Goal: Task Accomplishment & Management: Use online tool/utility

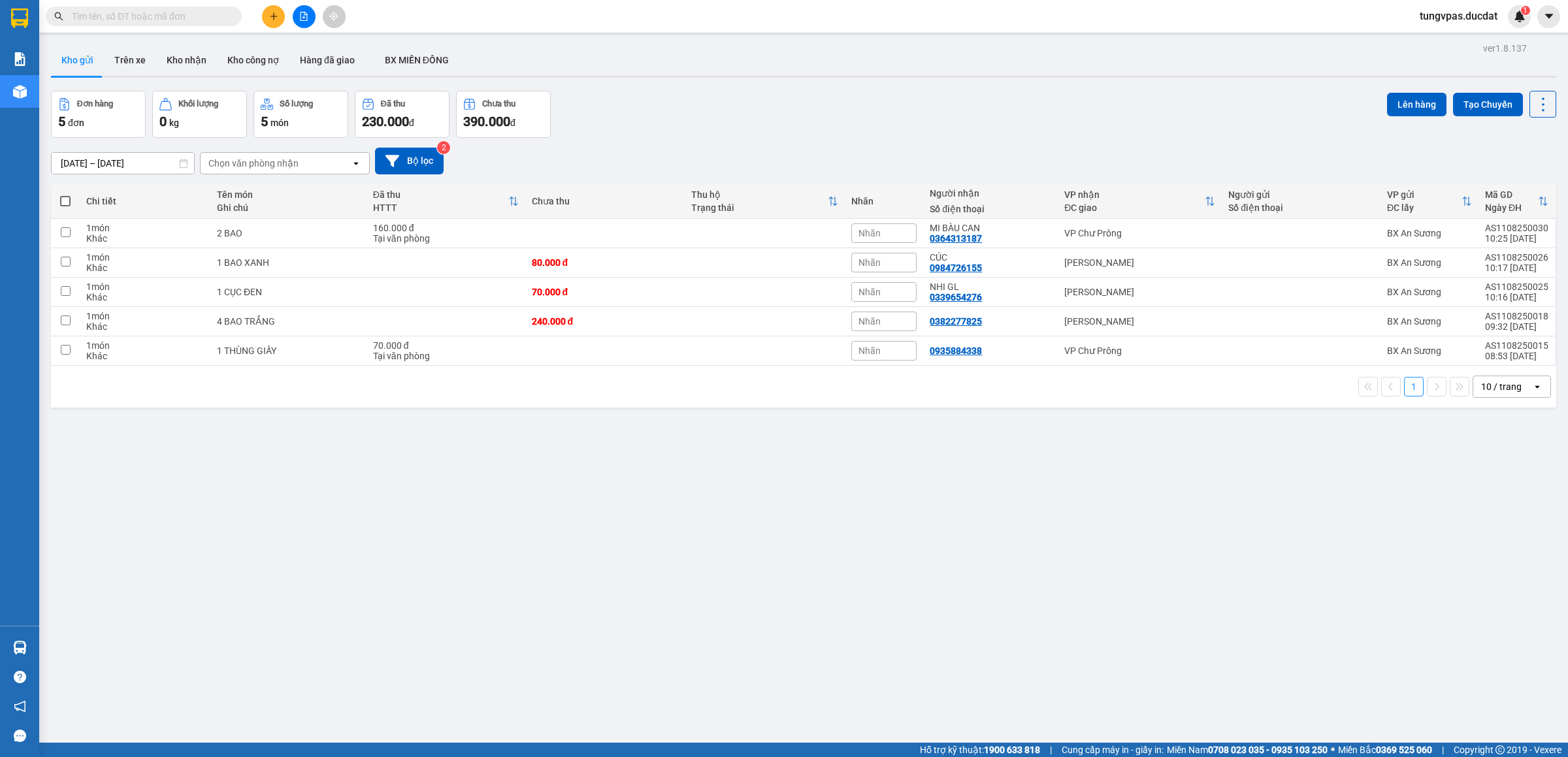
click at [267, 10] on button at bounding box center [273, 16] width 23 height 23
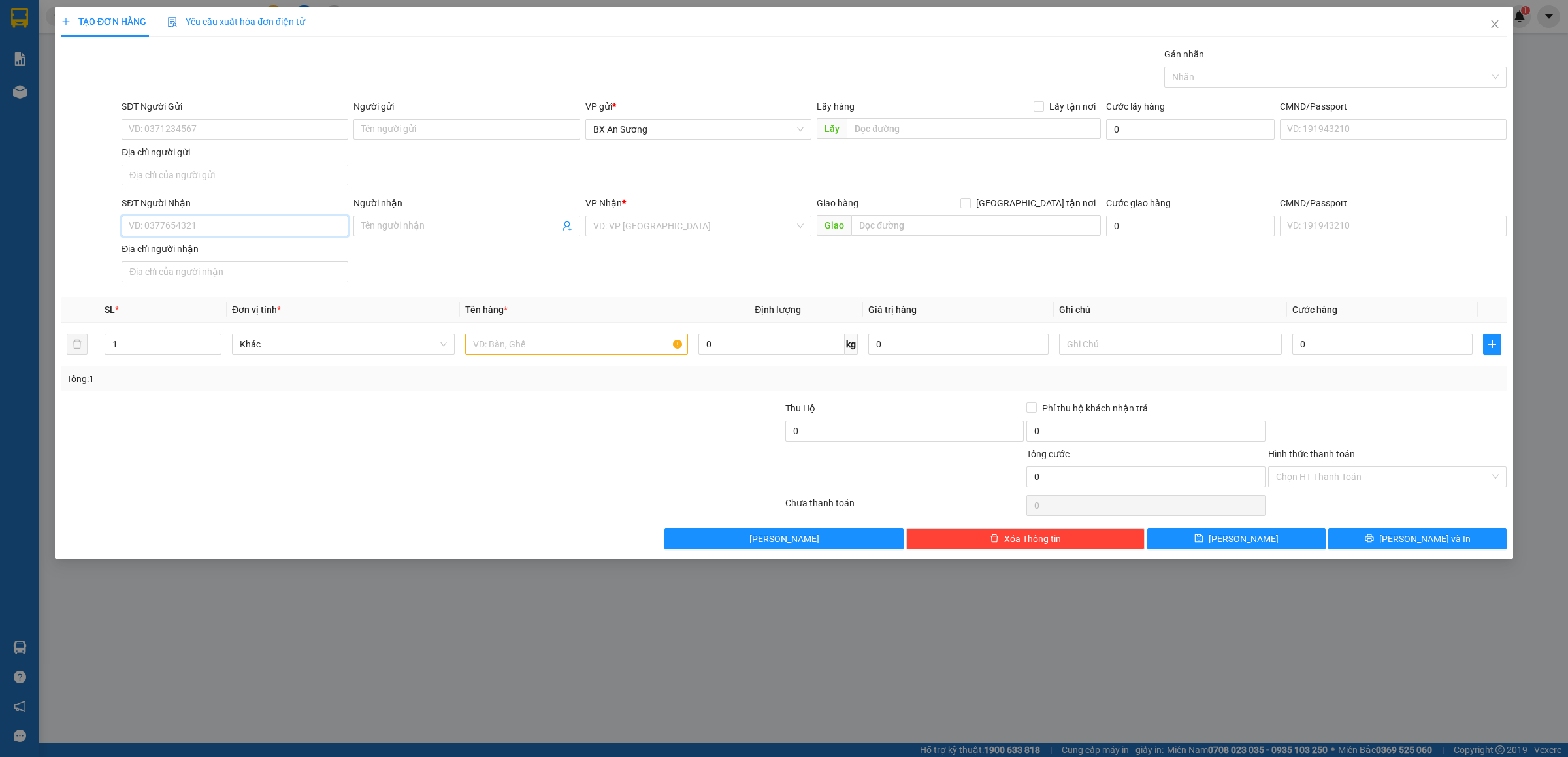
click at [280, 228] on input "SĐT Người Nhận" at bounding box center [234, 226] width 227 height 21
click at [335, 234] on input "SĐT Người Nhận" at bounding box center [234, 226] width 227 height 21
click at [253, 228] on input "SĐT Người Nhận" at bounding box center [234, 226] width 227 height 21
click at [172, 255] on div "0943060645" at bounding box center [234, 255] width 211 height 14
type input "0943060645"
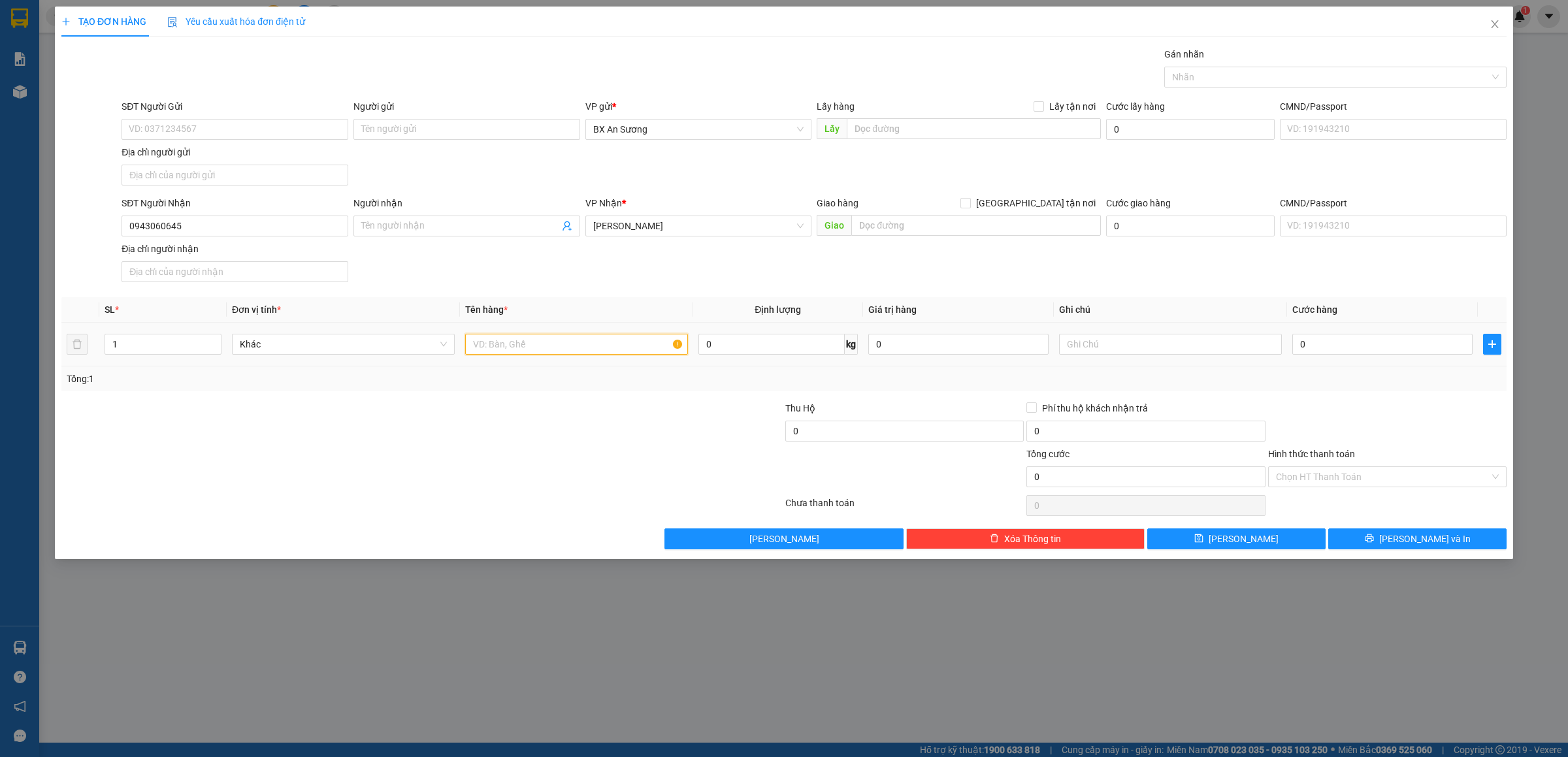
click at [512, 350] on input "text" at bounding box center [576, 344] width 222 height 21
type input "2 THÙNG GIẤY"
type input "1"
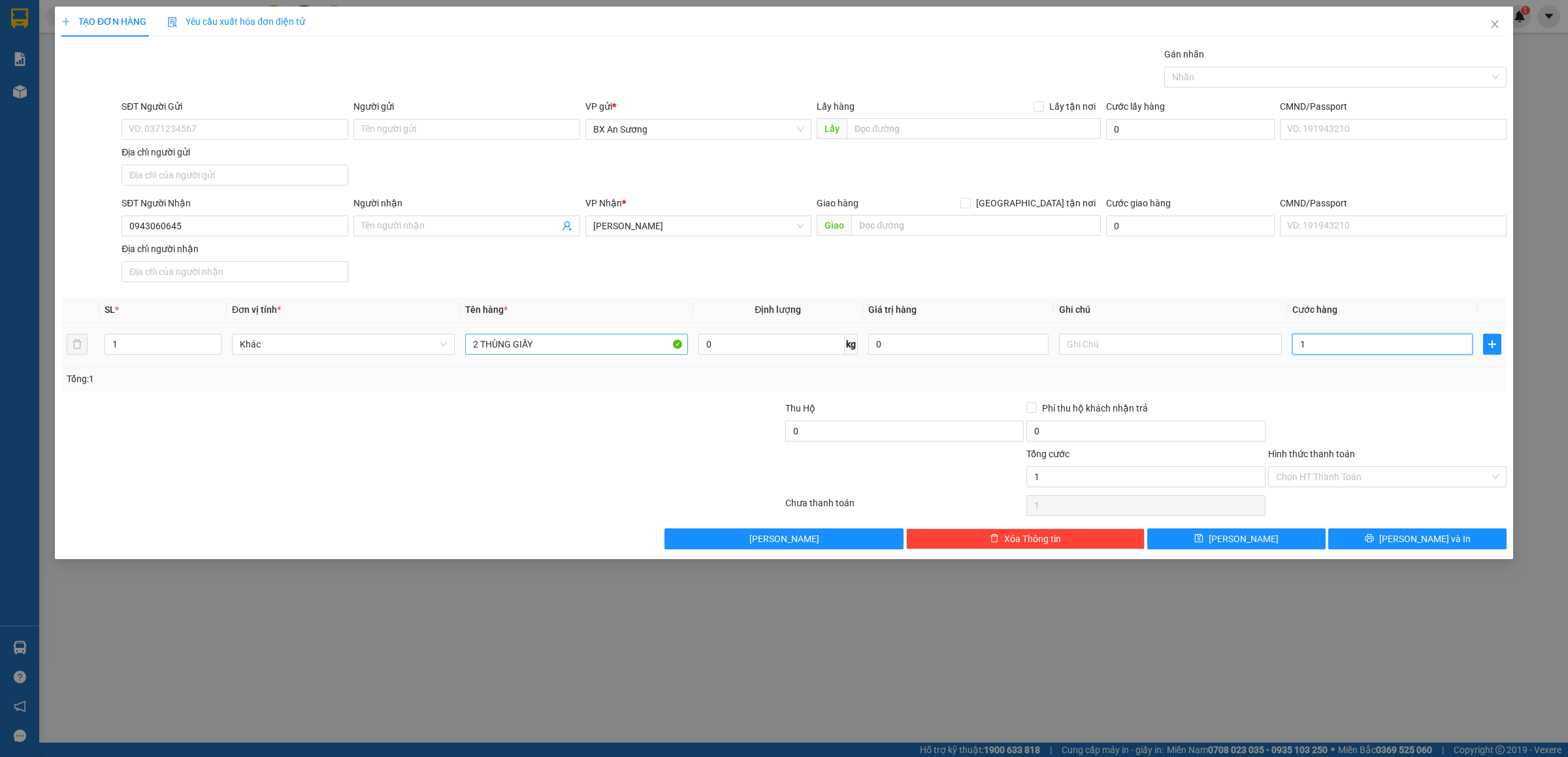
type input "10"
type input "100"
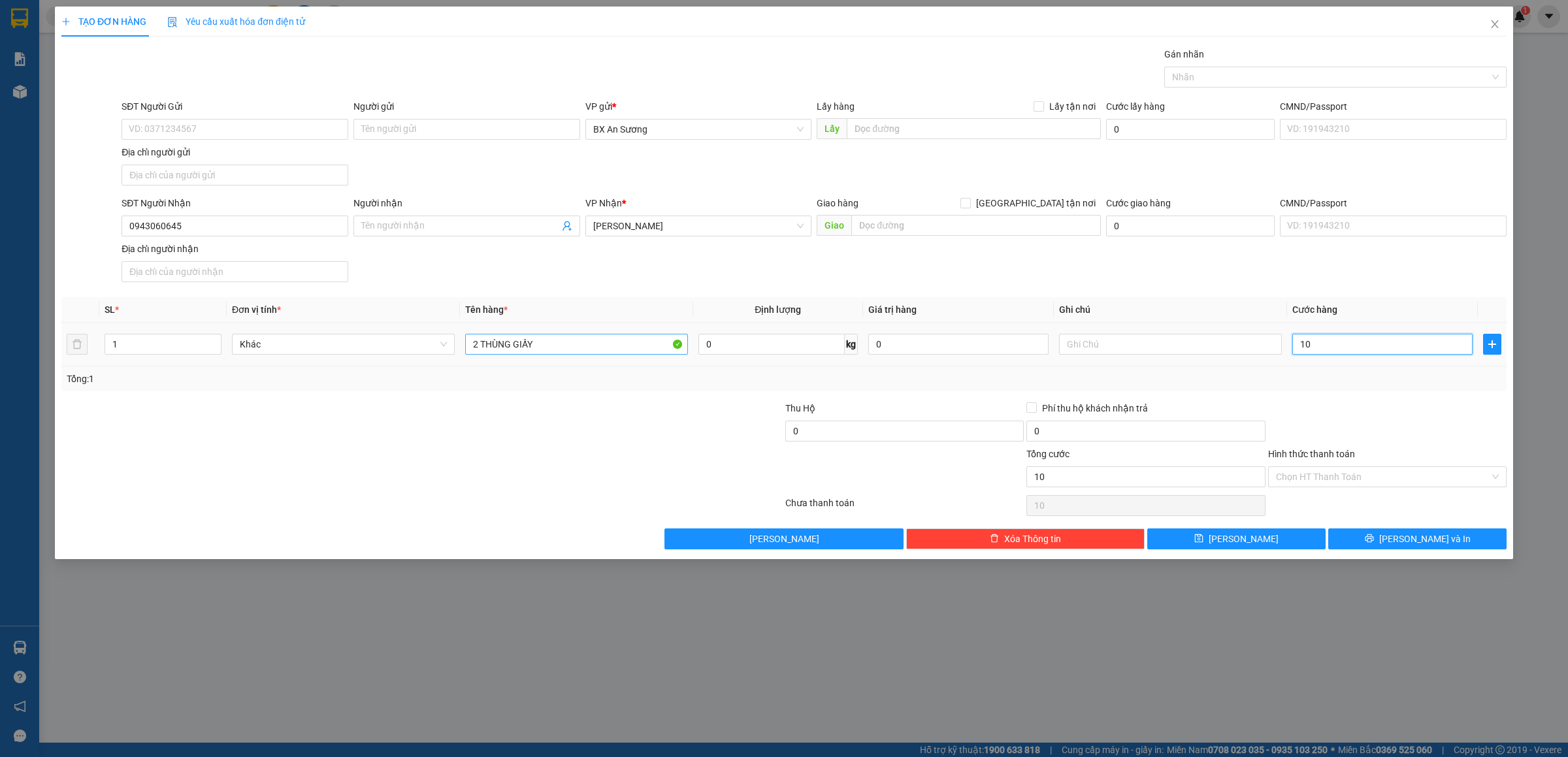
type input "100"
type input "100.000"
click at [1403, 541] on button "[PERSON_NAME] và In" at bounding box center [1418, 539] width 178 height 21
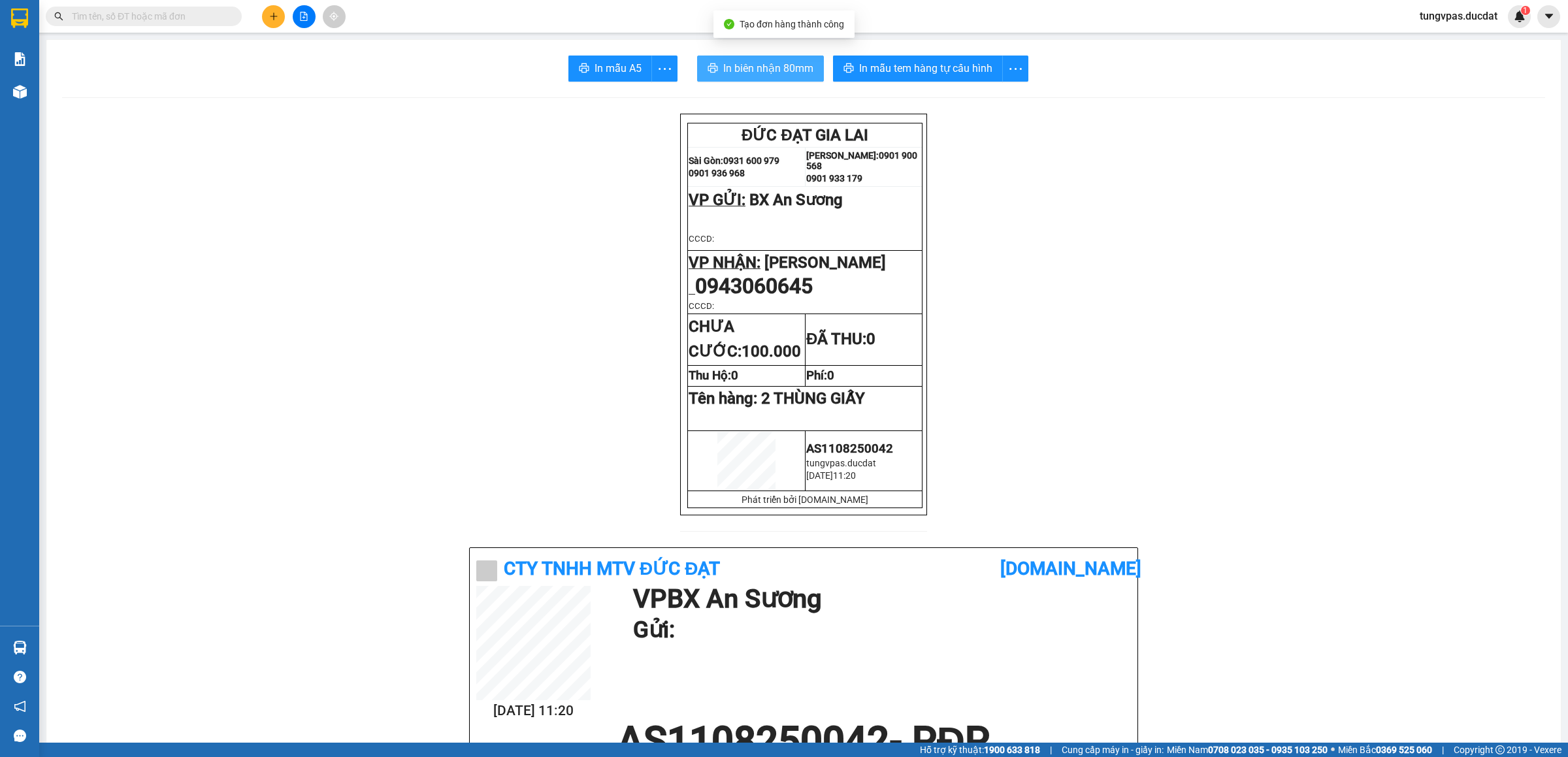
click at [802, 64] on span "In biên nhận 80mm" at bounding box center [768, 68] width 90 height 16
click at [978, 69] on span "In mẫu tem hàng tự cấu hình" at bounding box center [925, 68] width 133 height 16
click at [280, 19] on button at bounding box center [273, 16] width 23 height 23
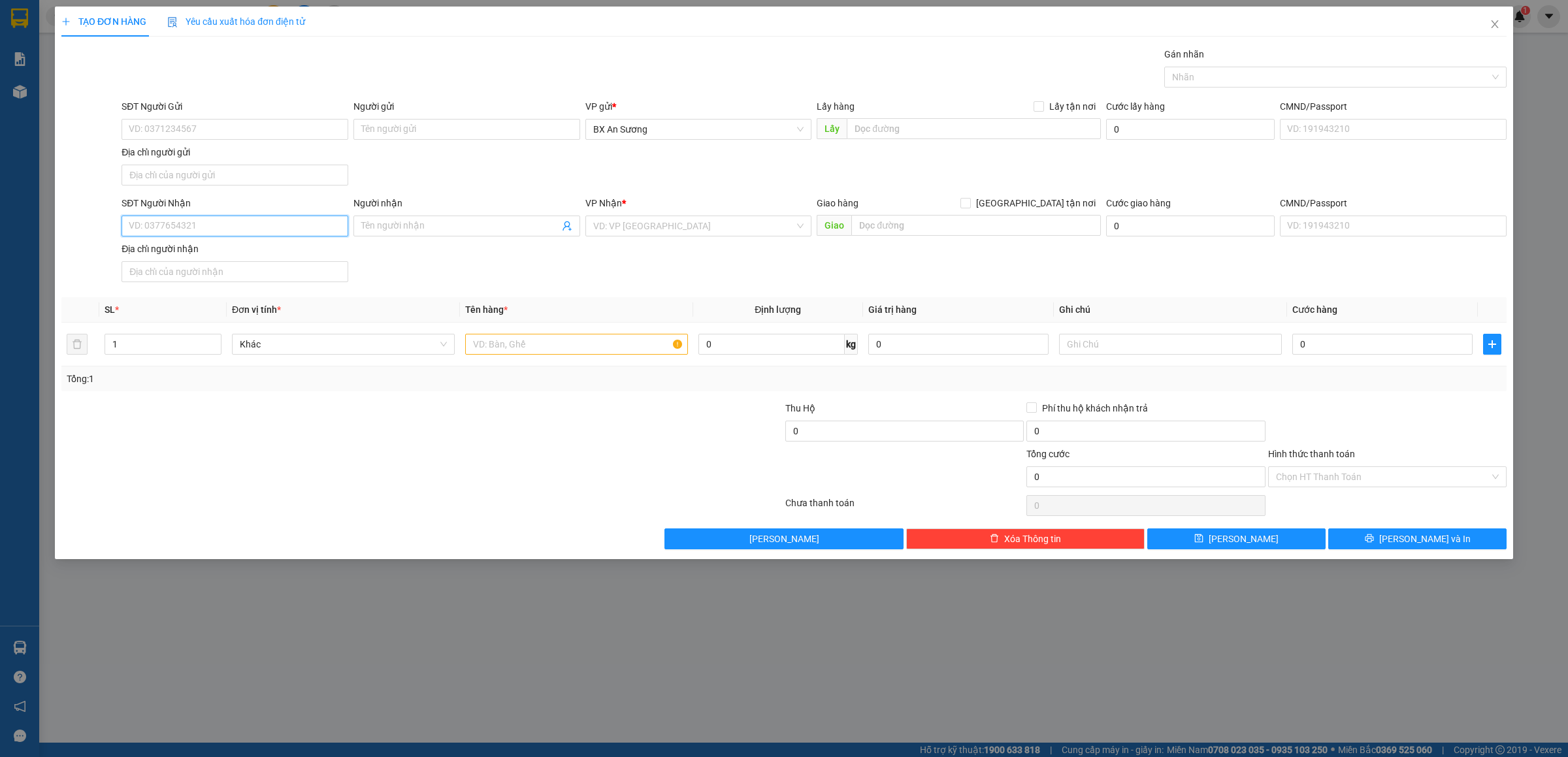
click at [275, 229] on input "SĐT Người Nhận" at bounding box center [234, 226] width 227 height 21
click at [262, 251] on div "0989635228" at bounding box center [234, 255] width 211 height 14
type input "0989635228"
click at [636, 355] on input "text" at bounding box center [576, 344] width 222 height 21
type input "5 BAO BÁNH TRÁNG"
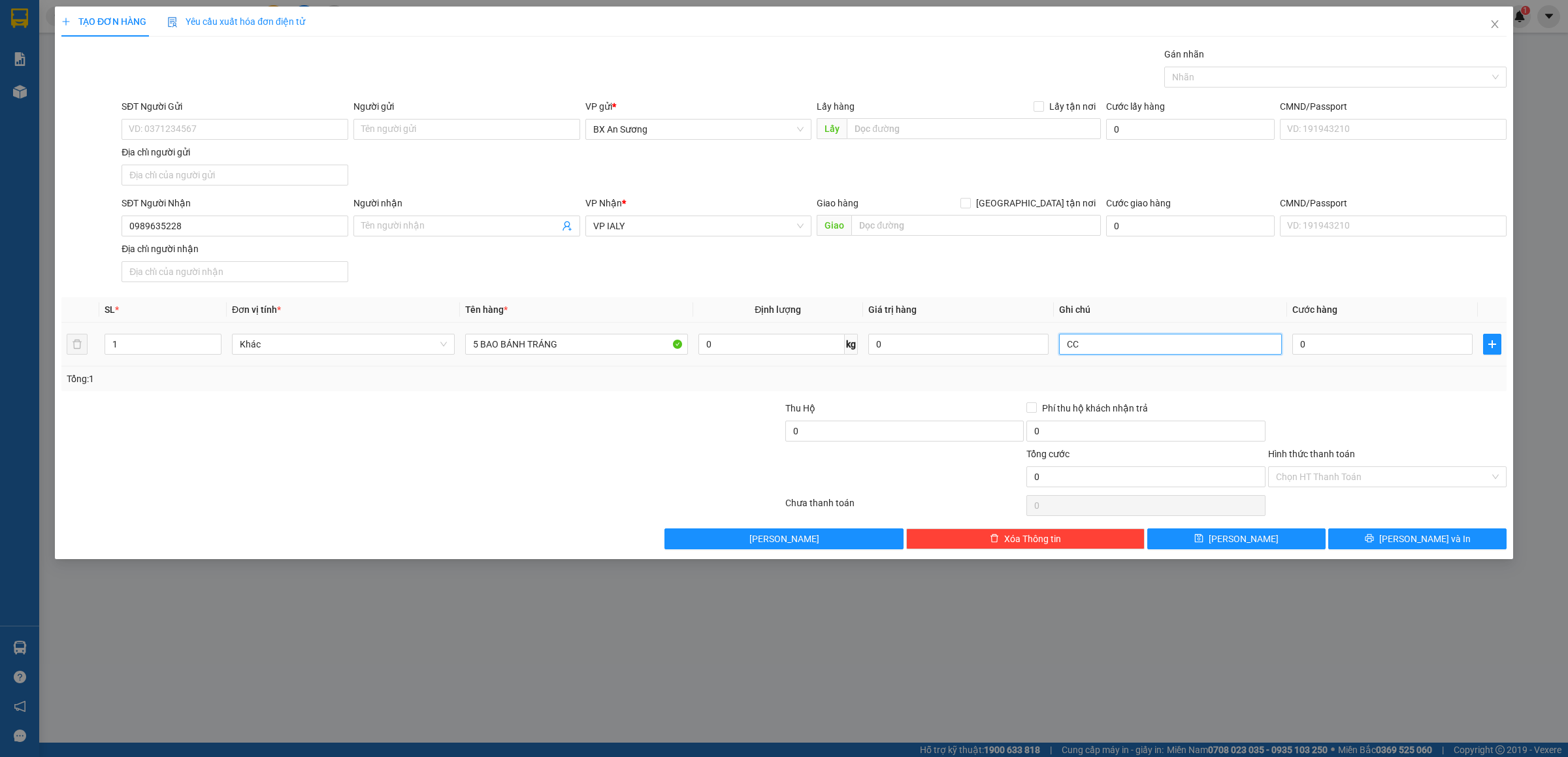
type input "CC"
type input "3"
type input "35"
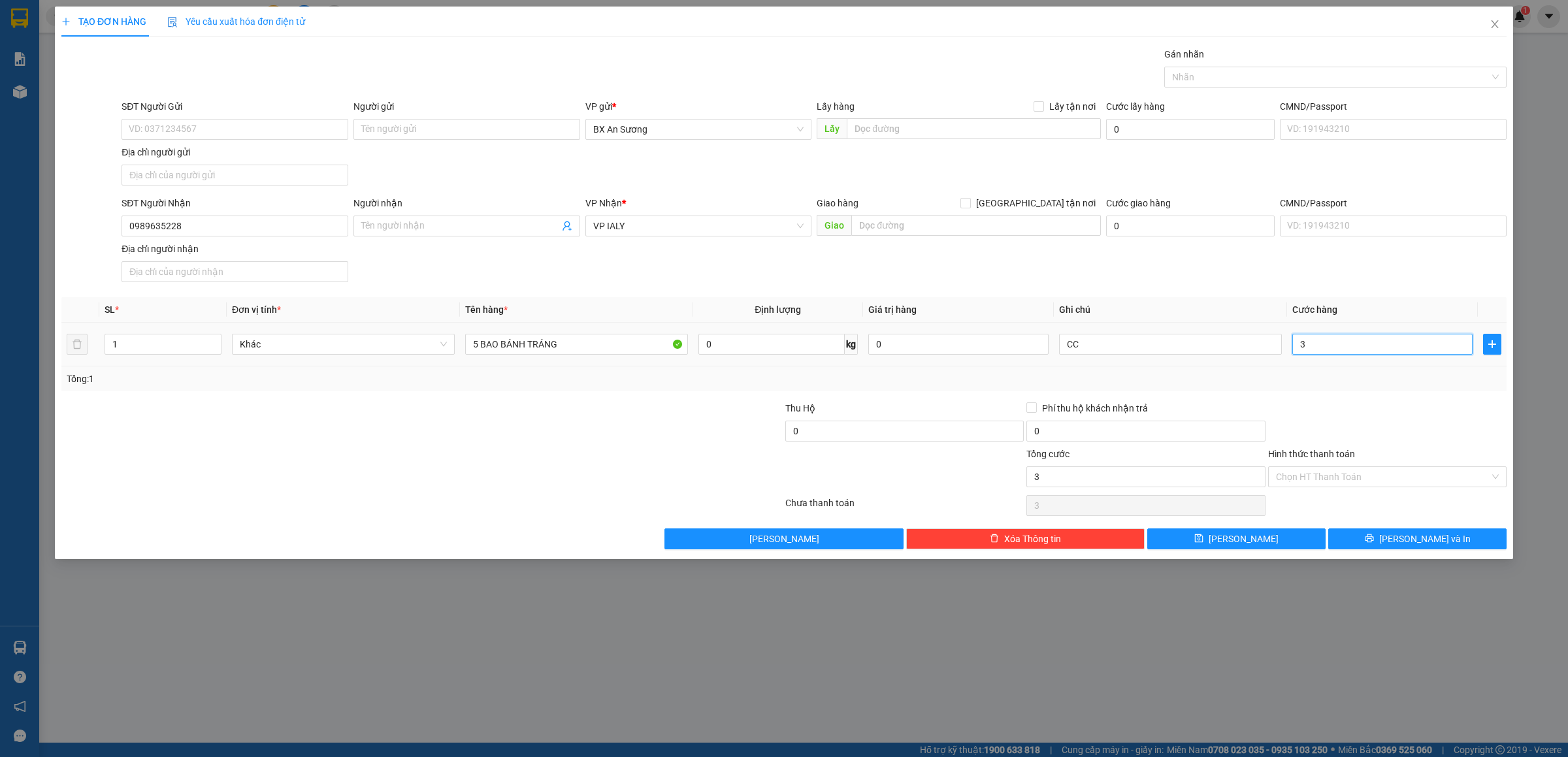
type input "35"
type input "350"
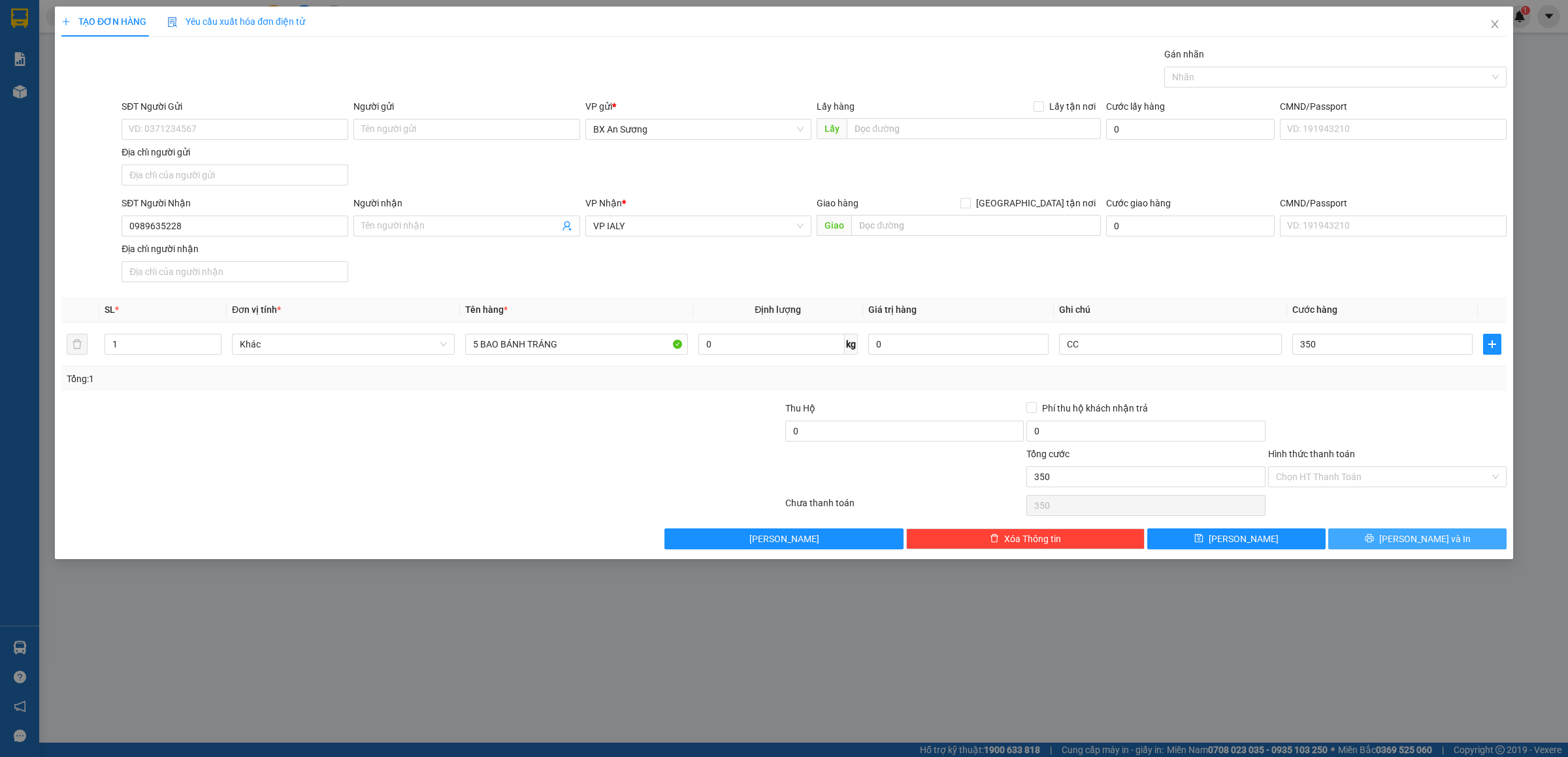
type input "350.000"
click at [1385, 549] on button "[PERSON_NAME] và In" at bounding box center [1418, 539] width 178 height 21
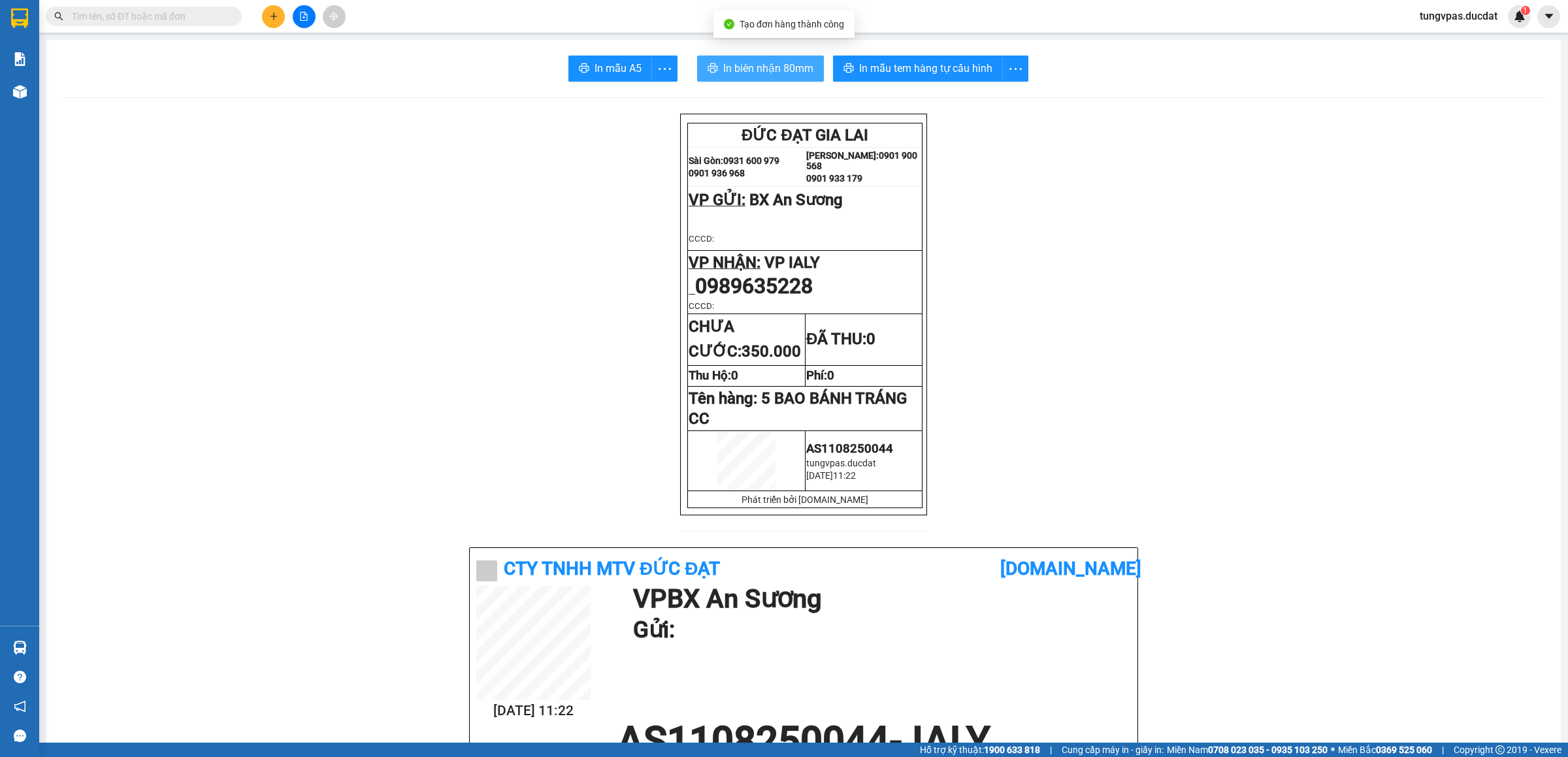
click at [808, 69] on button "In biên nhận 80mm" at bounding box center [760, 68] width 126 height 26
click at [916, 67] on span "In mẫu tem hàng tự cấu hình" at bounding box center [925, 68] width 133 height 16
click at [273, 21] on button at bounding box center [273, 16] width 23 height 23
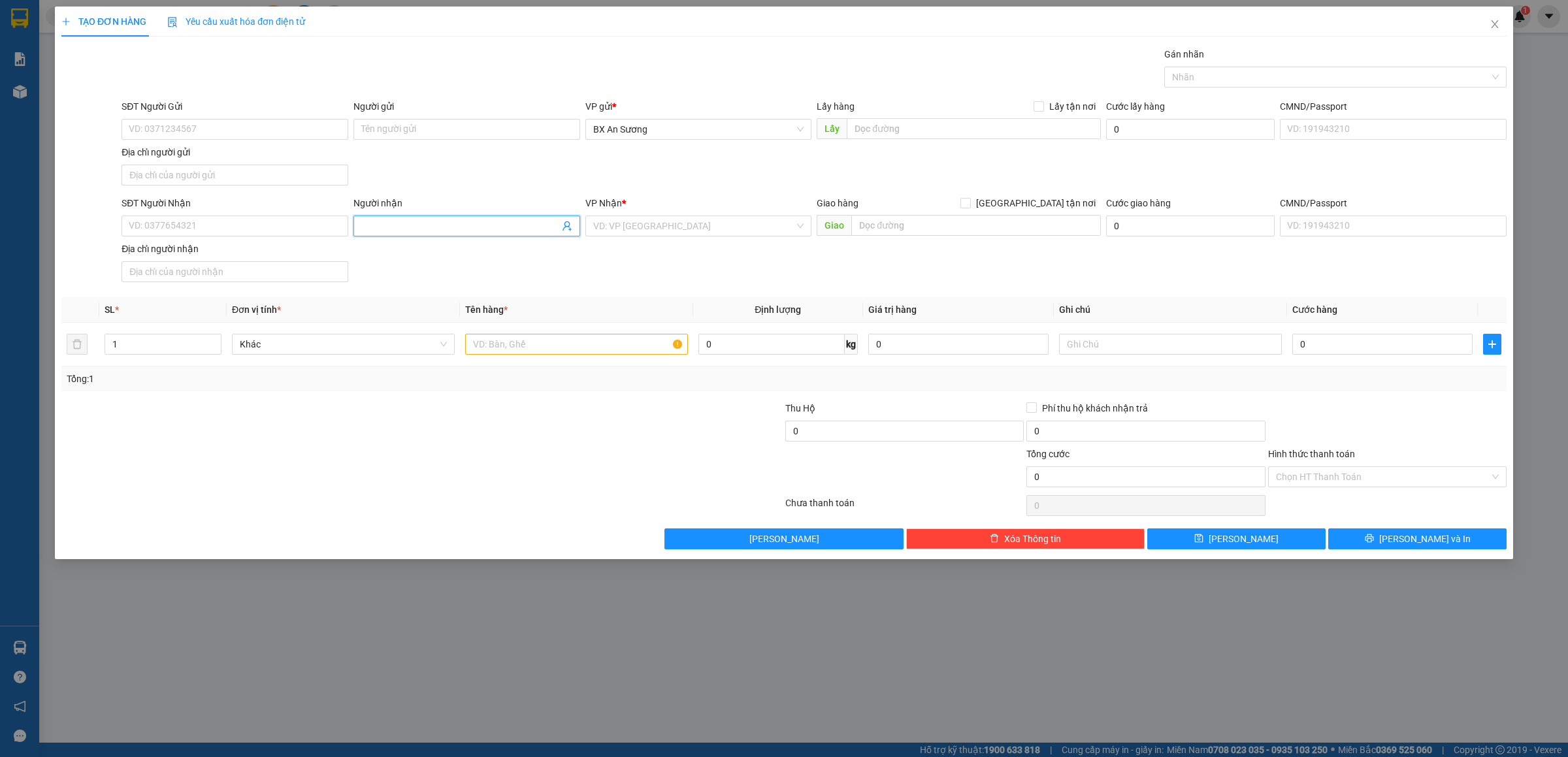
click at [407, 229] on input "Người nhận" at bounding box center [460, 226] width 198 height 14
click at [325, 232] on input "SĐT Người Nhận" at bounding box center [234, 226] width 227 height 21
click at [187, 255] on div "0862828268" at bounding box center [234, 255] width 211 height 14
type input "0862828268"
click at [580, 339] on input "text" at bounding box center [576, 344] width 222 height 21
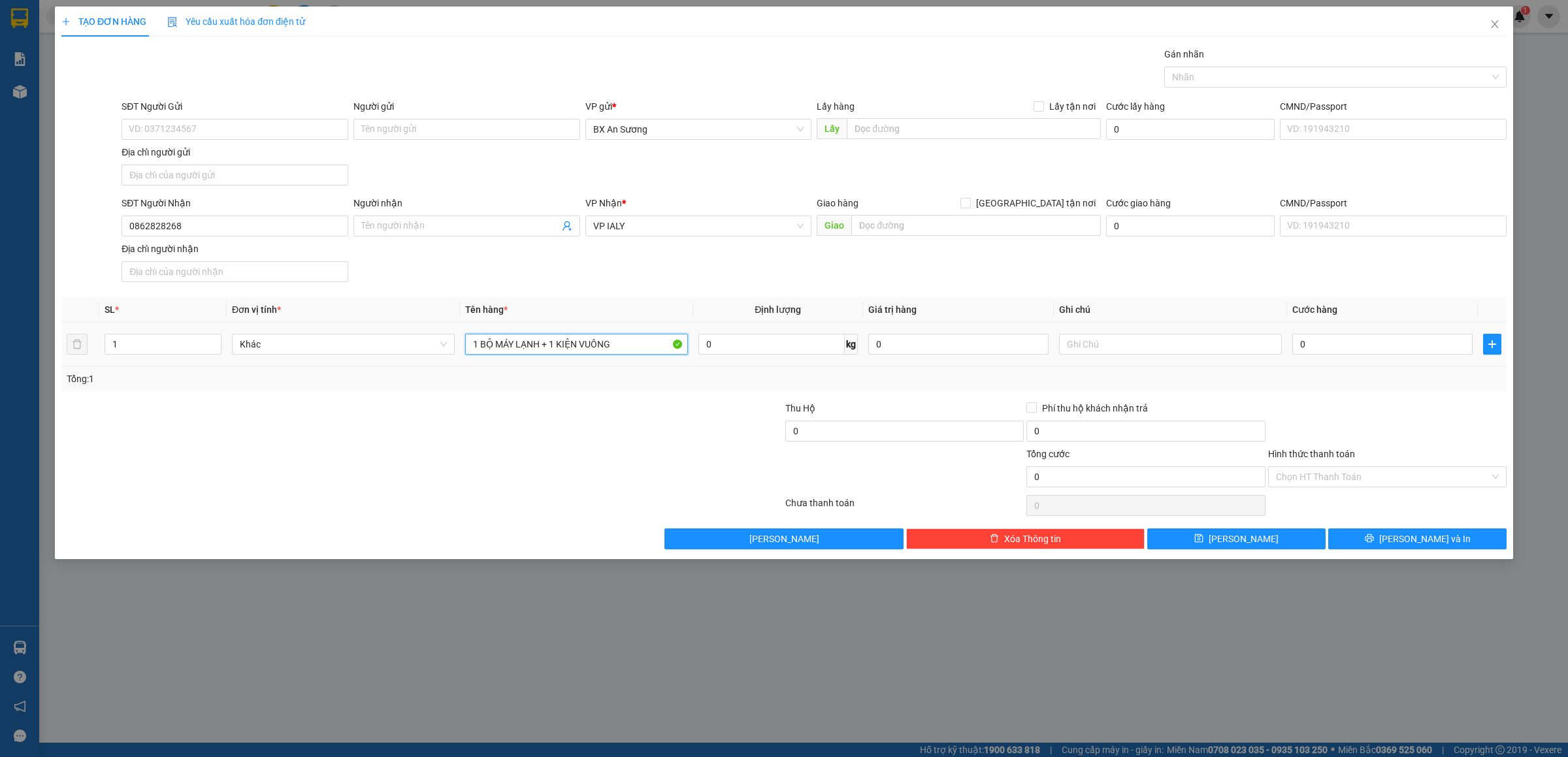
type input "1 BỘ MÁY LẠNH + 1 KIỆN VUÔNG"
type input "2"
type input "25"
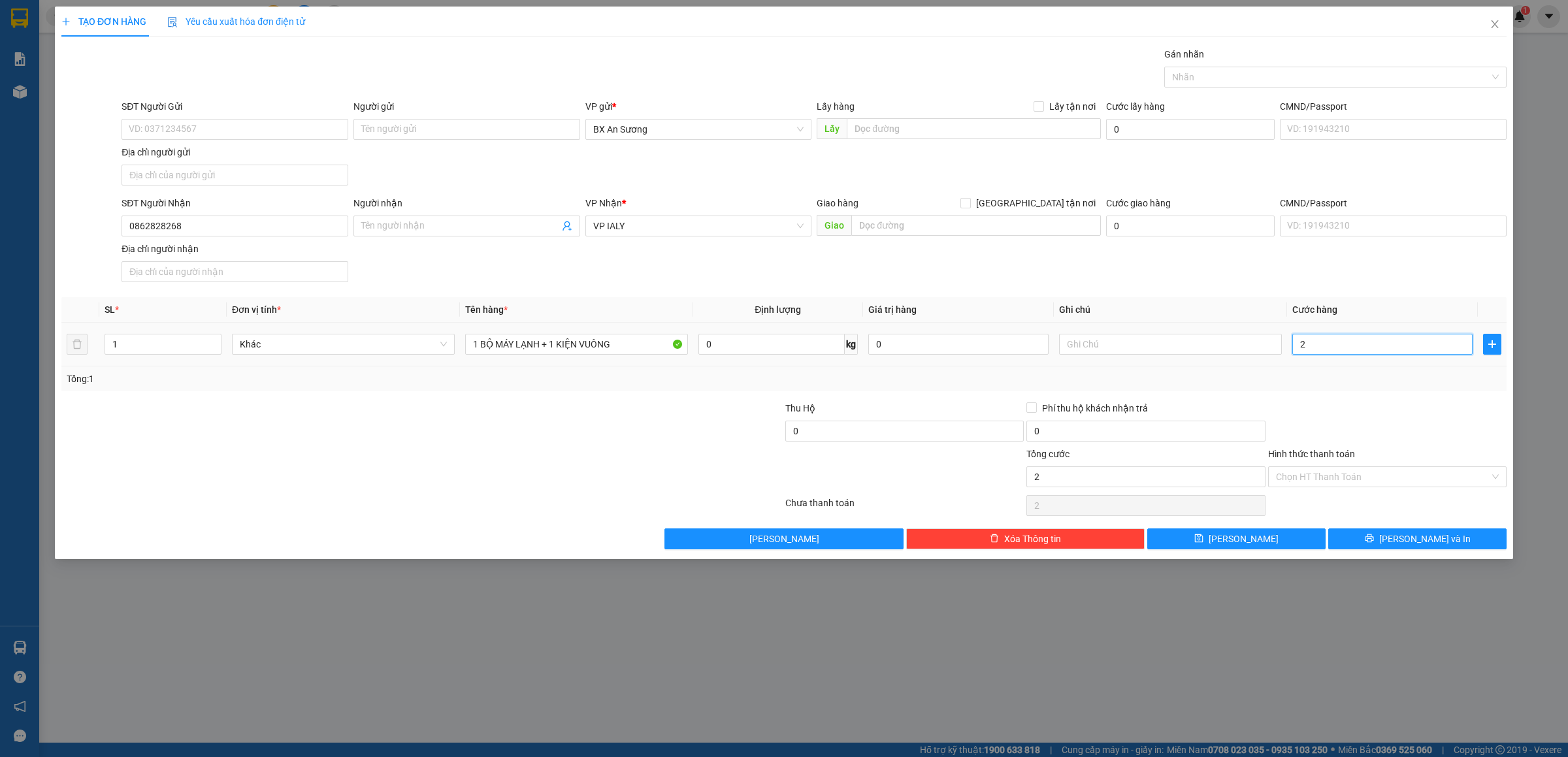
type input "25"
type input "250"
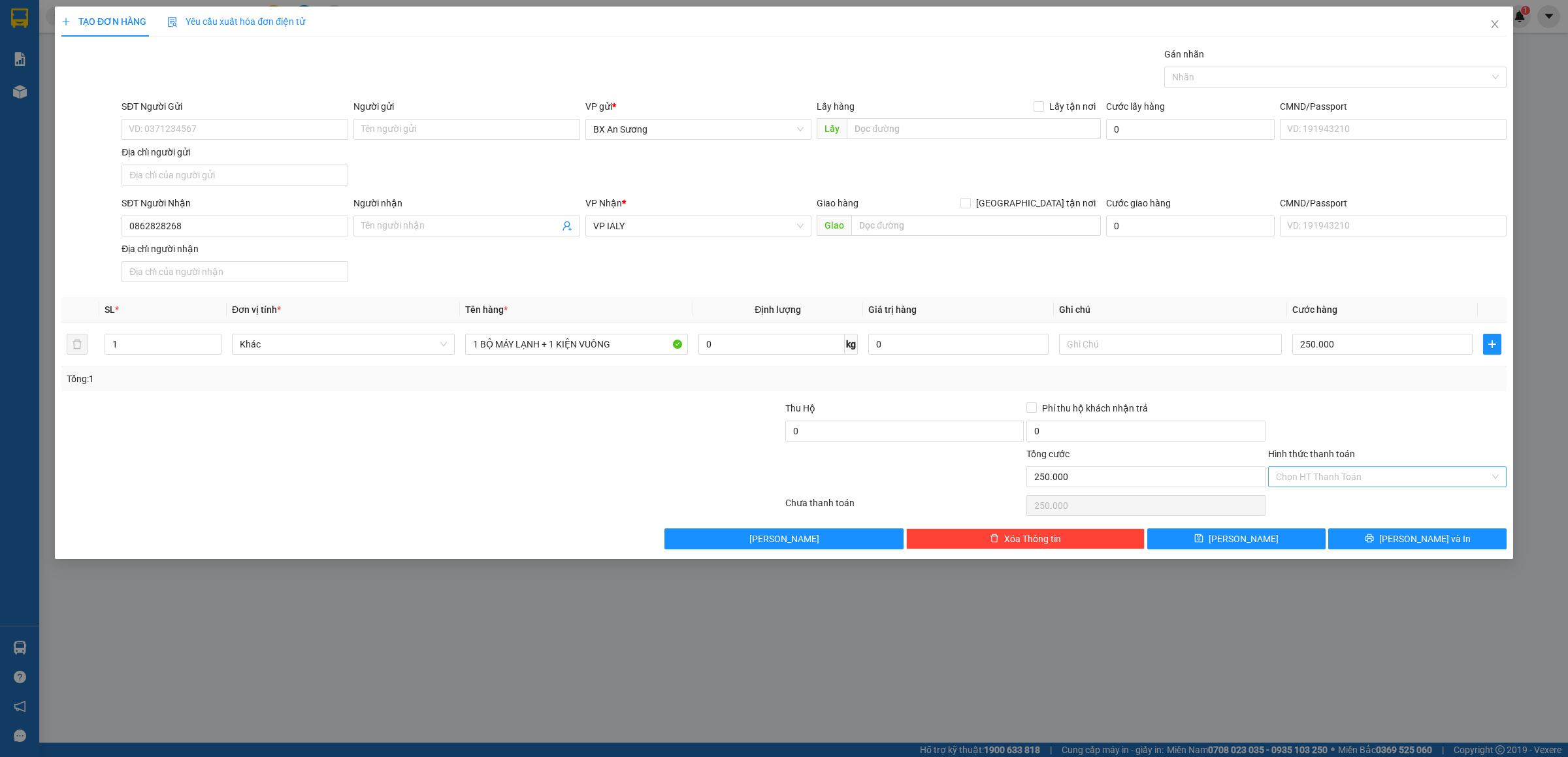
click at [1340, 475] on input "Hình thức thanh toán" at bounding box center [1383, 476] width 214 height 20
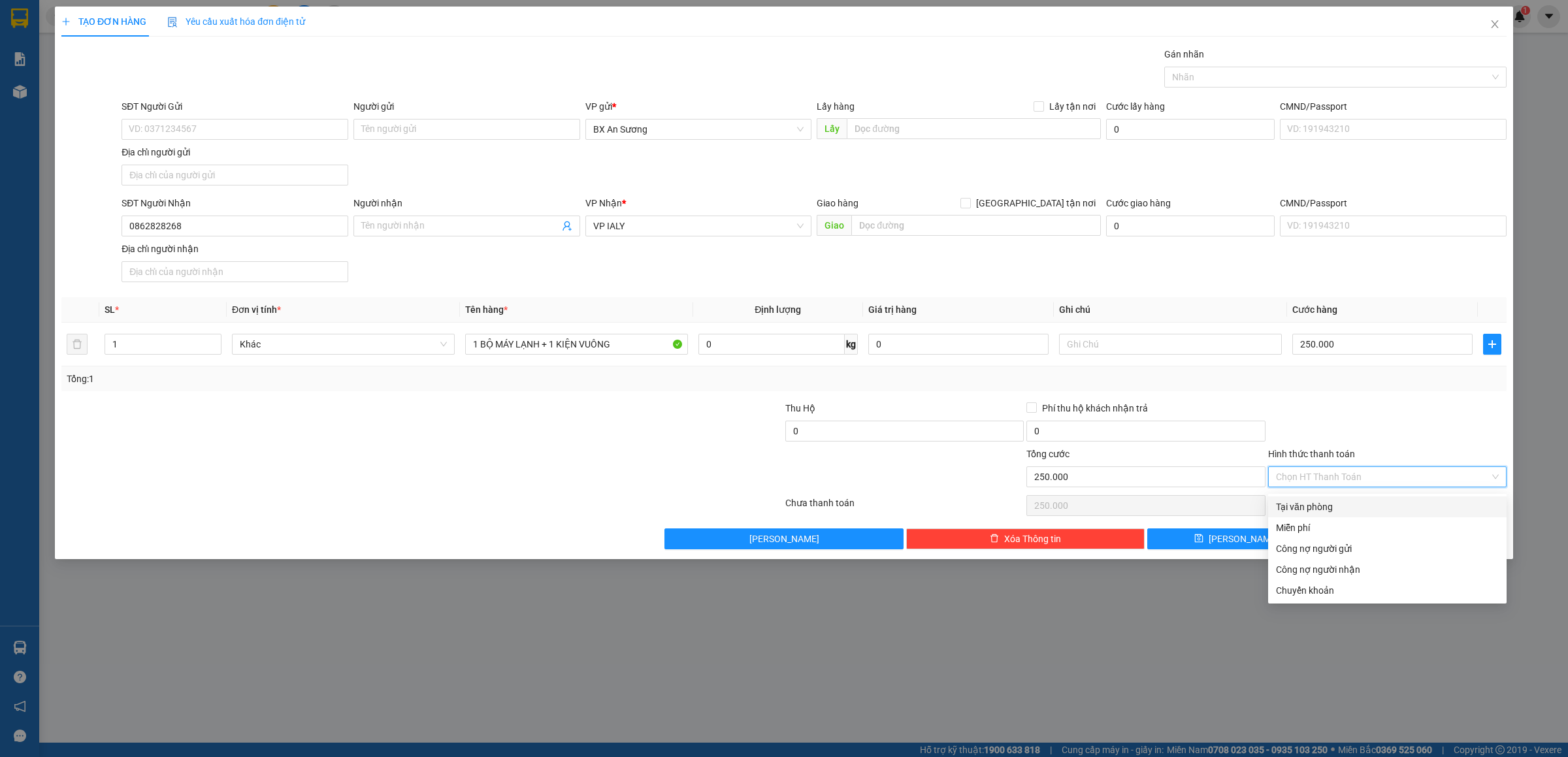
click at [1301, 503] on div "Tại văn phòng" at bounding box center [1387, 507] width 222 height 14
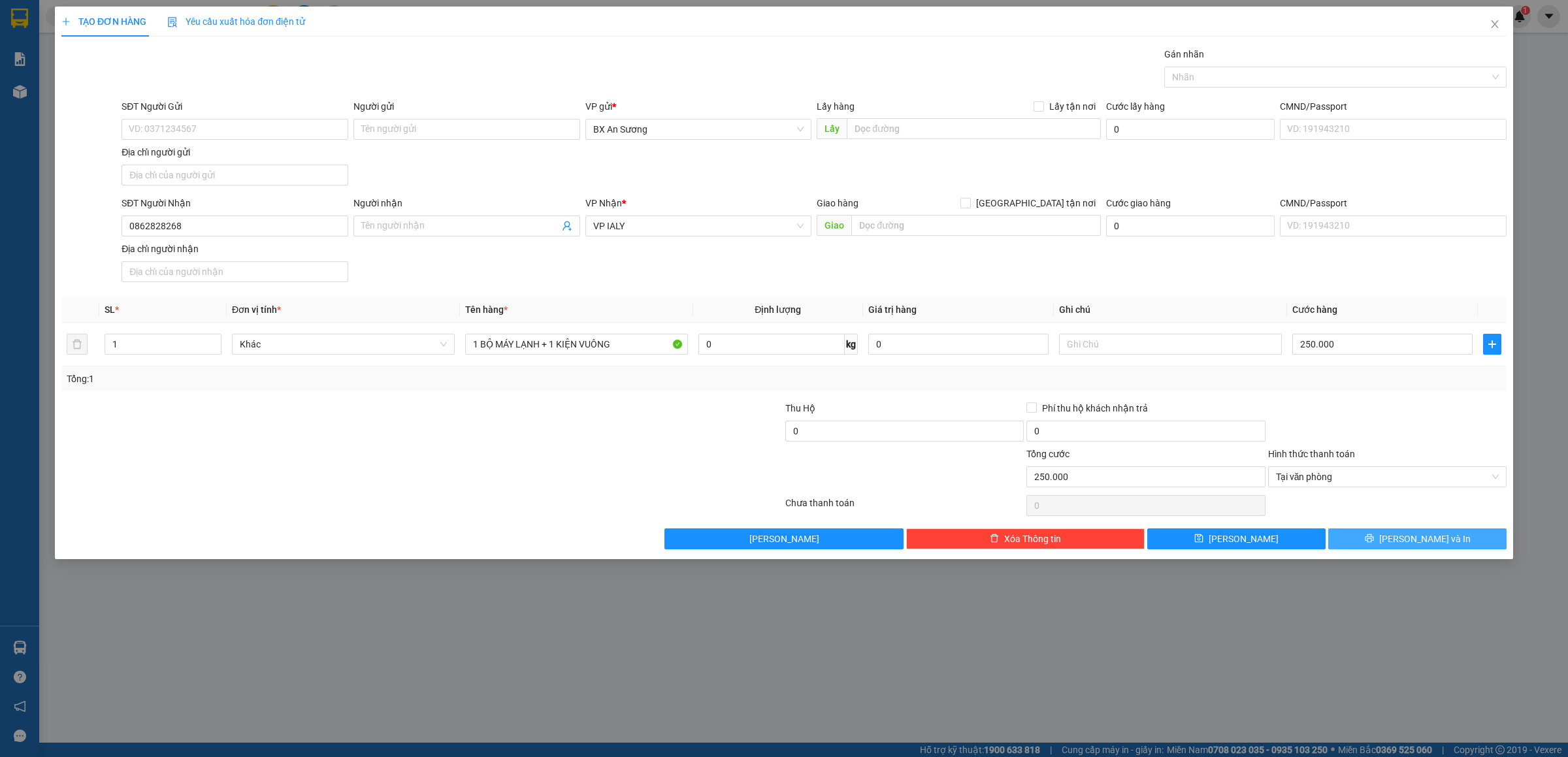
click at [1374, 539] on icon "printer" at bounding box center [1369, 538] width 9 height 9
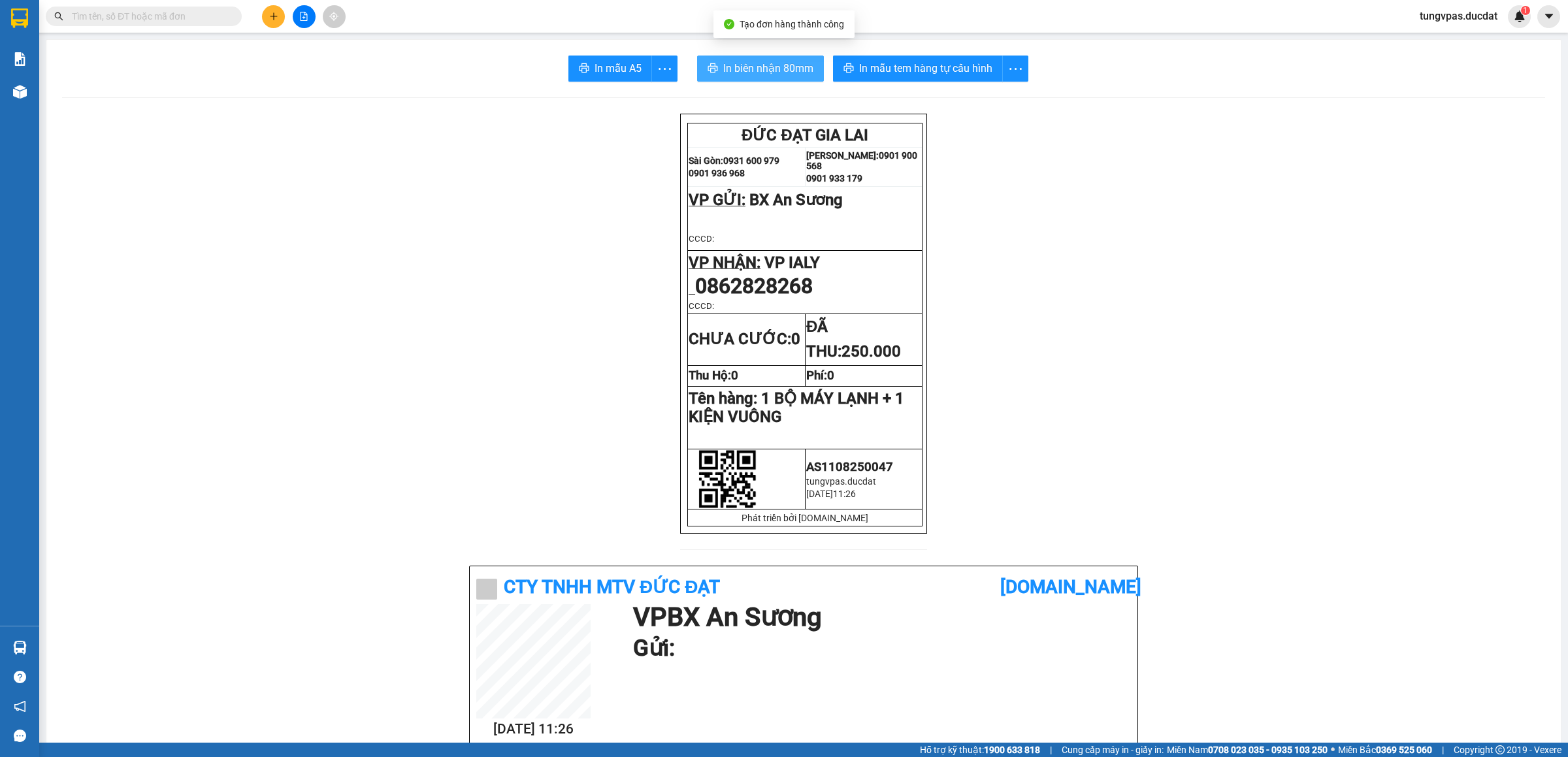
click at [756, 64] on span "In biên nhận 80mm" at bounding box center [768, 68] width 90 height 16
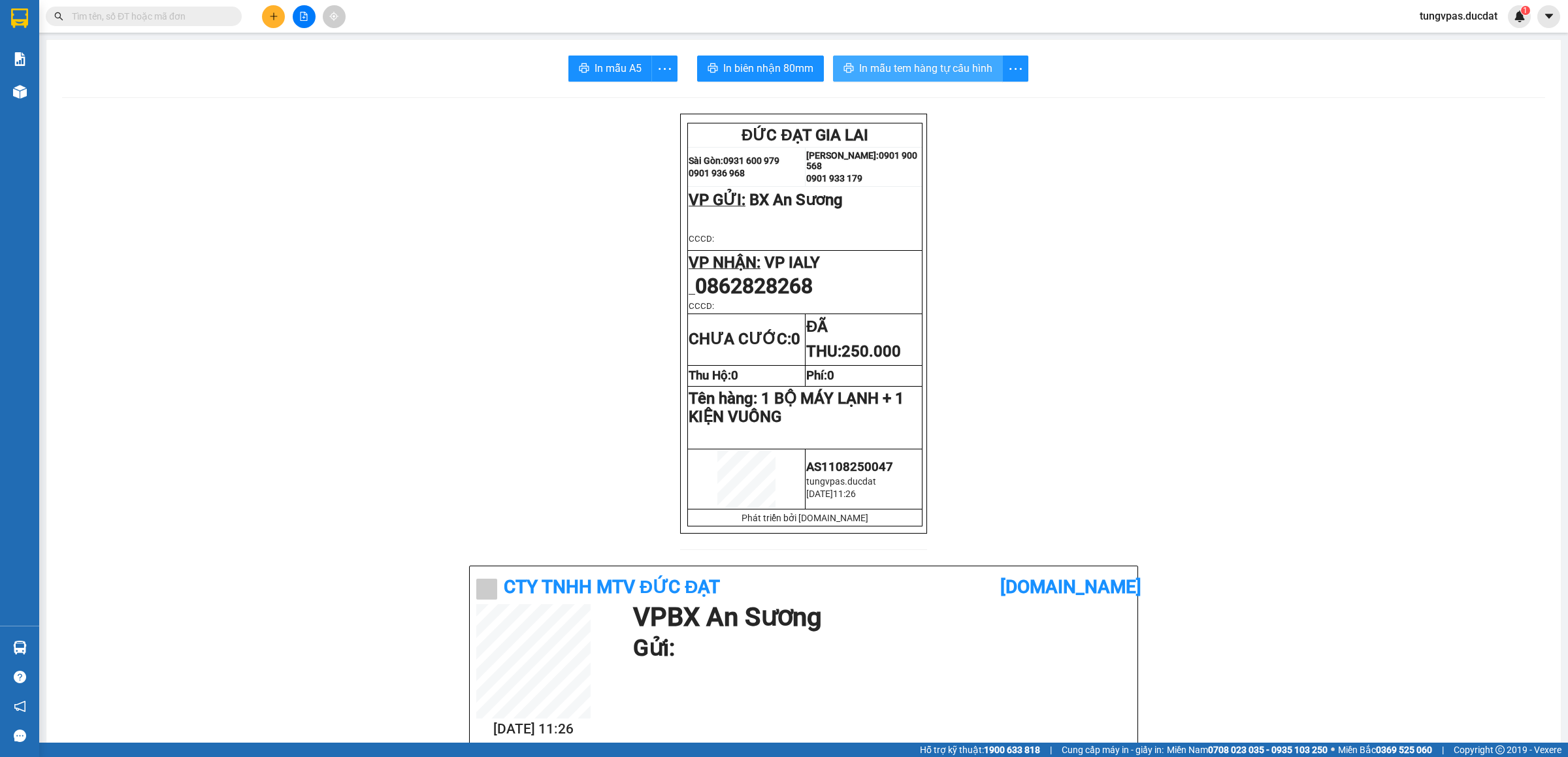
click at [990, 73] on button "In mẫu tem hàng tự cấu hình" at bounding box center [918, 68] width 170 height 26
click at [269, 13] on icon "plus" at bounding box center [273, 16] width 9 height 9
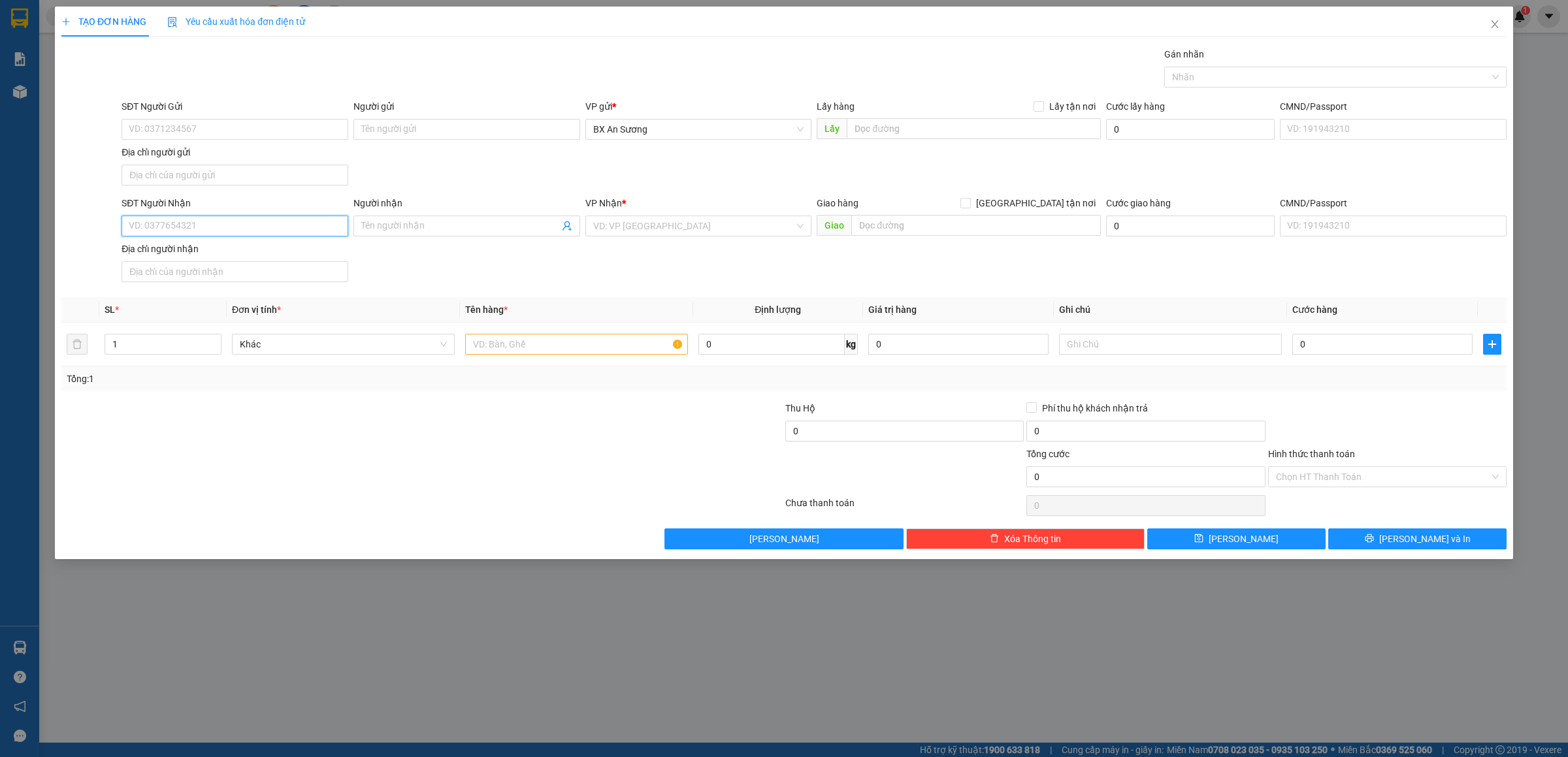
click at [205, 226] on input "SĐT Người Nhận" at bounding box center [234, 226] width 227 height 21
click at [199, 251] on div "0909671941" at bounding box center [234, 255] width 211 height 14
type input "0909671941"
click at [579, 337] on input "text" at bounding box center [576, 344] width 222 height 21
type input "1 VALI"
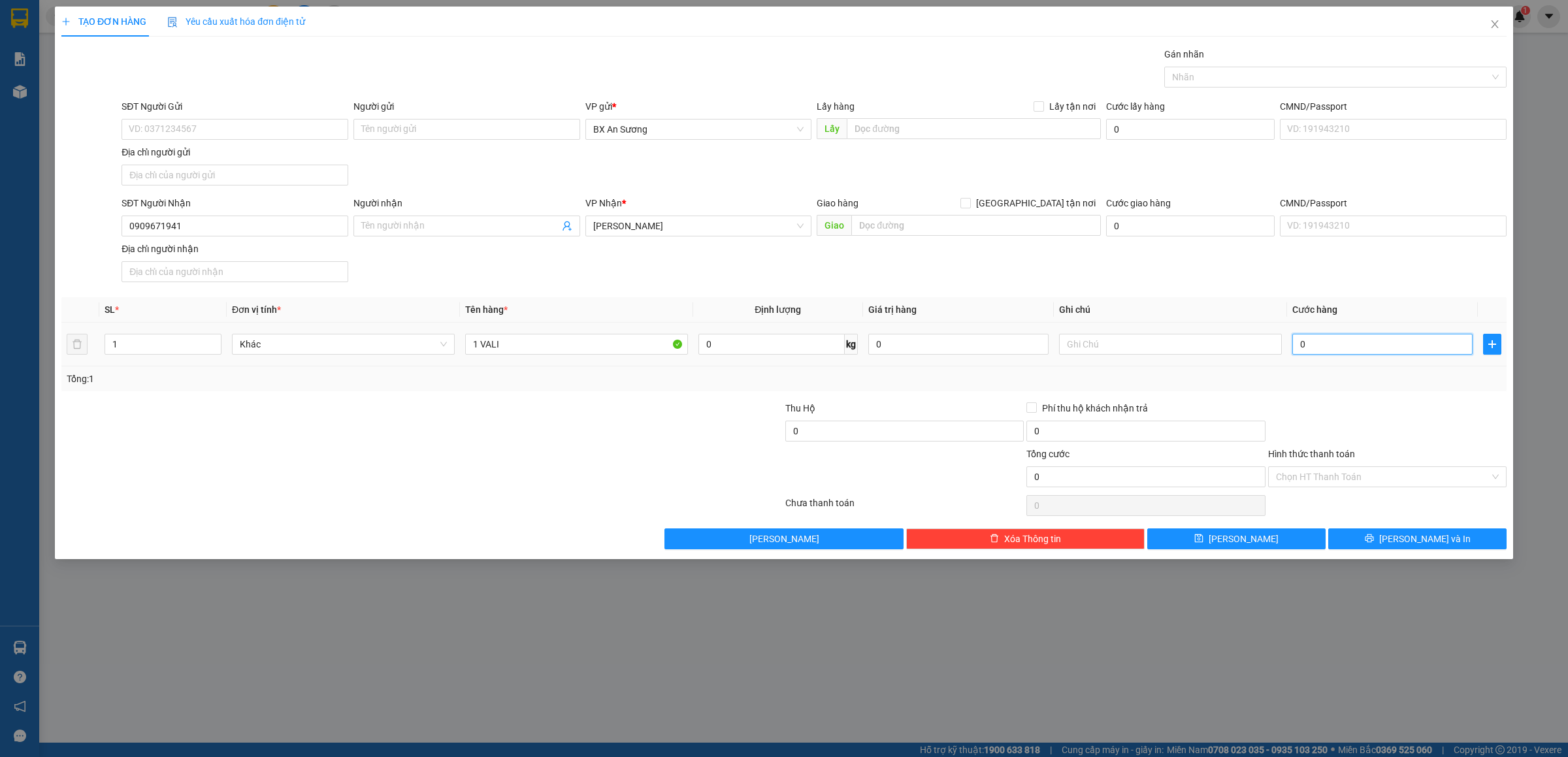
type input "5"
type input "50"
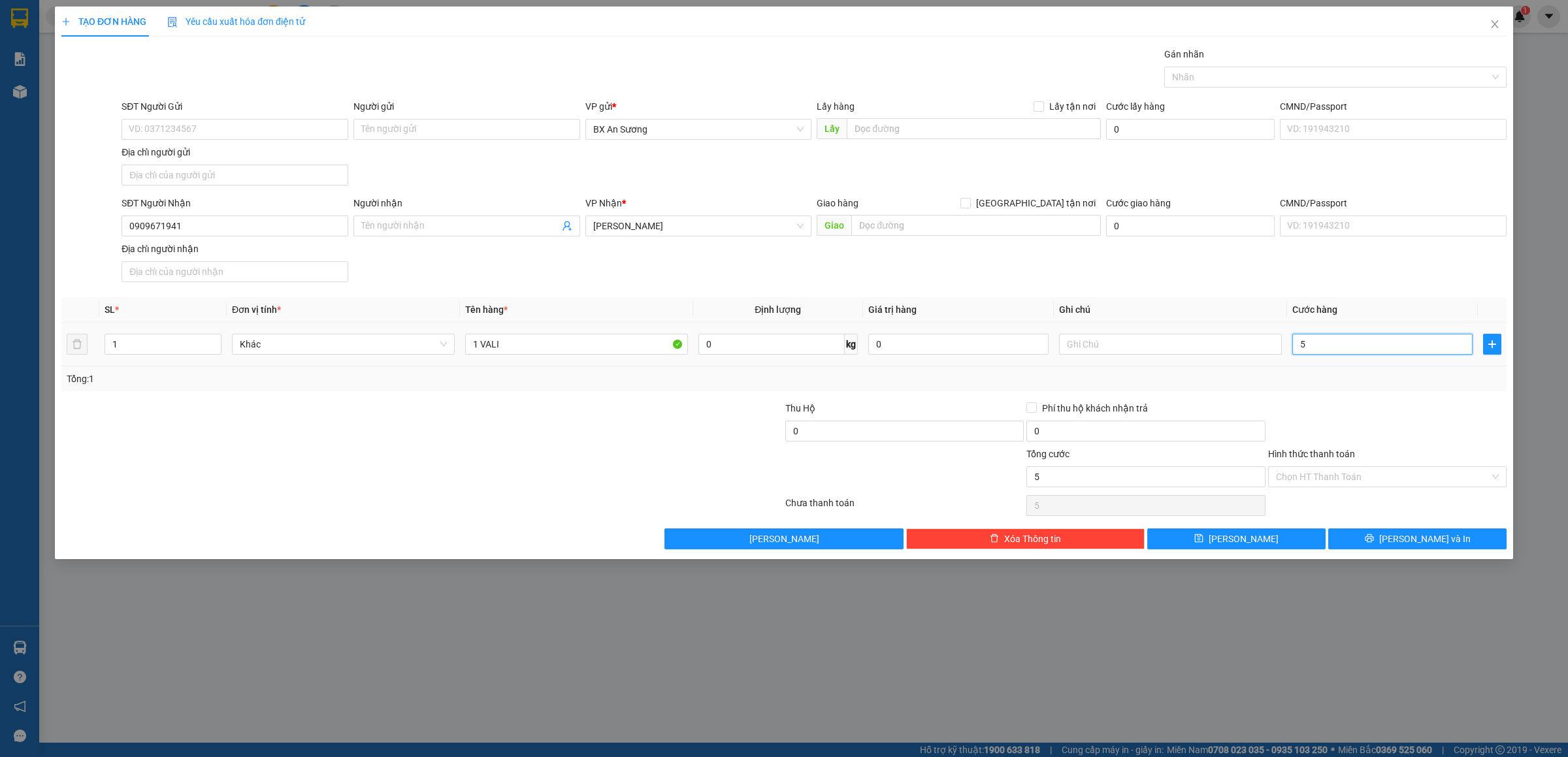
type input "50"
type input "50.000"
click at [1394, 477] on input "Hình thức thanh toán" at bounding box center [1383, 476] width 214 height 20
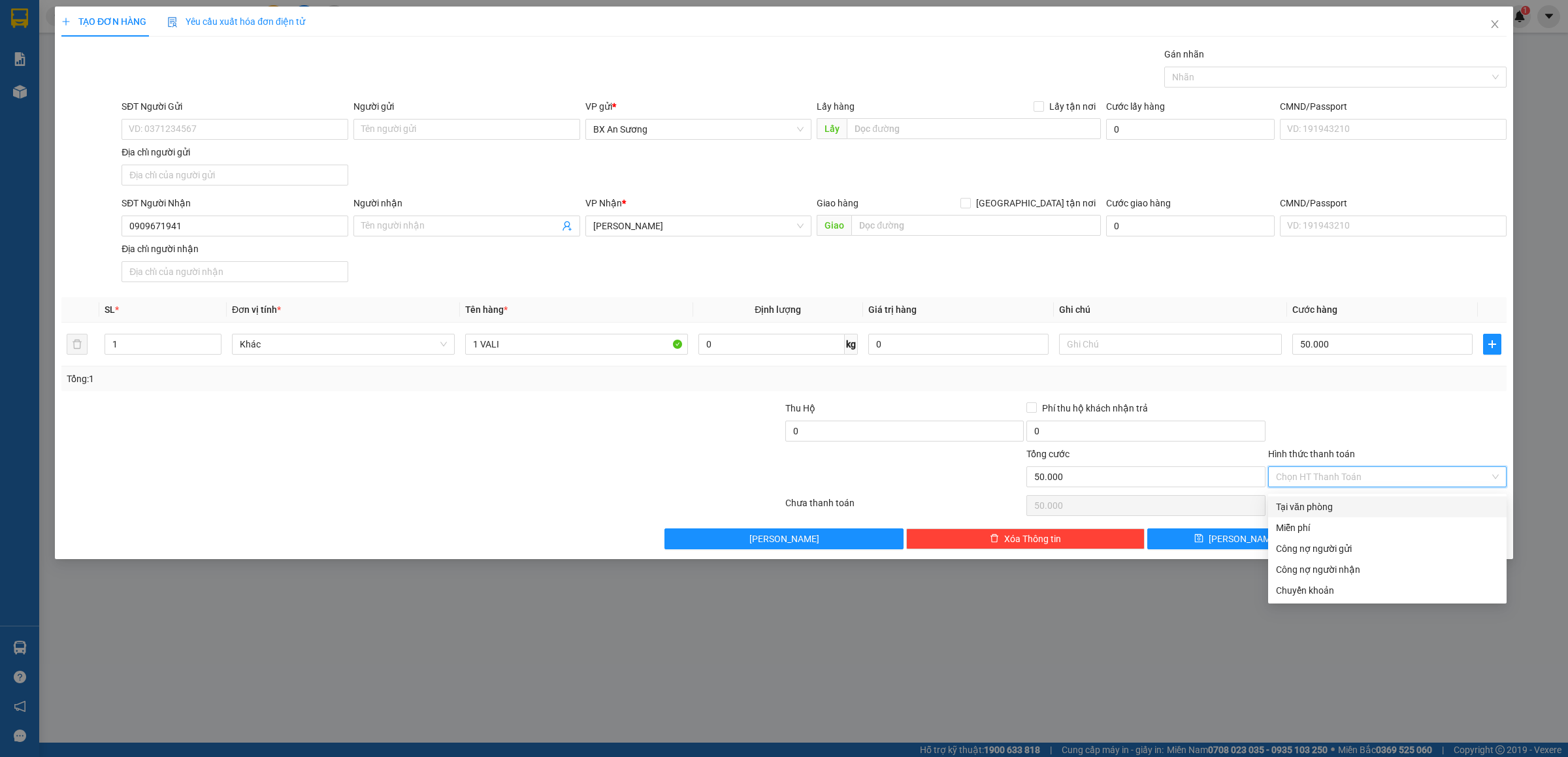
click at [1353, 497] on div "Tại văn phòng" at bounding box center [1387, 507] width 239 height 21
type input "0"
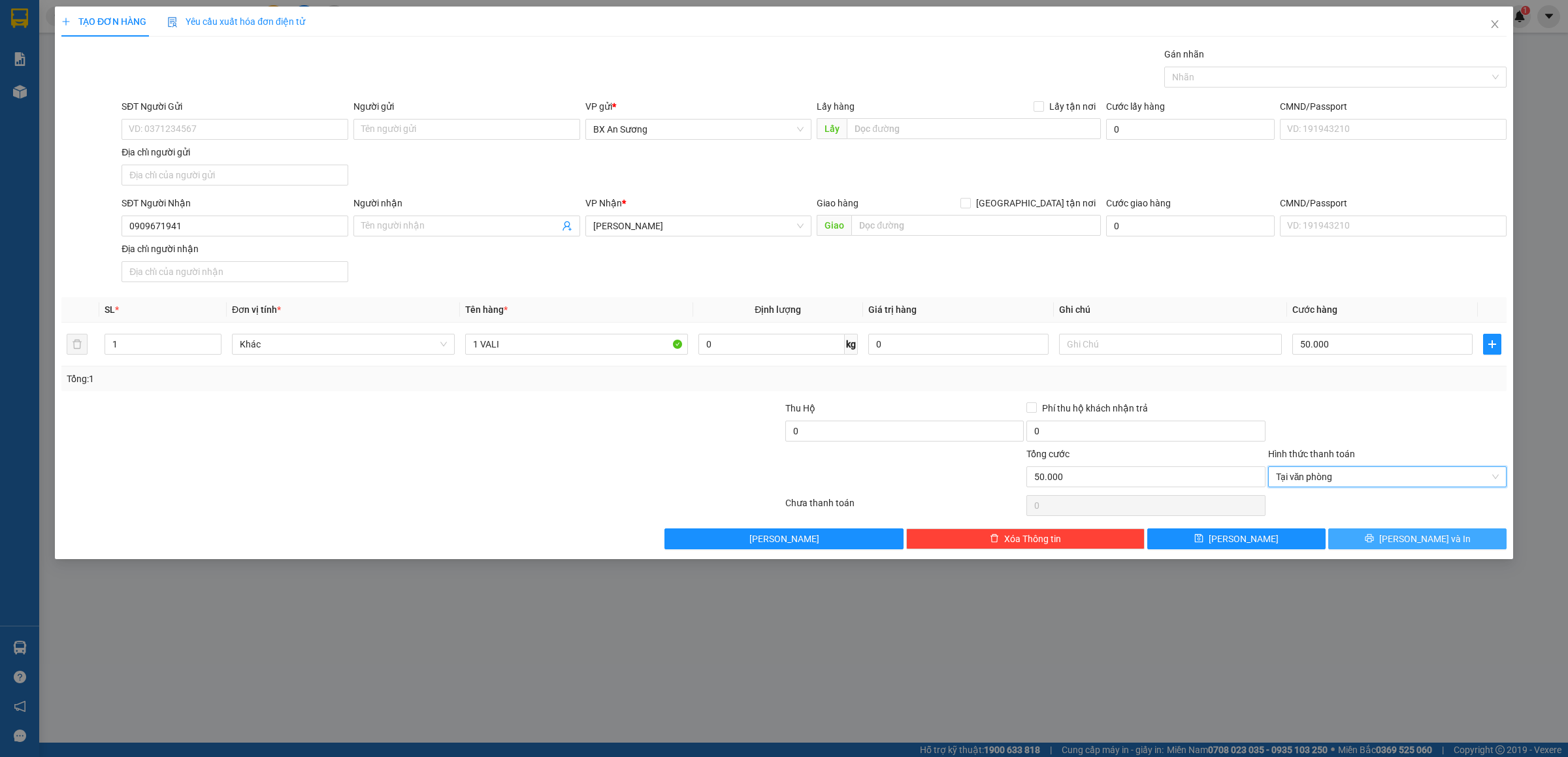
click at [1374, 543] on icon "printer" at bounding box center [1369, 539] width 8 height 8
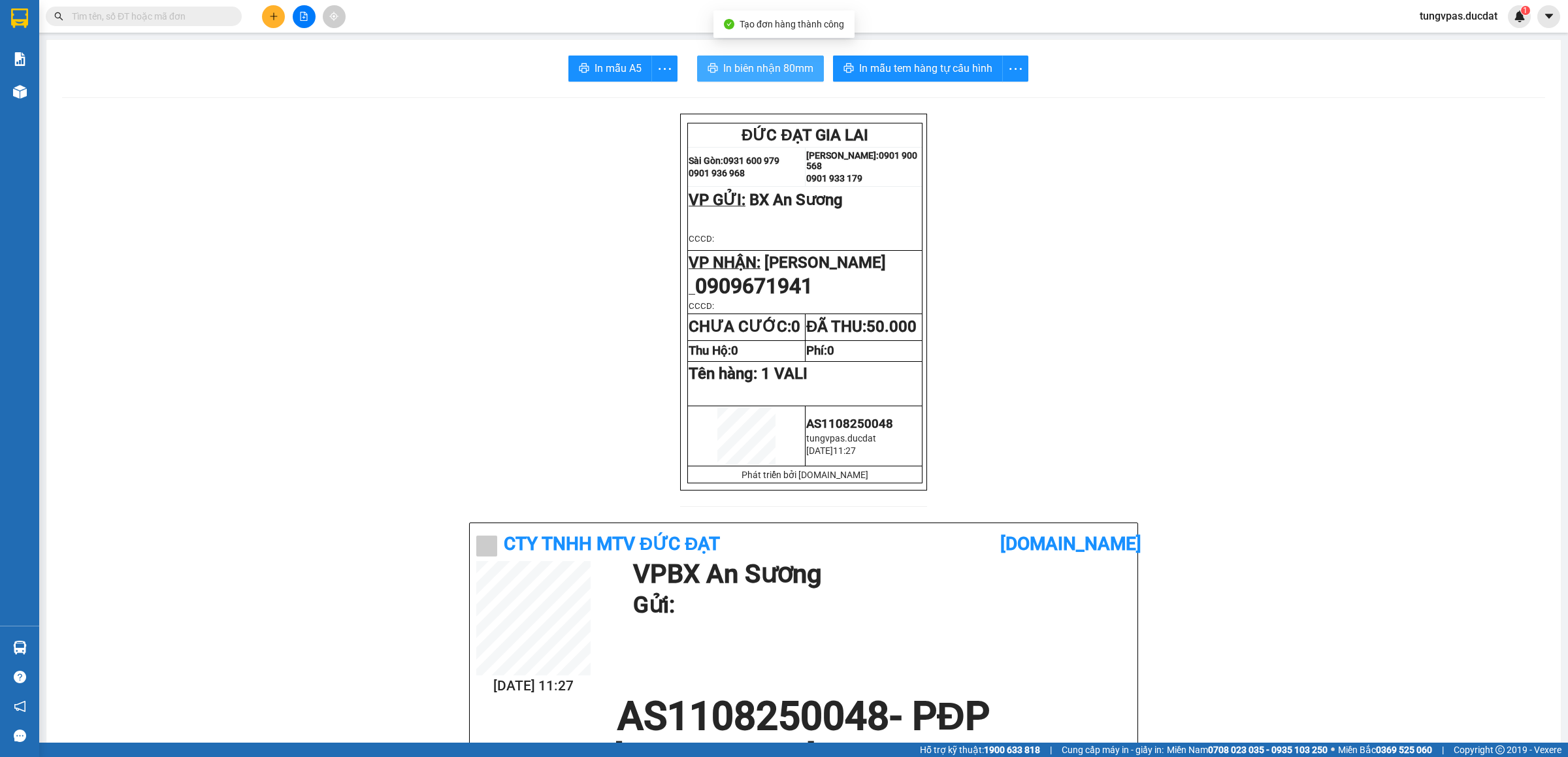
click at [793, 73] on span "In biên nhận 80mm" at bounding box center [768, 68] width 90 height 16
drag, startPoint x: 961, startPoint y: 53, endPoint x: 959, endPoint y: 64, distance: 11.2
click at [959, 64] on span "In mẫu tem hàng tự cấu hình" at bounding box center [925, 68] width 133 height 16
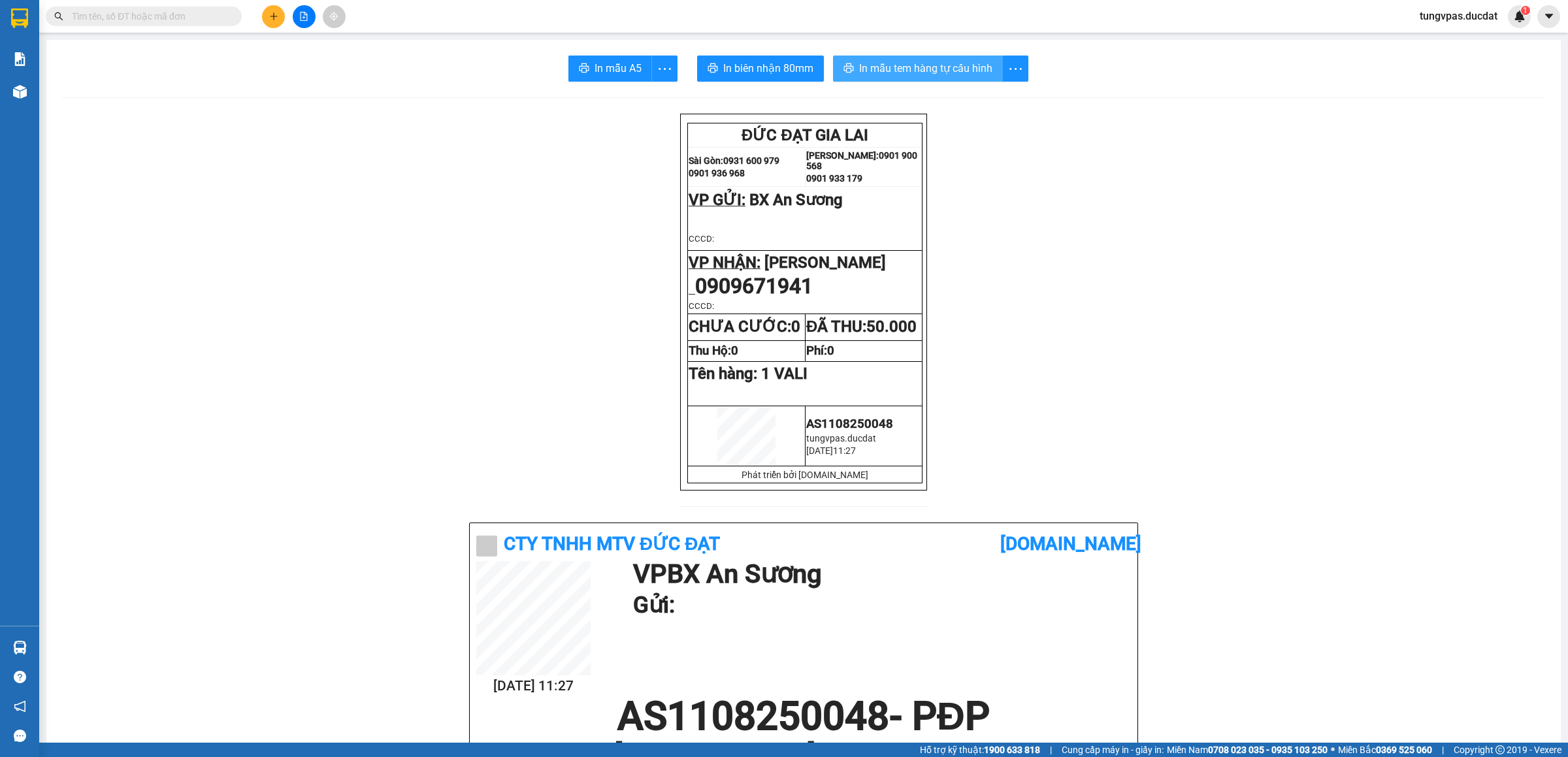
click at [919, 71] on span "In mẫu tem hàng tự cấu hình" at bounding box center [925, 68] width 133 height 16
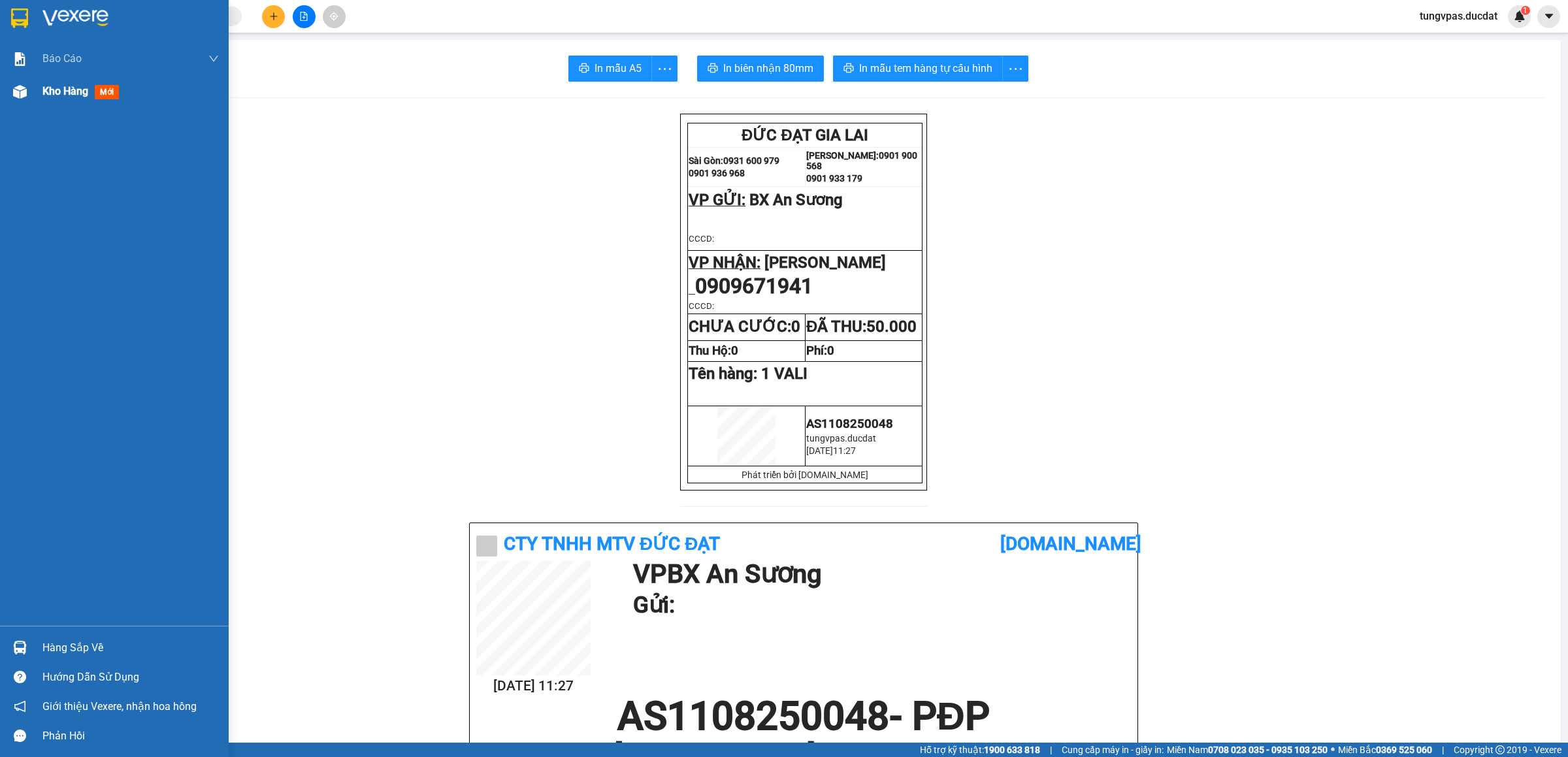
click at [22, 94] on img at bounding box center [20, 92] width 14 height 14
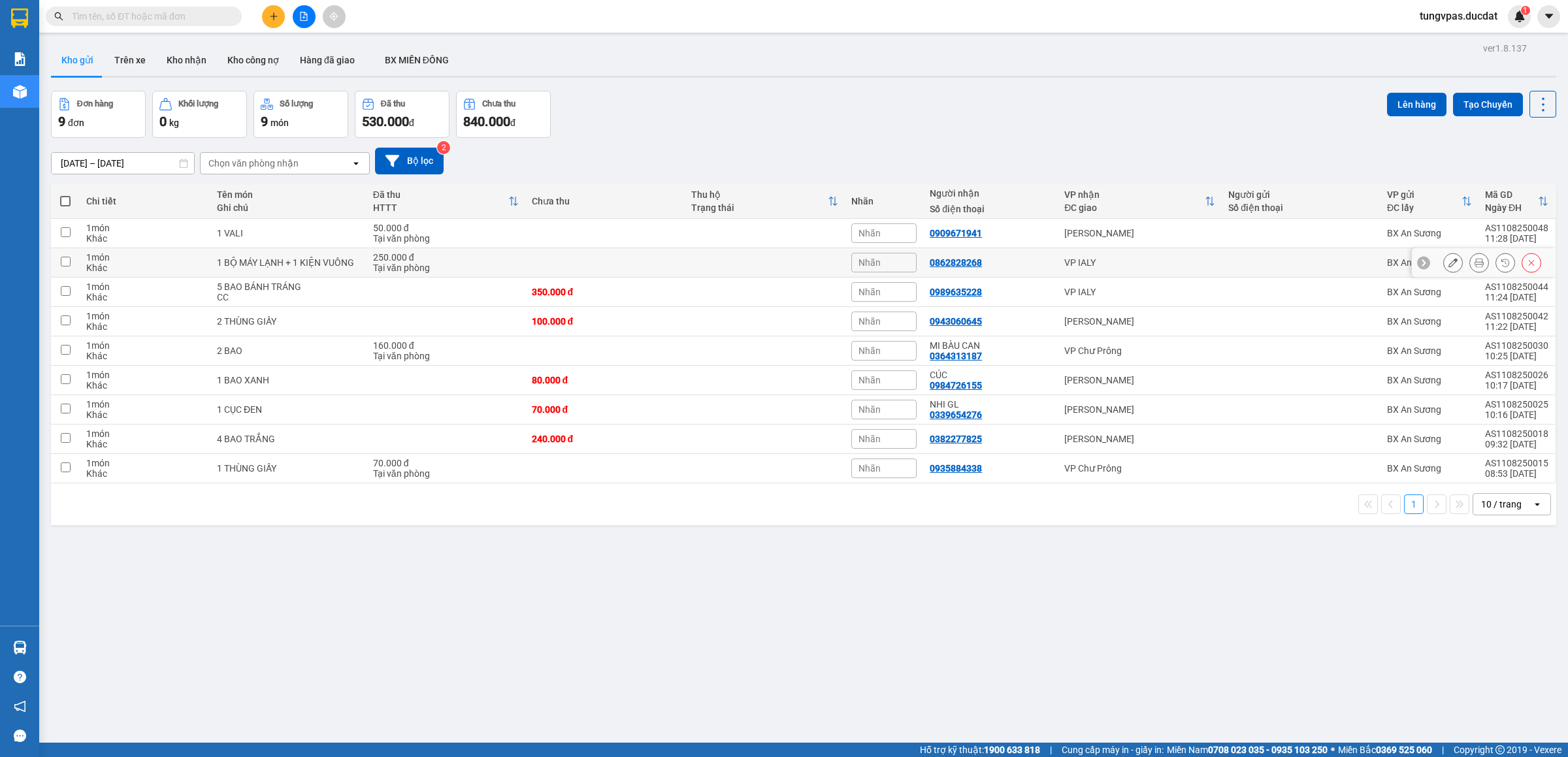
click at [1444, 257] on button at bounding box center [1453, 262] width 19 height 23
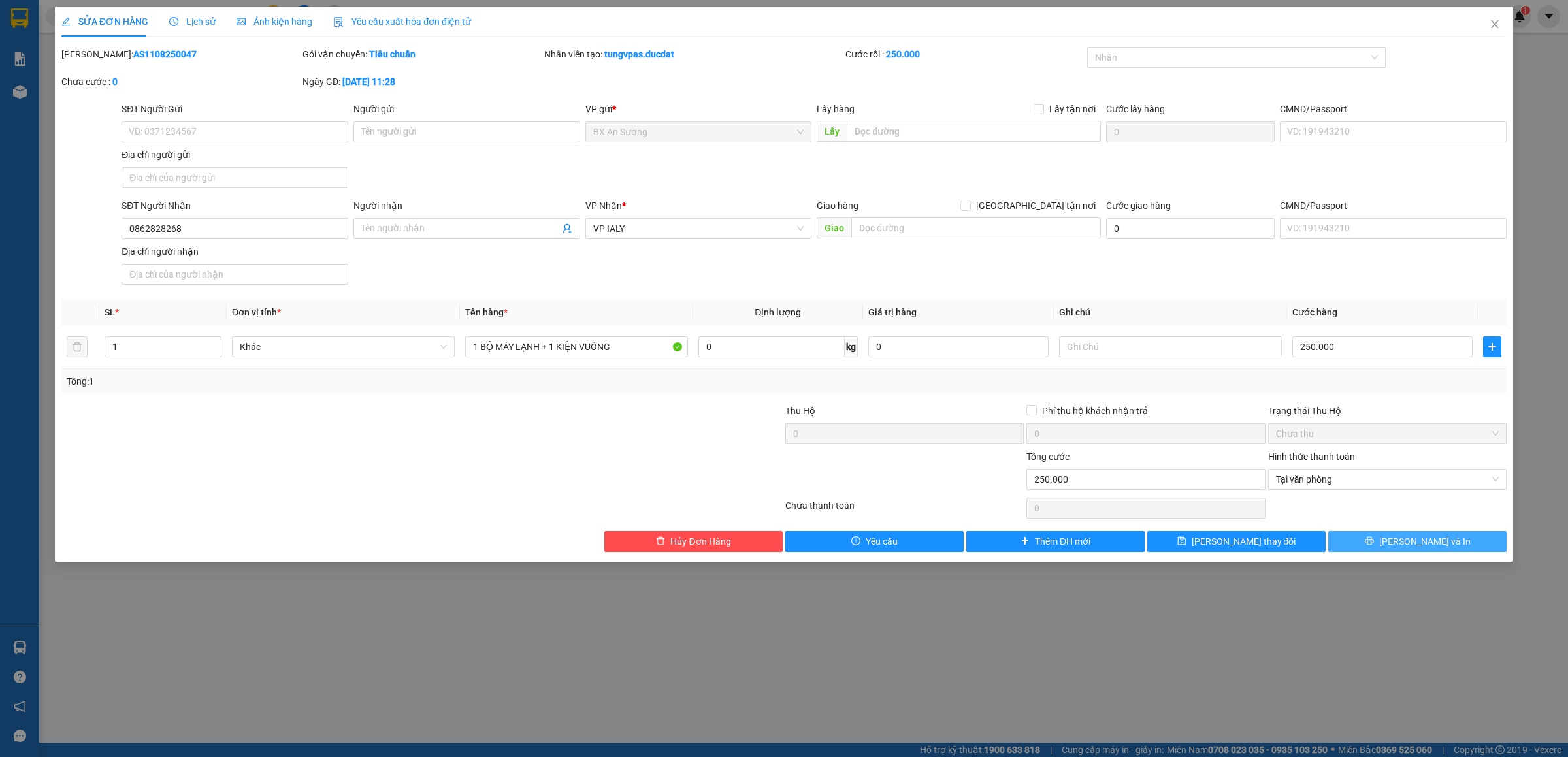
click at [1414, 547] on span "[PERSON_NAME] và In" at bounding box center [1425, 541] width 92 height 14
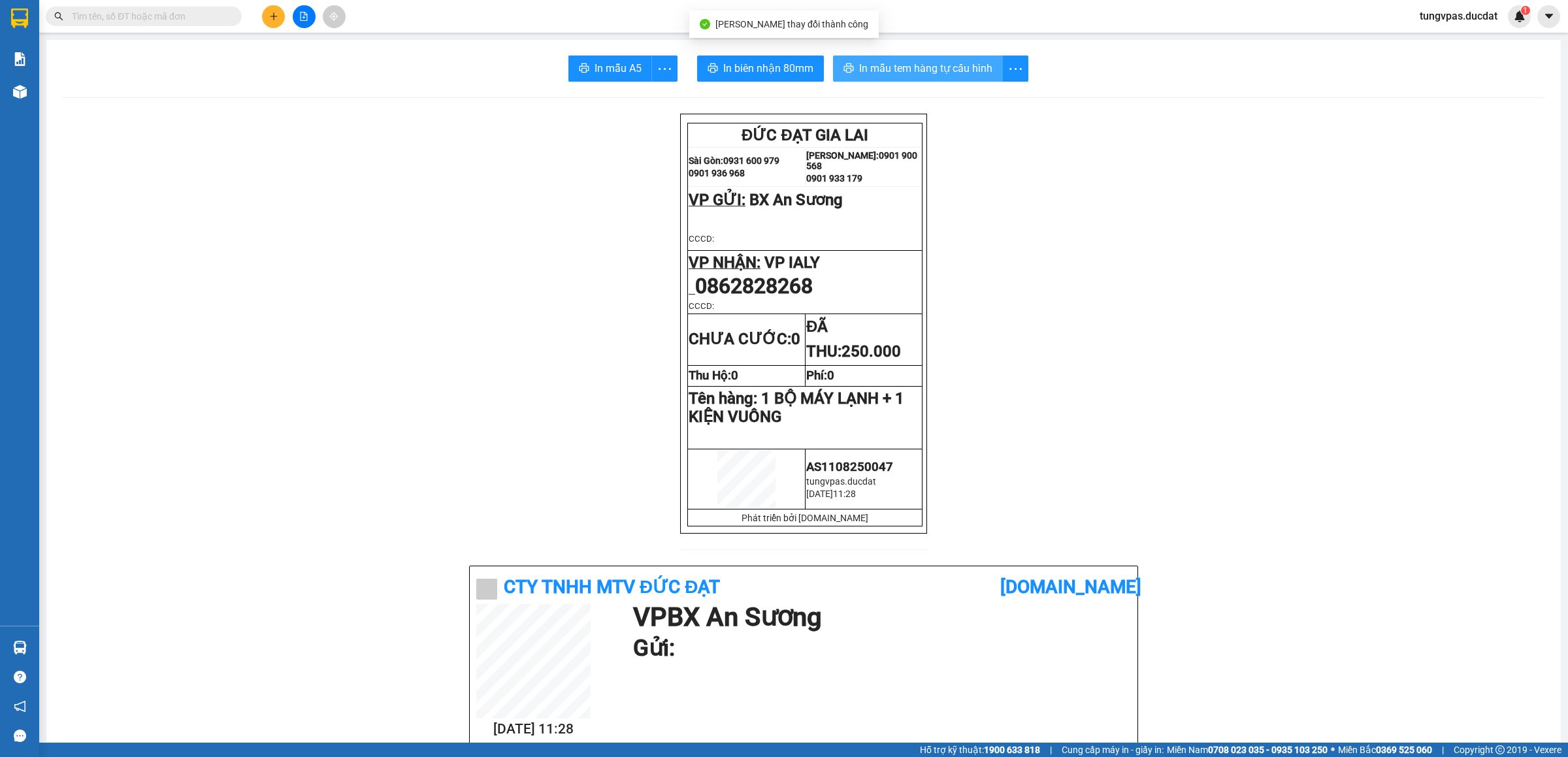
click at [969, 73] on span "In mẫu tem hàng tự cấu hình" at bounding box center [925, 68] width 133 height 16
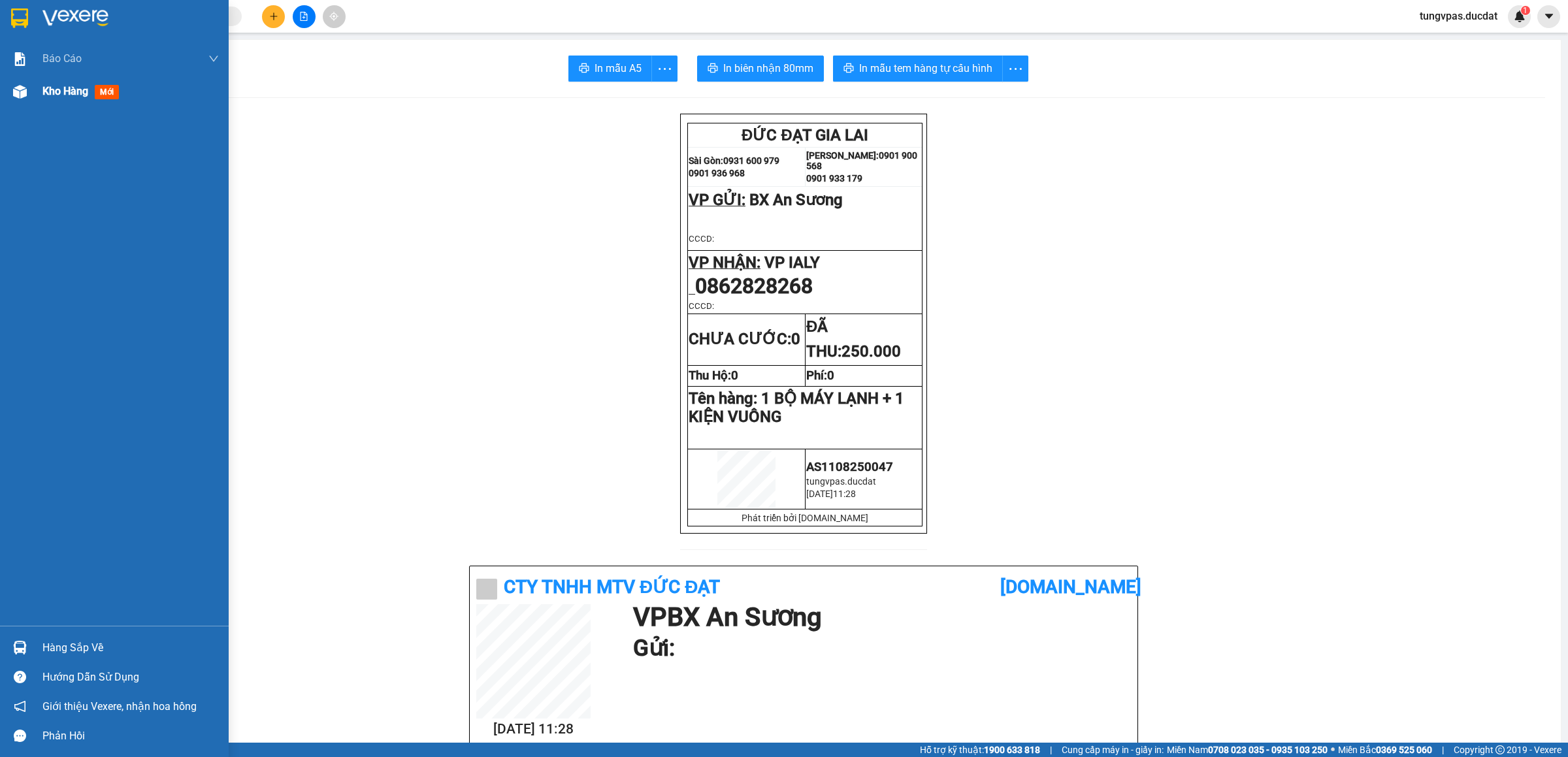
click at [24, 91] on img at bounding box center [20, 92] width 14 height 14
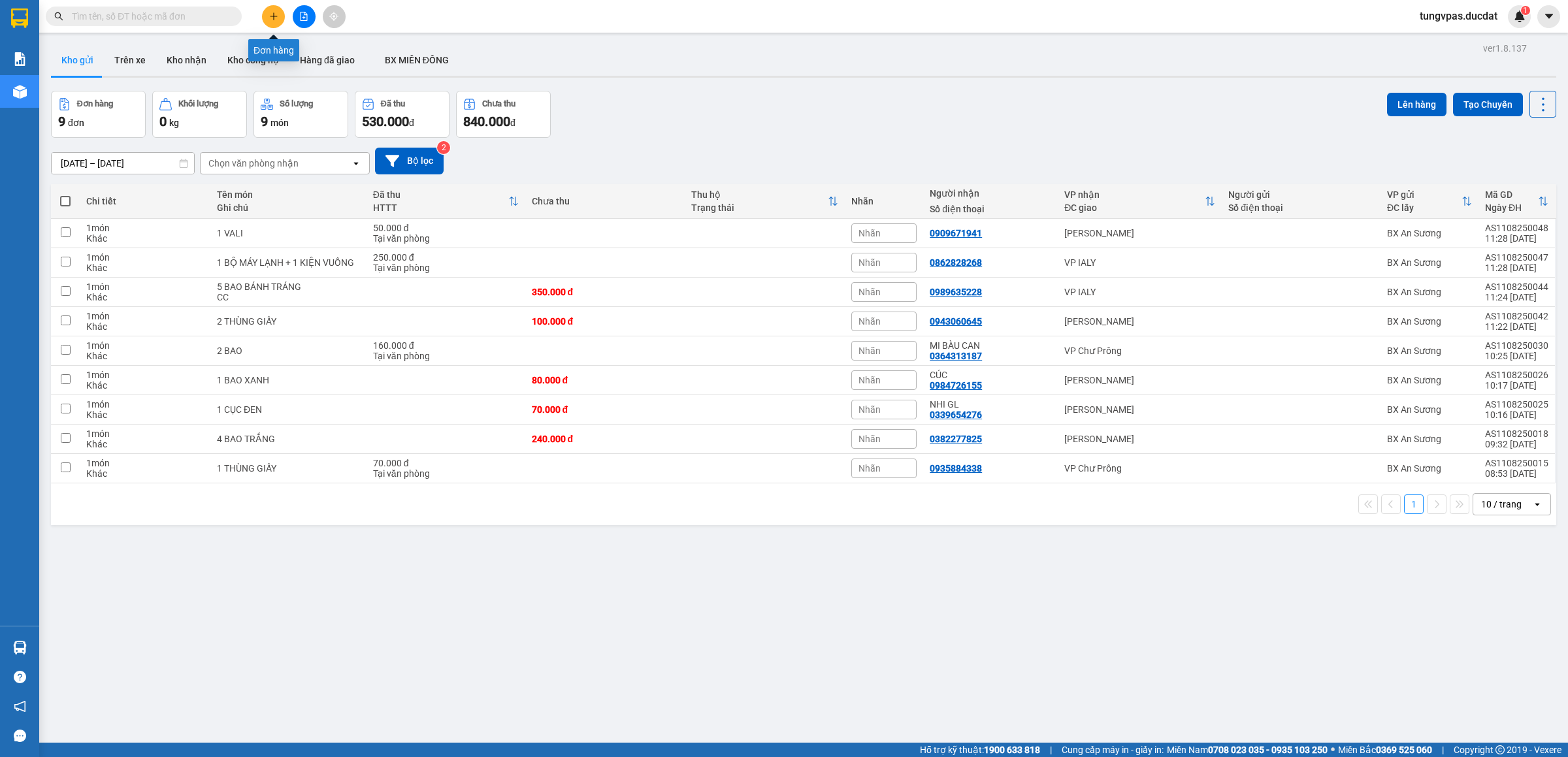
click at [273, 20] on icon "plus" at bounding box center [273, 16] width 9 height 9
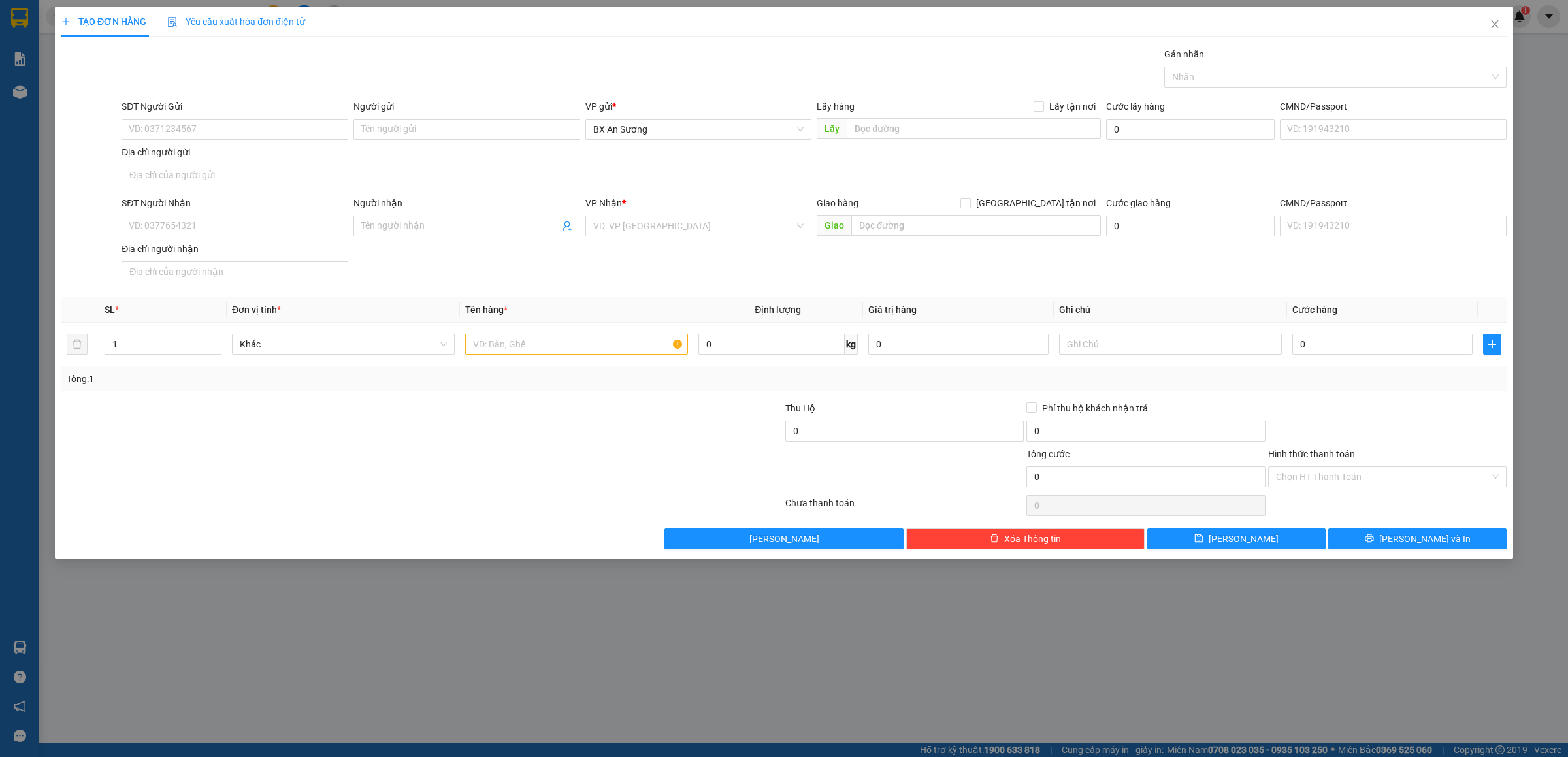
click at [232, 239] on div "SĐT Người Nhận VD: 0377654321" at bounding box center [234, 219] width 227 height 46
click at [236, 226] on input "SĐT Người Nhận" at bounding box center [234, 226] width 227 height 21
type input "0986104059"
click at [634, 228] on input "search" at bounding box center [694, 226] width 202 height 20
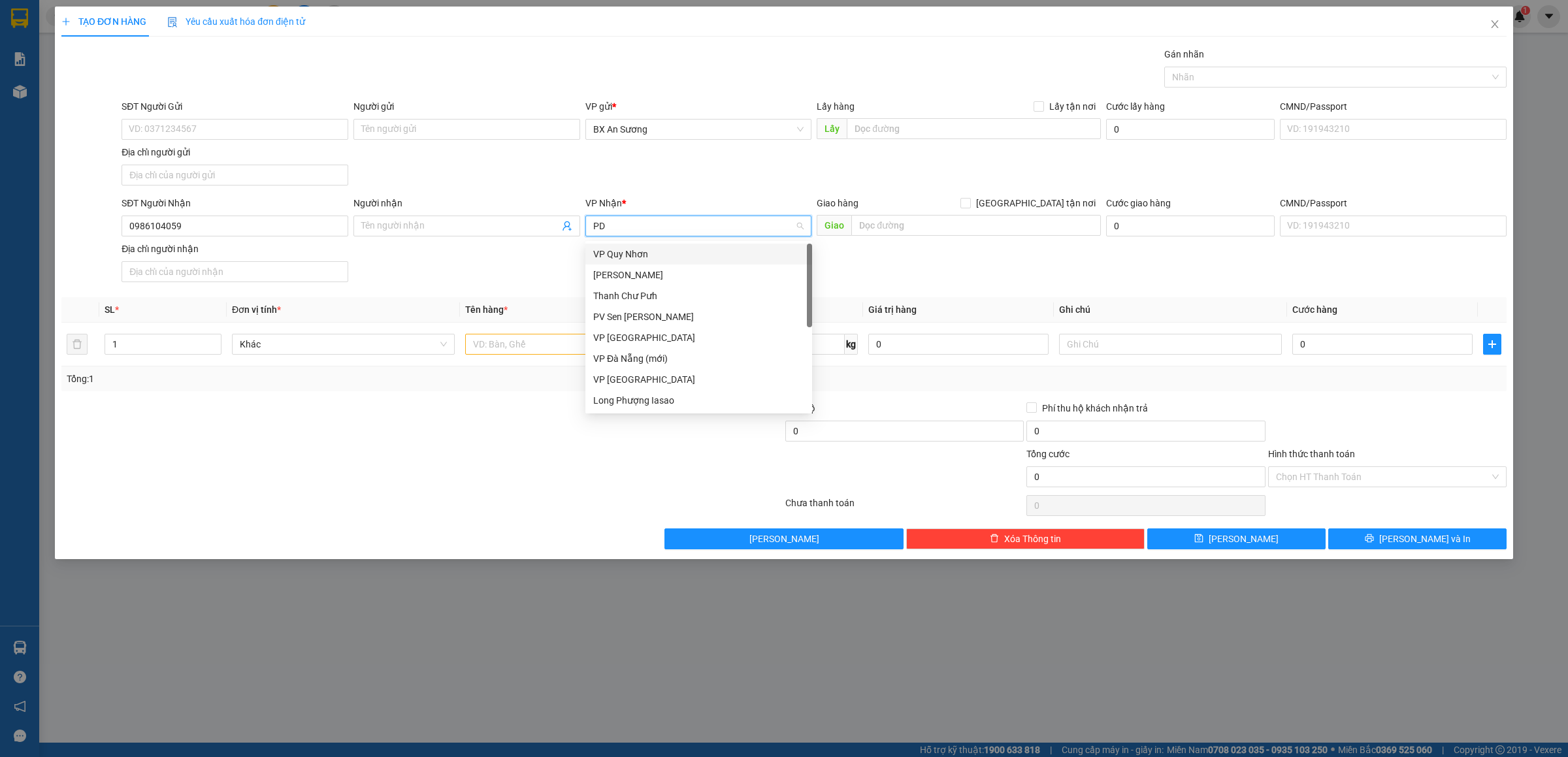
type input "PDP"
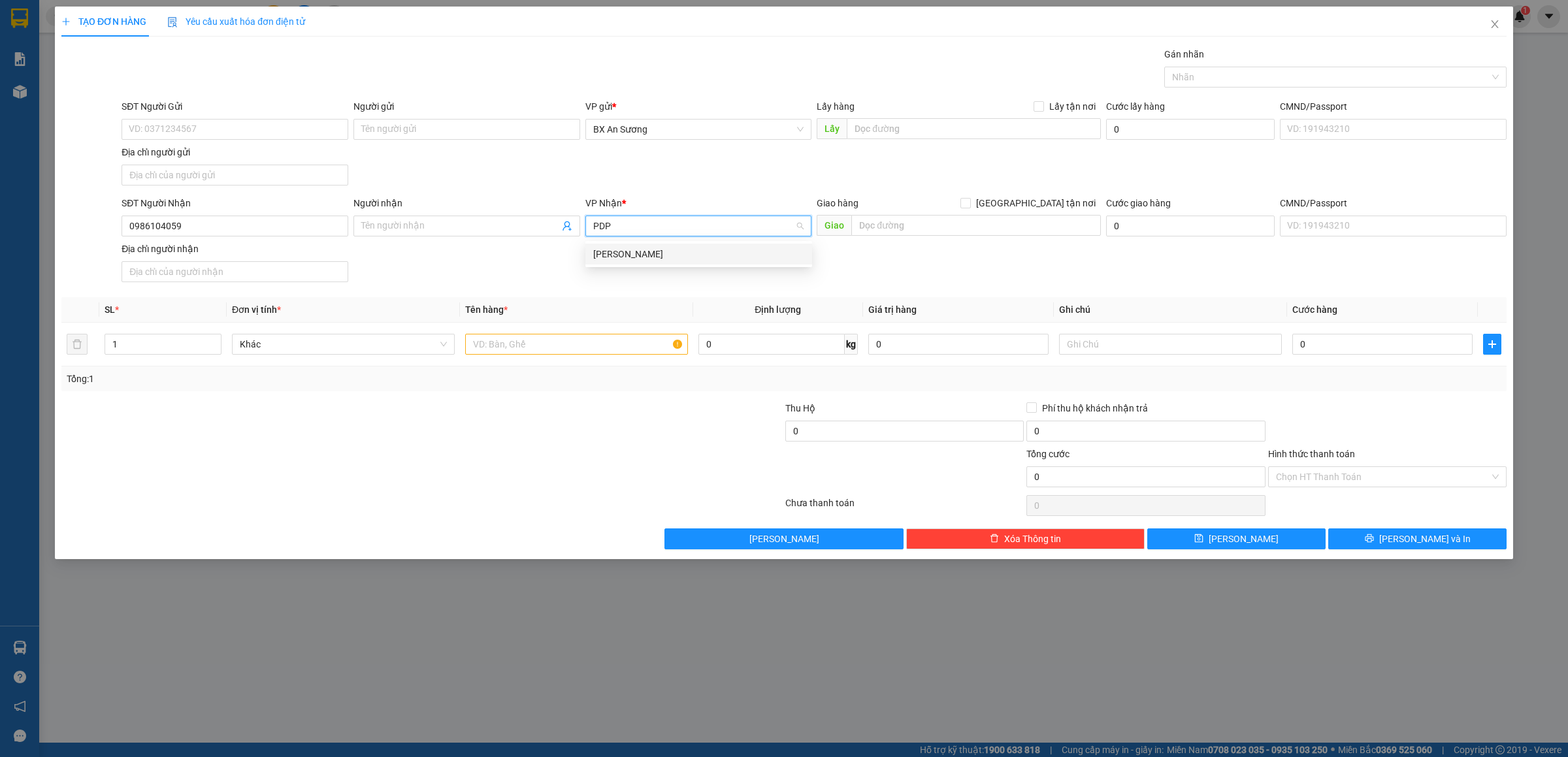
click at [629, 255] on div "[PERSON_NAME]" at bounding box center [699, 254] width 211 height 14
click at [610, 351] on input "text" at bounding box center [576, 344] width 222 height 21
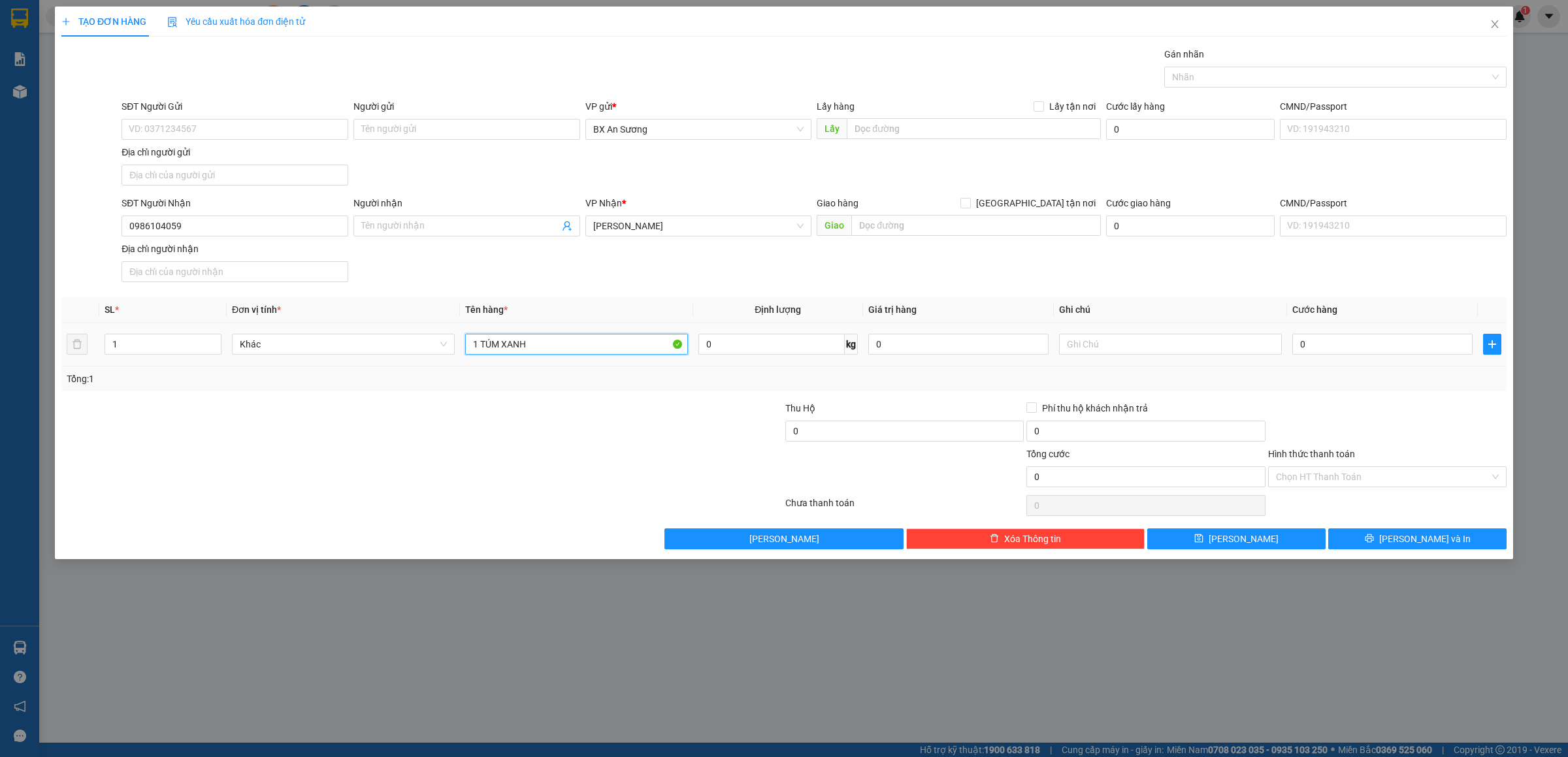
type input "1 TÚM XANH"
type input "4"
type input "40"
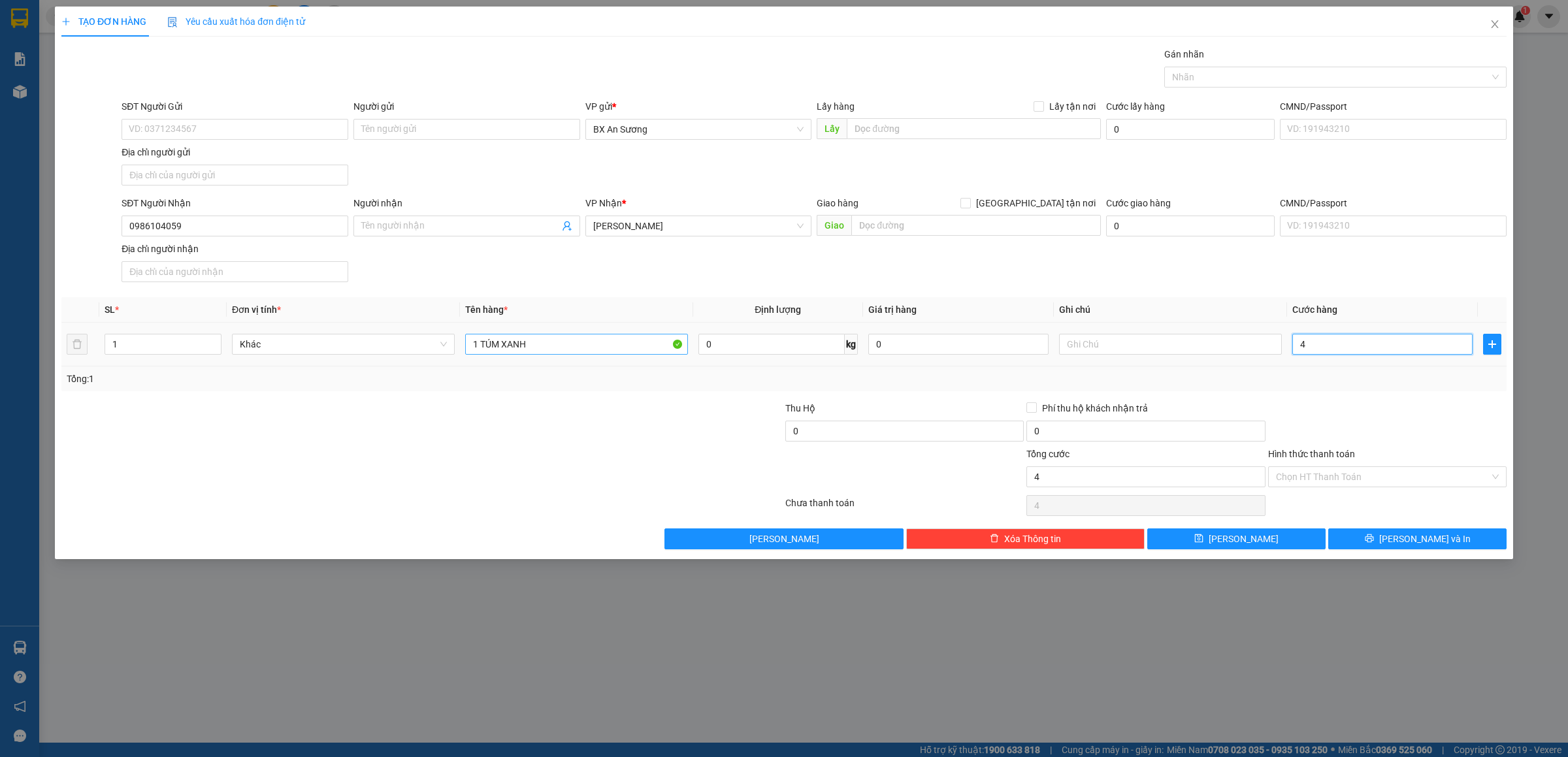
type input "40"
click at [1374, 543] on icon "printer" at bounding box center [1369, 538] width 9 height 9
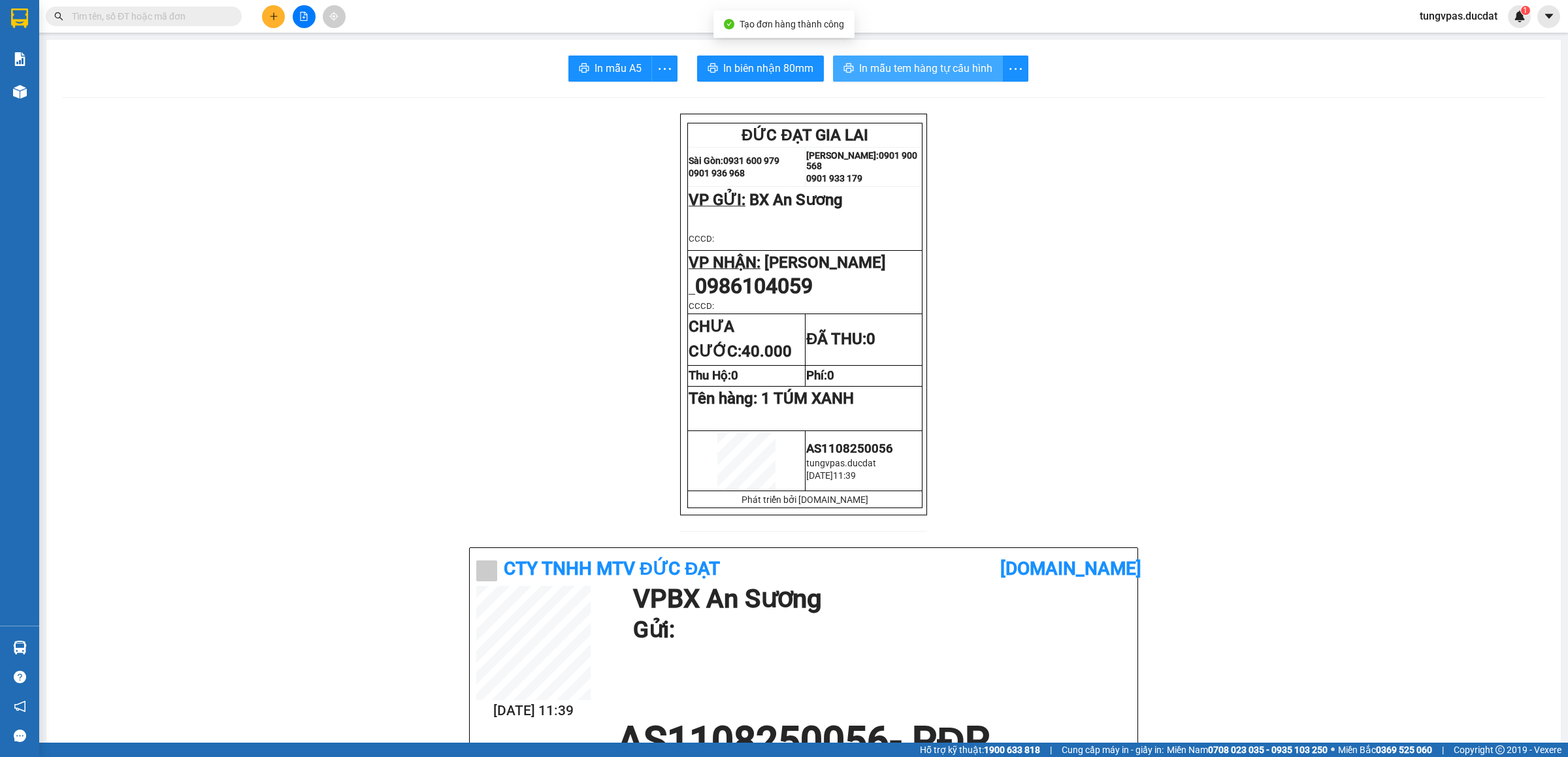
click at [883, 72] on span "In mẫu tem hàng tự cấu hình" at bounding box center [925, 68] width 133 height 16
click at [786, 58] on button "In biên nhận 80mm" at bounding box center [760, 68] width 126 height 26
click at [269, 15] on icon "plus" at bounding box center [273, 16] width 9 height 9
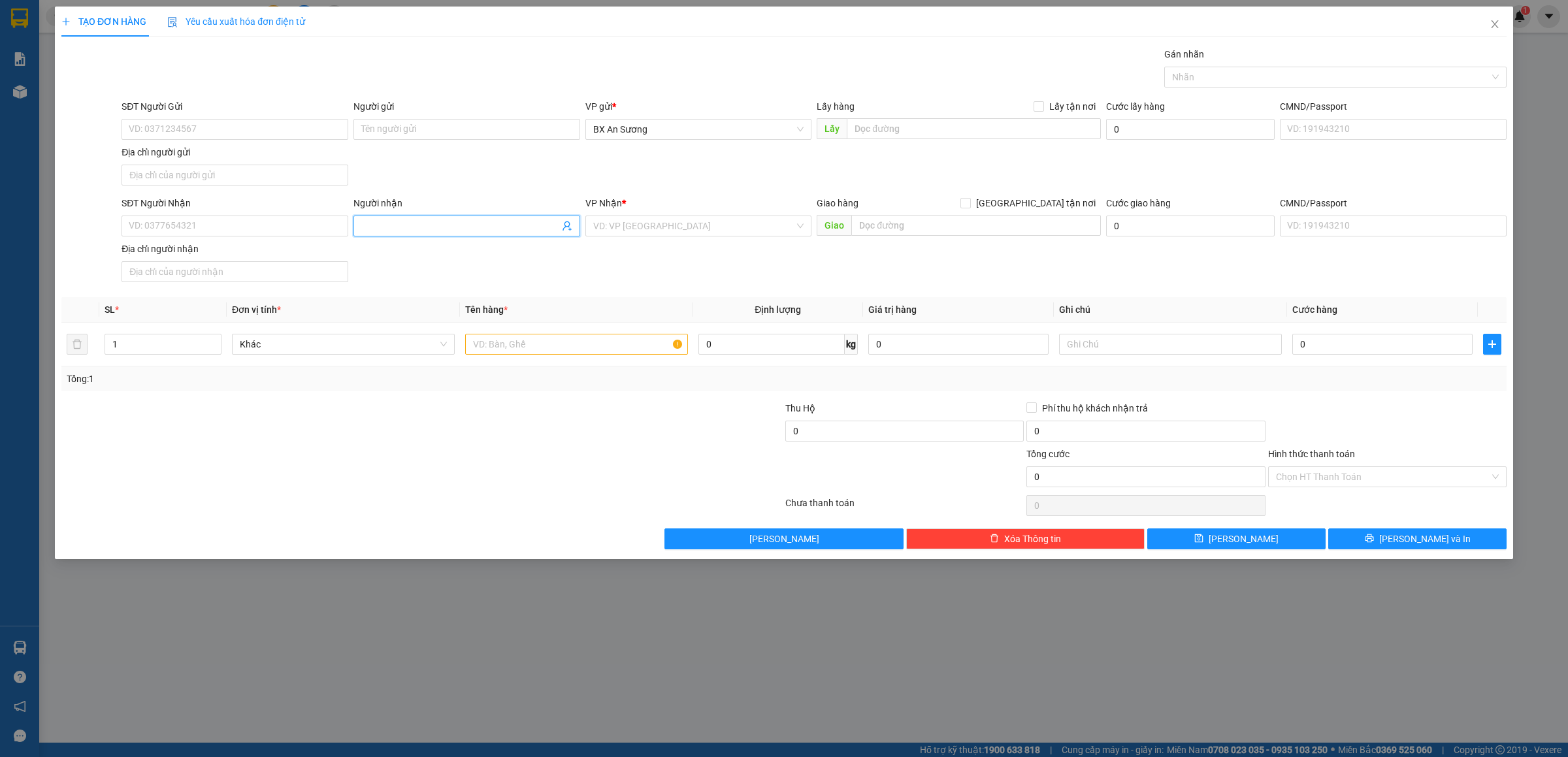
click at [428, 233] on input "Người nhận" at bounding box center [460, 226] width 198 height 14
type input "C LỆ"
click at [436, 292] on div "C LỆ - 0963048726" at bounding box center [467, 296] width 211 height 14
type input "0963048726"
type input "C LỆ"
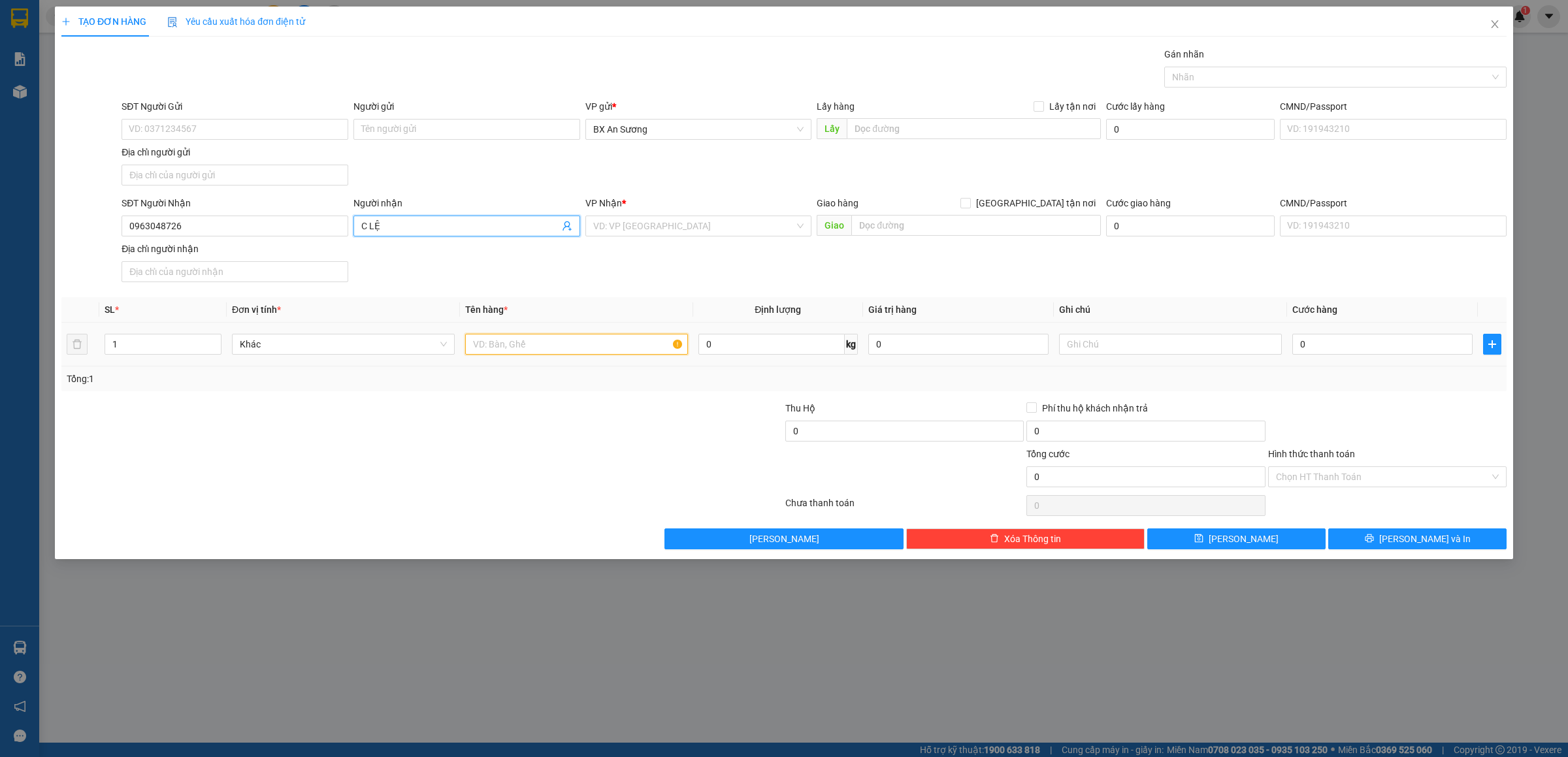
click at [520, 339] on input "text" at bounding box center [576, 344] width 222 height 21
type input "1 XỐP"
type input "1"
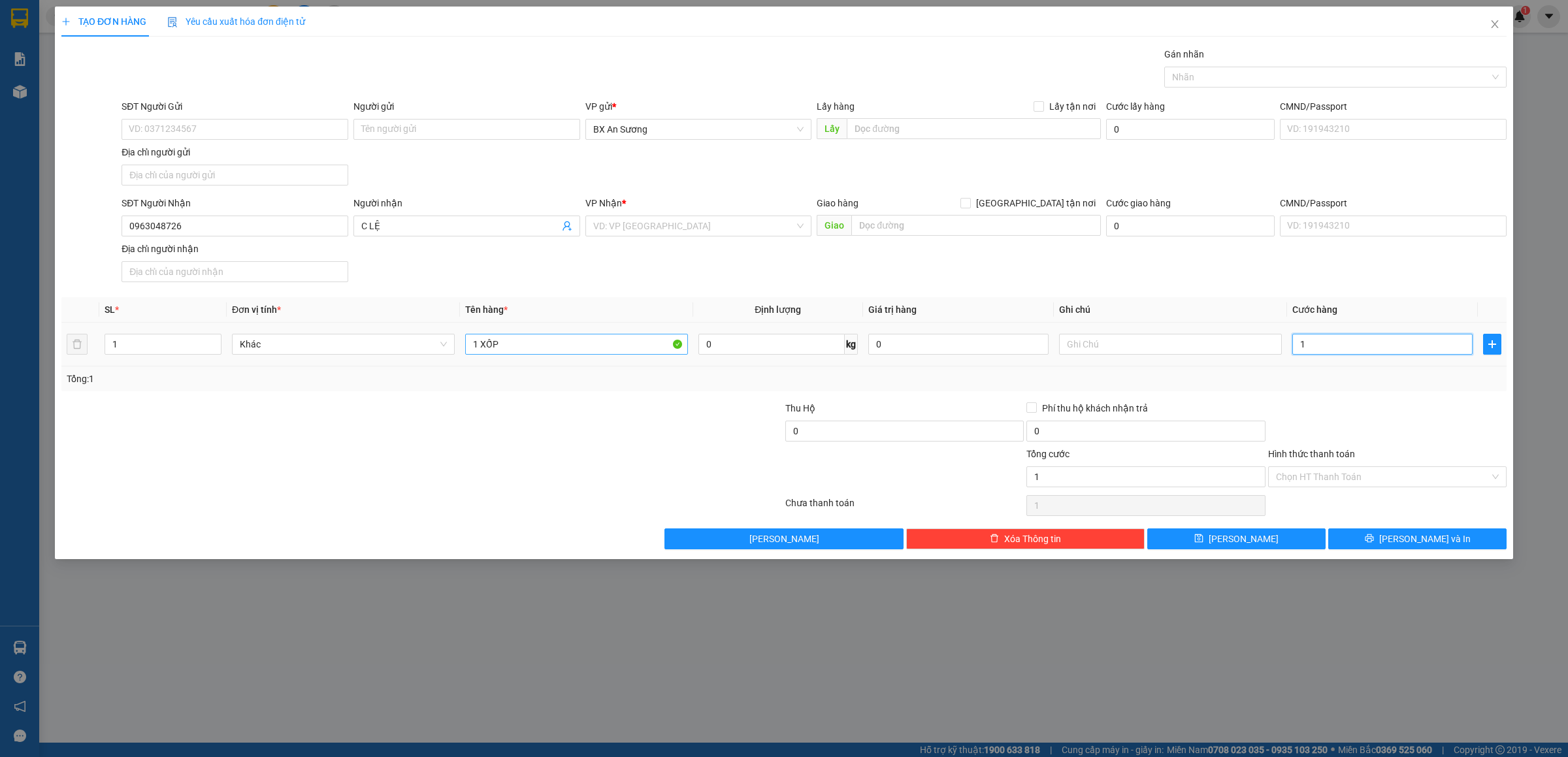
type input "15"
type input "150"
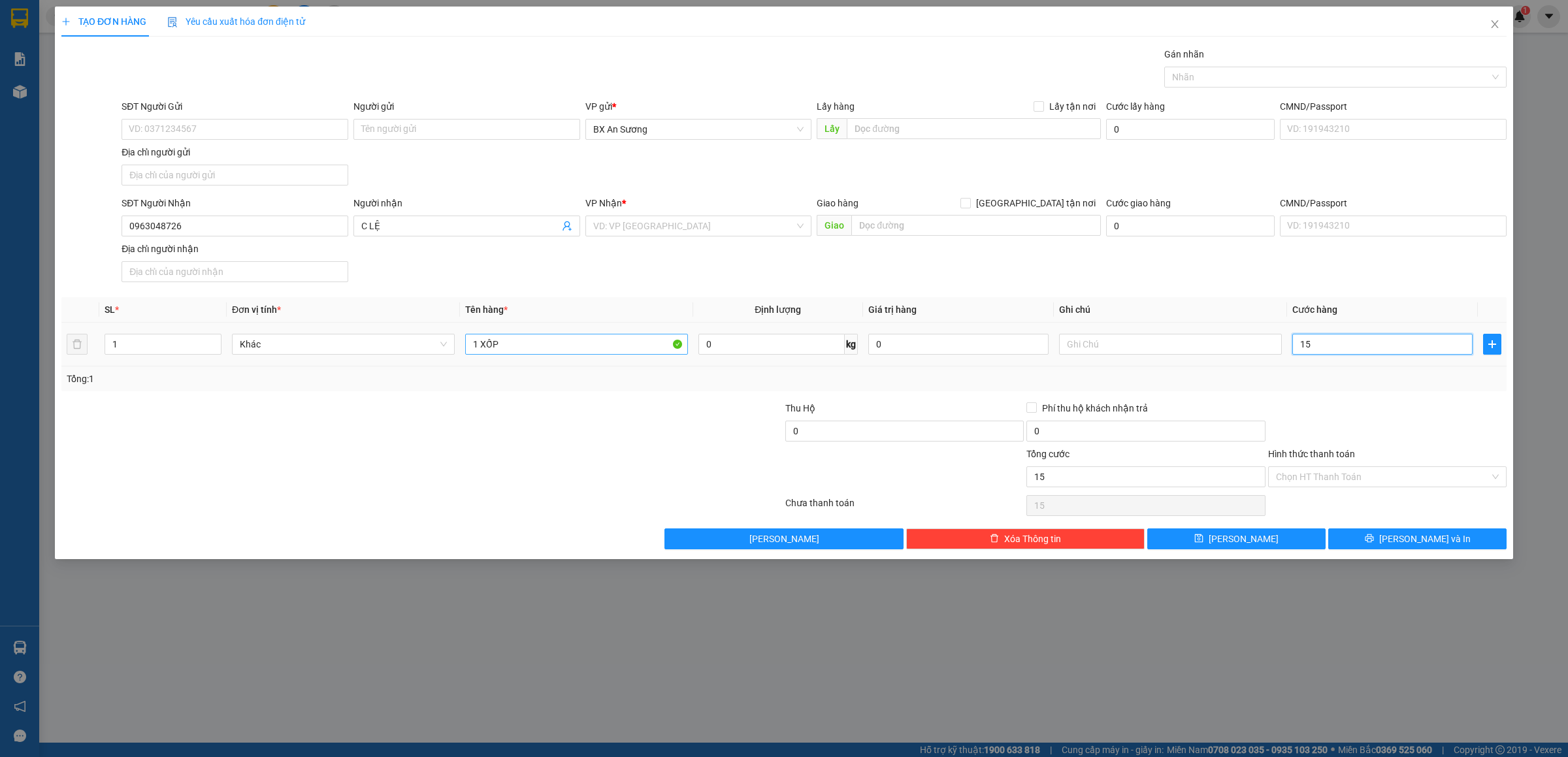
type input "150"
type input "150.000"
click at [1459, 549] on button "[PERSON_NAME] và In" at bounding box center [1418, 539] width 178 height 21
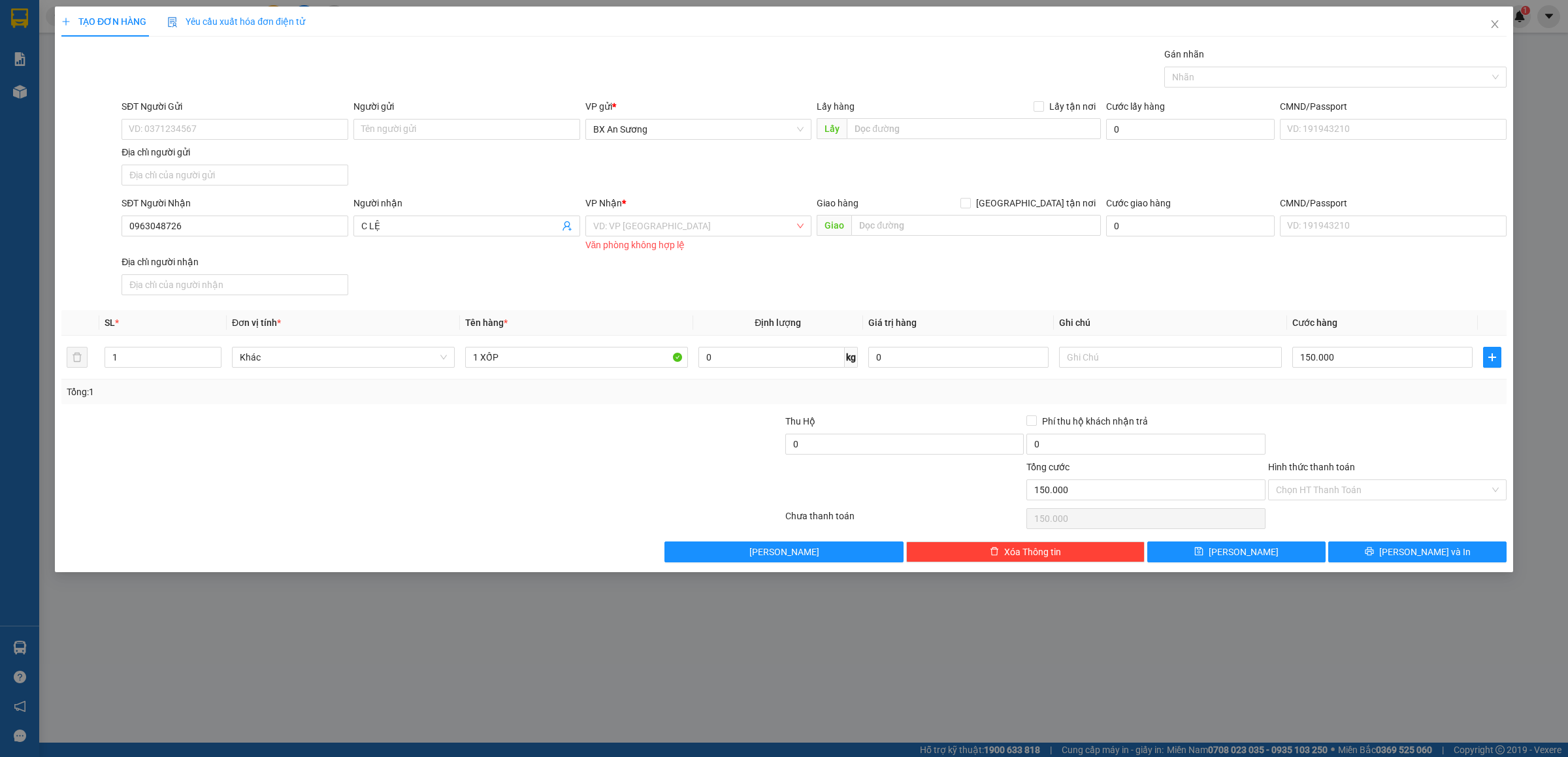
click at [677, 216] on div "VP Nhận *" at bounding box center [699, 205] width 227 height 20
click at [674, 218] on input "search" at bounding box center [694, 226] width 202 height 20
click at [687, 248] on div "[PERSON_NAME]" at bounding box center [699, 254] width 211 height 14
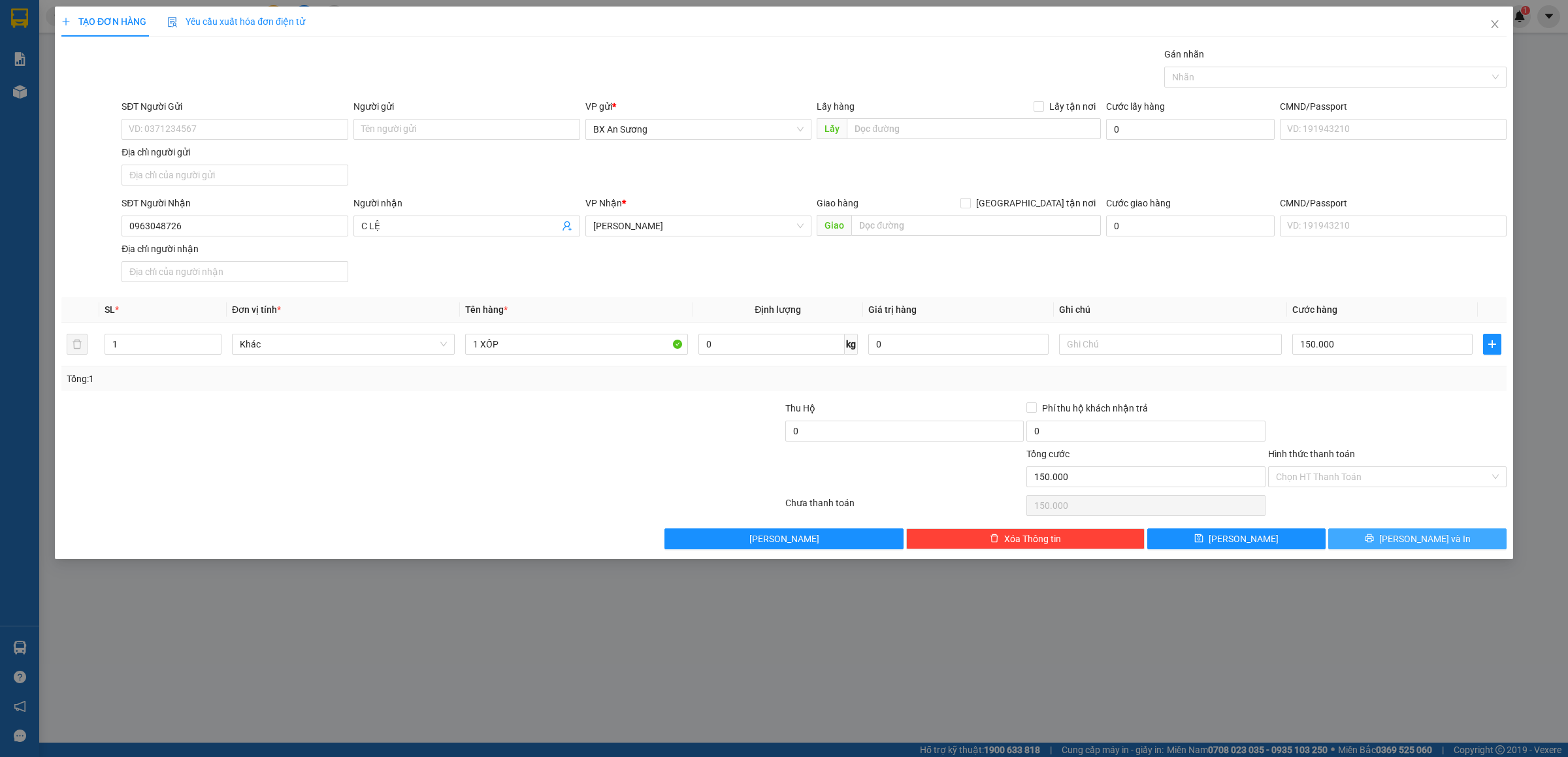
click at [1454, 537] on button "[PERSON_NAME] và In" at bounding box center [1418, 539] width 178 height 21
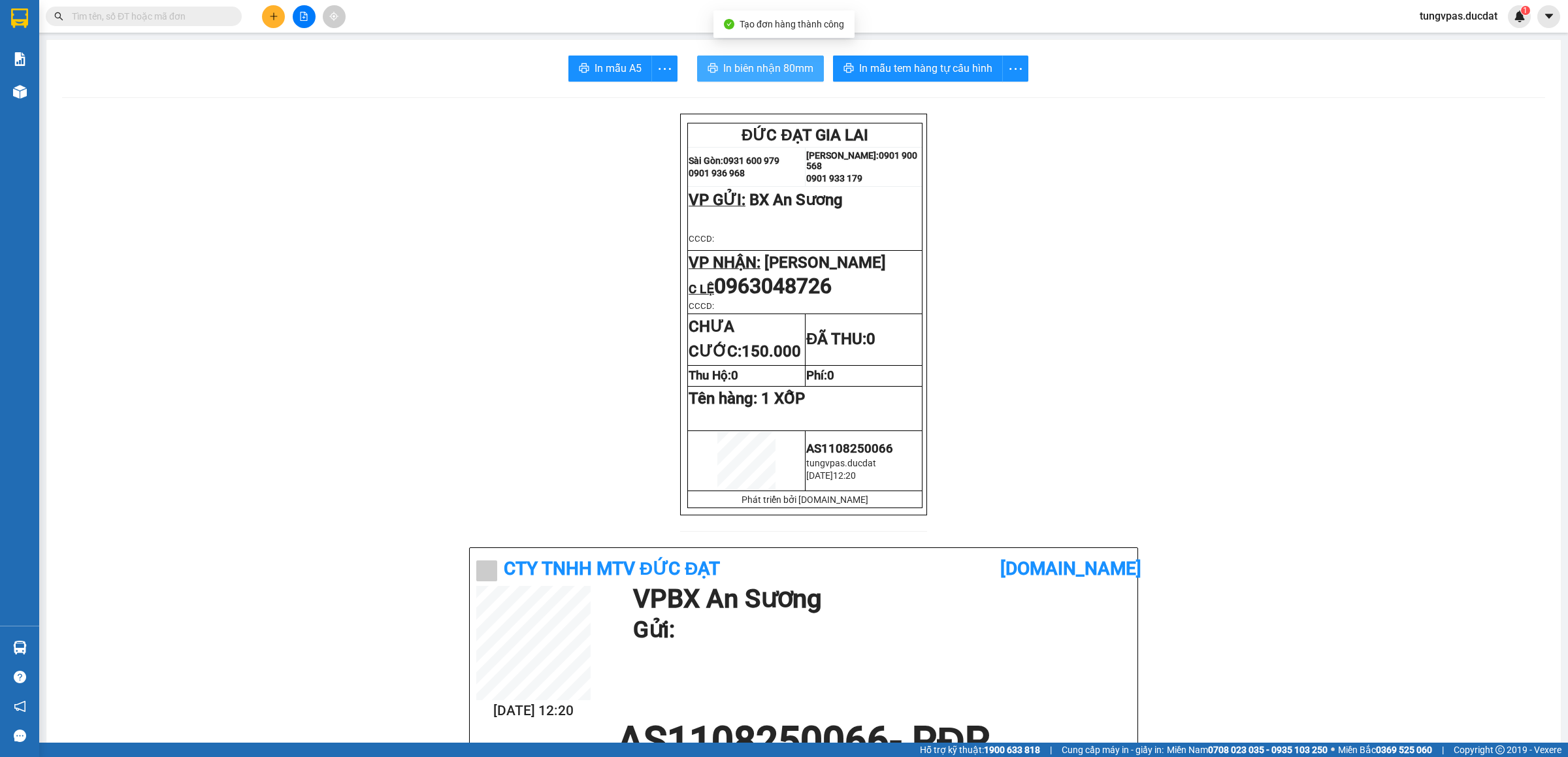
click at [755, 67] on span "In biên nhận 80mm" at bounding box center [768, 68] width 90 height 16
click at [925, 67] on span "In mẫu tem hàng tự cấu hình" at bounding box center [925, 68] width 133 height 16
click at [273, 20] on icon "plus" at bounding box center [273, 16] width 1 height 7
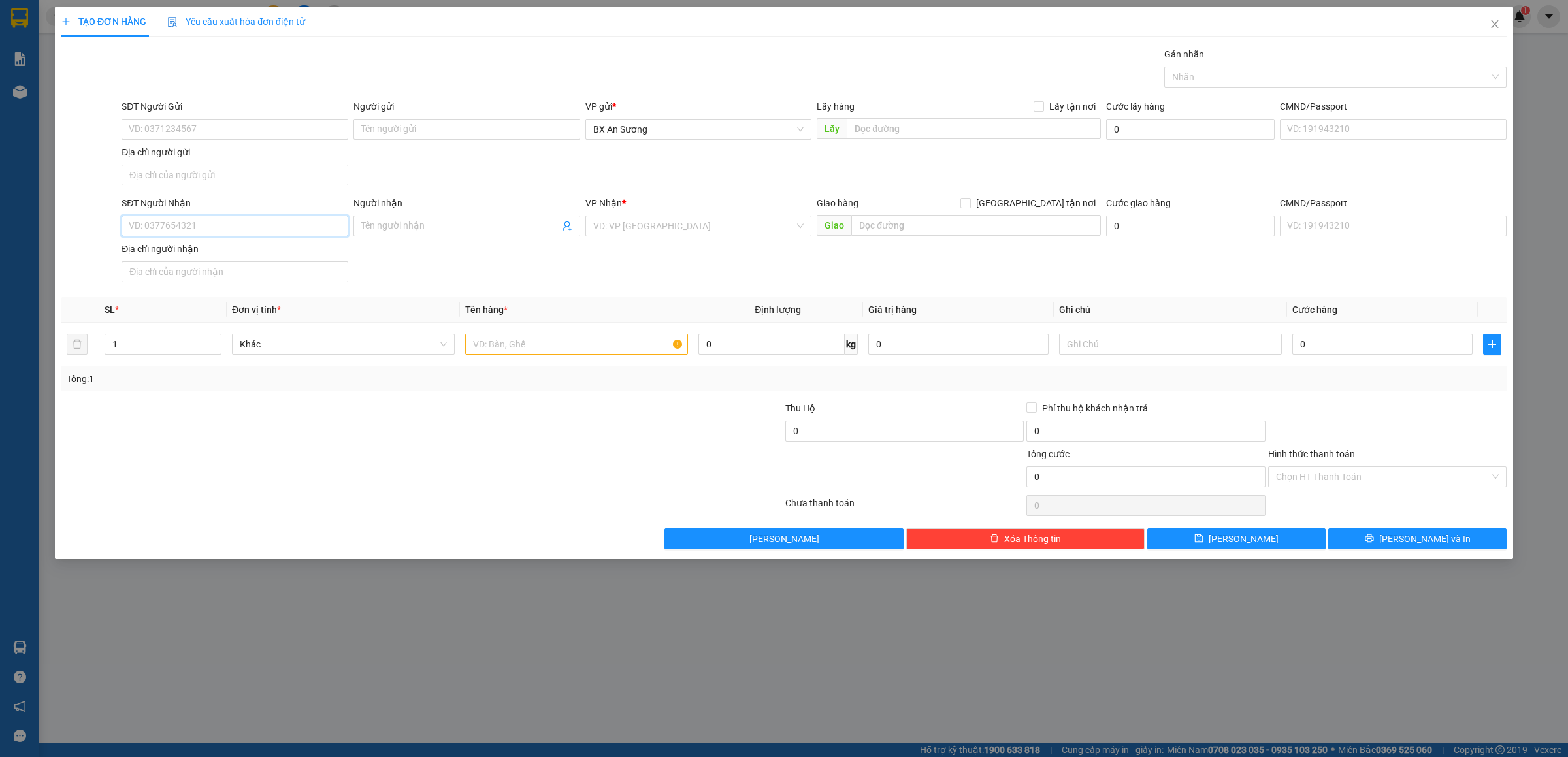
click at [286, 231] on input "SĐT Người Nhận" at bounding box center [234, 226] width 227 height 21
type input "0917509177"
click at [720, 235] on input "search" at bounding box center [694, 226] width 202 height 20
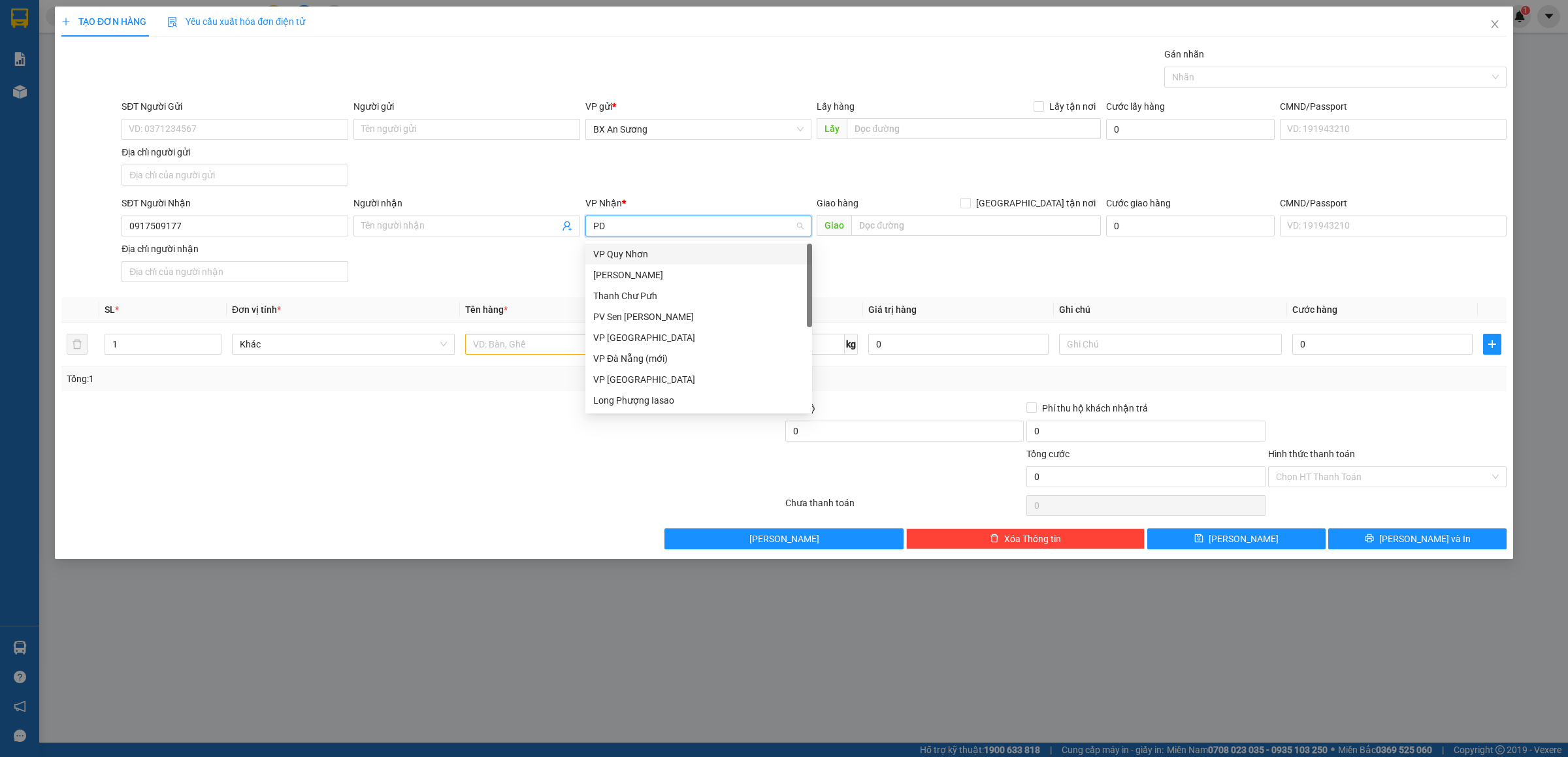
type input "PDP"
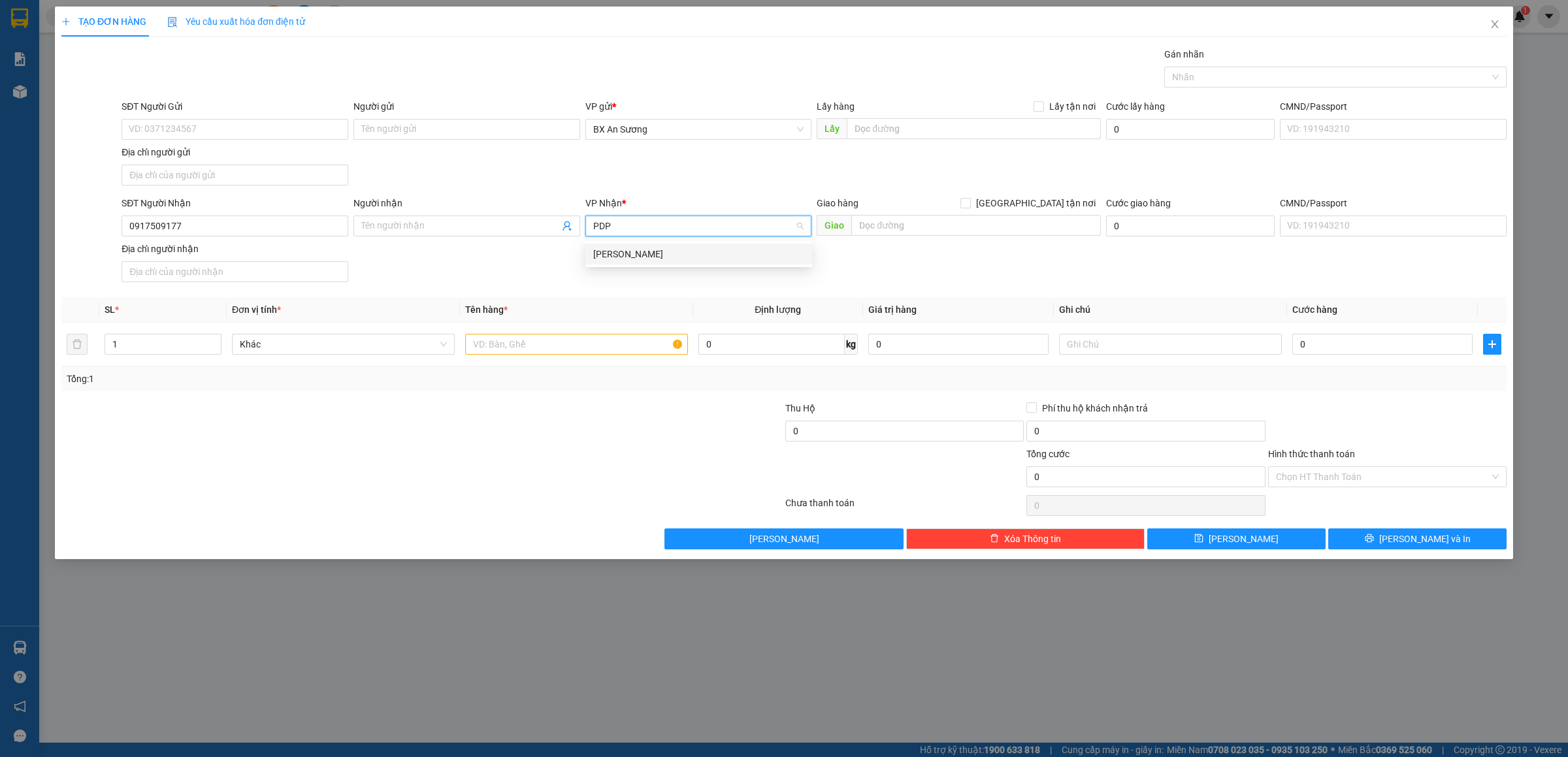
click at [680, 259] on div "[PERSON_NAME]" at bounding box center [699, 254] width 211 height 14
click at [587, 353] on input "text" at bounding box center [576, 344] width 222 height 21
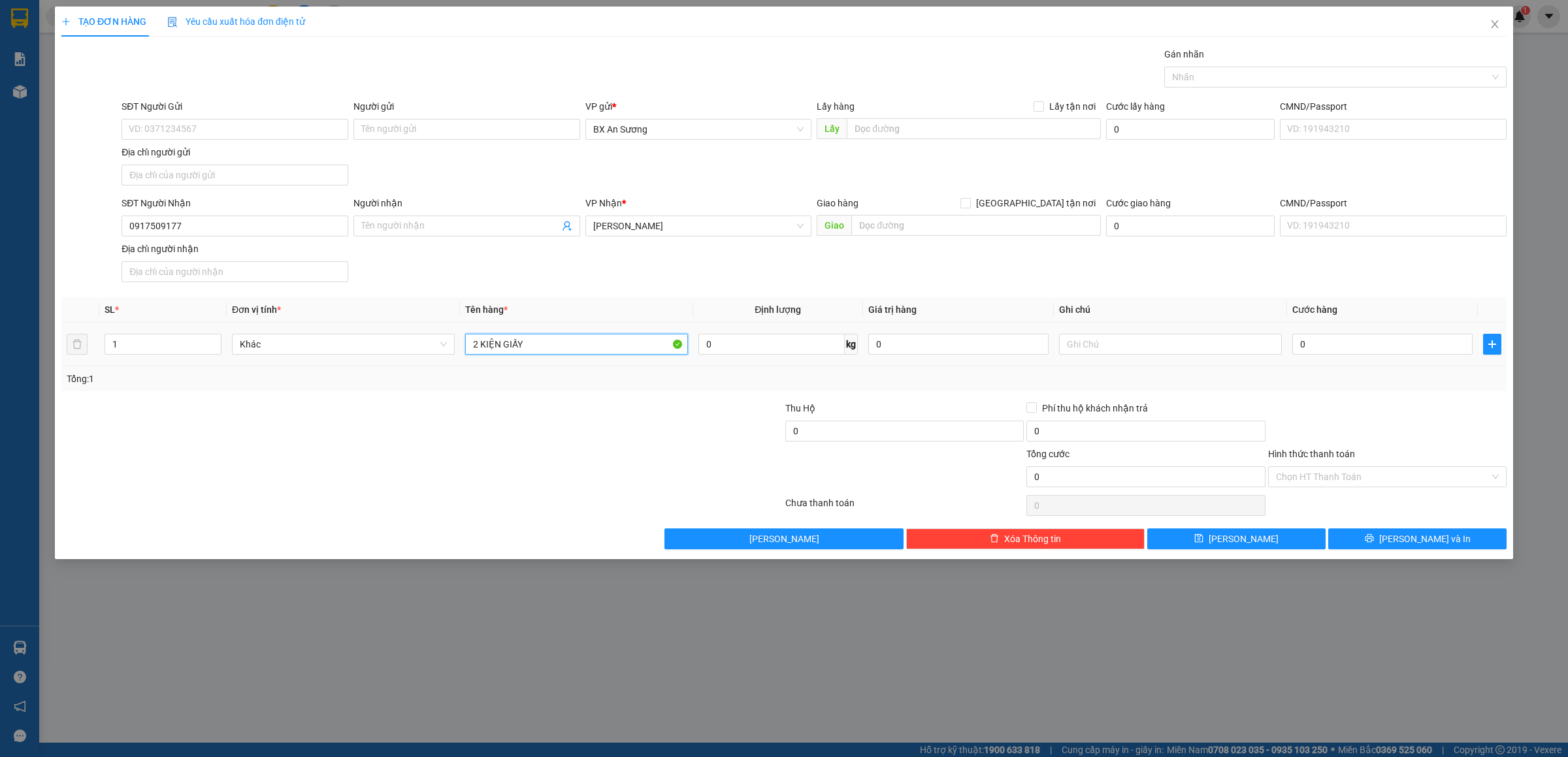
type input "2 KIỆN GIẤY"
type input "1"
type input "12"
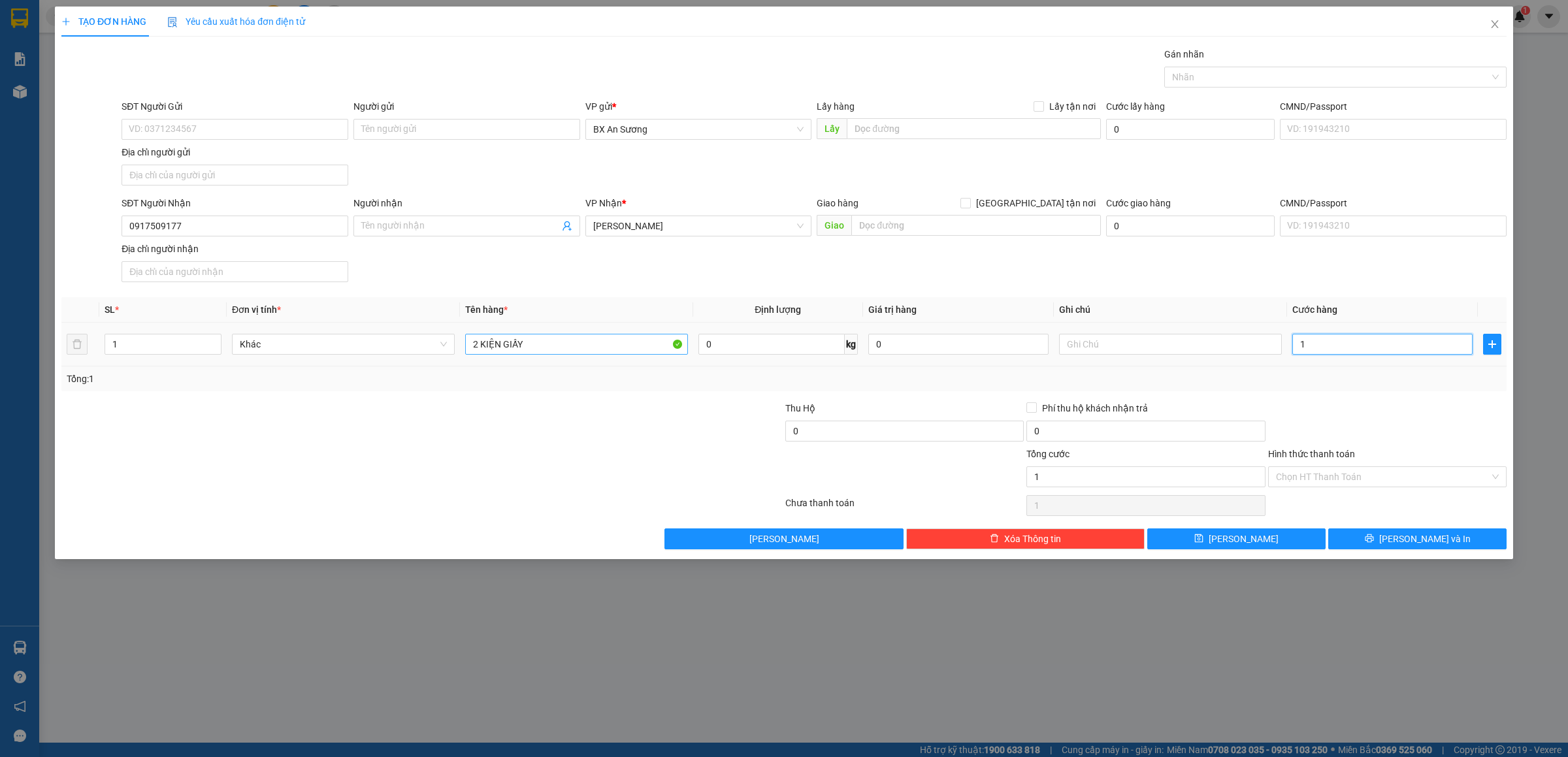
type input "12"
click at [1383, 543] on button "[PERSON_NAME] và In" at bounding box center [1418, 539] width 178 height 21
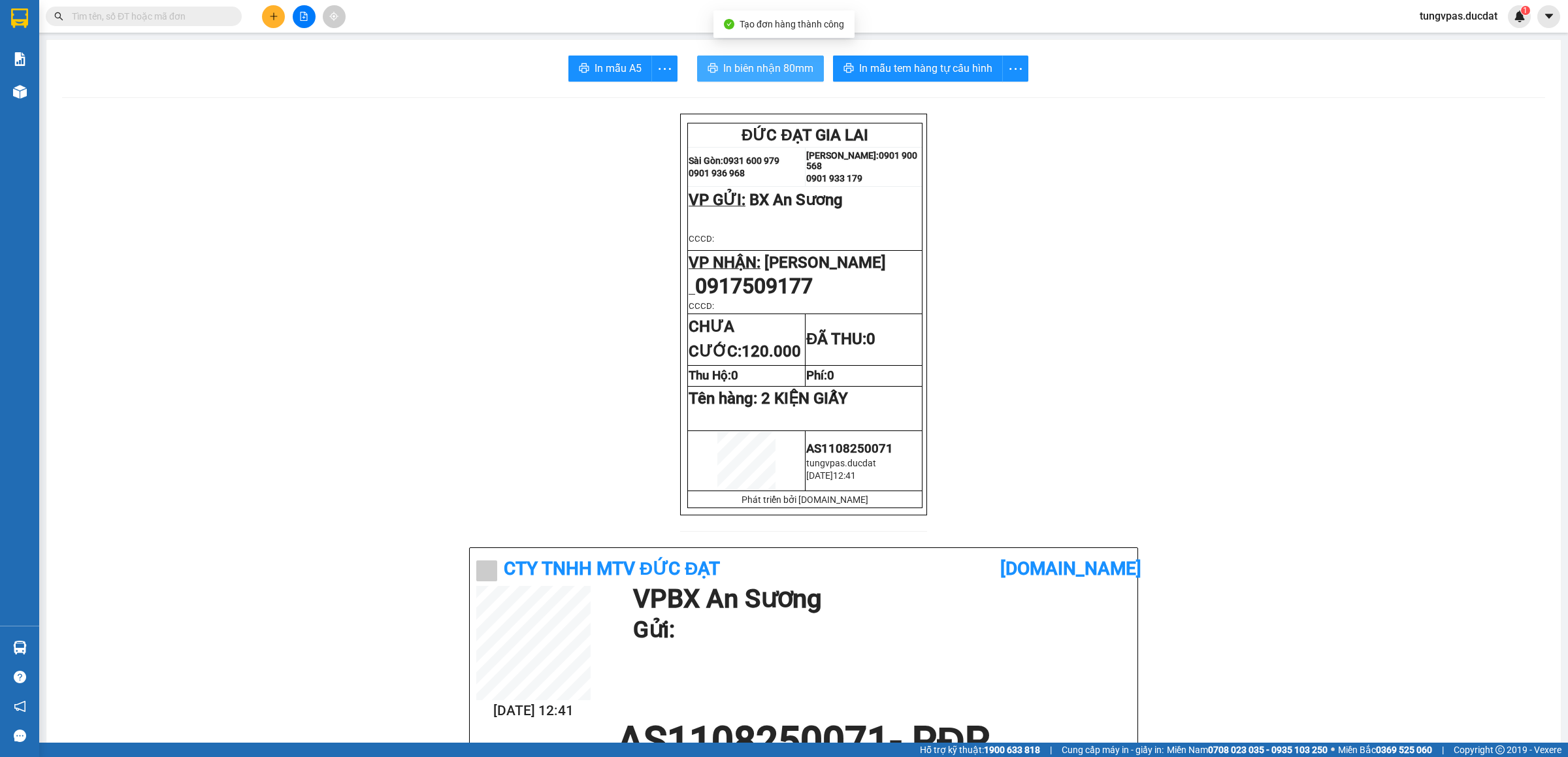
click at [796, 70] on span "In biên nhận 80mm" at bounding box center [768, 68] width 90 height 16
click at [949, 64] on span "In mẫu tem hàng tự cấu hình" at bounding box center [925, 68] width 133 height 16
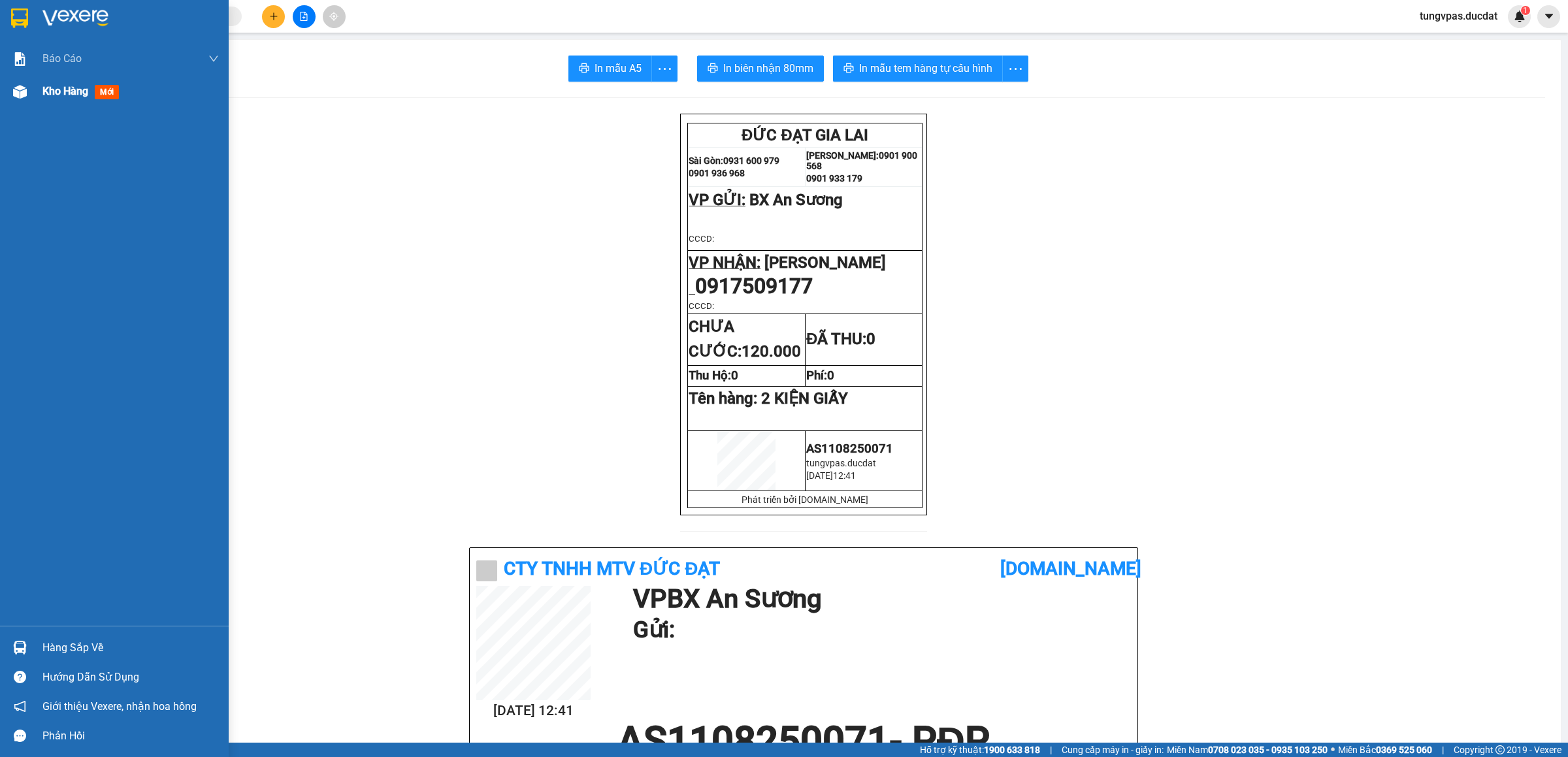
click at [21, 85] on img at bounding box center [20, 92] width 14 height 14
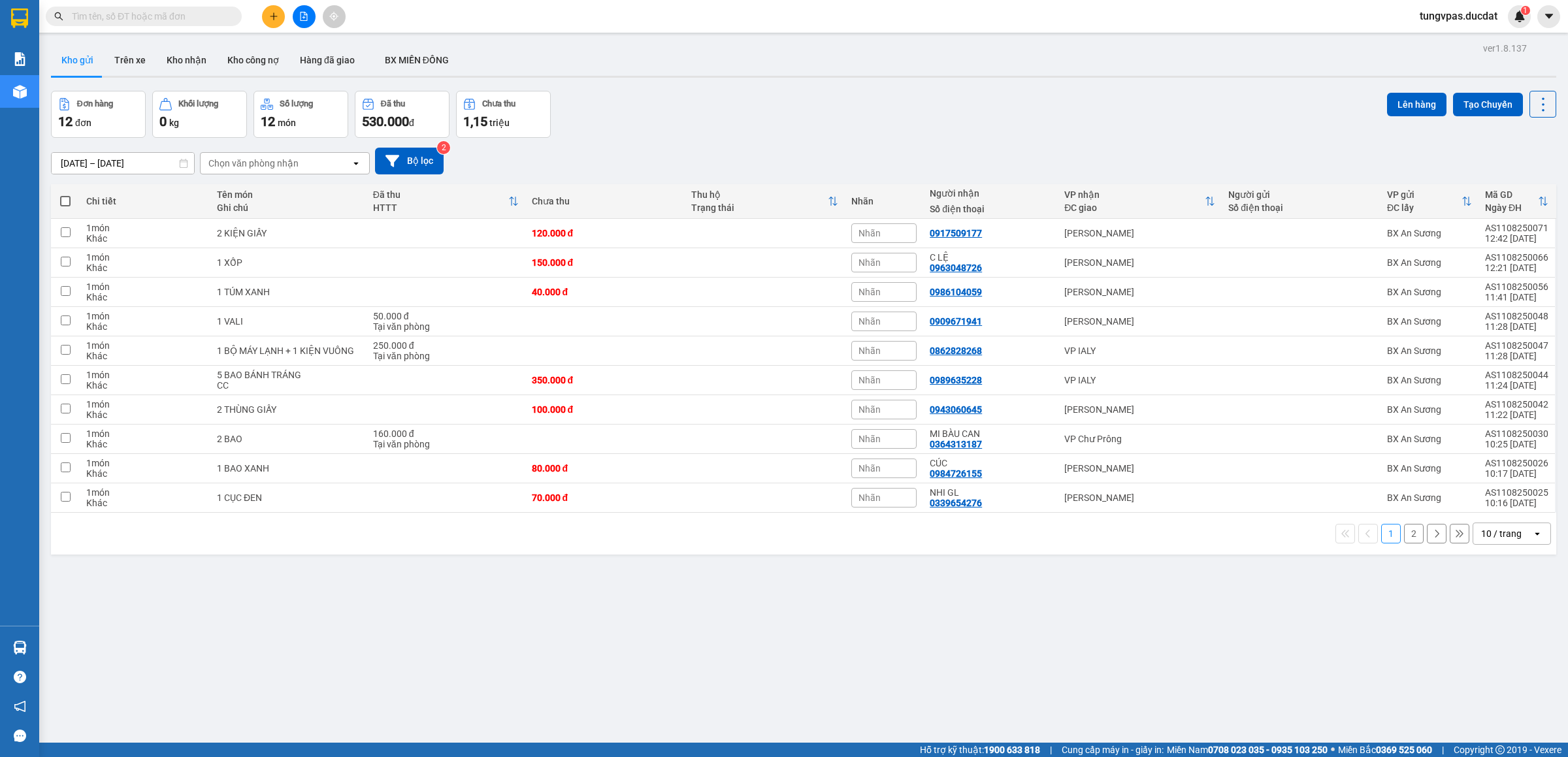
click at [269, 18] on icon "plus" at bounding box center [273, 16] width 9 height 9
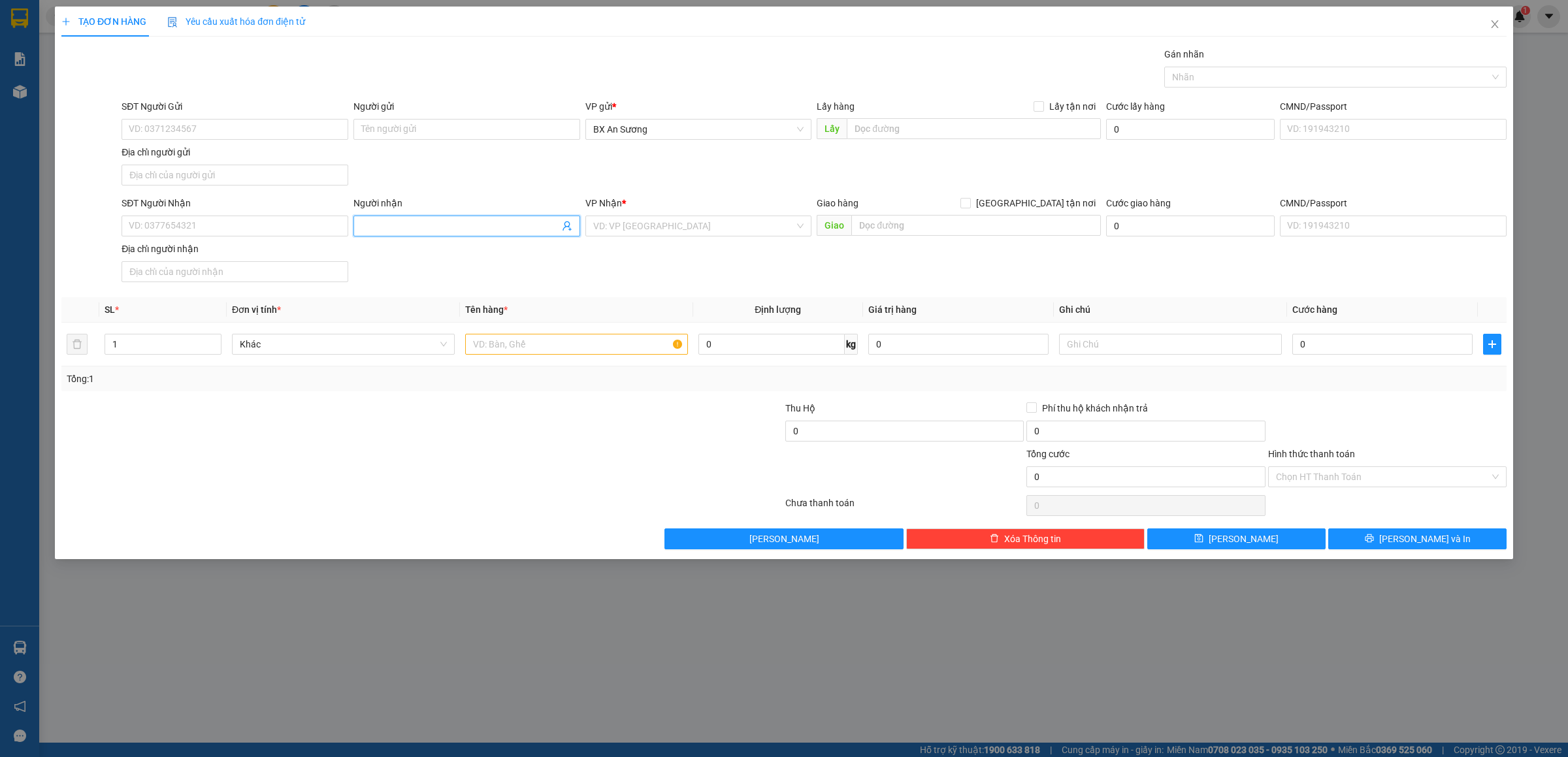
click at [416, 237] on span at bounding box center [466, 226] width 227 height 21
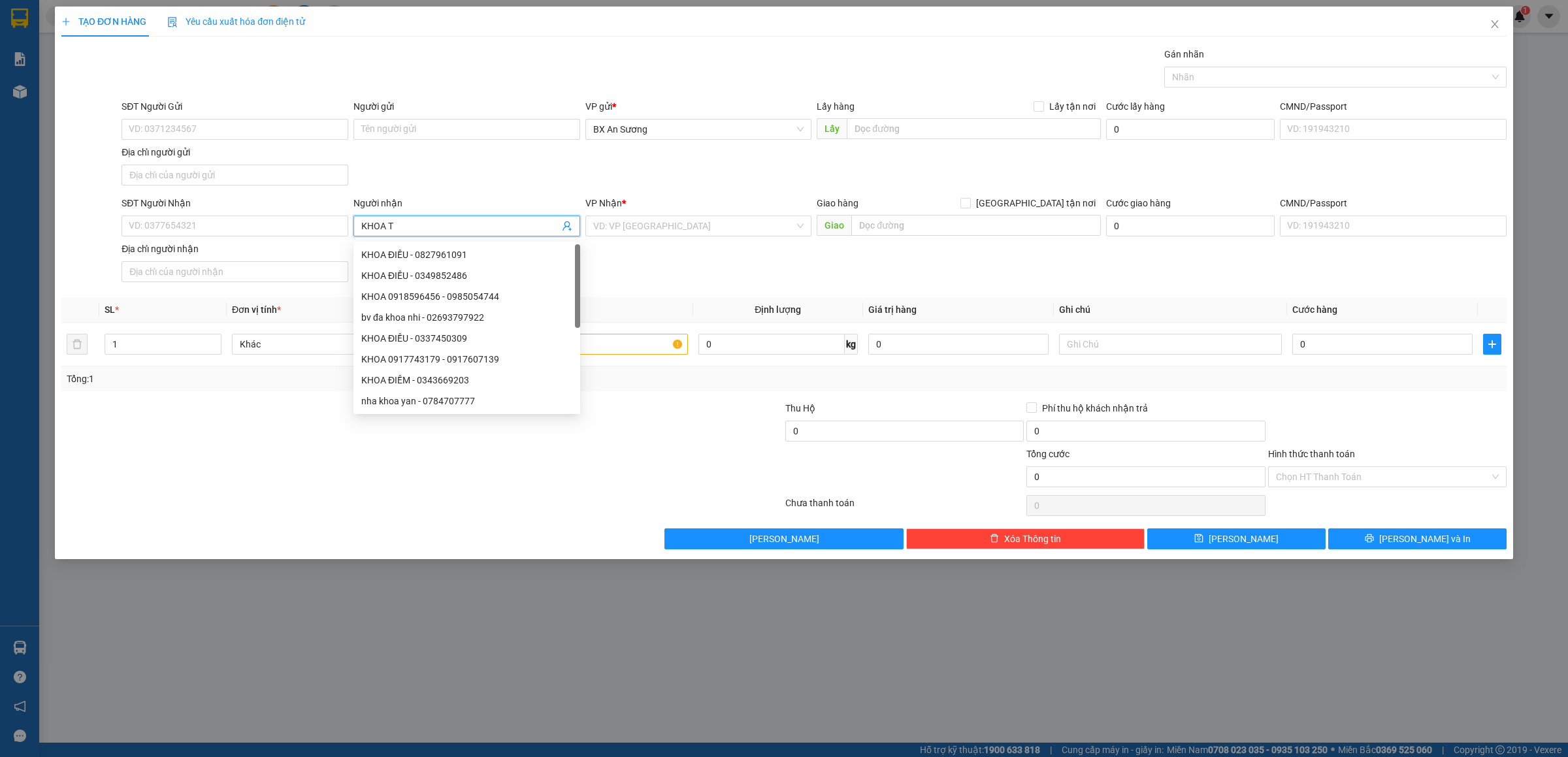
type input "KHOA TR"
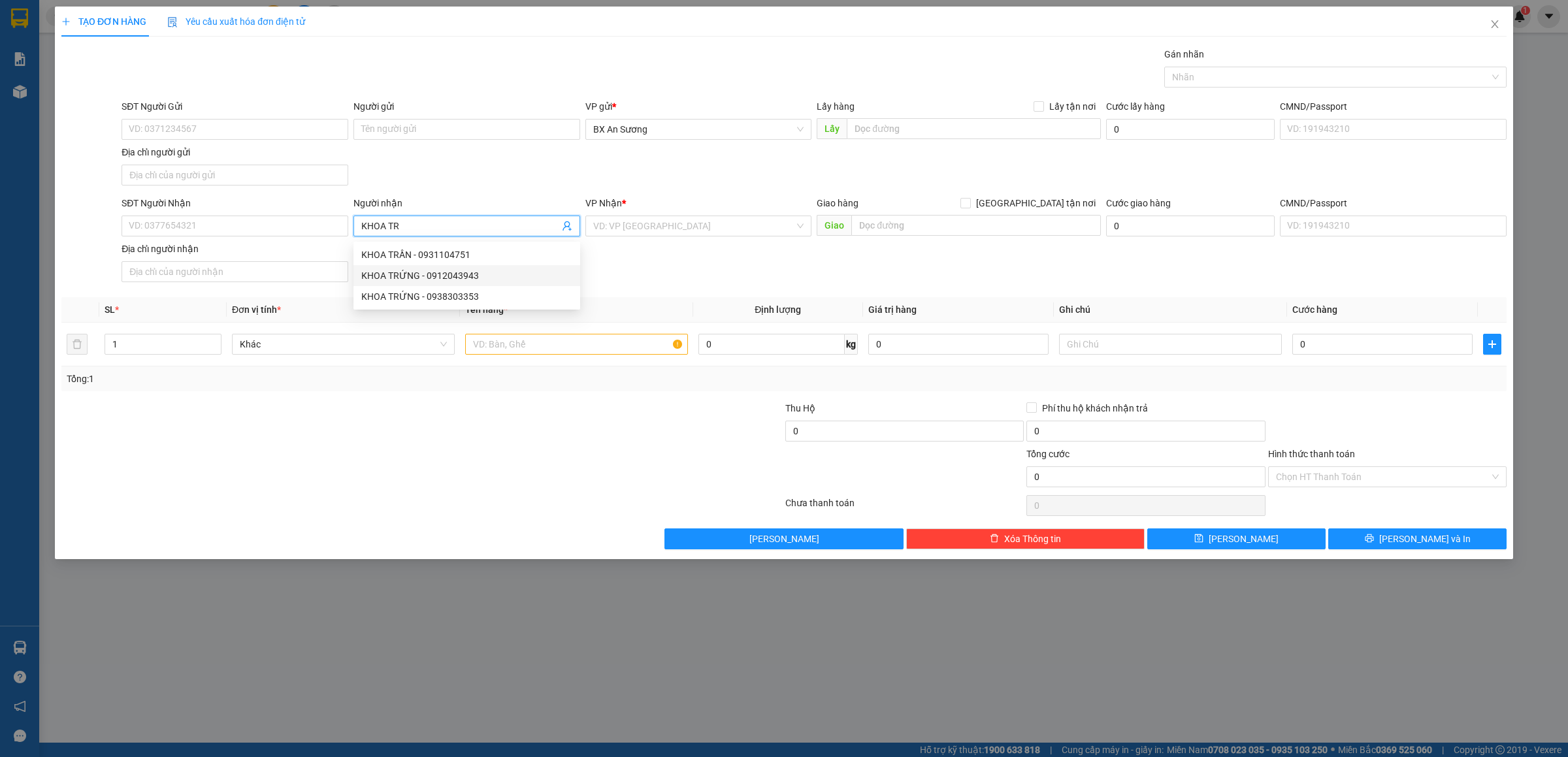
click at [486, 274] on div "KHOA TRỨNG - 0912043943" at bounding box center [467, 275] width 211 height 14
type input "0912043943"
type input "KHOA TRỨNG"
click at [641, 223] on input "search" at bounding box center [694, 226] width 202 height 20
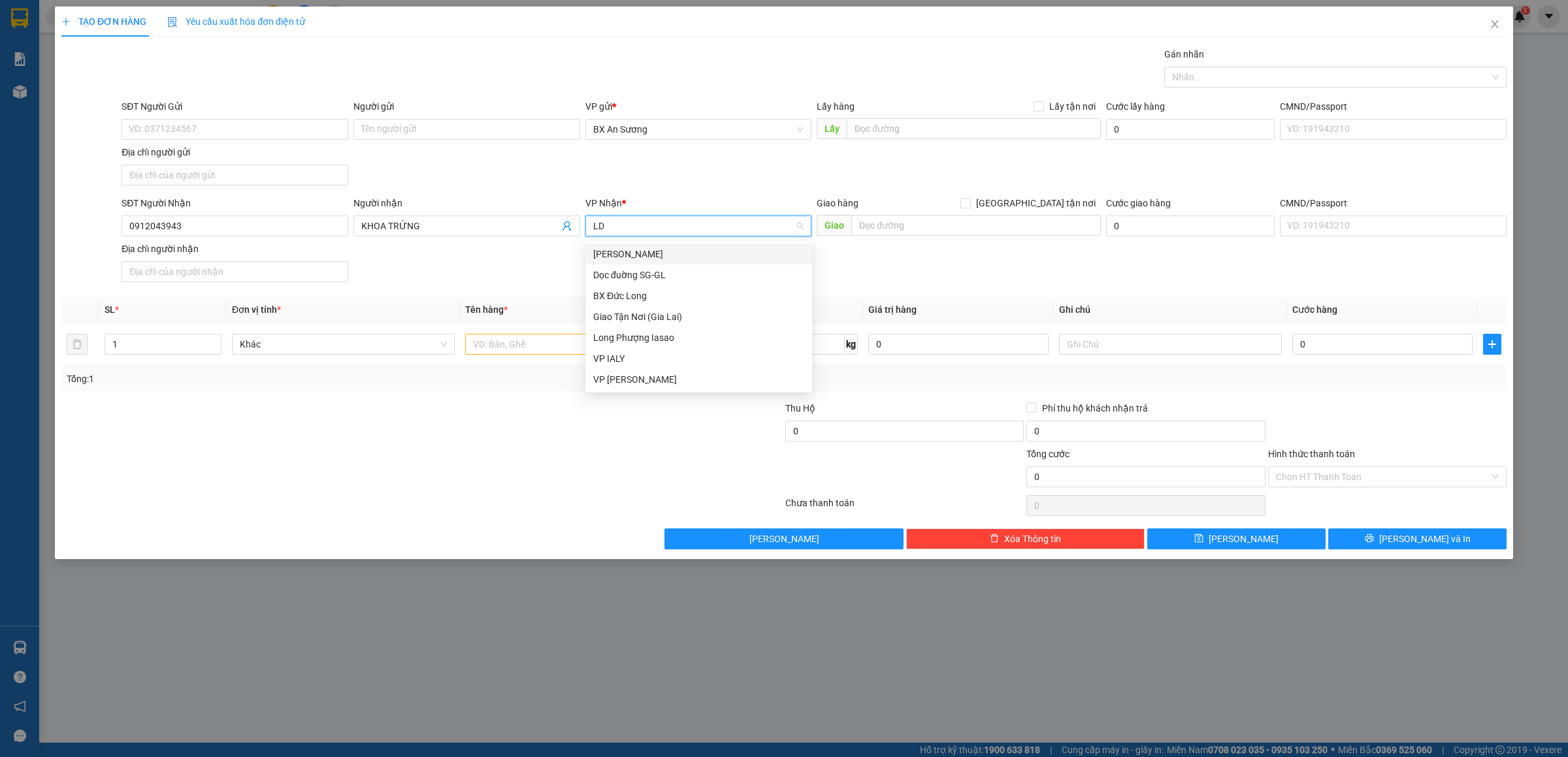
type input "LDH"
click at [628, 247] on div "[PERSON_NAME]" at bounding box center [699, 254] width 211 height 14
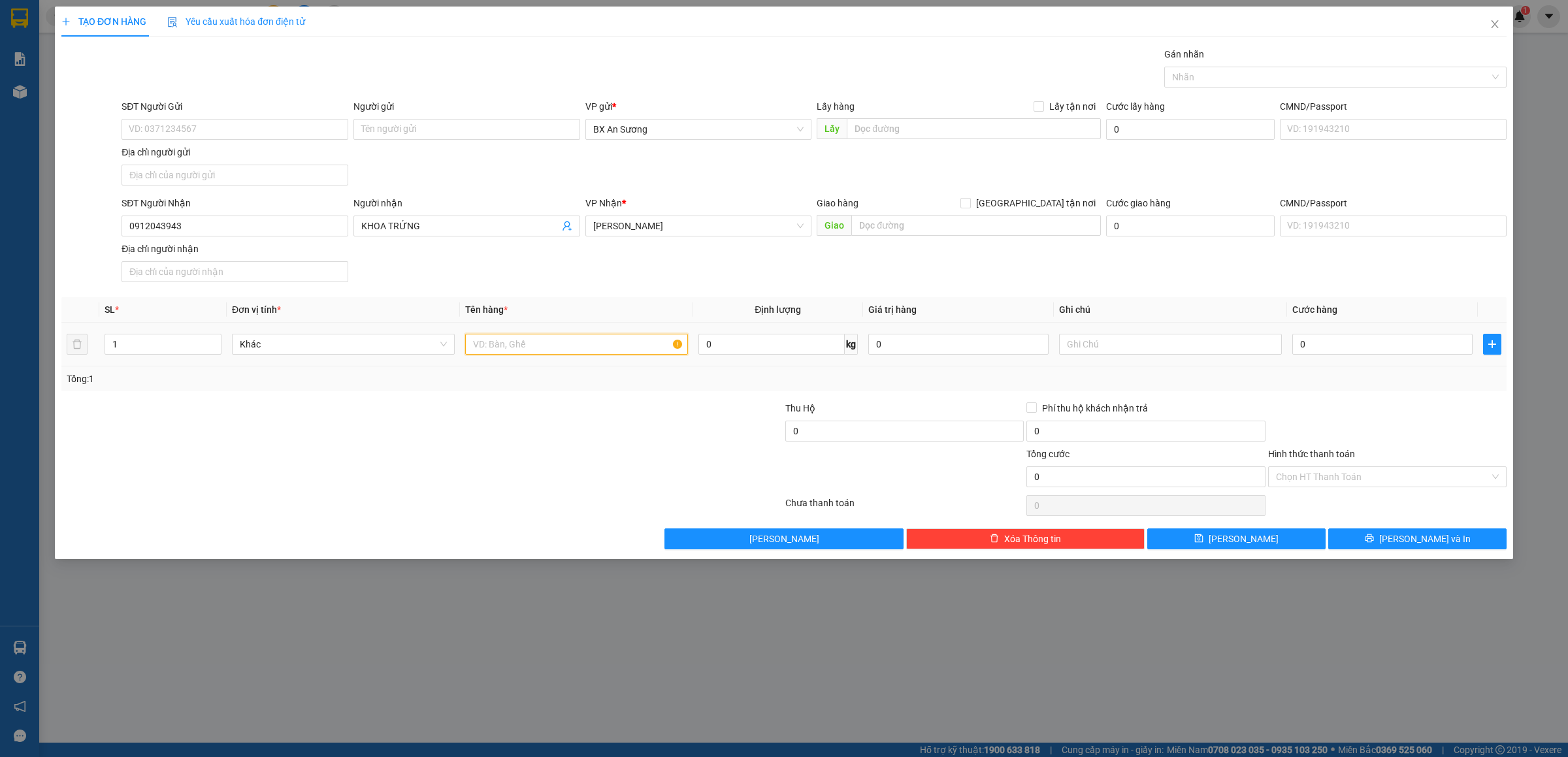
click at [604, 345] on input "text" at bounding box center [576, 344] width 222 height 21
type input "1 XỐP"
type input "6"
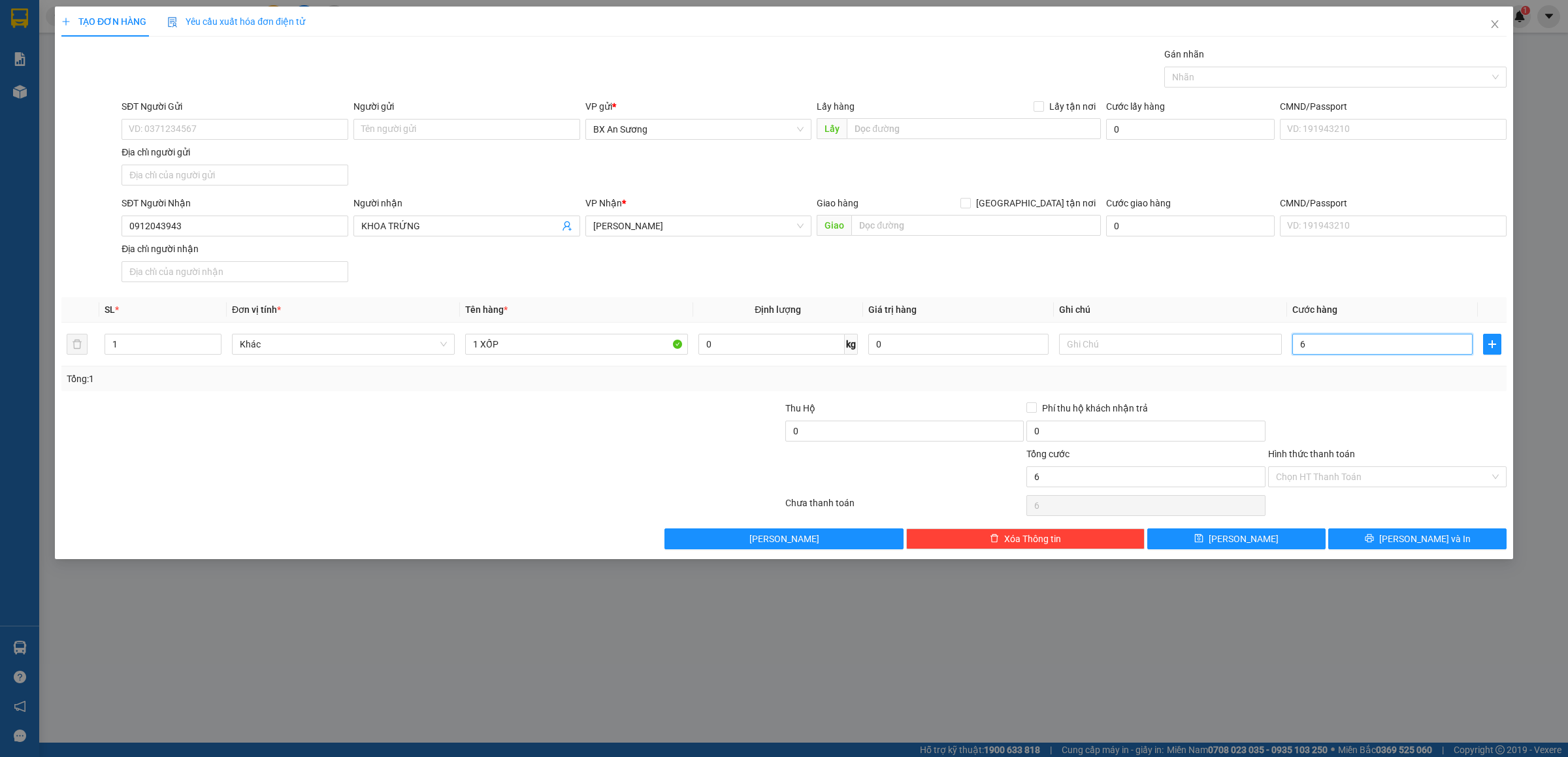
type input "60"
click at [1419, 543] on span "[PERSON_NAME] và In" at bounding box center [1425, 539] width 92 height 14
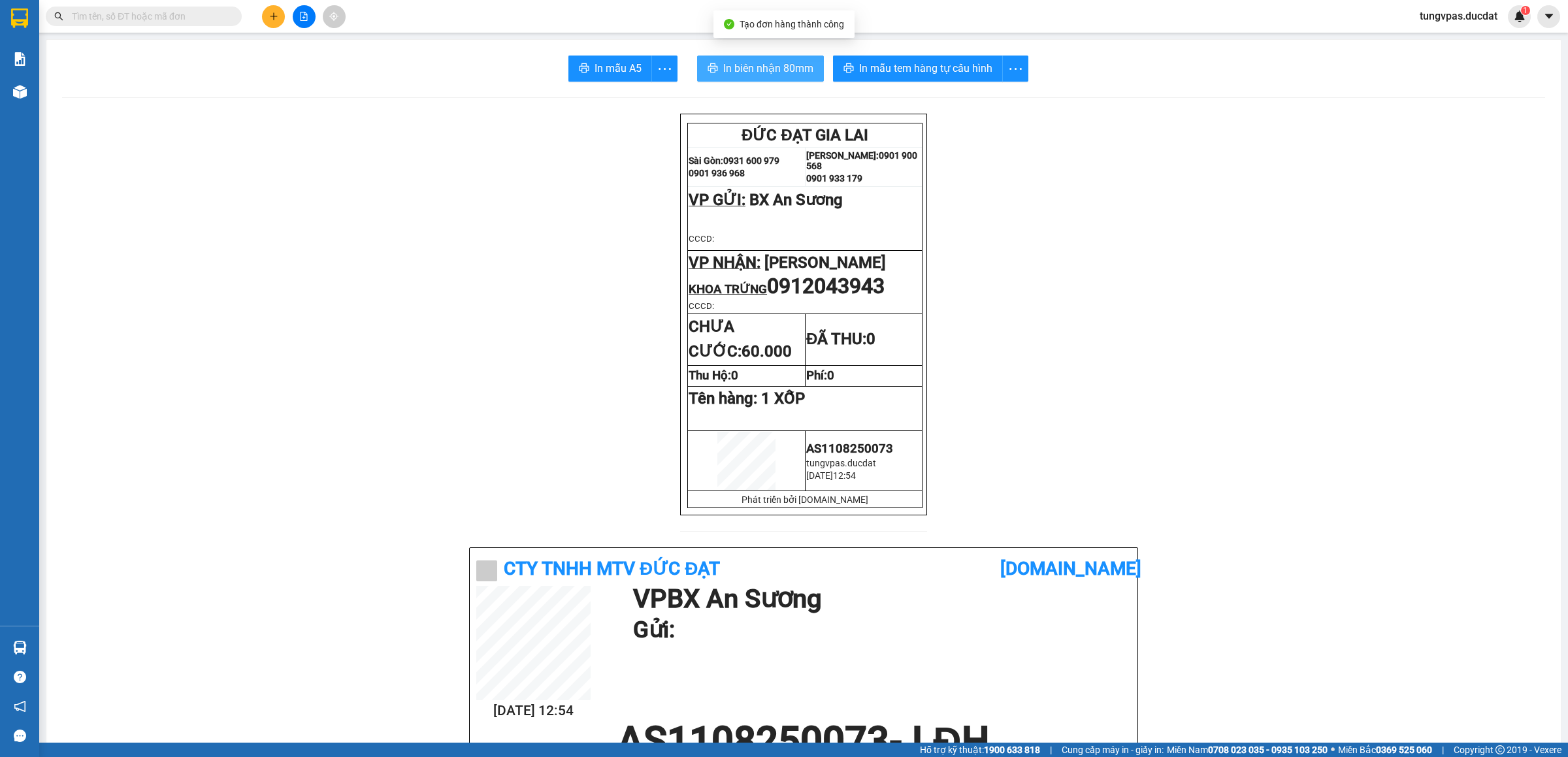
click at [784, 63] on span "In biên nhận 80mm" at bounding box center [768, 68] width 90 height 16
click at [967, 76] on span "In mẫu tem hàng tự cấu hình" at bounding box center [925, 68] width 133 height 16
click at [273, 13] on icon "plus" at bounding box center [273, 16] width 9 height 9
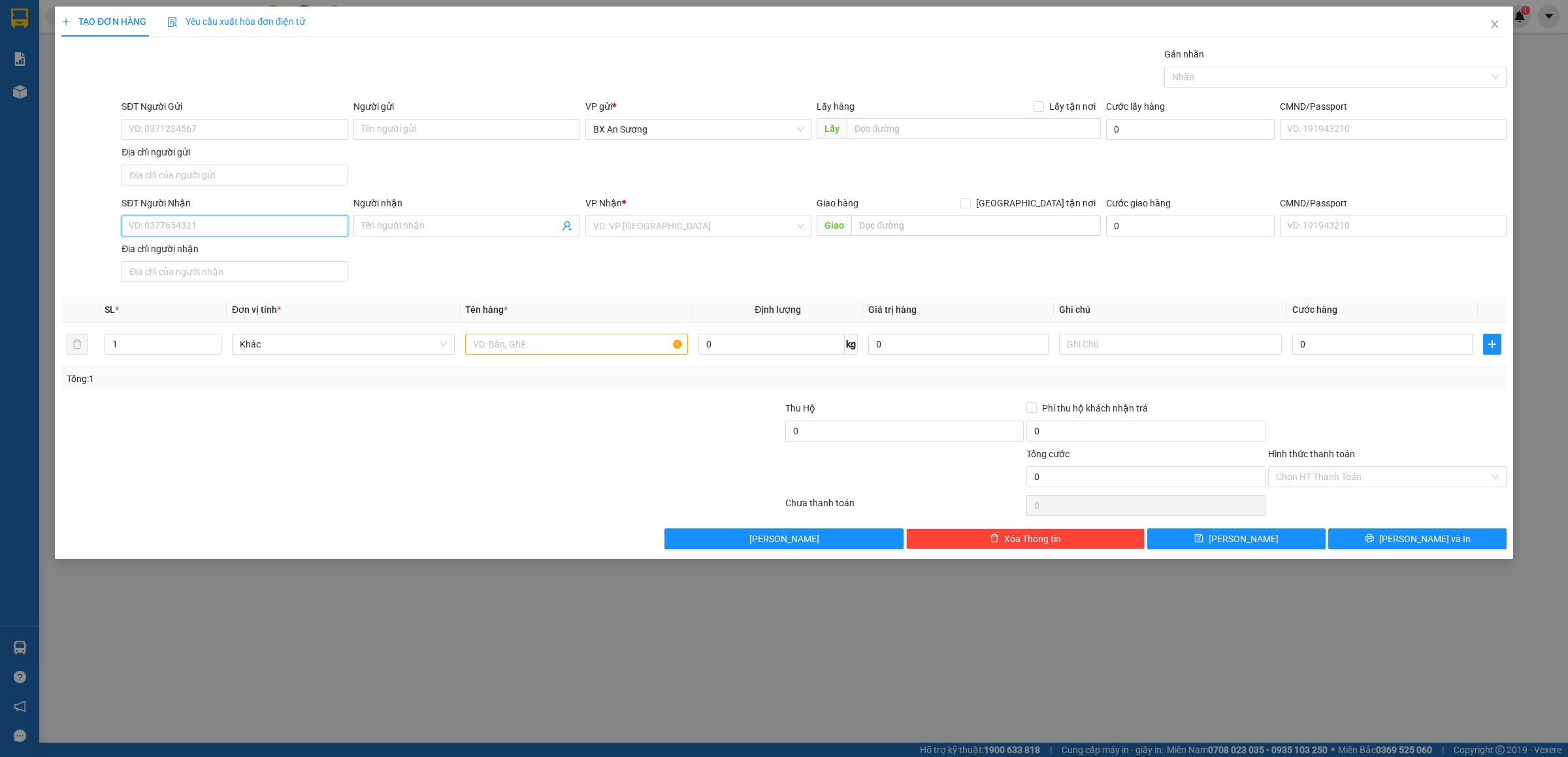
click at [284, 232] on input "SĐT Người Nhận" at bounding box center [234, 226] width 227 height 21
click at [243, 226] on input "0974574585" at bounding box center [234, 226] width 227 height 21
click at [166, 220] on input "0974574585" at bounding box center [234, 226] width 227 height 21
click at [256, 223] on input "0974578585" at bounding box center [234, 226] width 227 height 21
type input "0974578585"
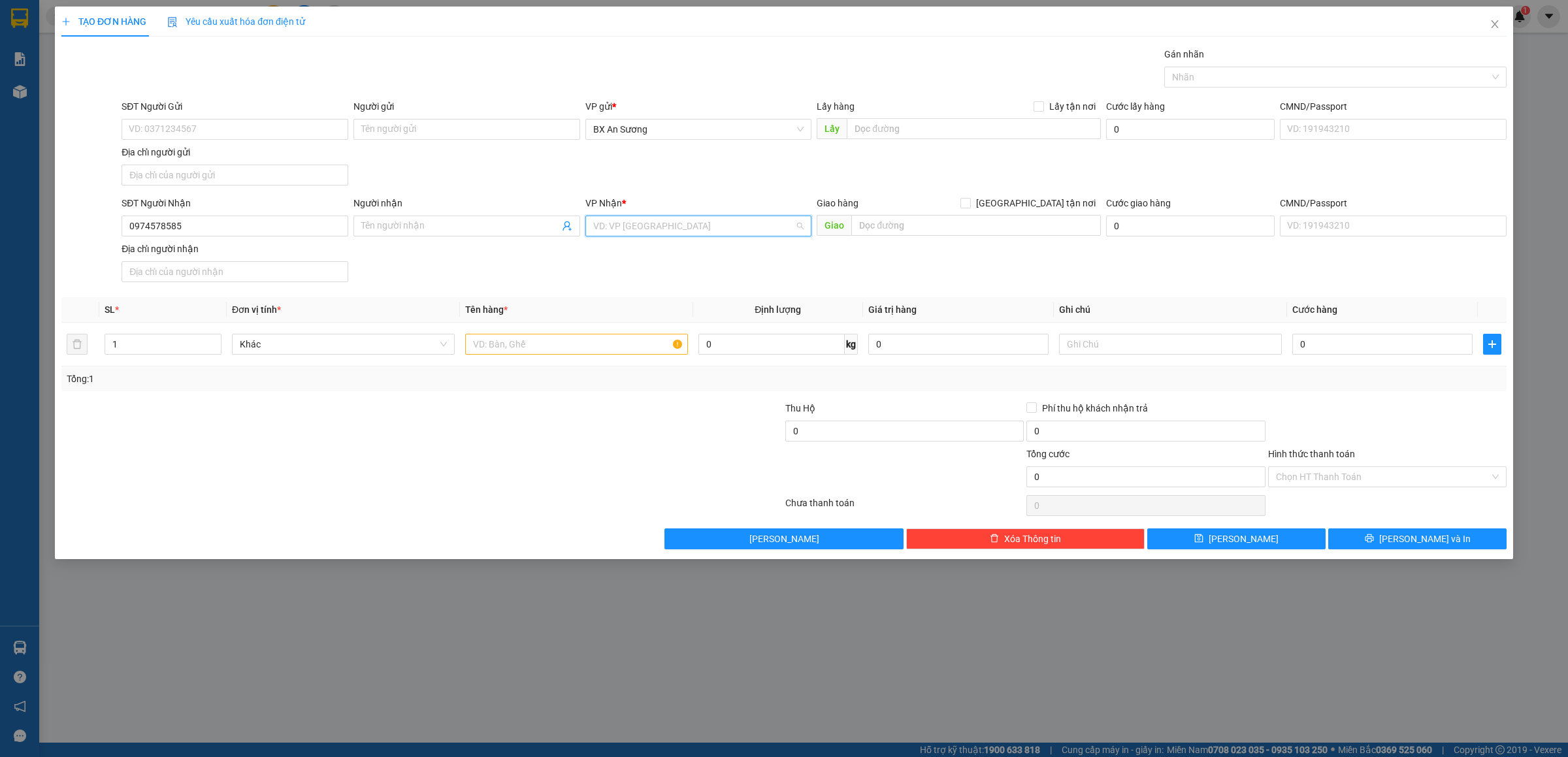
click at [700, 231] on input "search" at bounding box center [694, 226] width 202 height 20
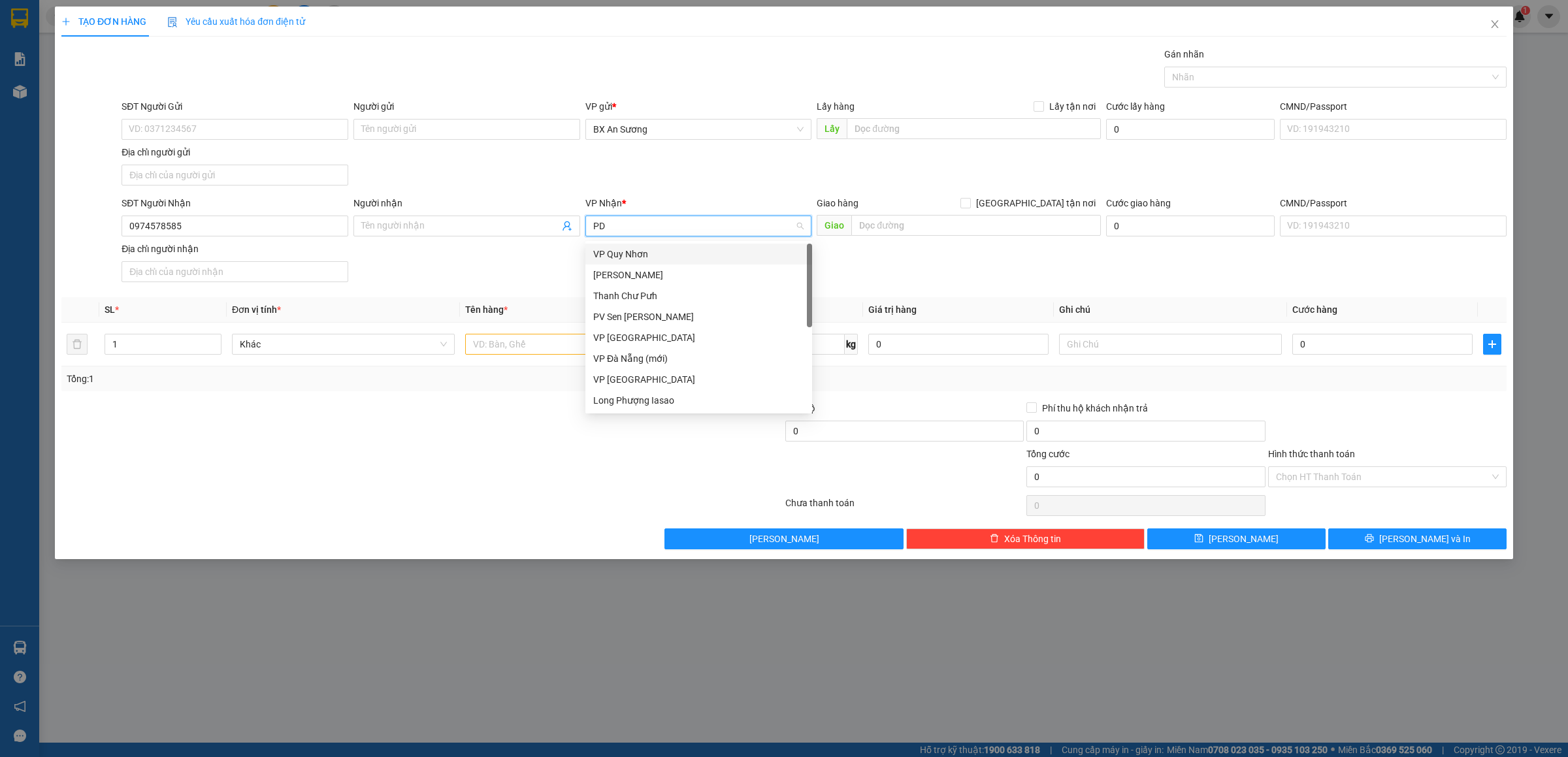
type input "PDP"
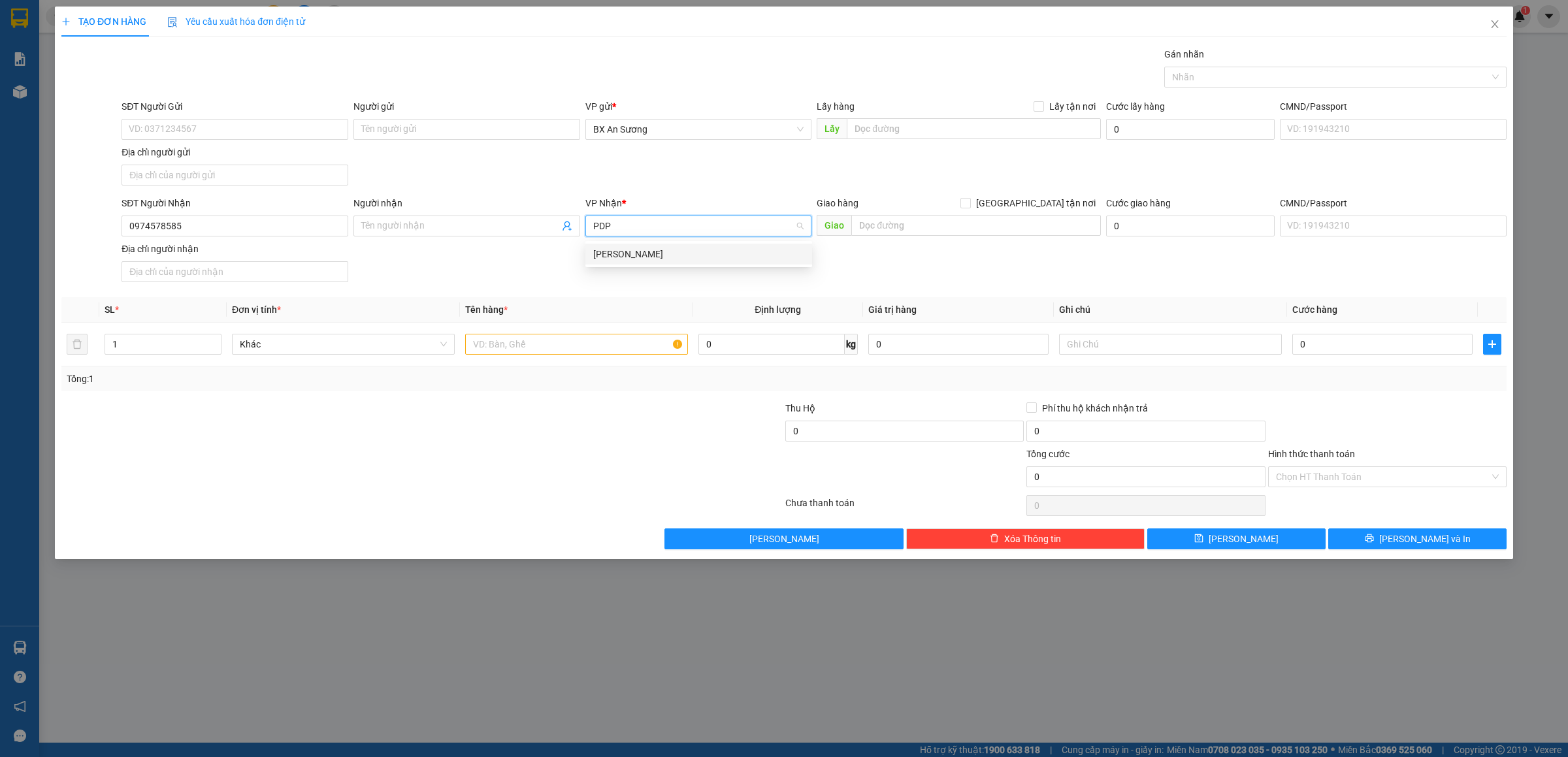
click at [691, 259] on div "[PERSON_NAME]" at bounding box center [699, 254] width 211 height 14
click at [618, 350] on input "text" at bounding box center [576, 344] width 222 height 21
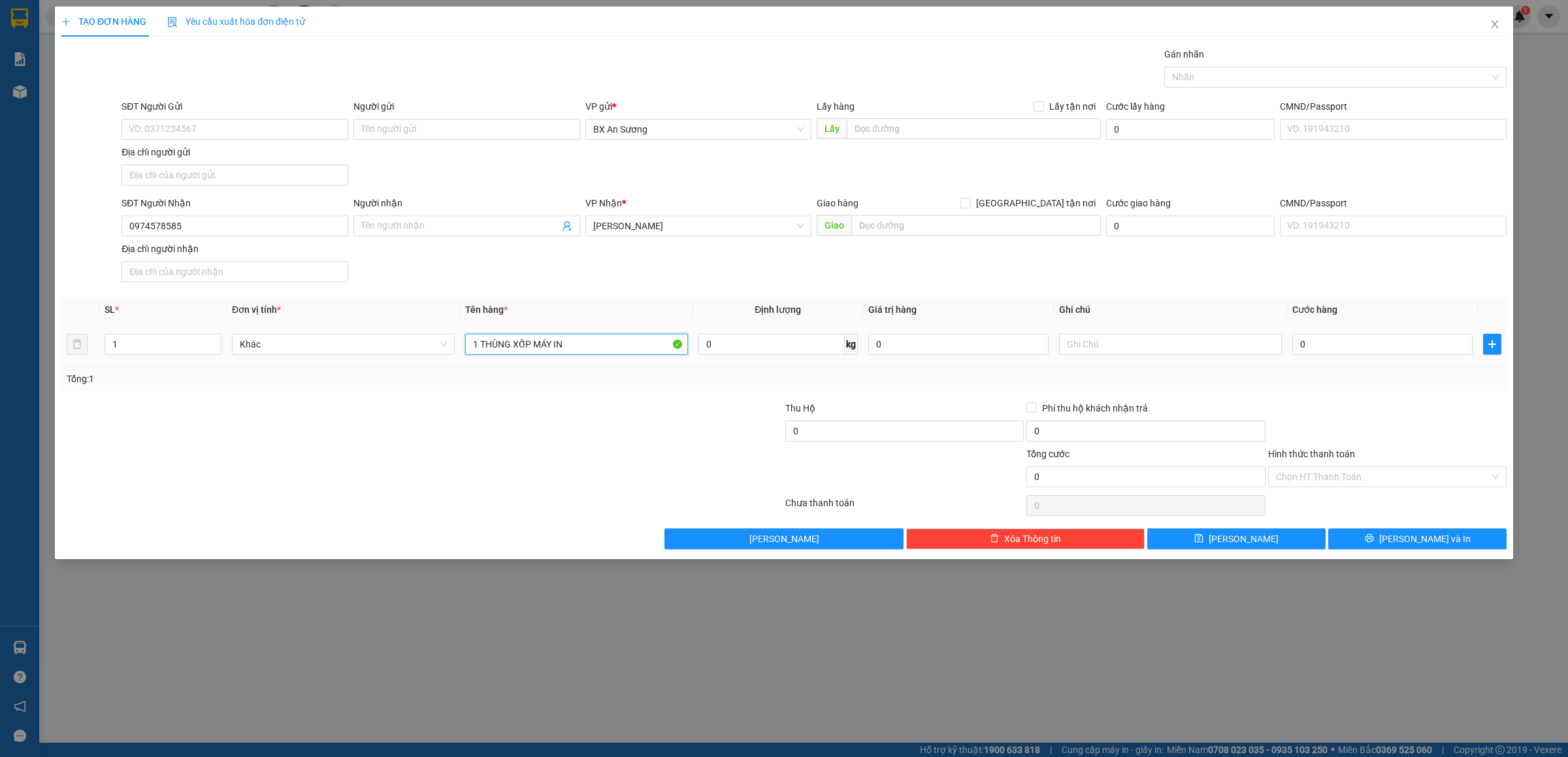
type input "1 THÙNG XỐP MÁY IN"
type input "K BAO BỂ"
type input "1"
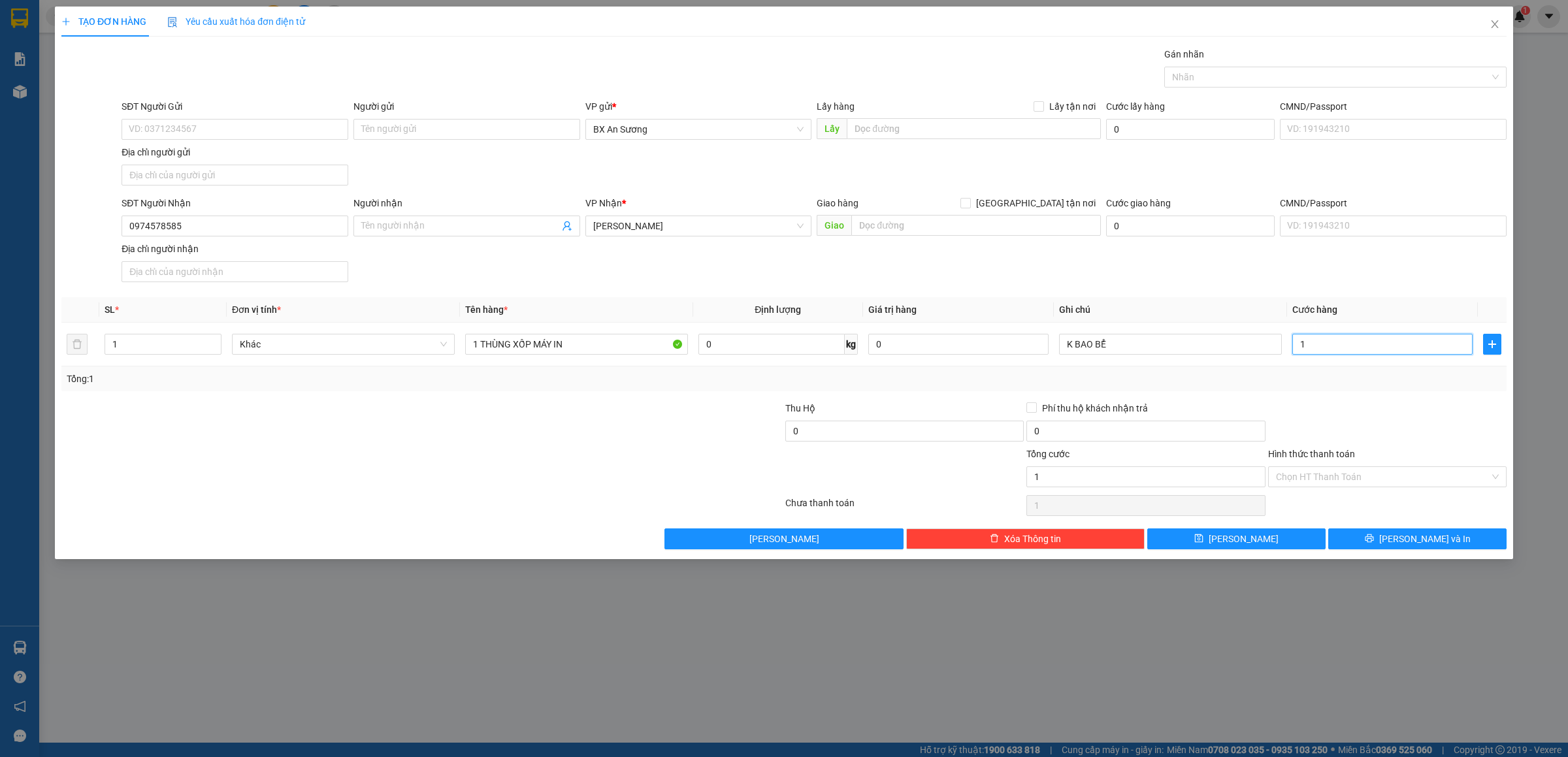
type input "10"
type input "100"
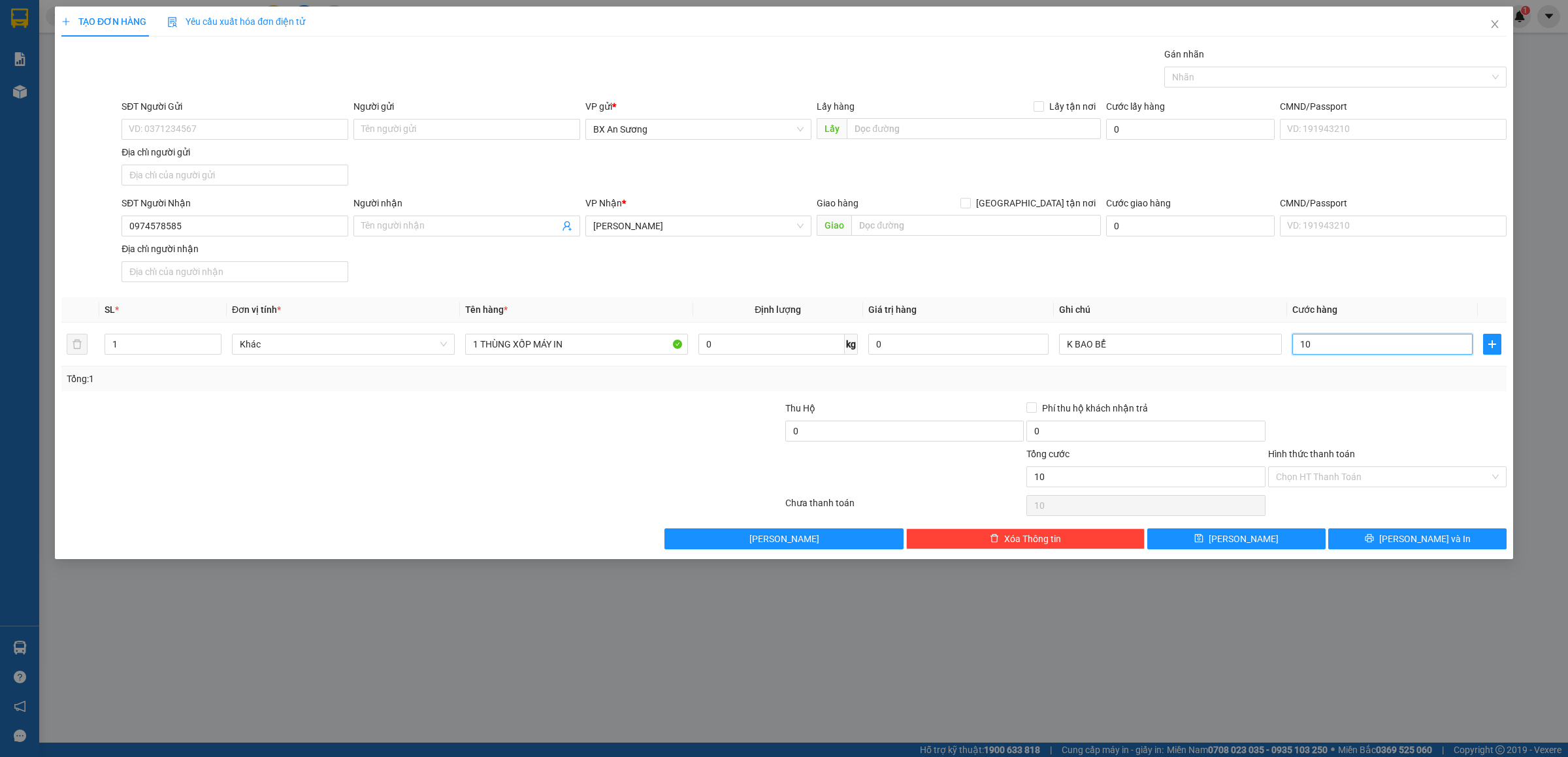
type input "100"
click at [1425, 537] on span "[PERSON_NAME] và In" at bounding box center [1425, 539] width 92 height 14
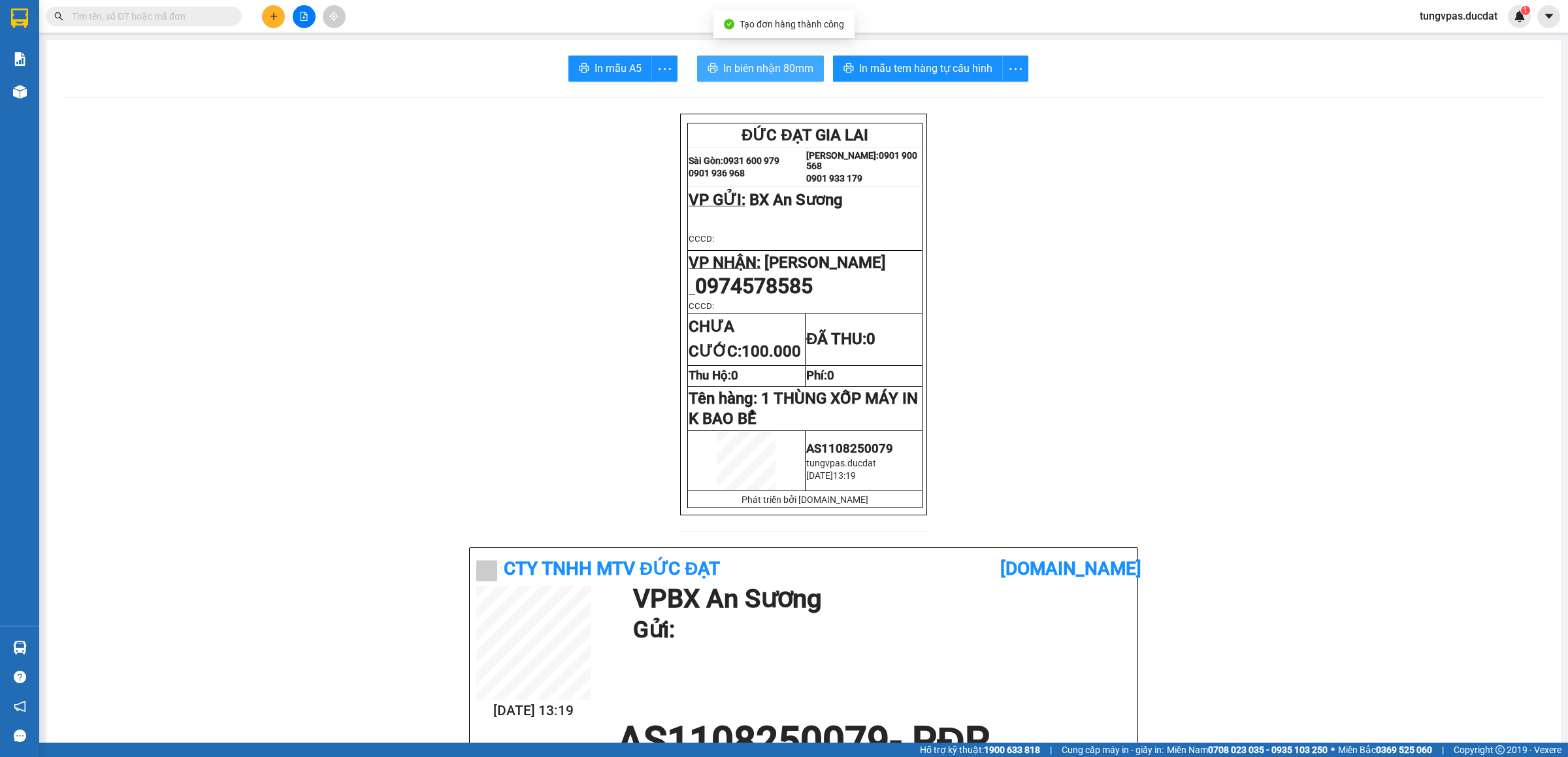
click at [784, 70] on span "In biên nhận 80mm" at bounding box center [768, 68] width 90 height 16
click at [904, 65] on span "In mẫu tem hàng tự cấu hình" at bounding box center [925, 68] width 133 height 16
click at [269, 14] on icon "plus" at bounding box center [273, 16] width 9 height 9
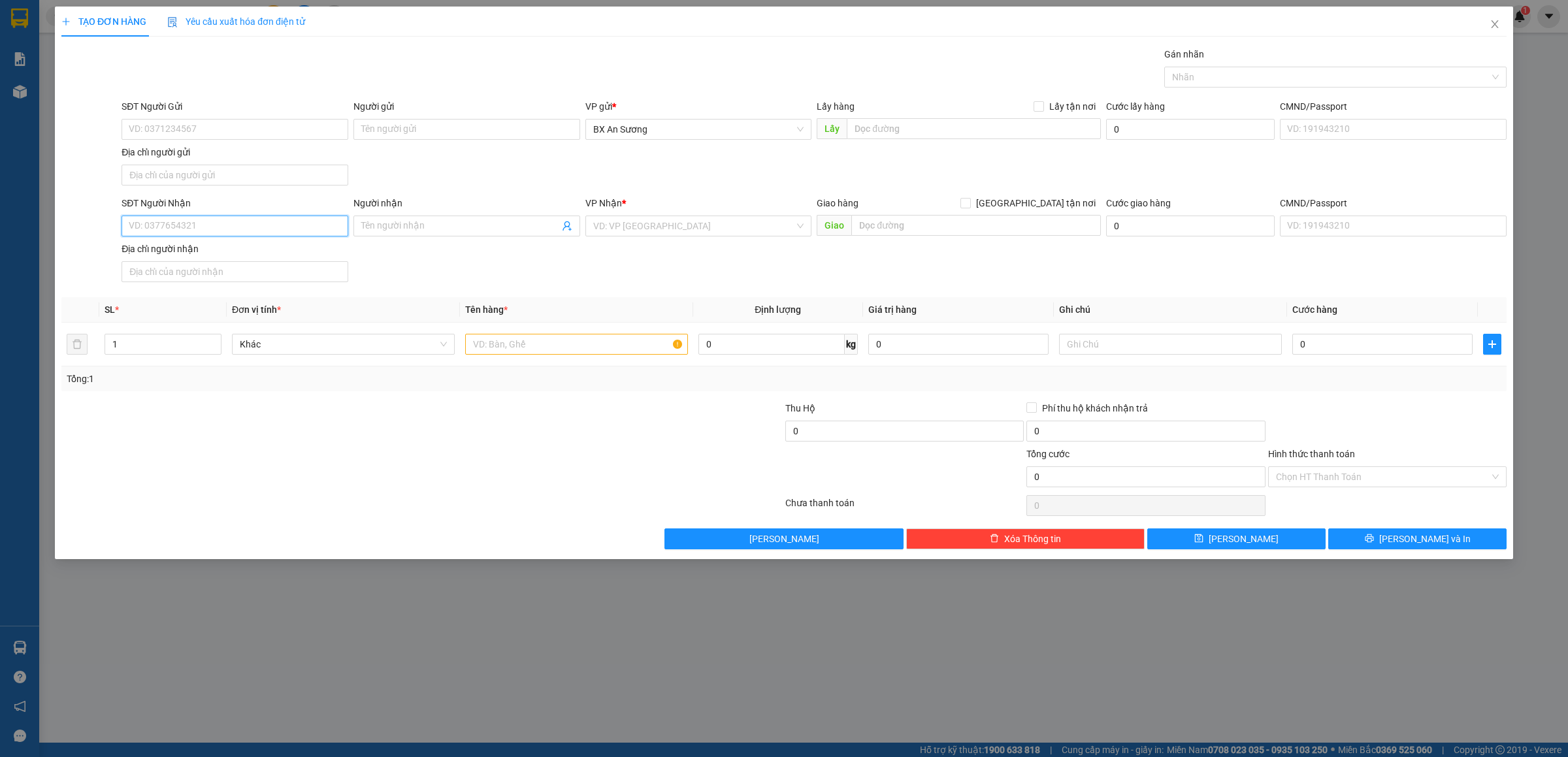
click at [277, 224] on input "SĐT Người Nhận" at bounding box center [234, 226] width 227 height 21
click at [238, 232] on input "SĐT Người Nhận" at bounding box center [234, 226] width 227 height 21
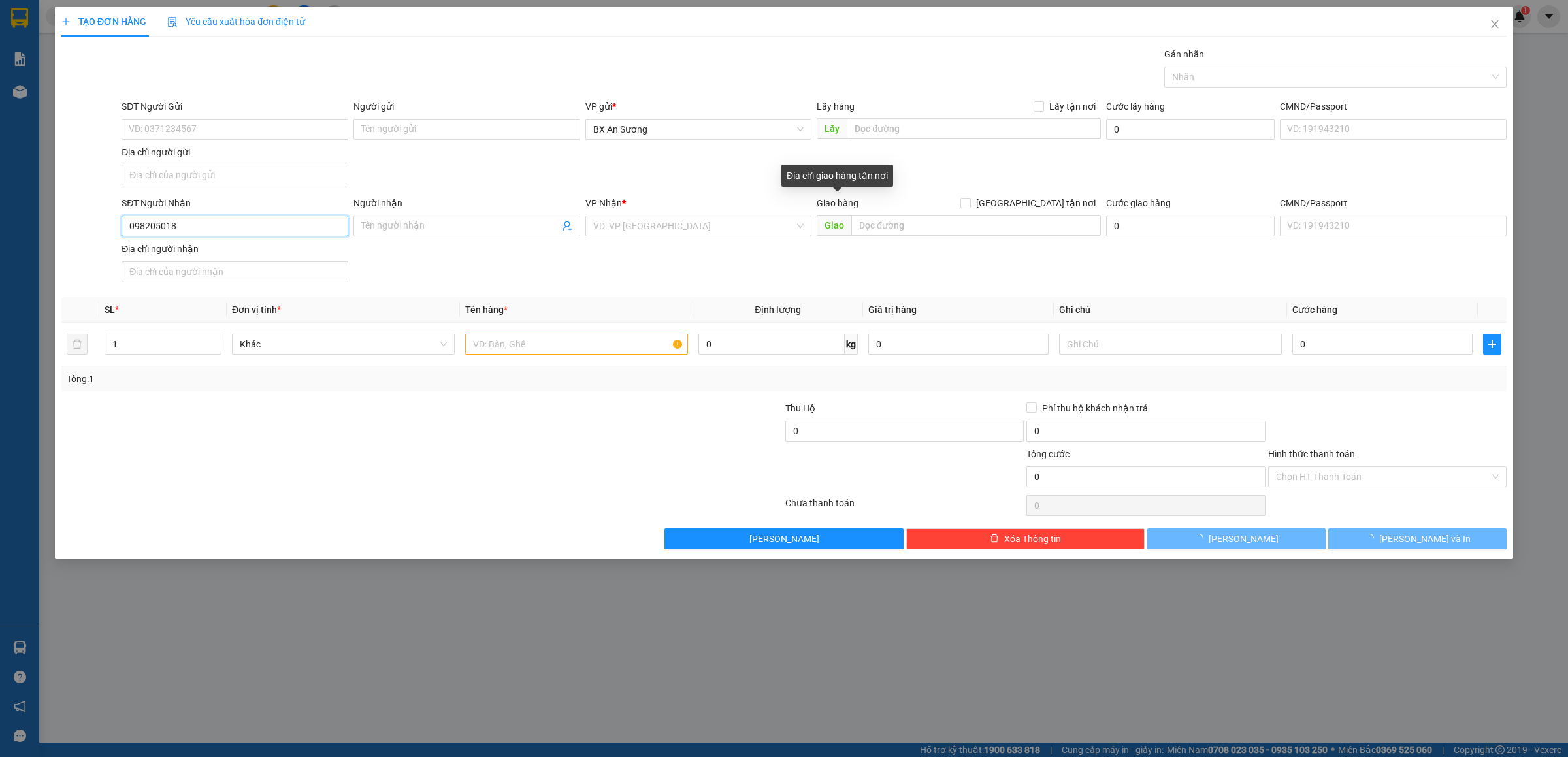
type input "0982050181"
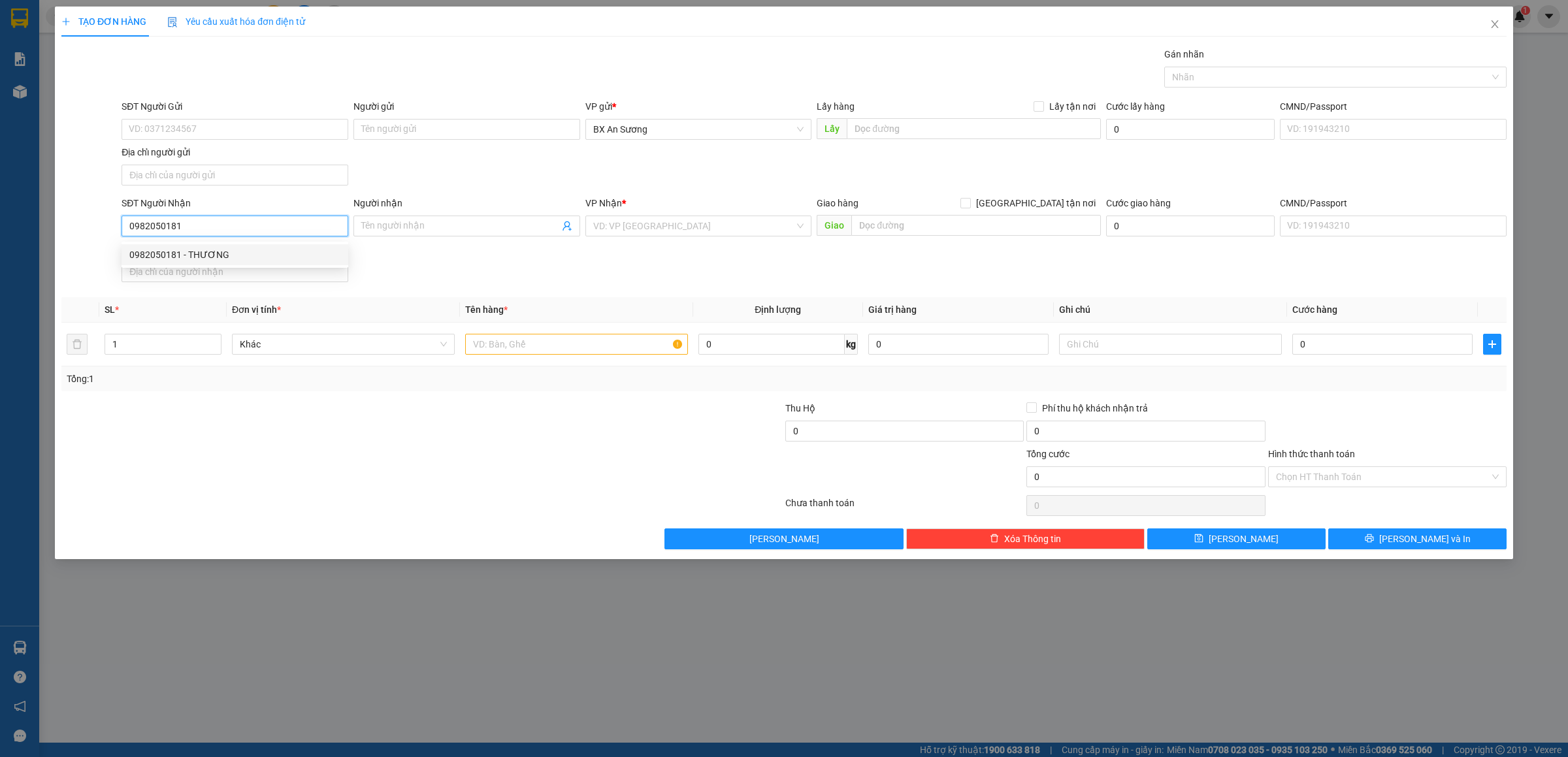
click at [269, 255] on div "0982050181 - THƯƠNG" at bounding box center [234, 255] width 211 height 14
type input "THƯƠNG"
type input "0982050181"
click at [543, 349] on input "text" at bounding box center [576, 344] width 222 height 21
type input "1 CỤC ĐEN"
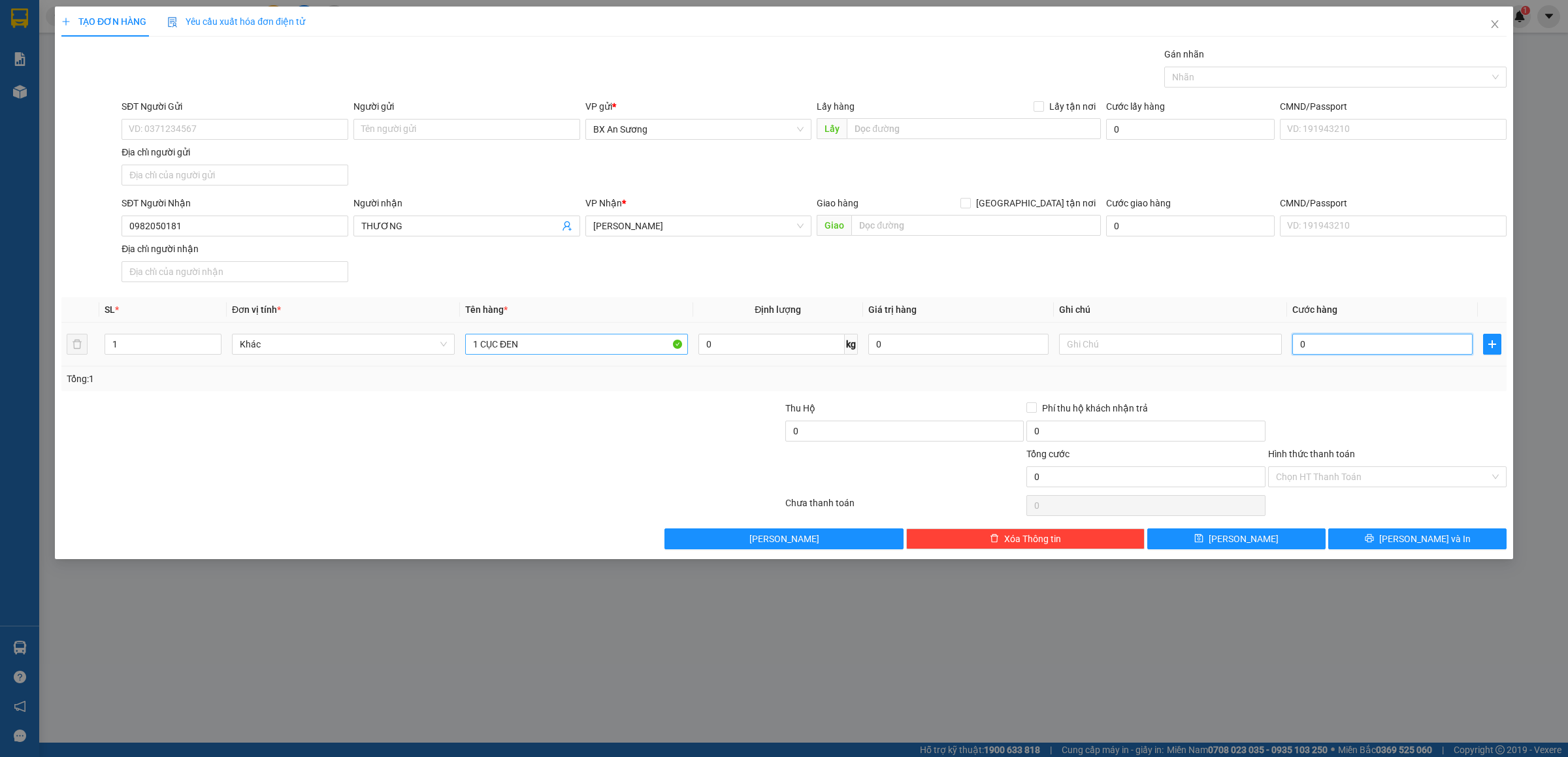
type input "8"
type input "80"
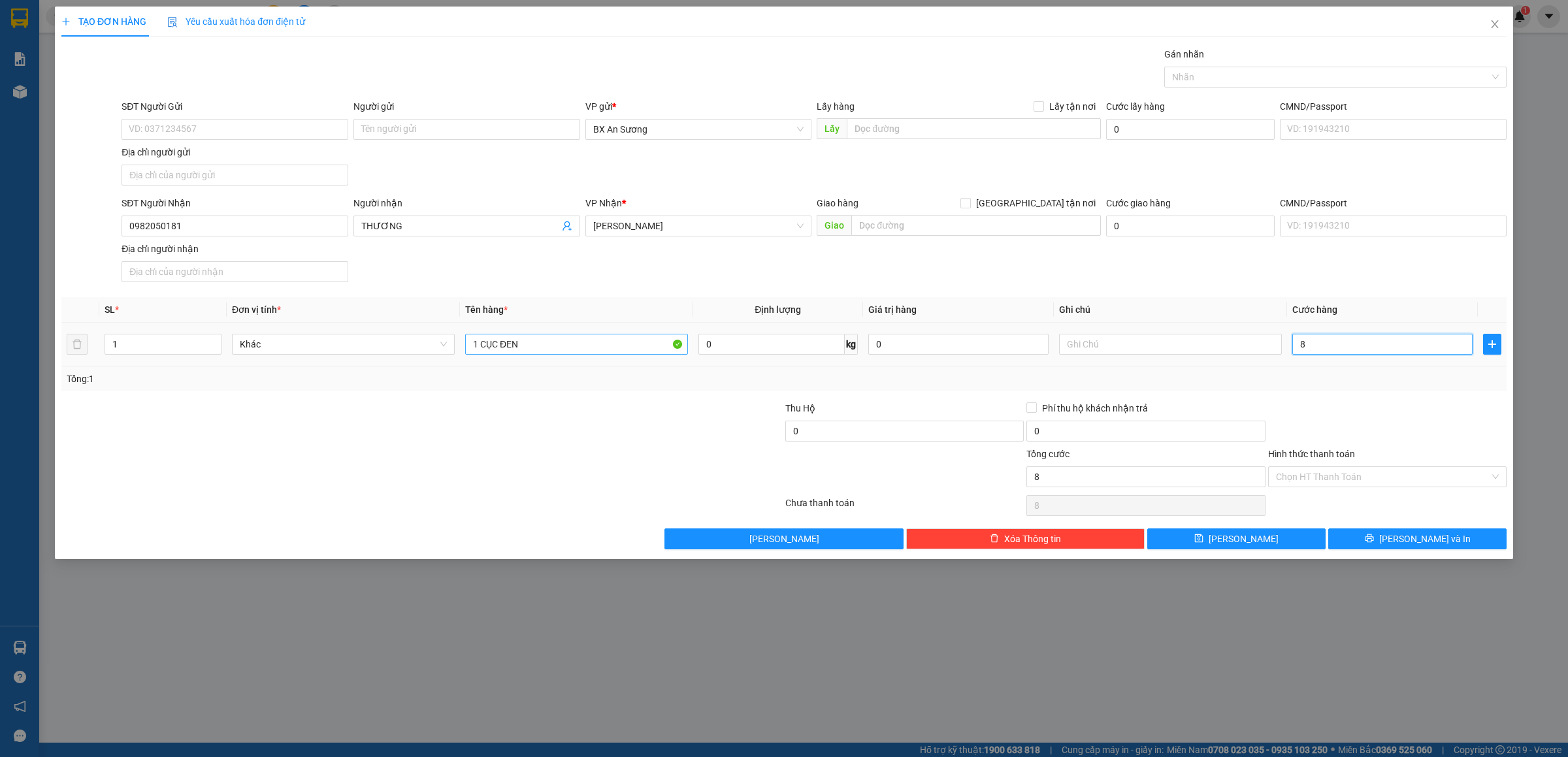
type input "80"
click at [1408, 549] on button "[PERSON_NAME] và In" at bounding box center [1418, 539] width 178 height 21
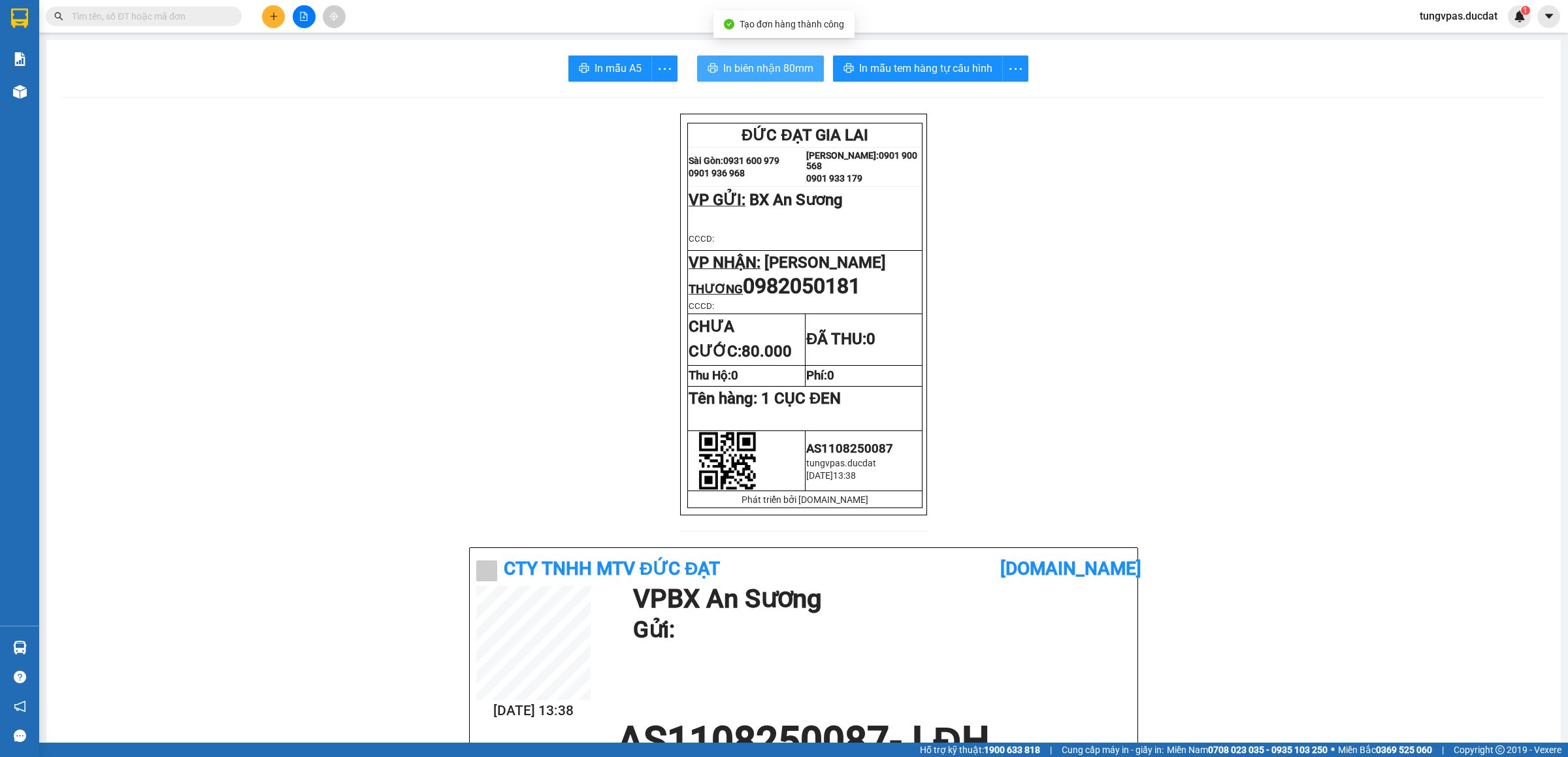
click at [763, 67] on span "In biên nhận 80mm" at bounding box center [768, 68] width 90 height 16
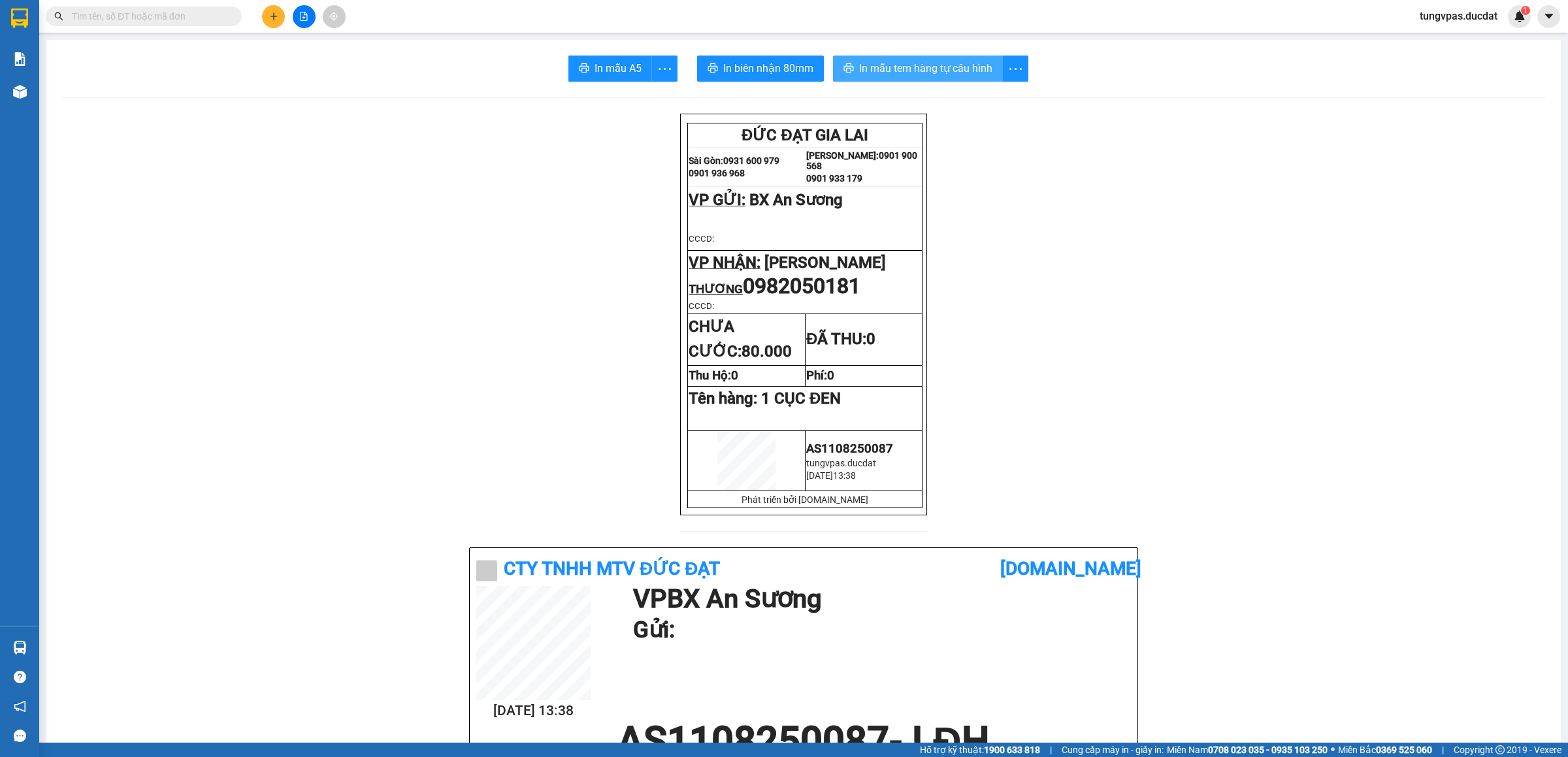
click at [930, 61] on span "In mẫu tem hàng tự cấu hình" at bounding box center [925, 68] width 133 height 16
click at [269, 18] on icon "plus" at bounding box center [273, 16] width 9 height 9
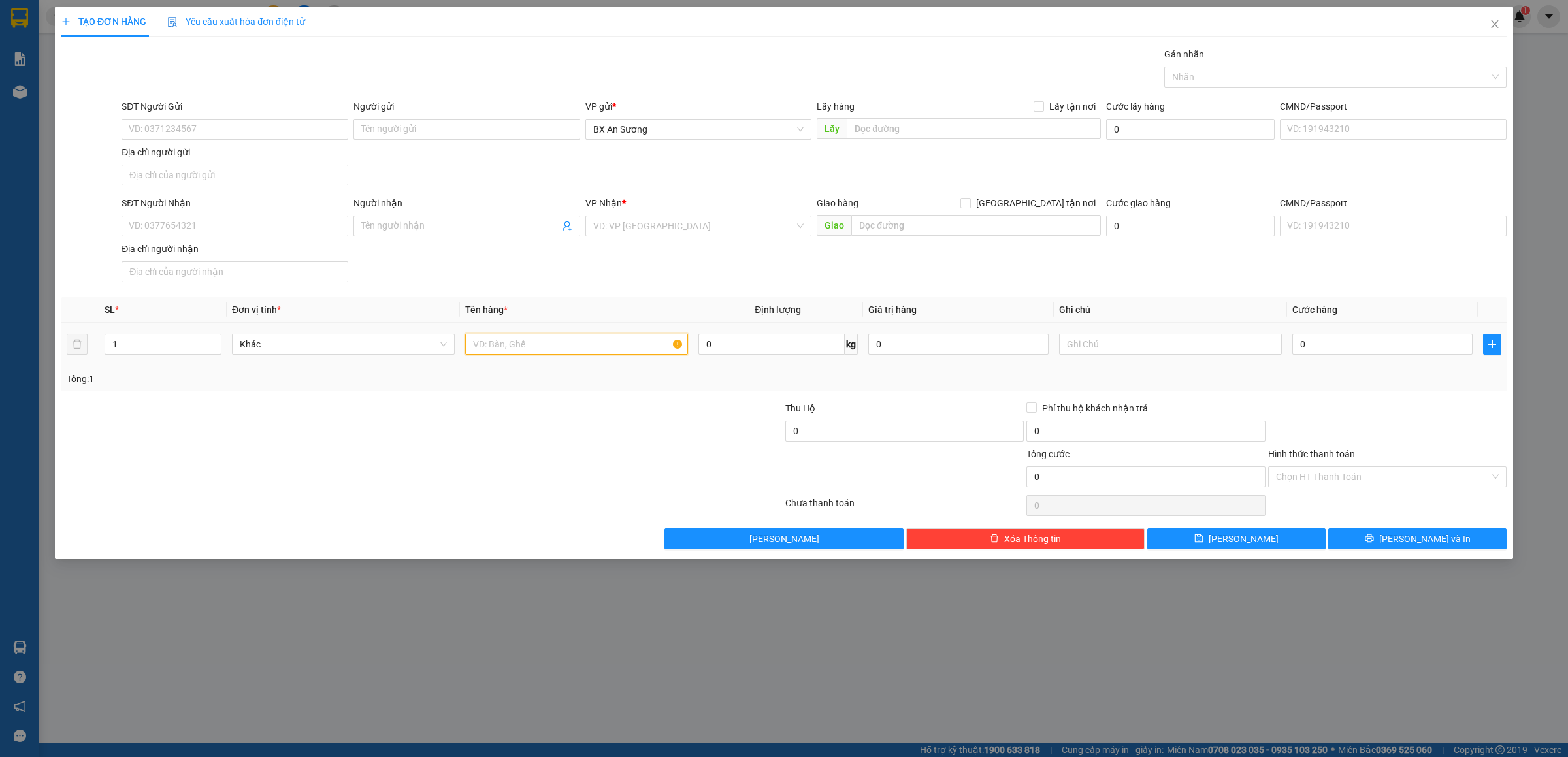
click at [501, 347] on input "text" at bounding box center [576, 344] width 222 height 21
type input "1 CỤC ĐEN"
click at [1334, 347] on input "0" at bounding box center [1382, 344] width 180 height 21
type input "7"
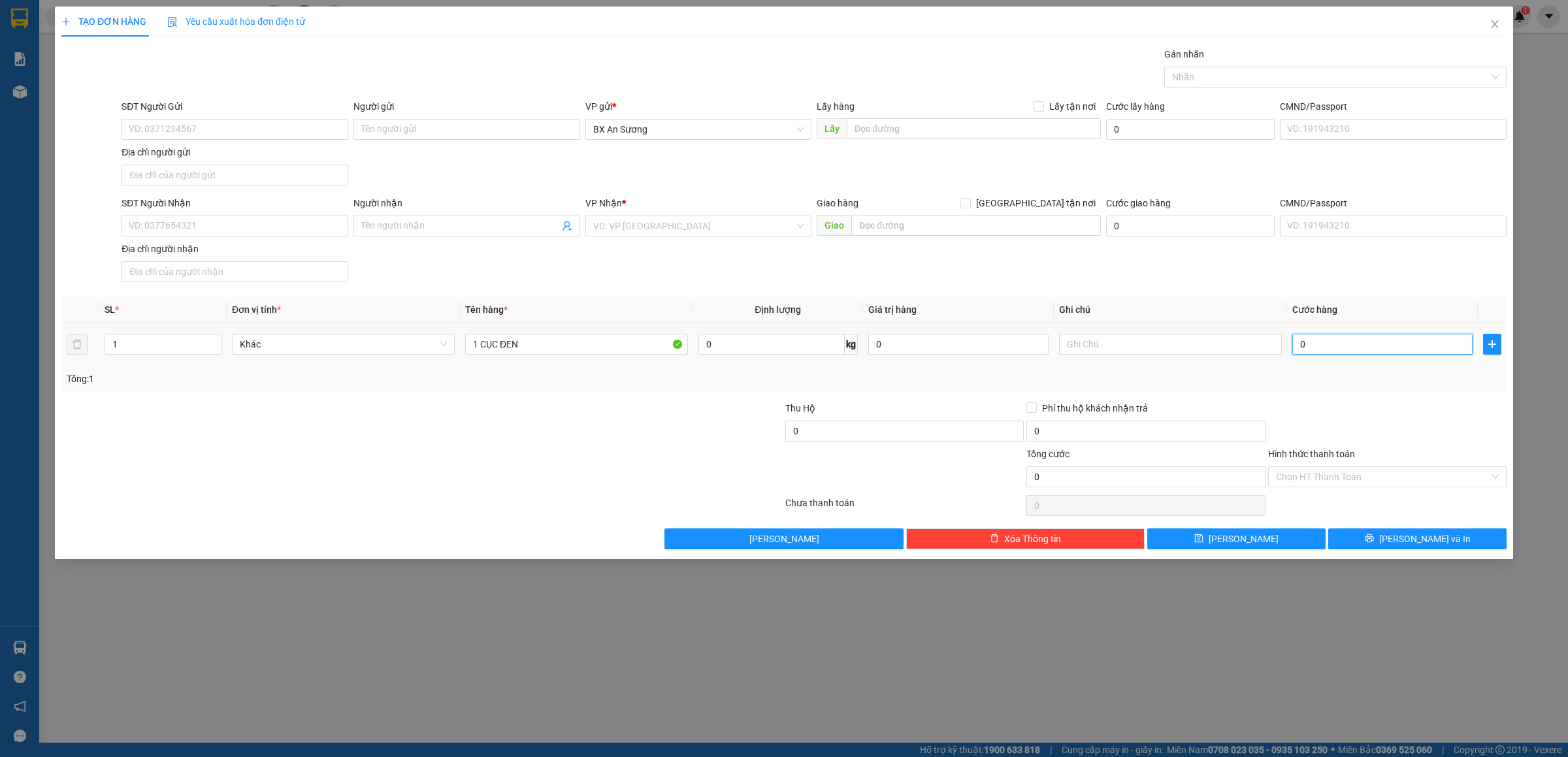
type input "7"
type input "70"
type input "70.000"
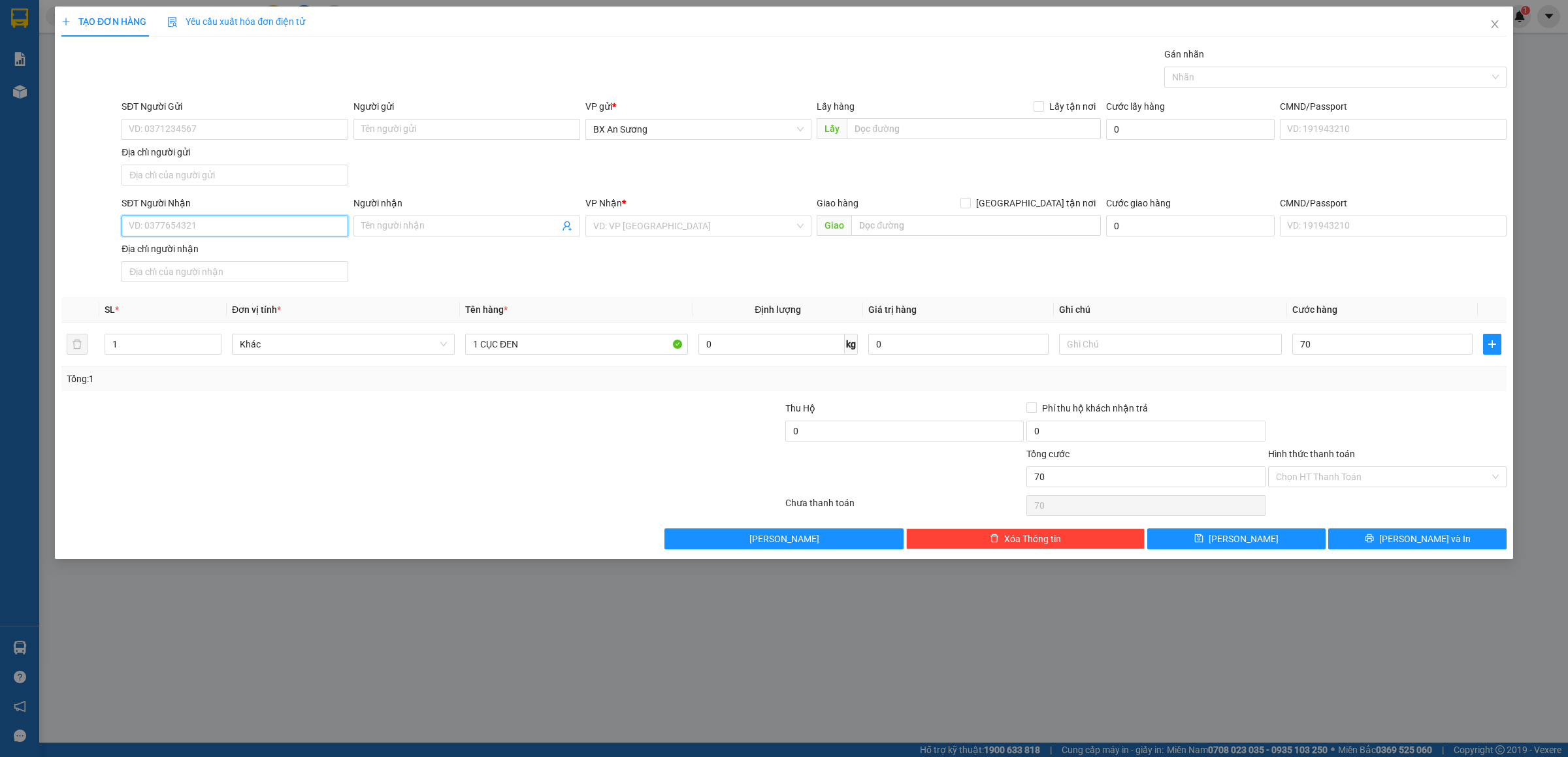
type input "70.000"
click at [331, 226] on input "SĐT Người Nhận" at bounding box center [234, 226] width 227 height 21
type input "0937959950"
click at [256, 248] on div "0937959950 - TRÍ" at bounding box center [234, 255] width 211 height 14
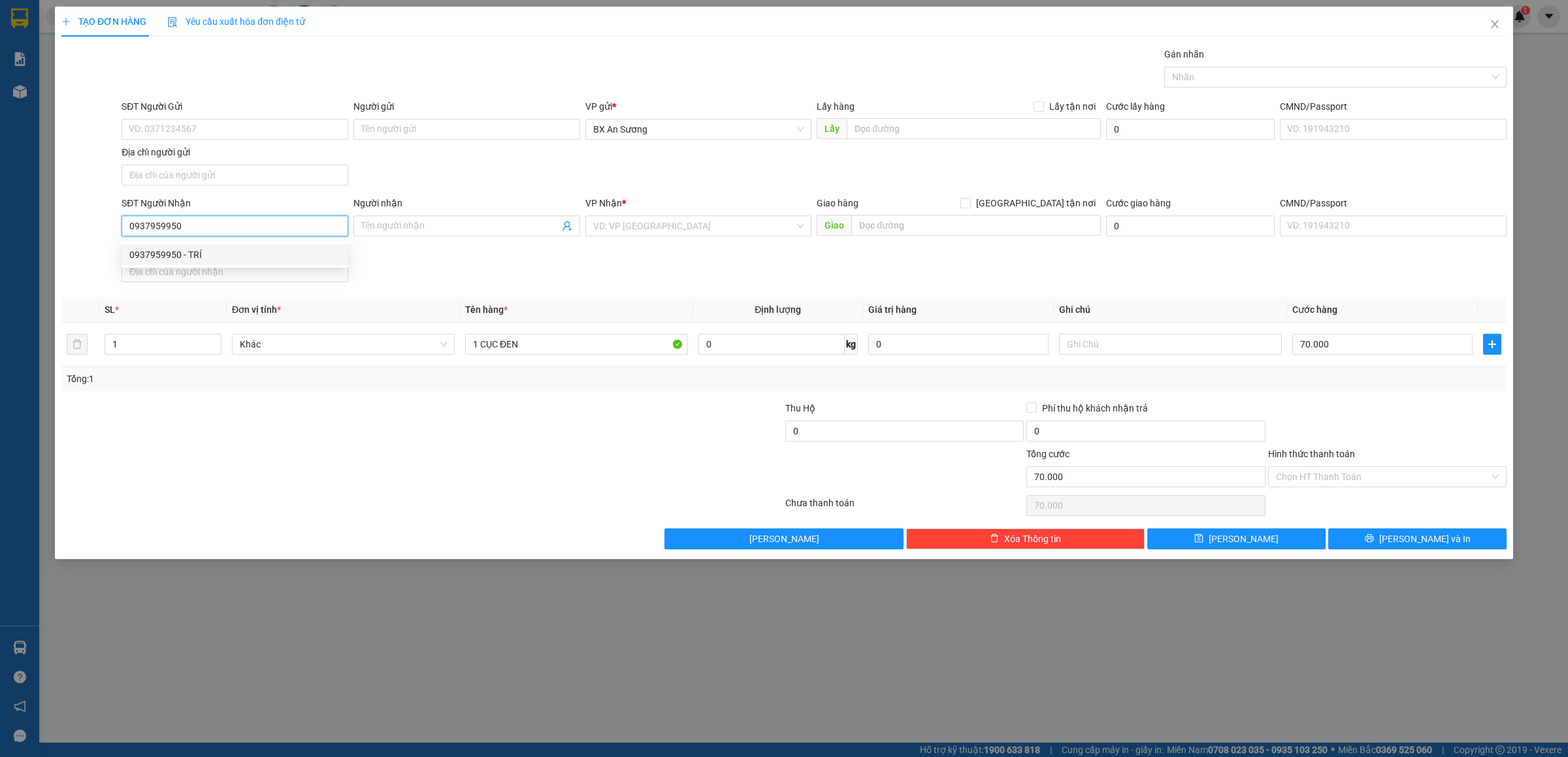
type input "TRÍ"
type input "0937959950"
click at [1301, 541] on button "[PERSON_NAME]" at bounding box center [1237, 539] width 178 height 21
click at [1496, 21] on icon "close" at bounding box center [1495, 24] width 10 height 10
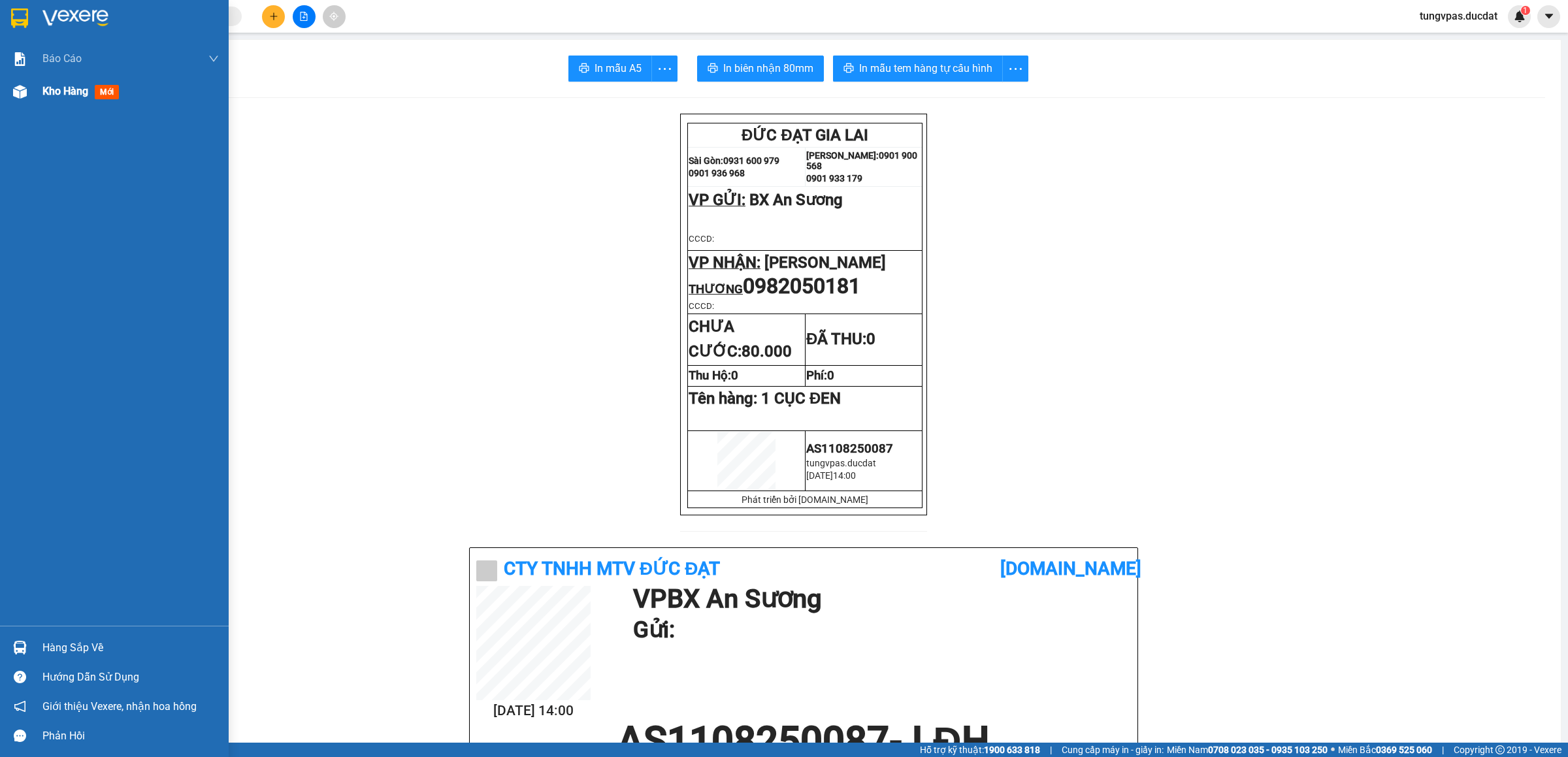
drag, startPoint x: 0, startPoint y: 93, endPoint x: 8, endPoint y: 89, distance: 8.9
click at [4, 90] on div "Kho hàng mới" at bounding box center [114, 92] width 228 height 32
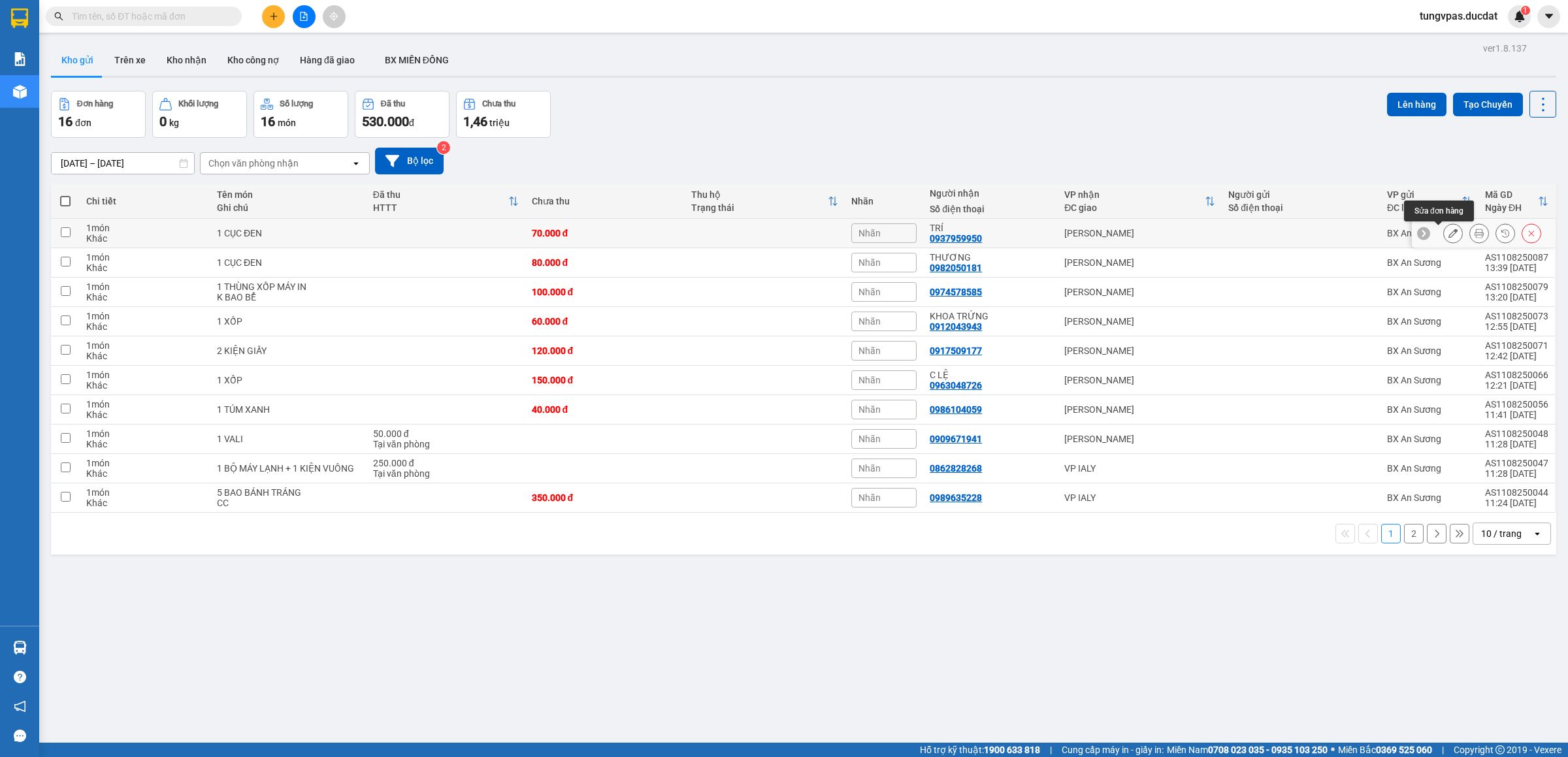
click at [1448, 233] on icon at bounding box center [1453, 233] width 9 height 9
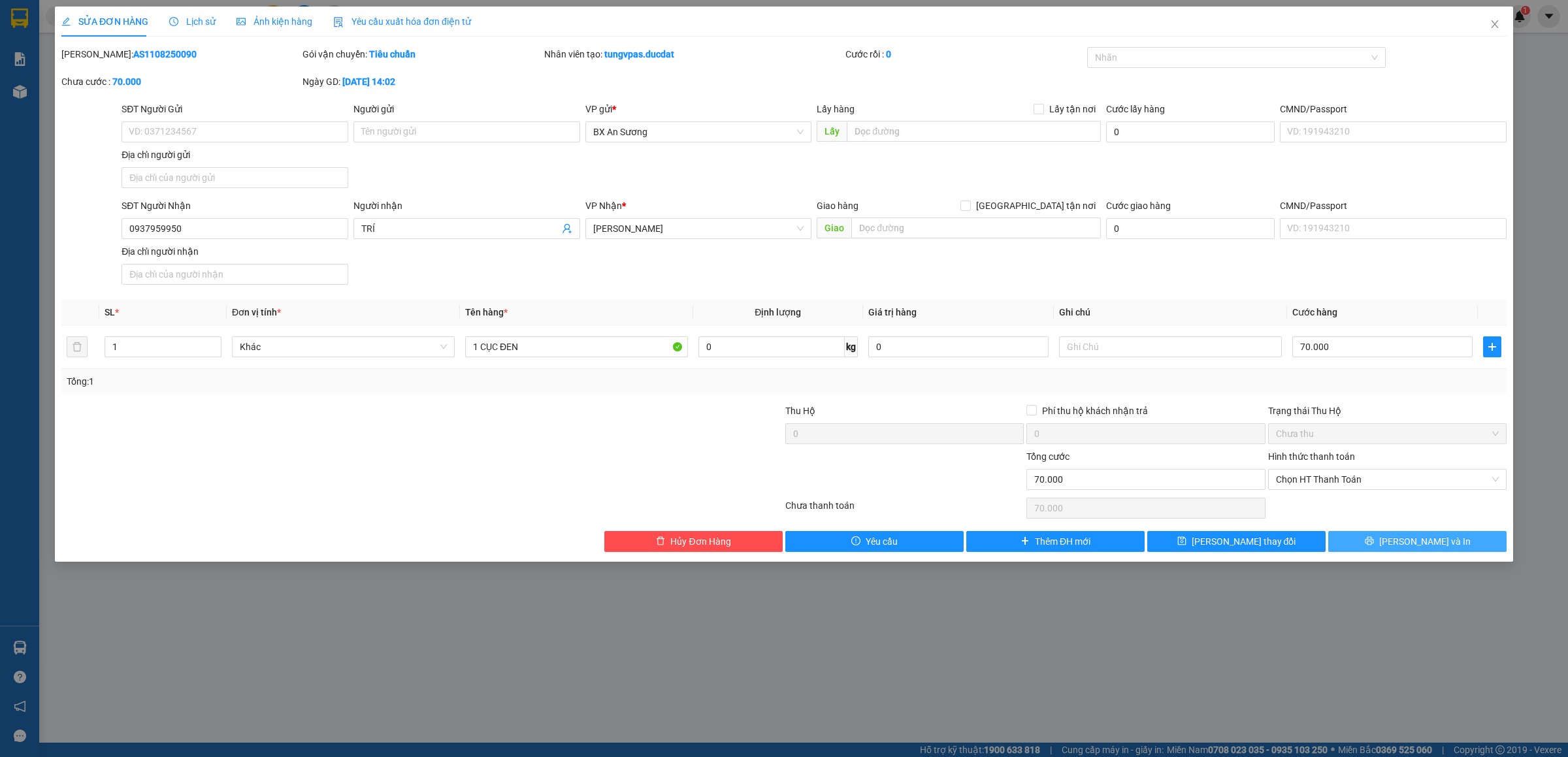
click at [1374, 546] on icon "printer" at bounding box center [1369, 541] width 9 height 9
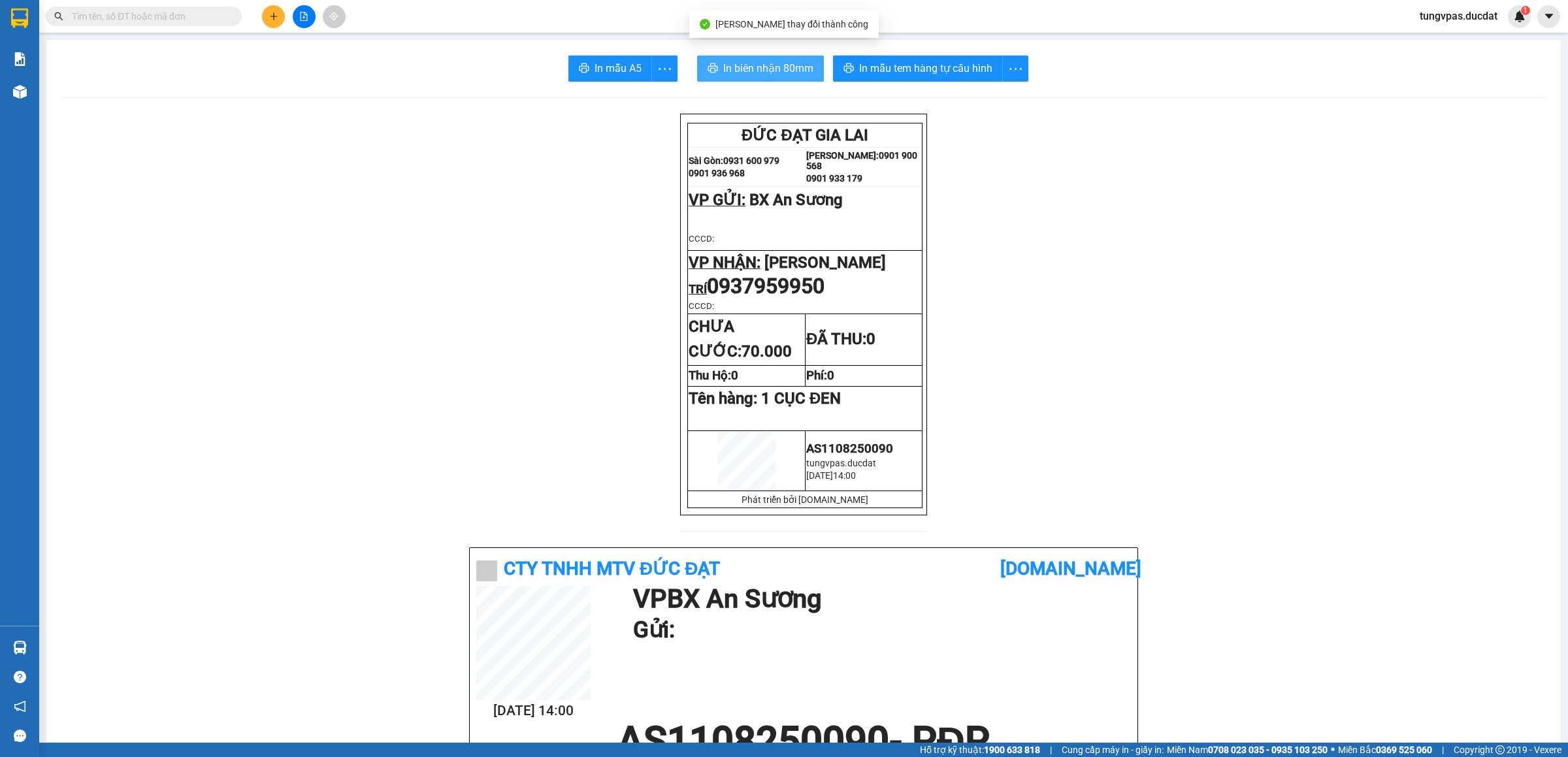
click at [804, 72] on span "In biên nhận 80mm" at bounding box center [768, 68] width 90 height 16
click at [896, 70] on span "In mẫu tem hàng tự cấu hình" at bounding box center [925, 68] width 133 height 16
click at [277, 14] on icon "plus" at bounding box center [273, 16] width 9 height 9
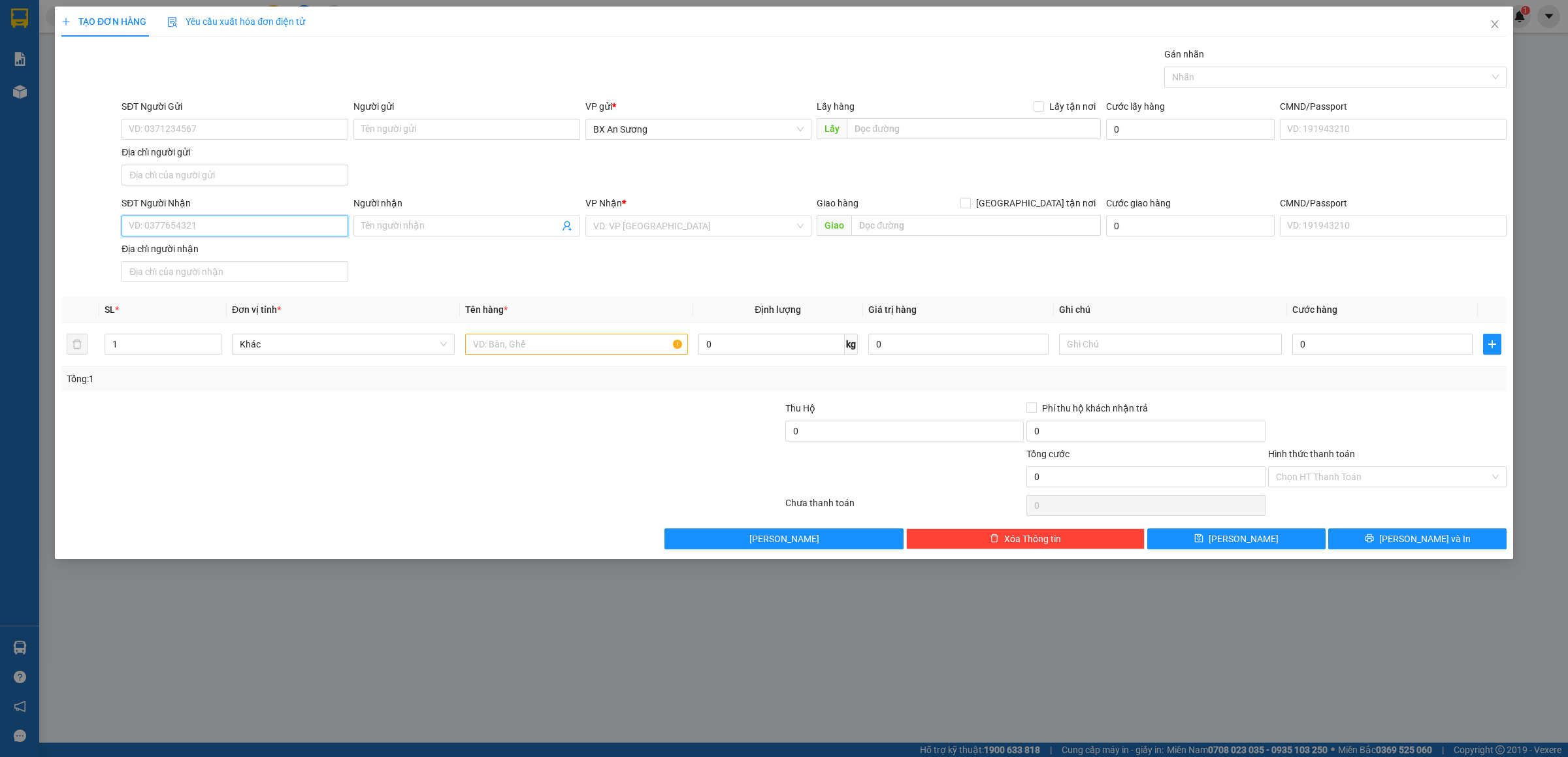
click at [226, 228] on input "SĐT Người Nhận" at bounding box center [234, 226] width 227 height 21
click at [126, 227] on input "043249" at bounding box center [234, 226] width 227 height 21
type input "0865043249"
click at [277, 226] on input "0865043249" at bounding box center [234, 226] width 227 height 21
click at [235, 253] on div "0865043249 - KHANH" at bounding box center [234, 255] width 211 height 14
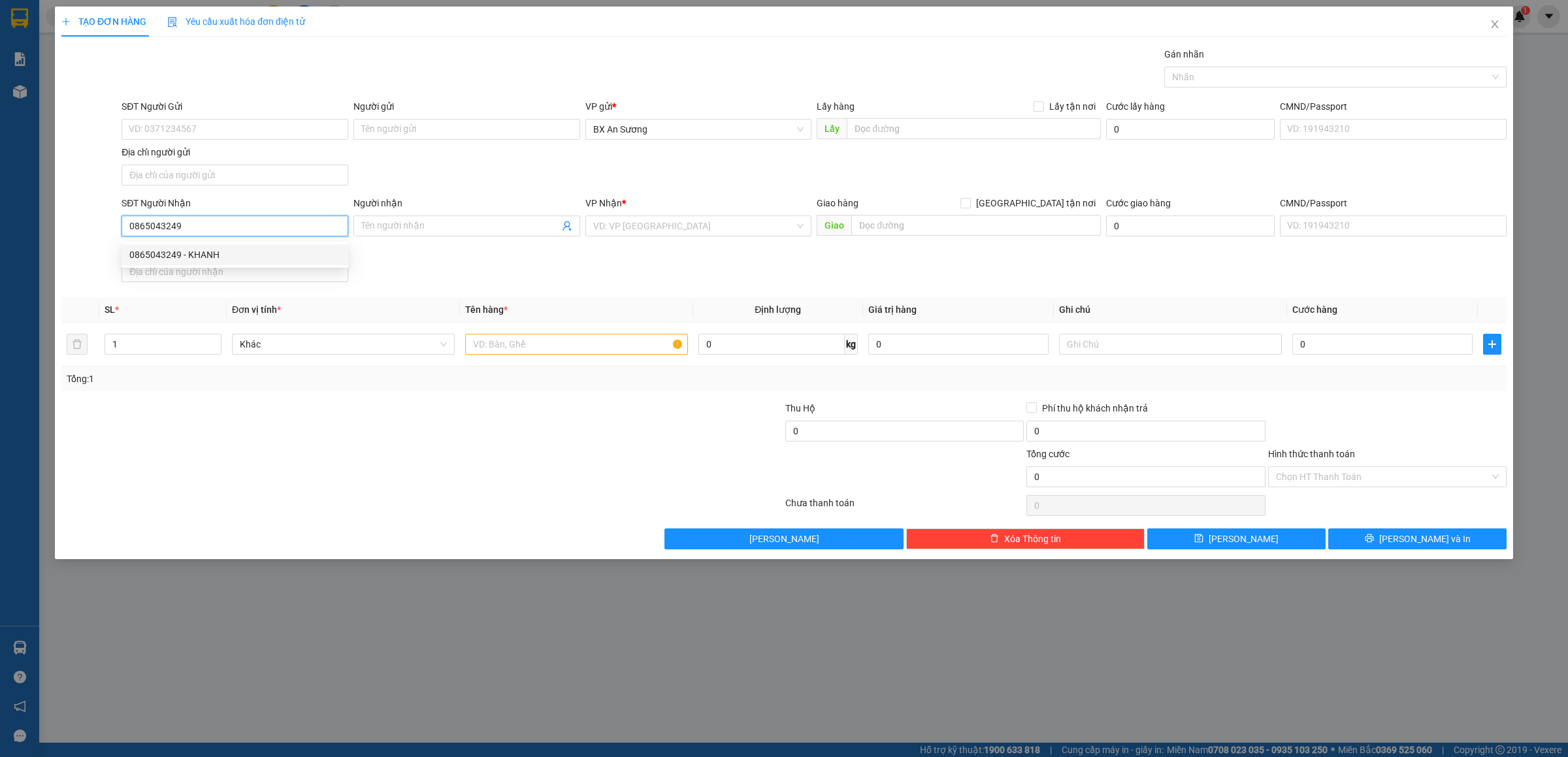
type input "KHANH"
type input "0865043249"
click at [540, 361] on td at bounding box center [576, 345] width 233 height 44
click at [540, 353] on div at bounding box center [576, 344] width 222 height 26
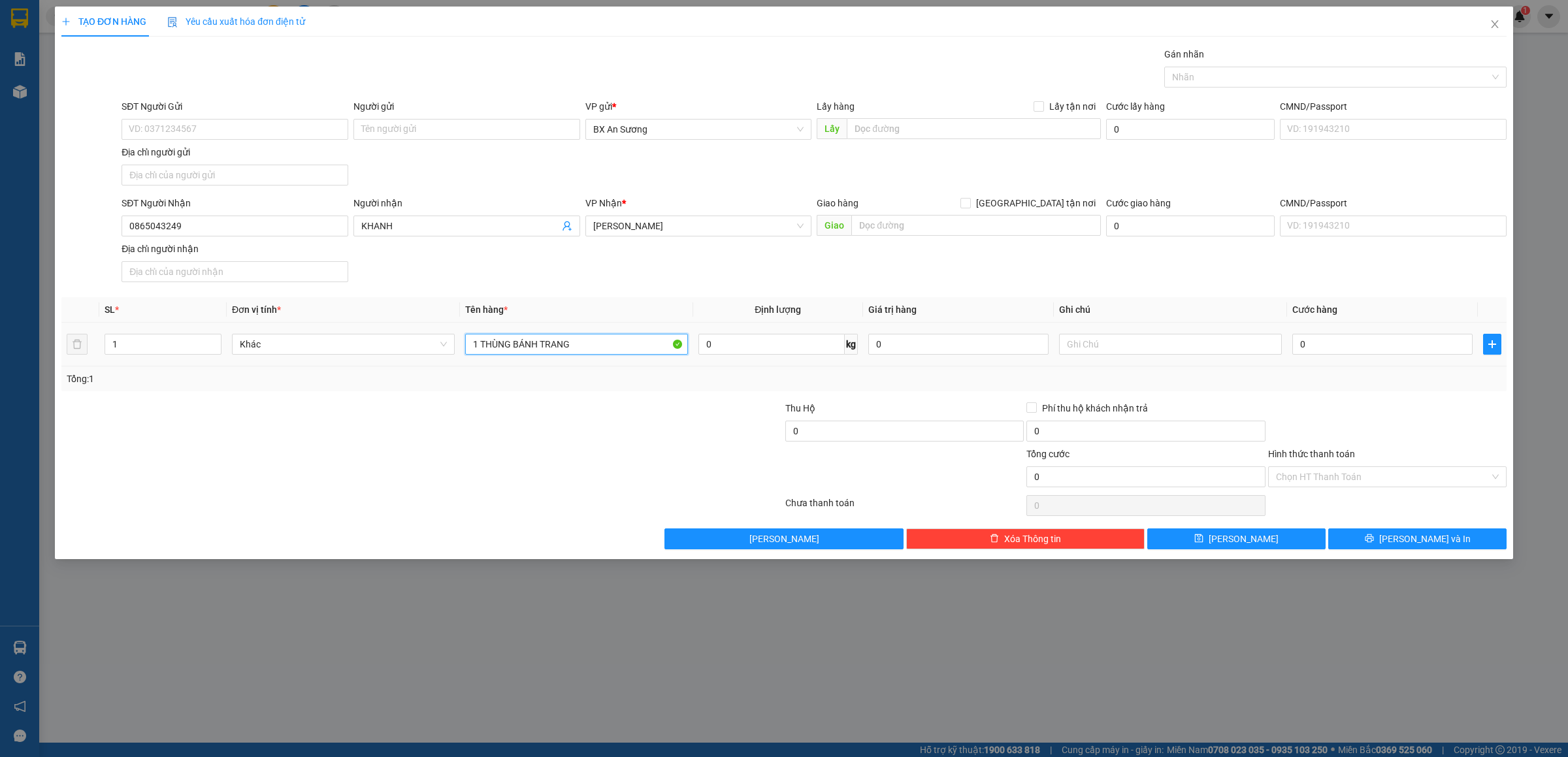
type input "1 THÙNG BÁNH TRANG"
type input "CC"
type input "1"
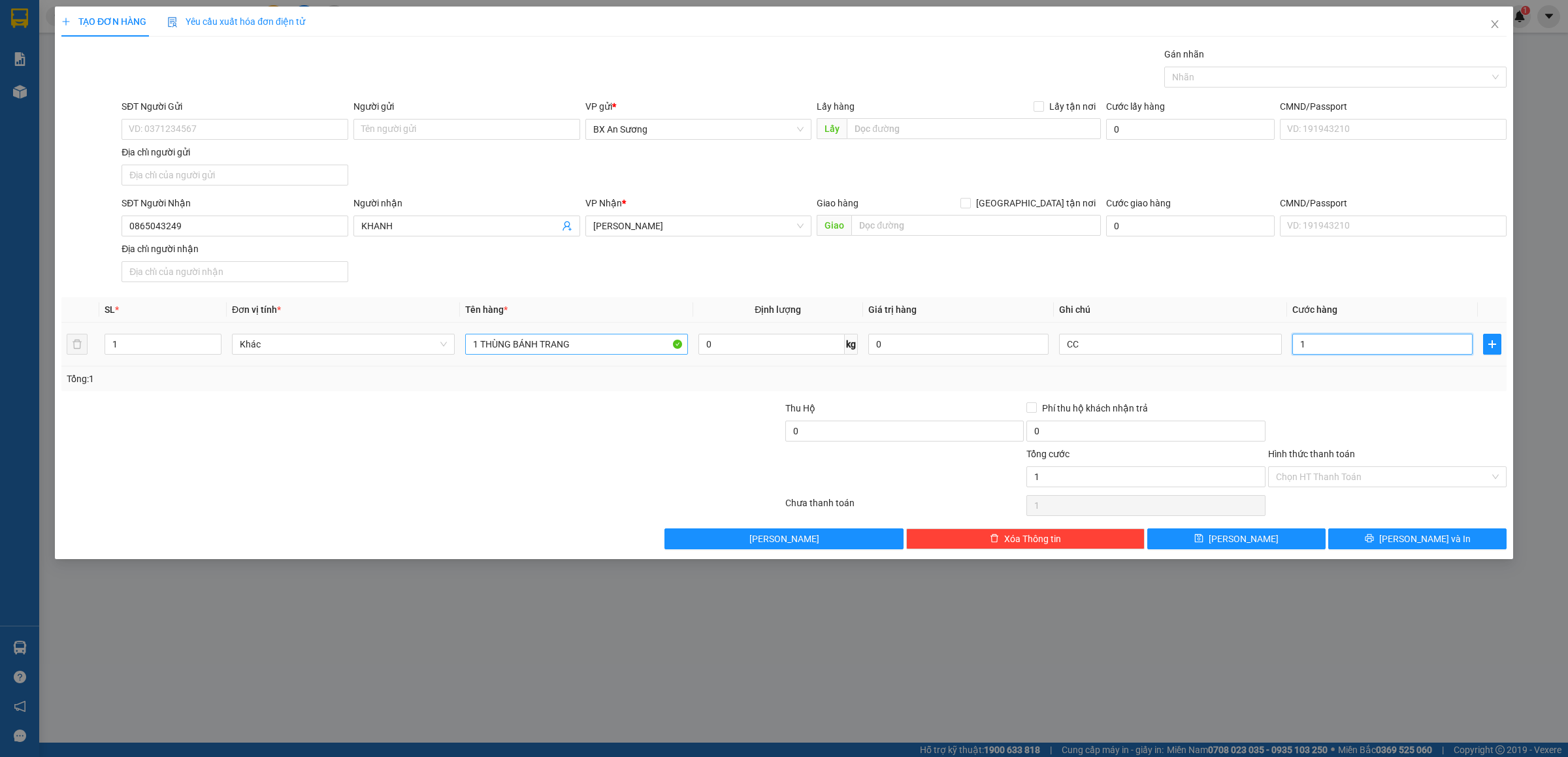
type input "10"
type input "100"
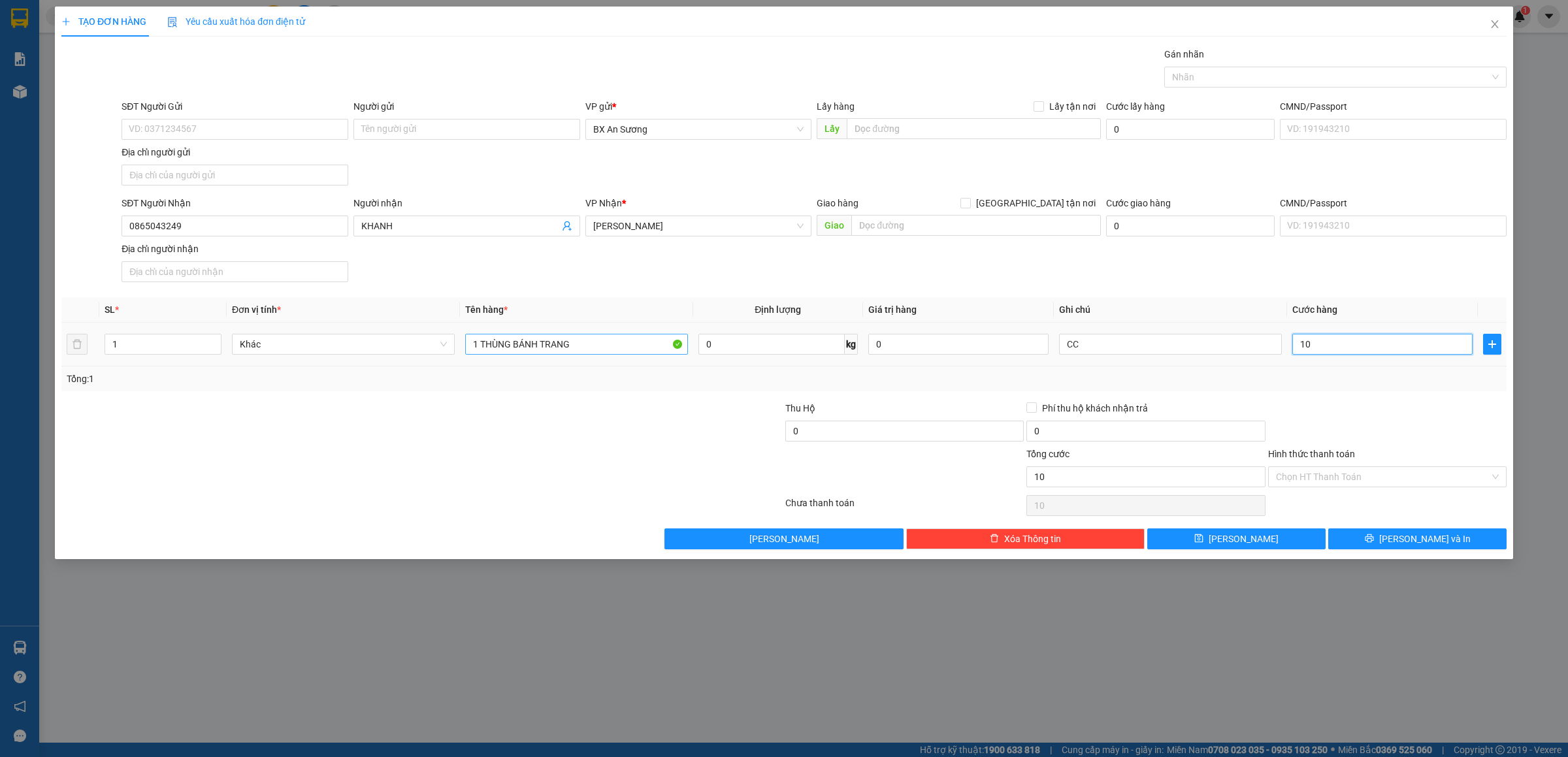
type input "100"
type input "100.000"
click at [1487, 534] on button "[PERSON_NAME] và In" at bounding box center [1418, 539] width 178 height 21
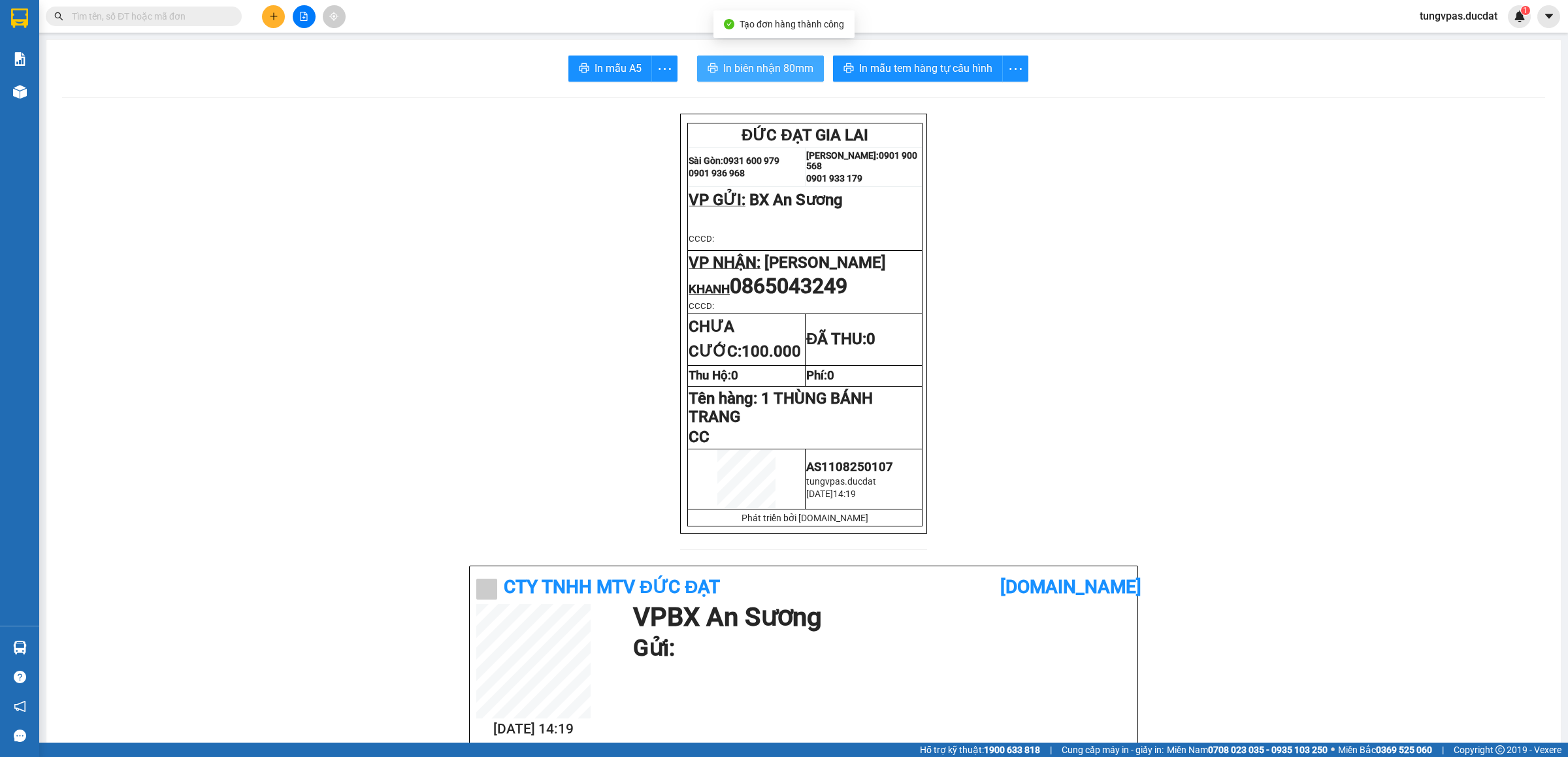
click at [782, 70] on span "In biên nhận 80mm" at bounding box center [768, 68] width 90 height 16
click at [949, 73] on span "In mẫu tem hàng tự cấu hình" at bounding box center [925, 68] width 133 height 16
click at [262, 12] on button at bounding box center [273, 16] width 23 height 23
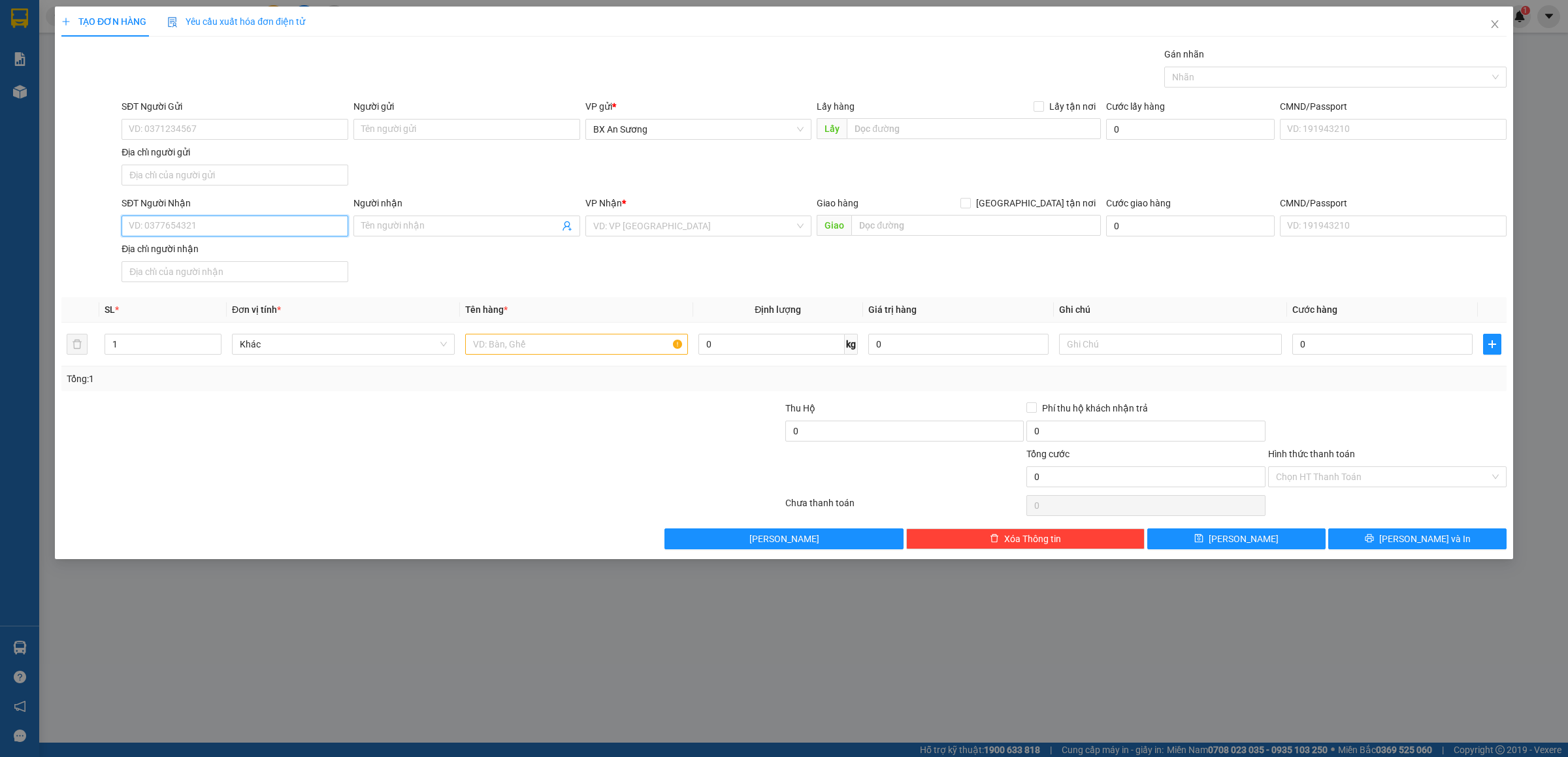
click at [278, 226] on input "SĐT Người Nhận" at bounding box center [234, 226] width 227 height 21
click at [294, 248] on div "0398289830" at bounding box center [234, 255] width 211 height 14
type input "0398289830"
click at [572, 345] on input "text" at bounding box center [576, 344] width 222 height 21
type input "2 CỤC ĐEN"
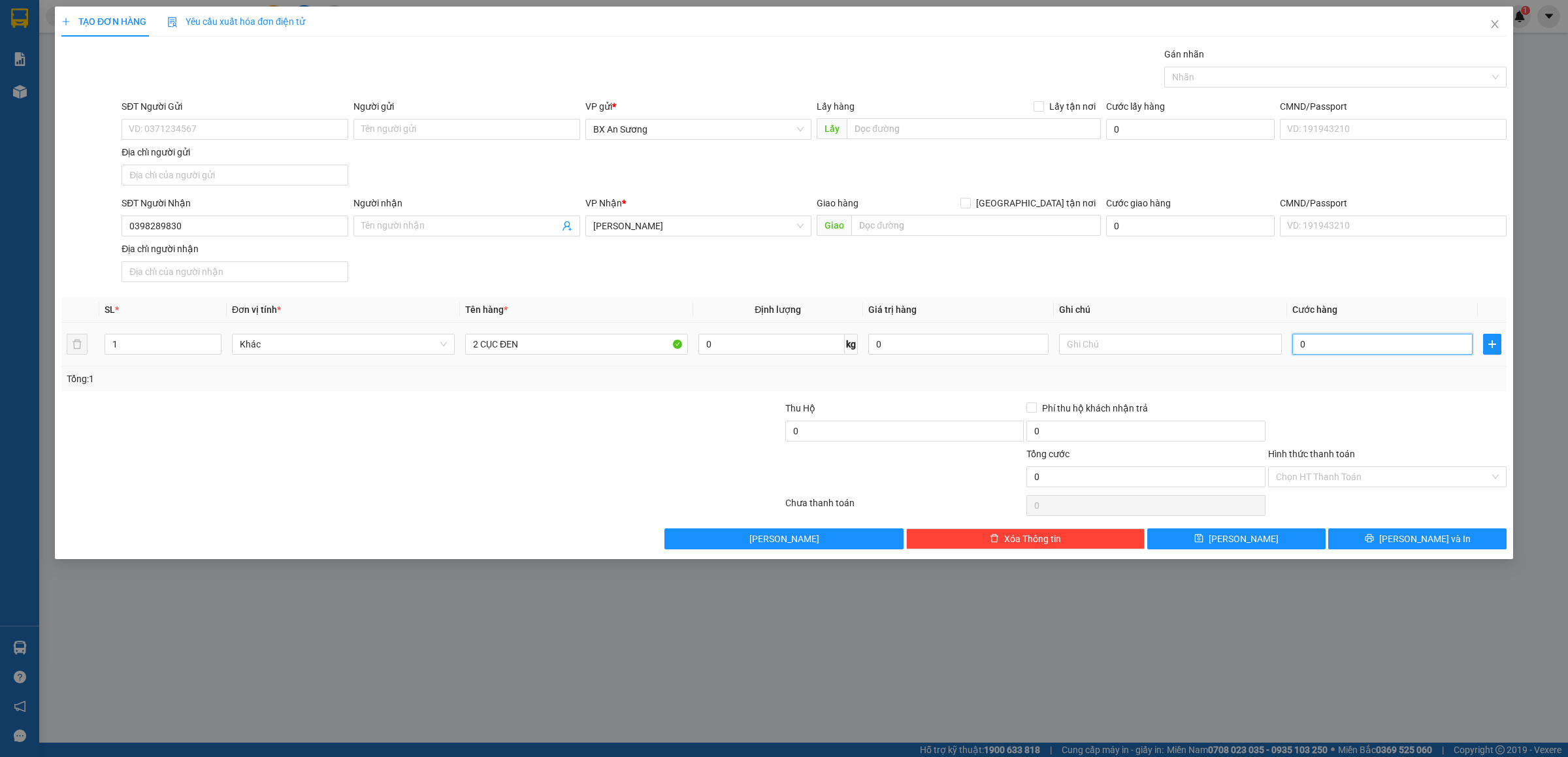
click at [1333, 345] on input "0" at bounding box center [1382, 344] width 180 height 21
type input "01"
type input "1"
type input "010"
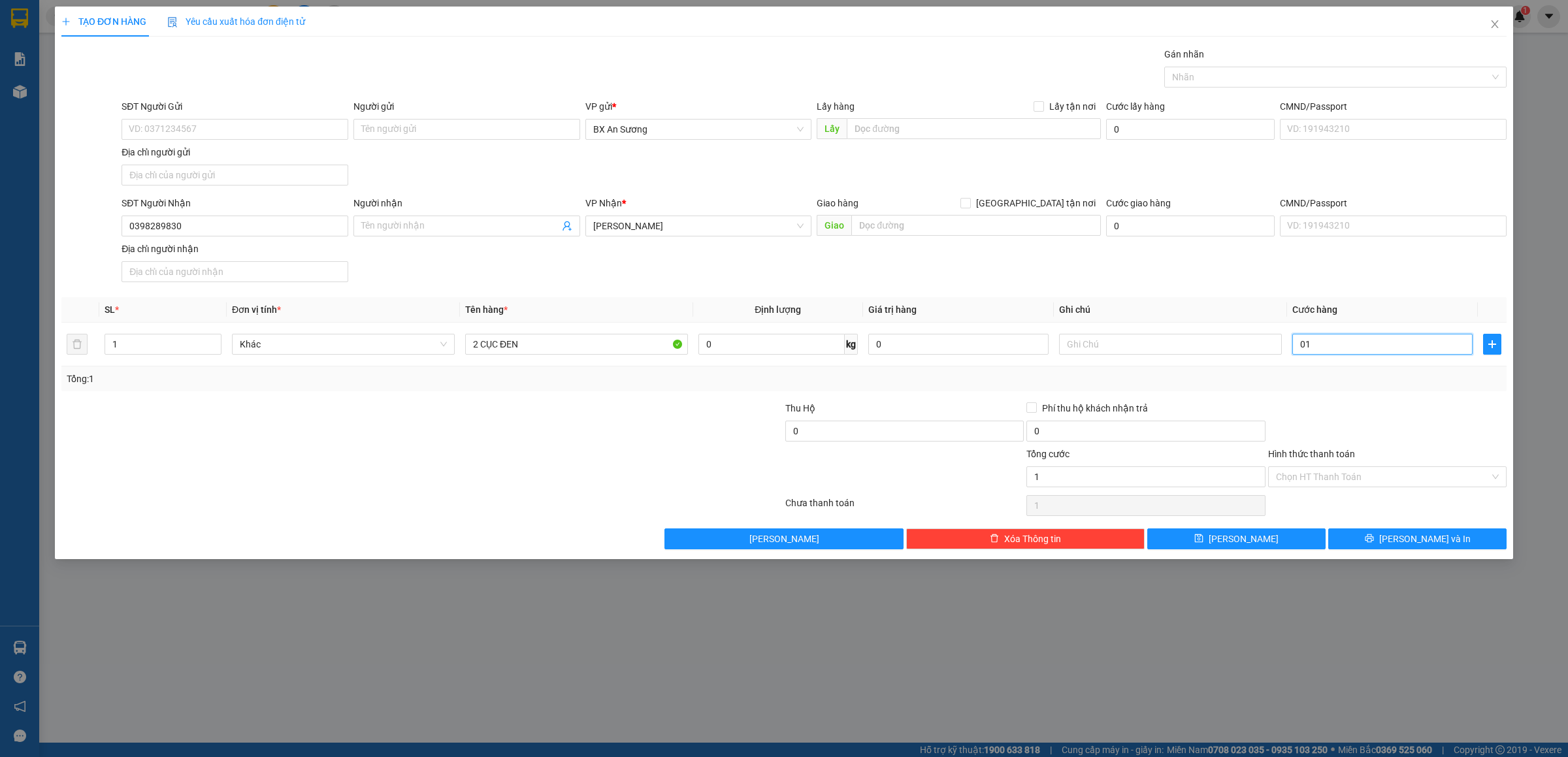
type input "10"
type input "01"
type input "1"
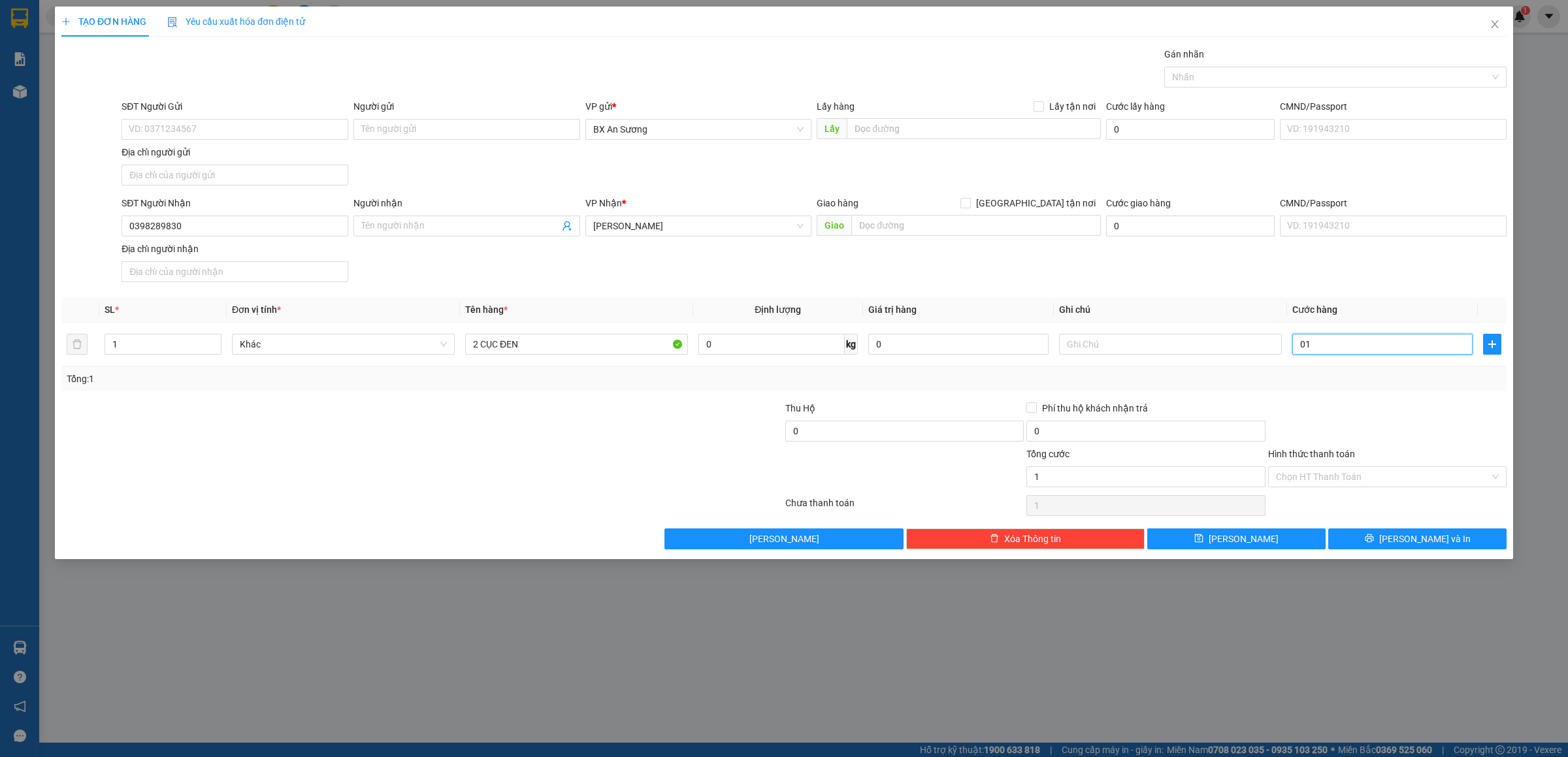
type input "0"
drag, startPoint x: 1296, startPoint y: 350, endPoint x: 1302, endPoint y: 341, distance: 10.8
click at [1298, 350] on input "0" at bounding box center [1382, 344] width 180 height 21
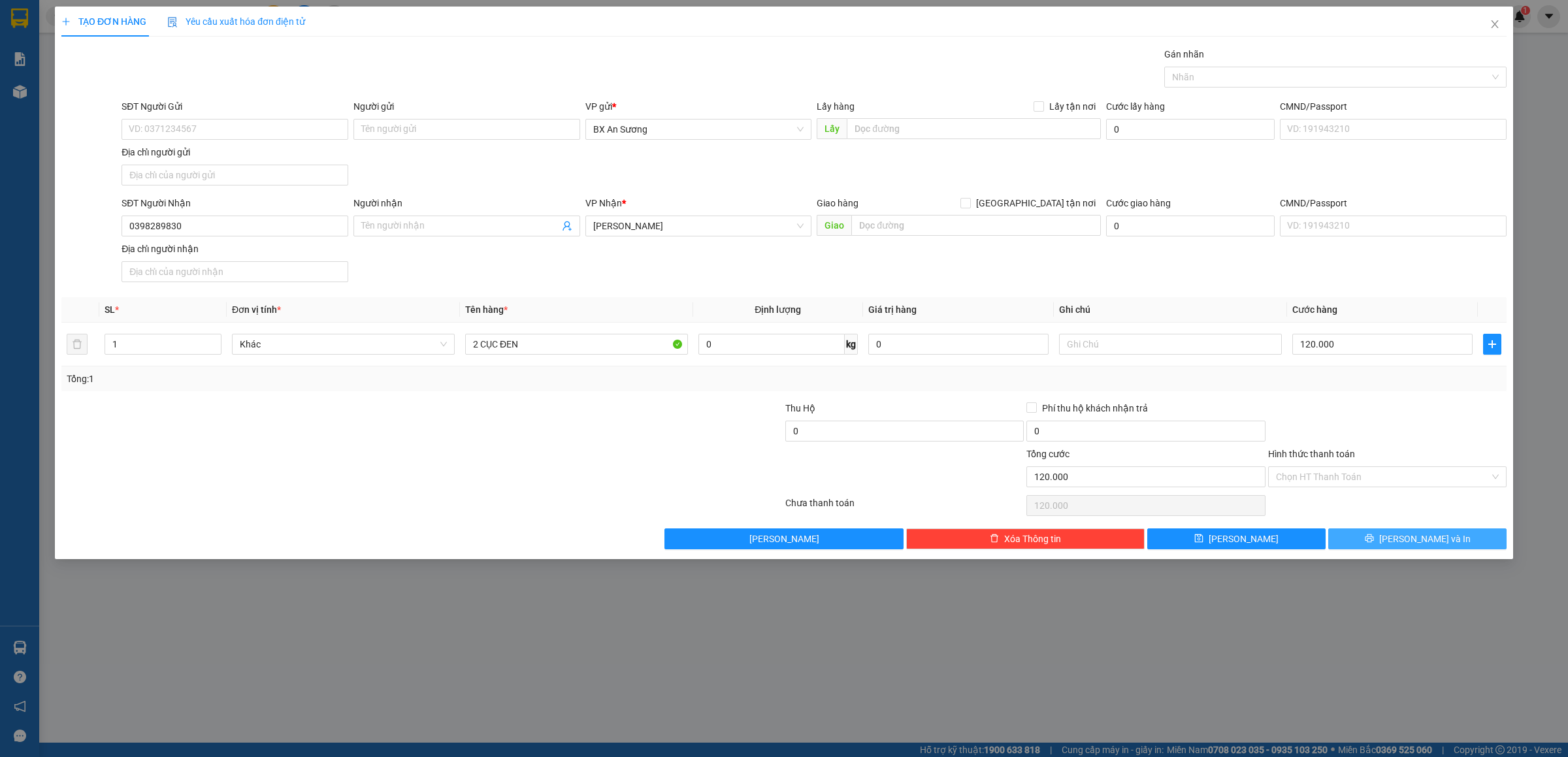
click at [1447, 547] on button "[PERSON_NAME] và In" at bounding box center [1418, 539] width 178 height 21
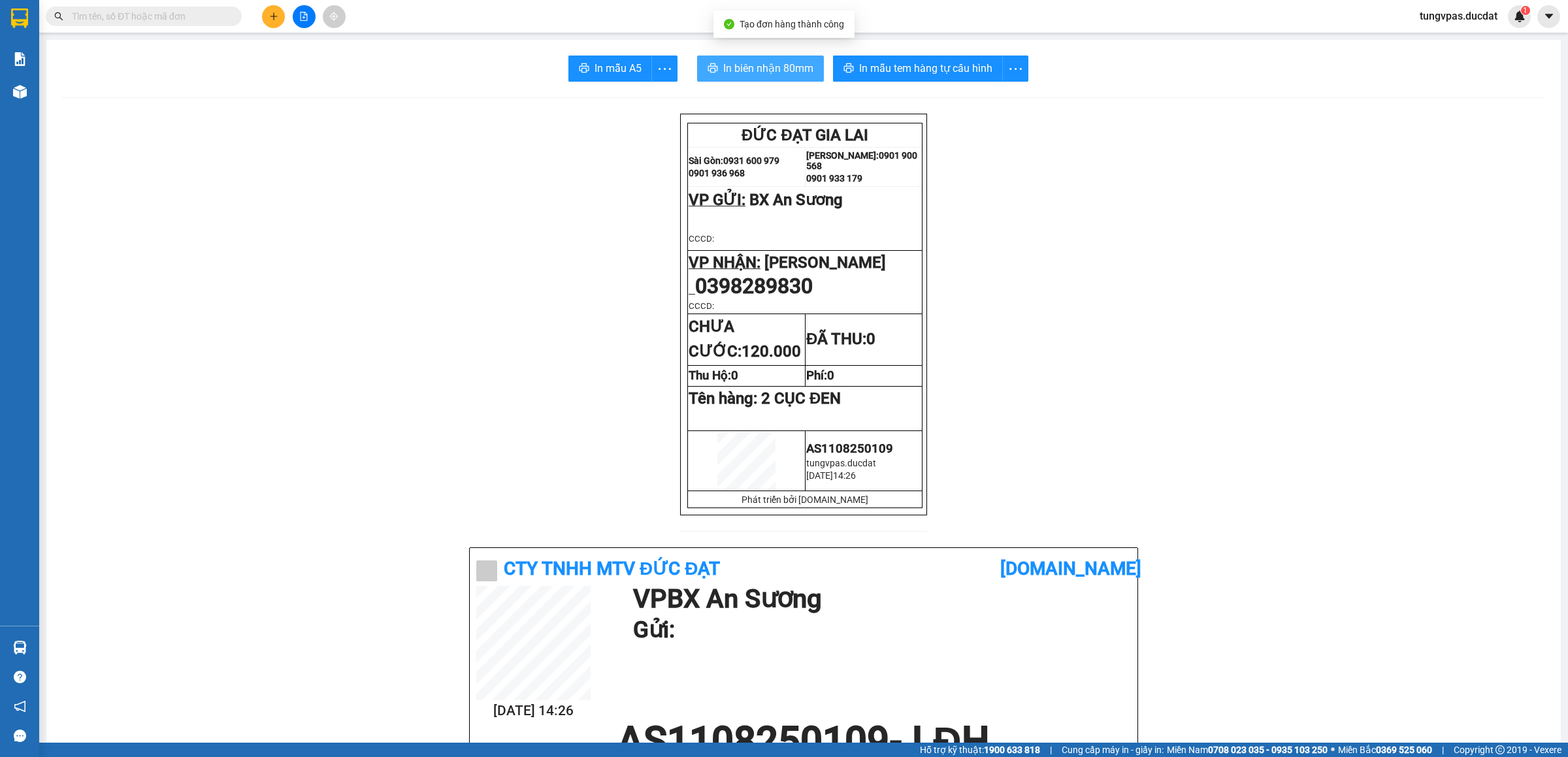
click at [776, 59] on button "In biên nhận 80mm" at bounding box center [760, 68] width 126 height 26
click at [907, 59] on button "In mẫu tem hàng tự cấu hình" at bounding box center [918, 68] width 170 height 26
click at [279, 19] on button at bounding box center [273, 16] width 23 height 23
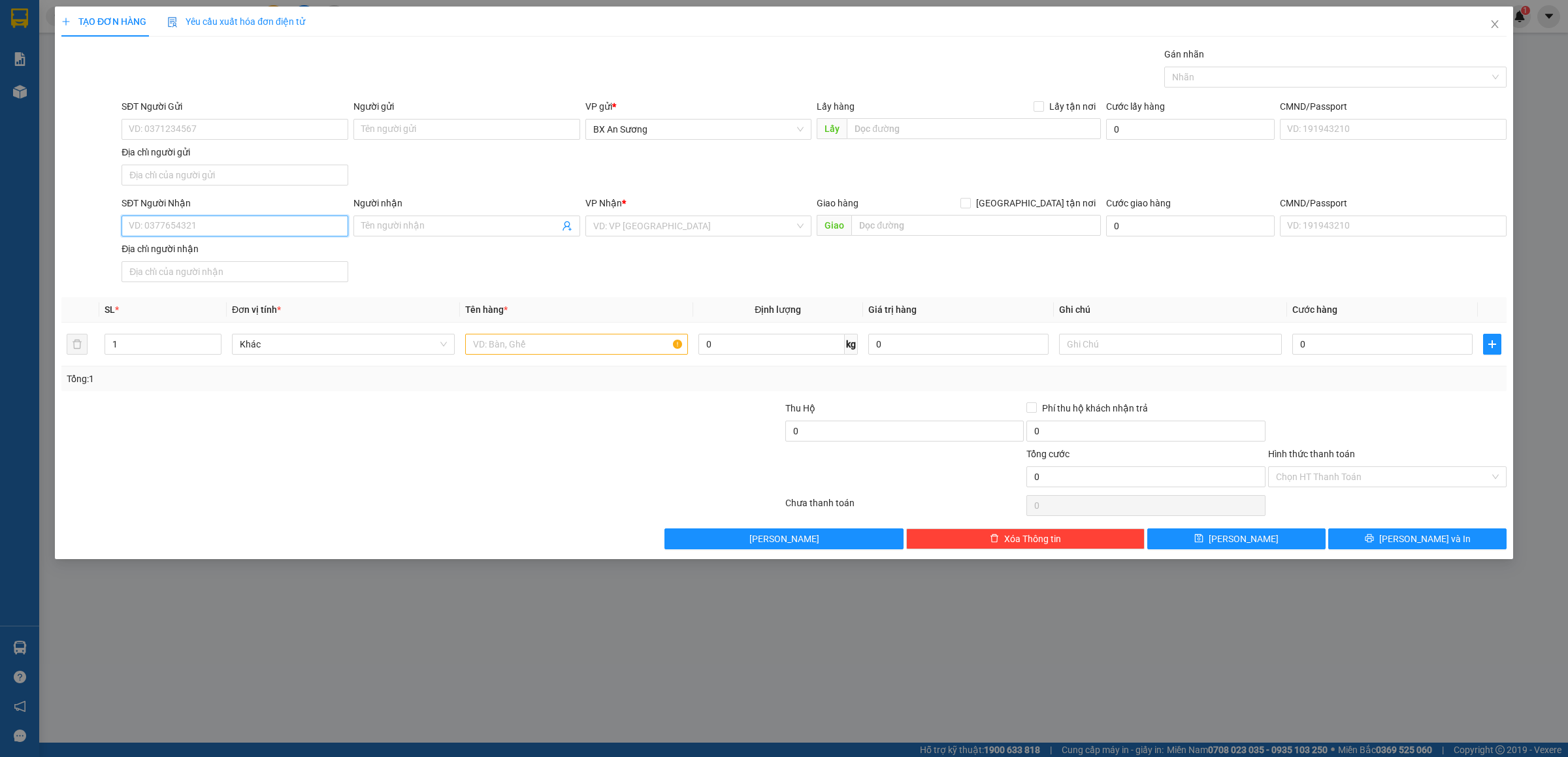
click at [302, 226] on input "SĐT Người Nhận" at bounding box center [234, 226] width 227 height 21
type input "0911497779"
click at [178, 259] on div "0911497779 - khoa" at bounding box center [234, 255] width 211 height 14
type input "khoa"
type input "0911497779"
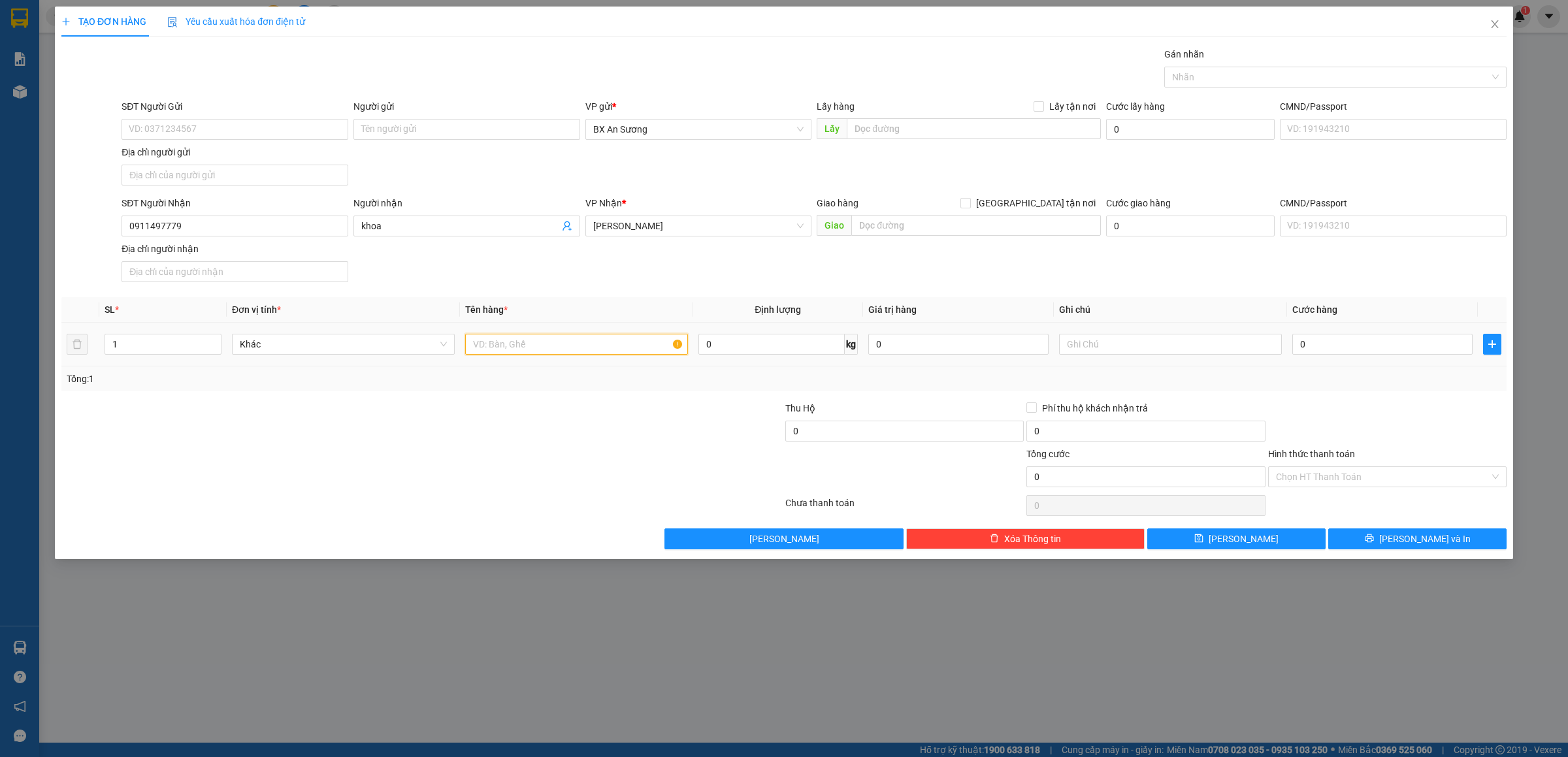
click at [643, 350] on input "text" at bounding box center [576, 344] width 222 height 21
type input "3"
type input "4 THÙNG GIẤY"
type input "2"
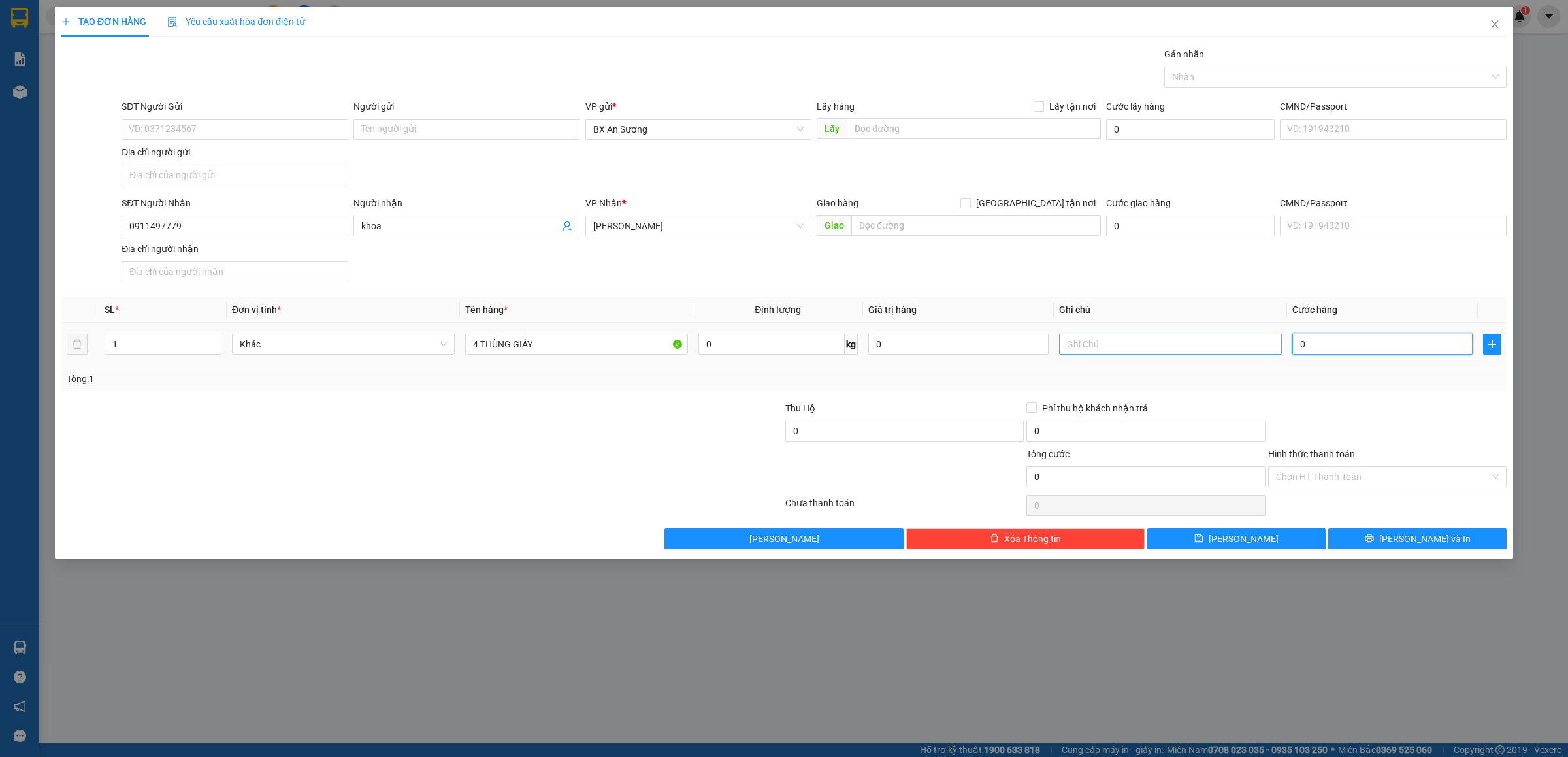
type input "2"
type input "20"
type input "200"
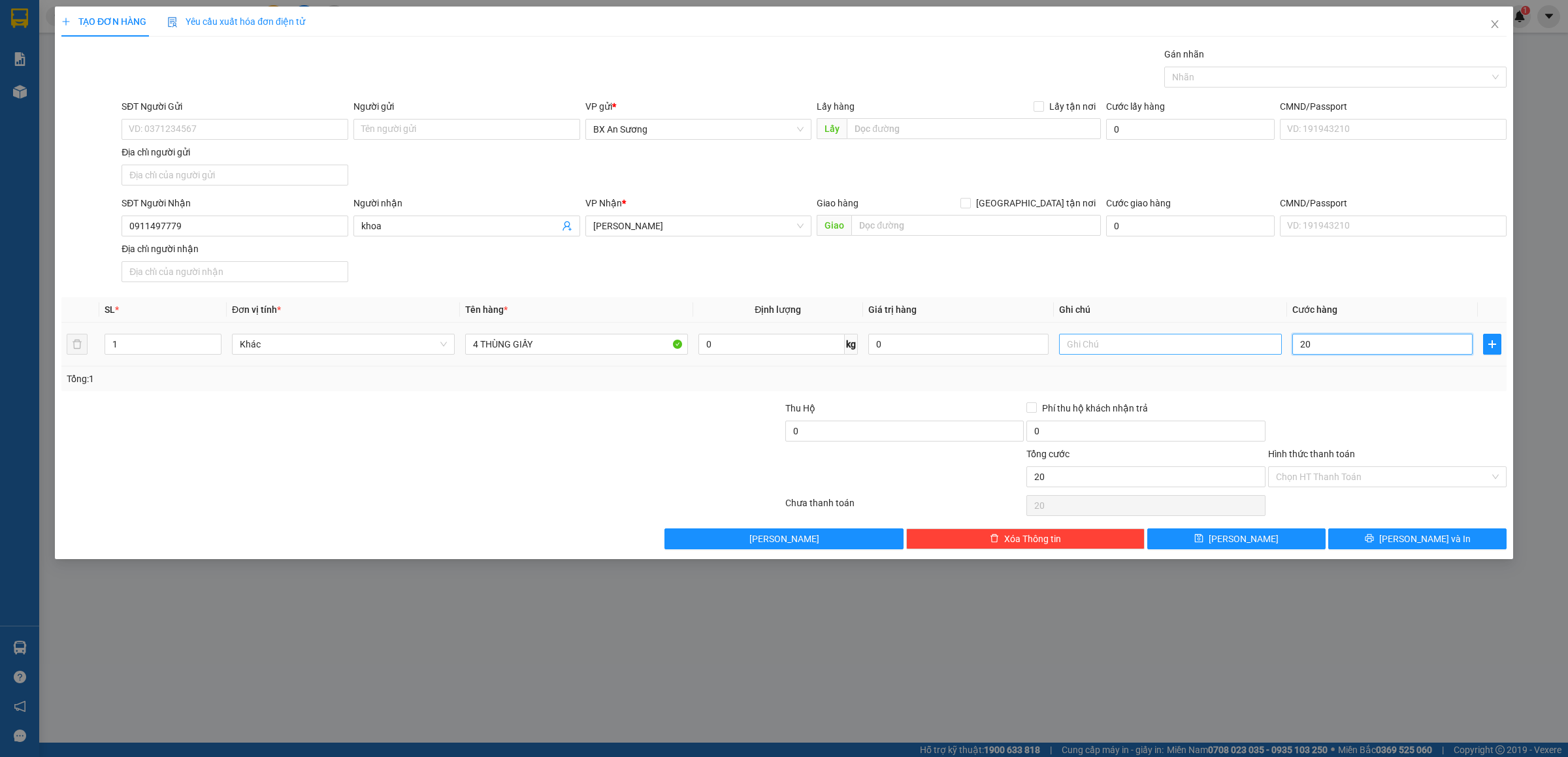
type input "200"
type input "200.000"
click at [1431, 480] on input "Hình thức thanh toán" at bounding box center [1383, 476] width 214 height 20
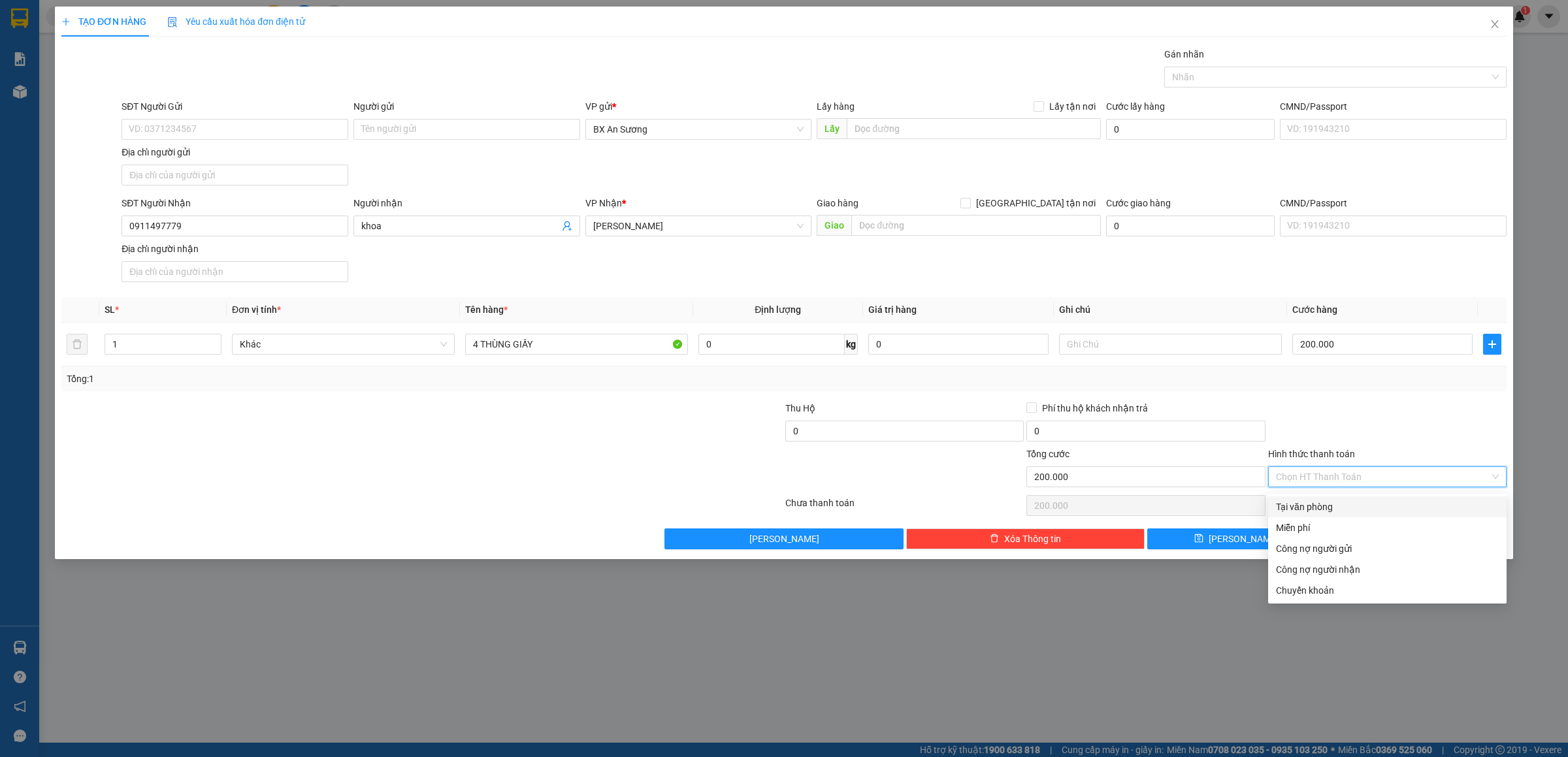
click at [1329, 509] on div "Tại văn phòng" at bounding box center [1387, 507] width 222 height 14
type input "0"
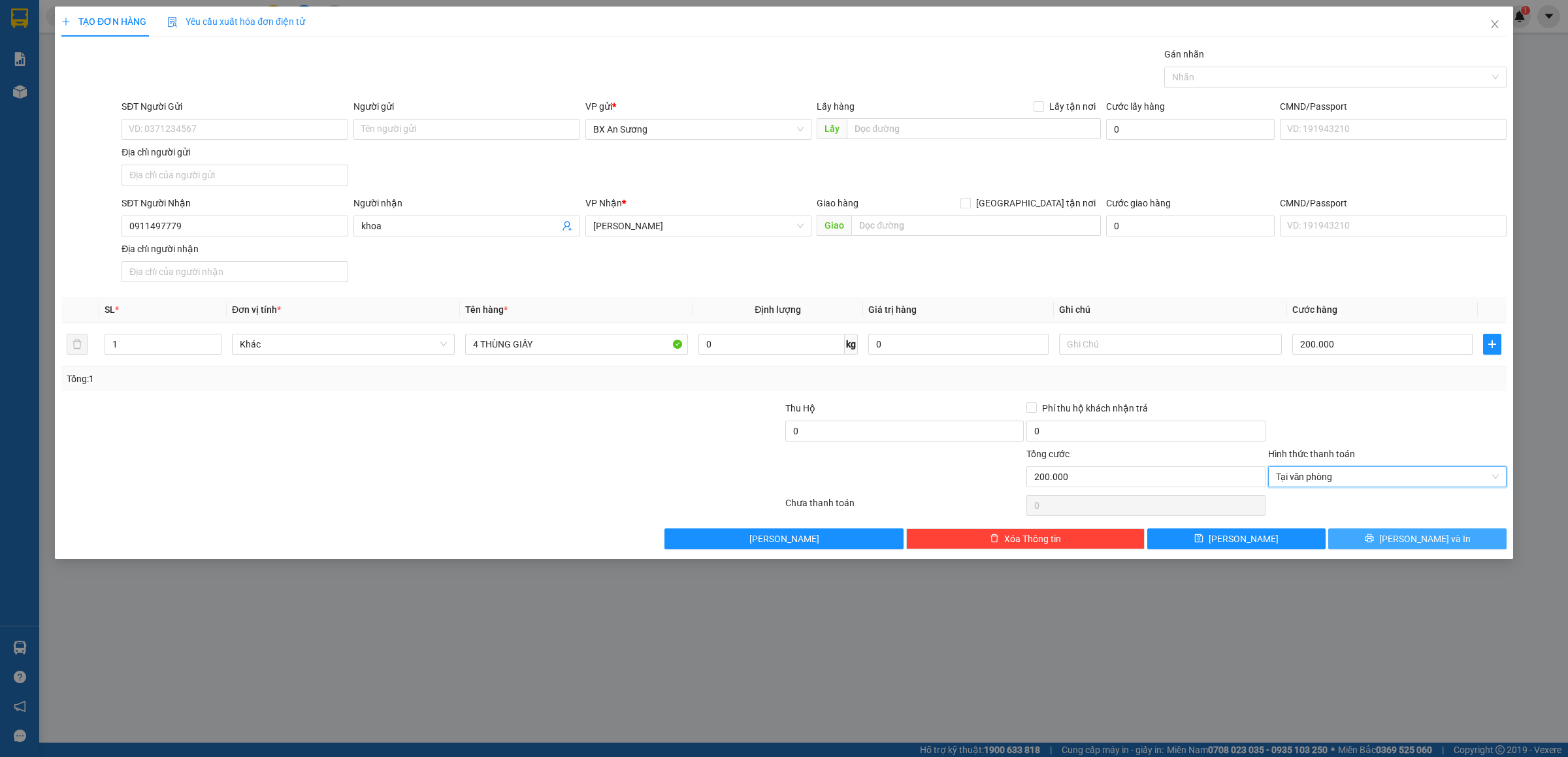
click at [1408, 537] on span "[PERSON_NAME] và In" at bounding box center [1425, 539] width 92 height 14
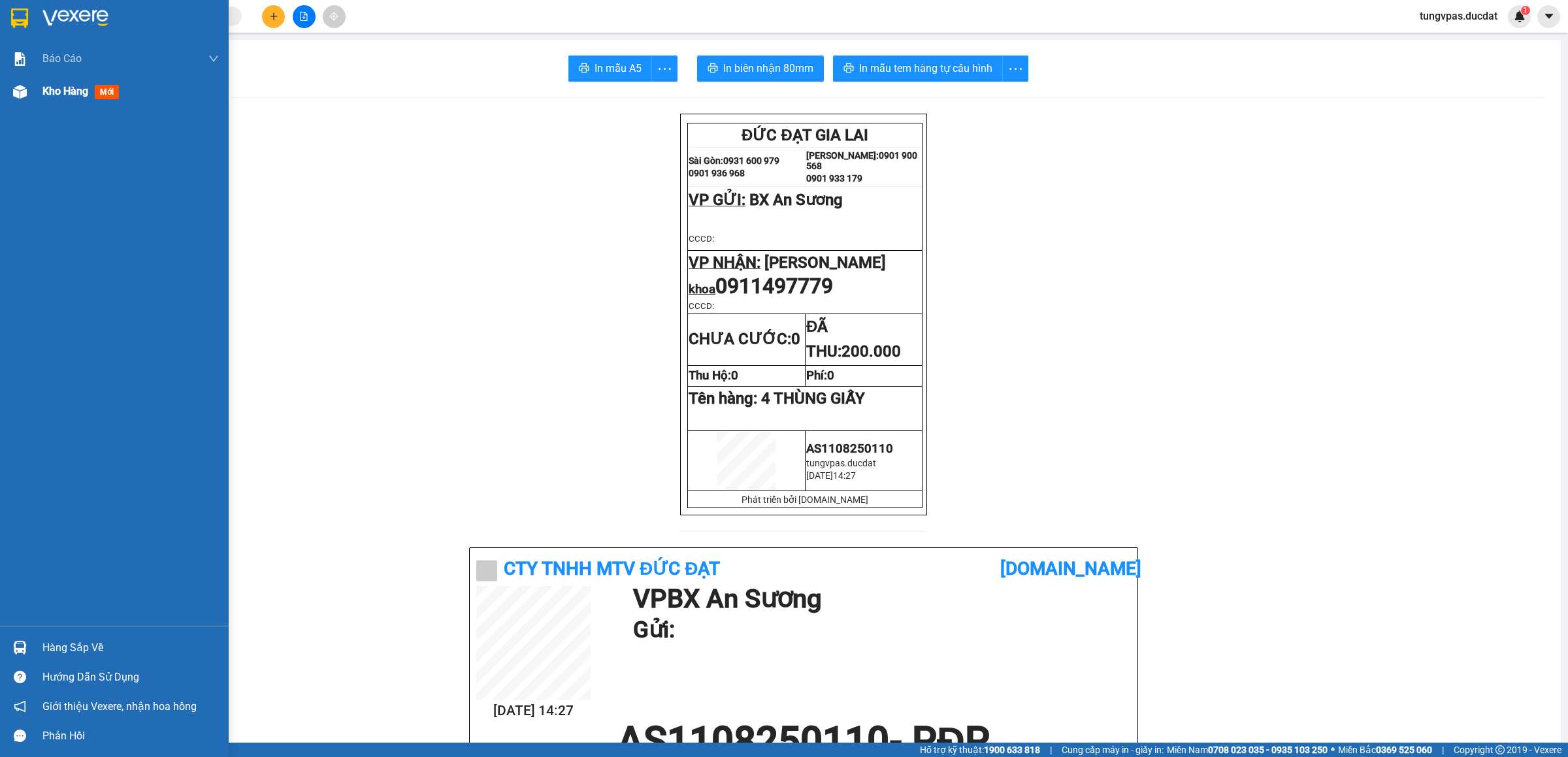
click at [20, 89] on img at bounding box center [20, 92] width 14 height 14
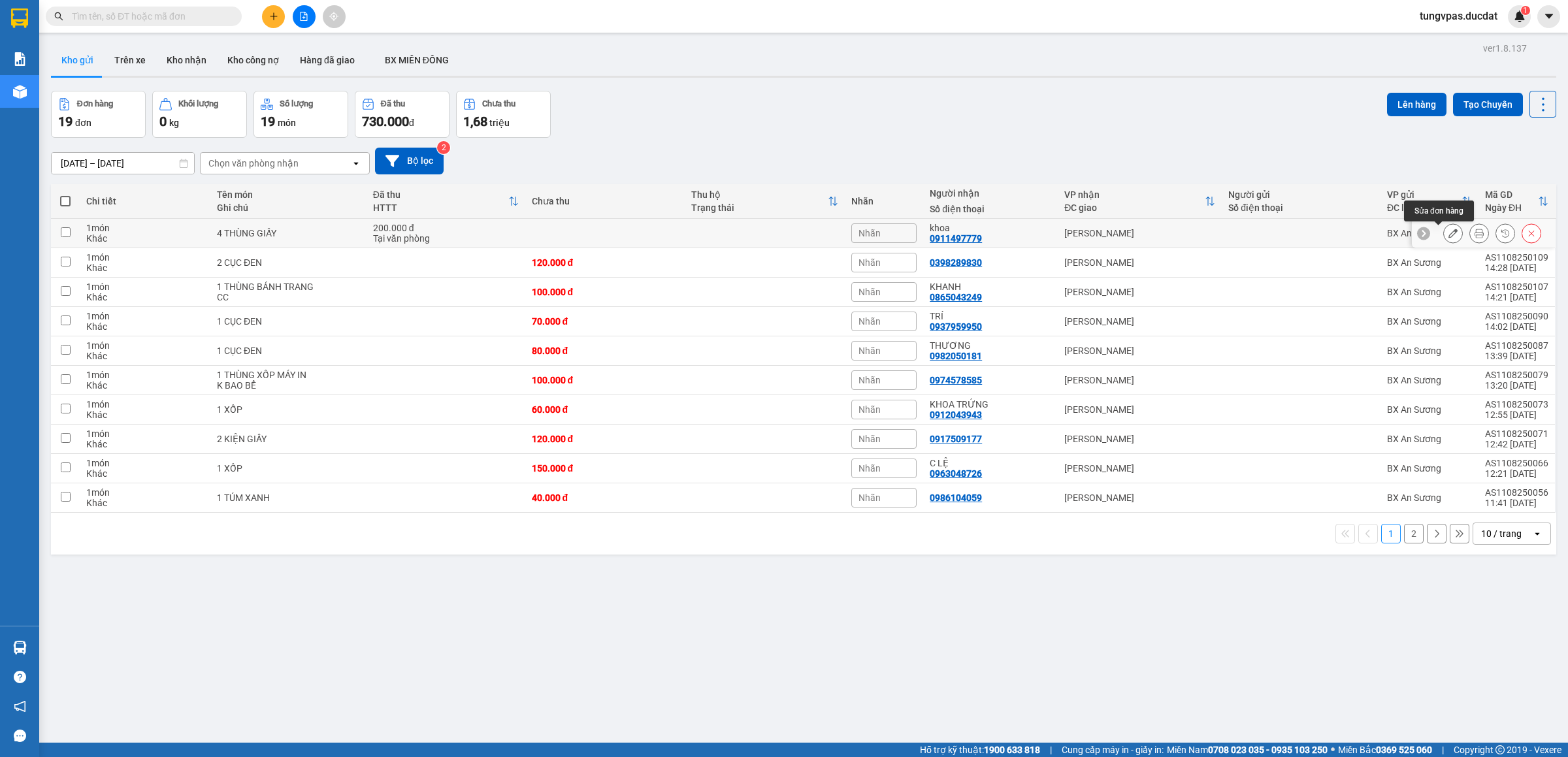
click at [1448, 232] on icon at bounding box center [1453, 233] width 9 height 9
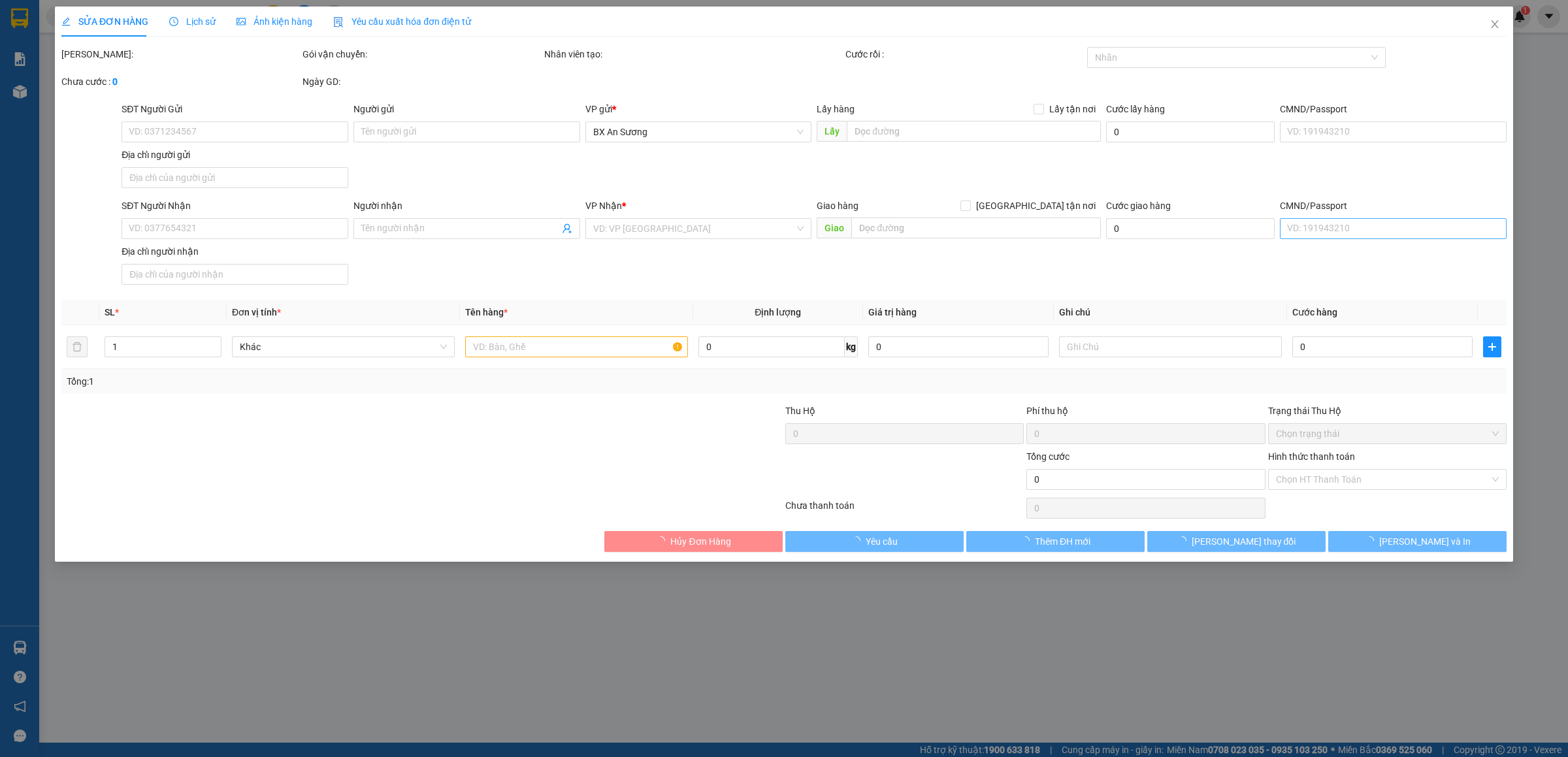
type input "0911497779"
type input "khoa"
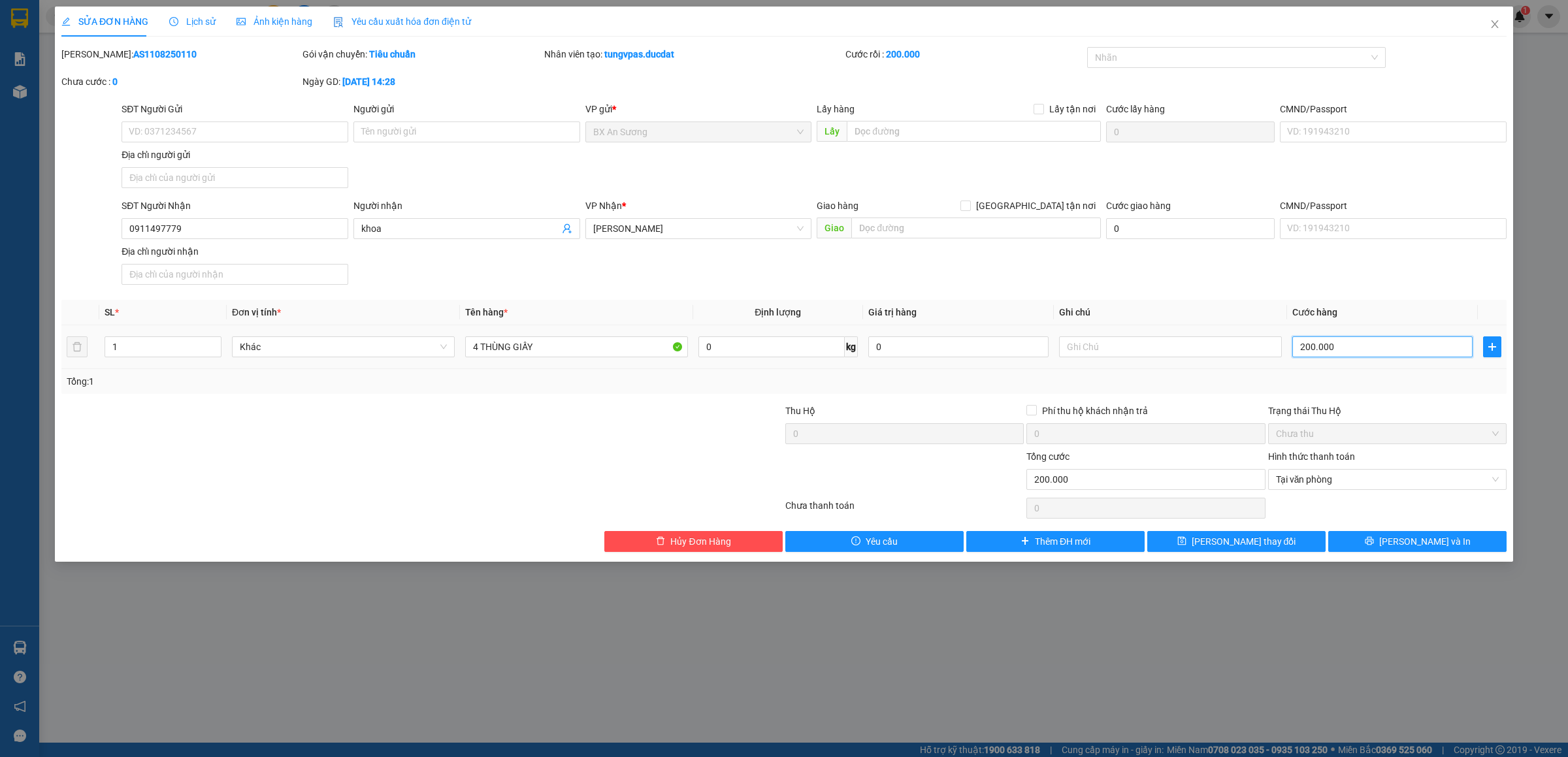
click at [1349, 351] on input "200.000" at bounding box center [1382, 346] width 180 height 21
type input "1"
type input "16"
type input "160"
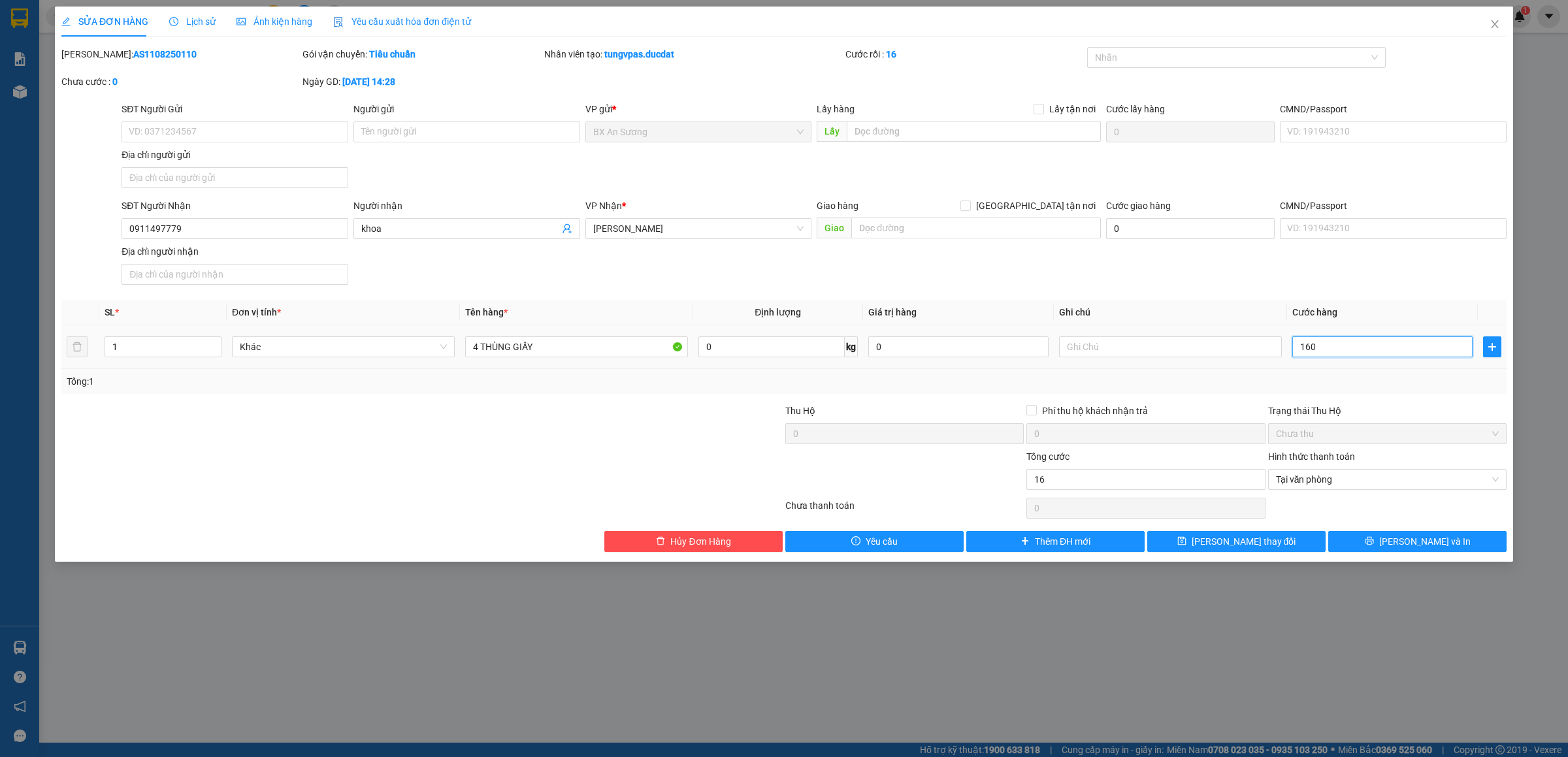
type input "160"
type input "160.000"
click at [1409, 543] on span "[PERSON_NAME] và In" at bounding box center [1425, 541] width 92 height 14
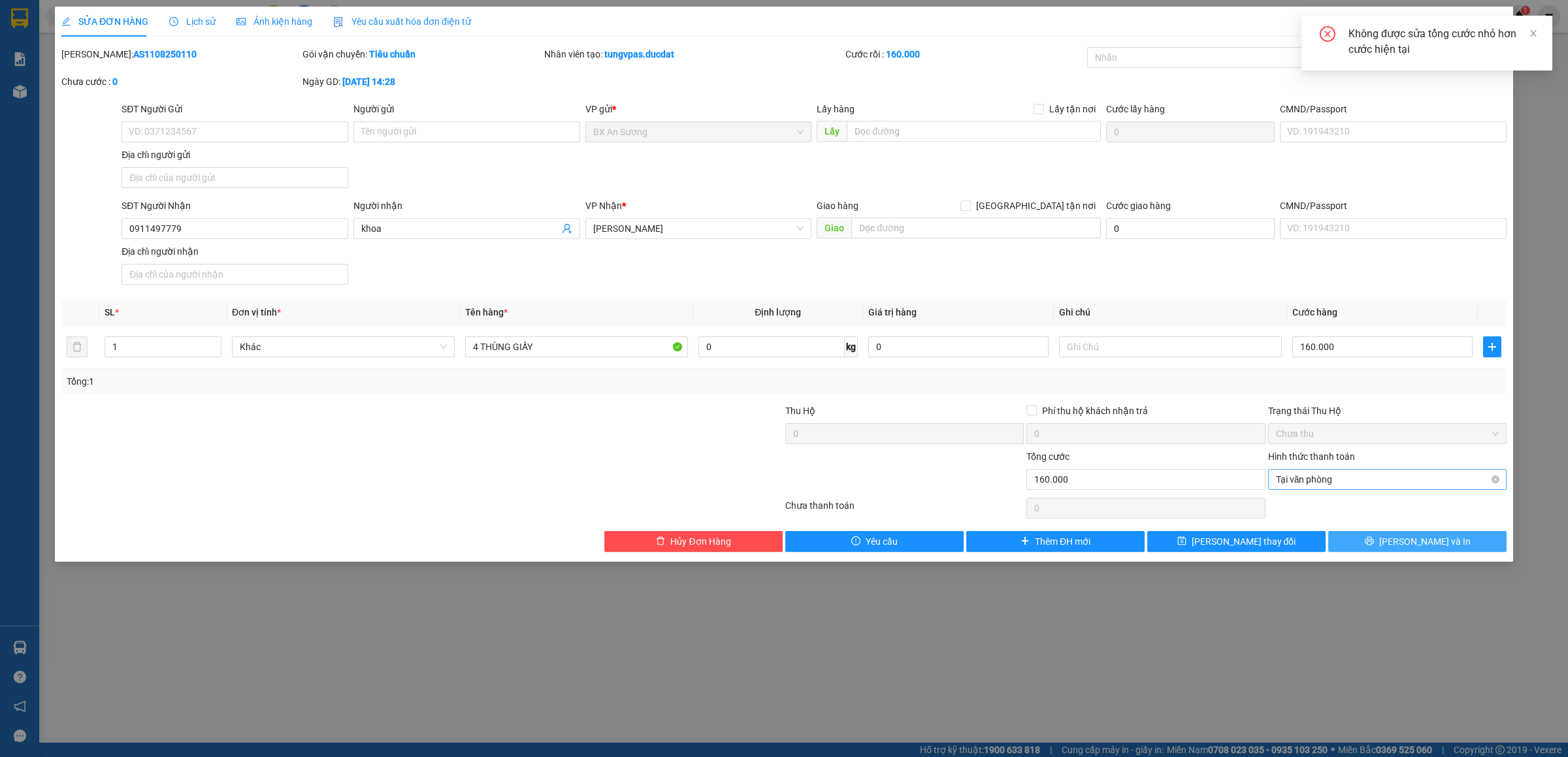
click at [1382, 488] on span "Tại văn phòng" at bounding box center [1387, 479] width 222 height 20
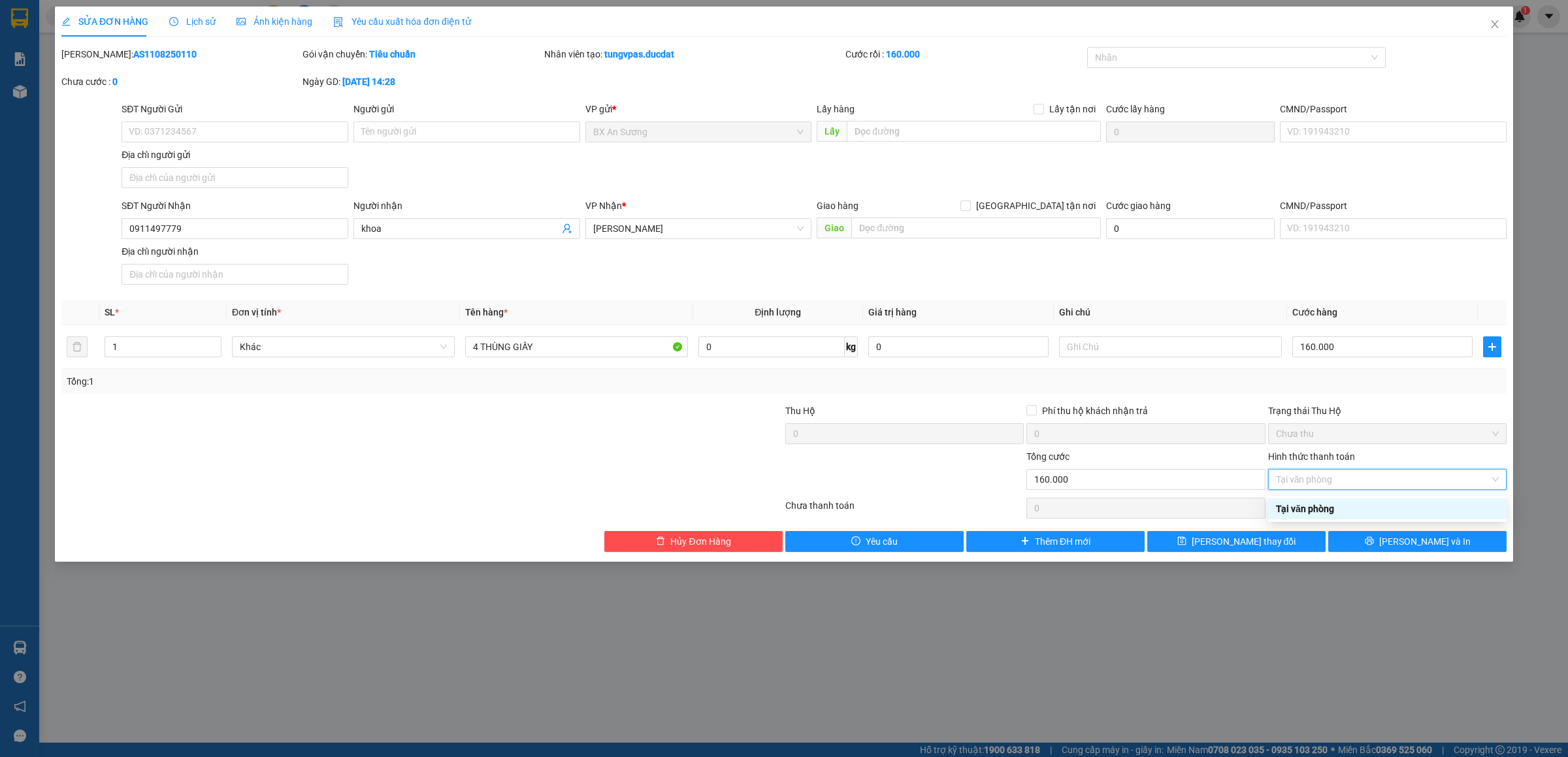
click at [1349, 506] on div "Tại văn phòng" at bounding box center [1387, 508] width 222 height 14
click at [1385, 551] on button "[PERSON_NAME] và In" at bounding box center [1418, 541] width 178 height 21
click at [1492, 21] on icon "close" at bounding box center [1495, 24] width 10 height 10
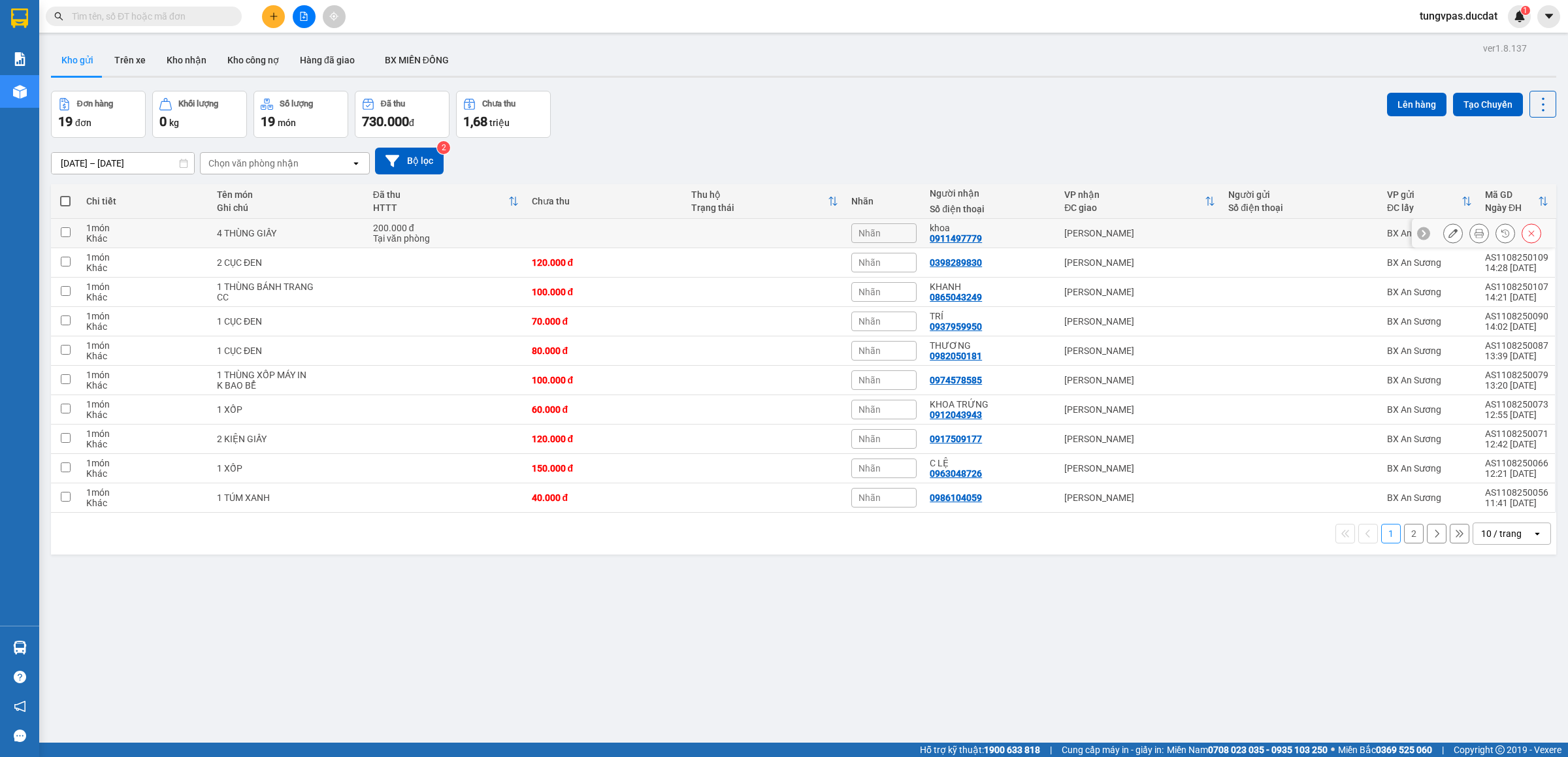
click at [1448, 230] on icon at bounding box center [1453, 233] width 9 height 9
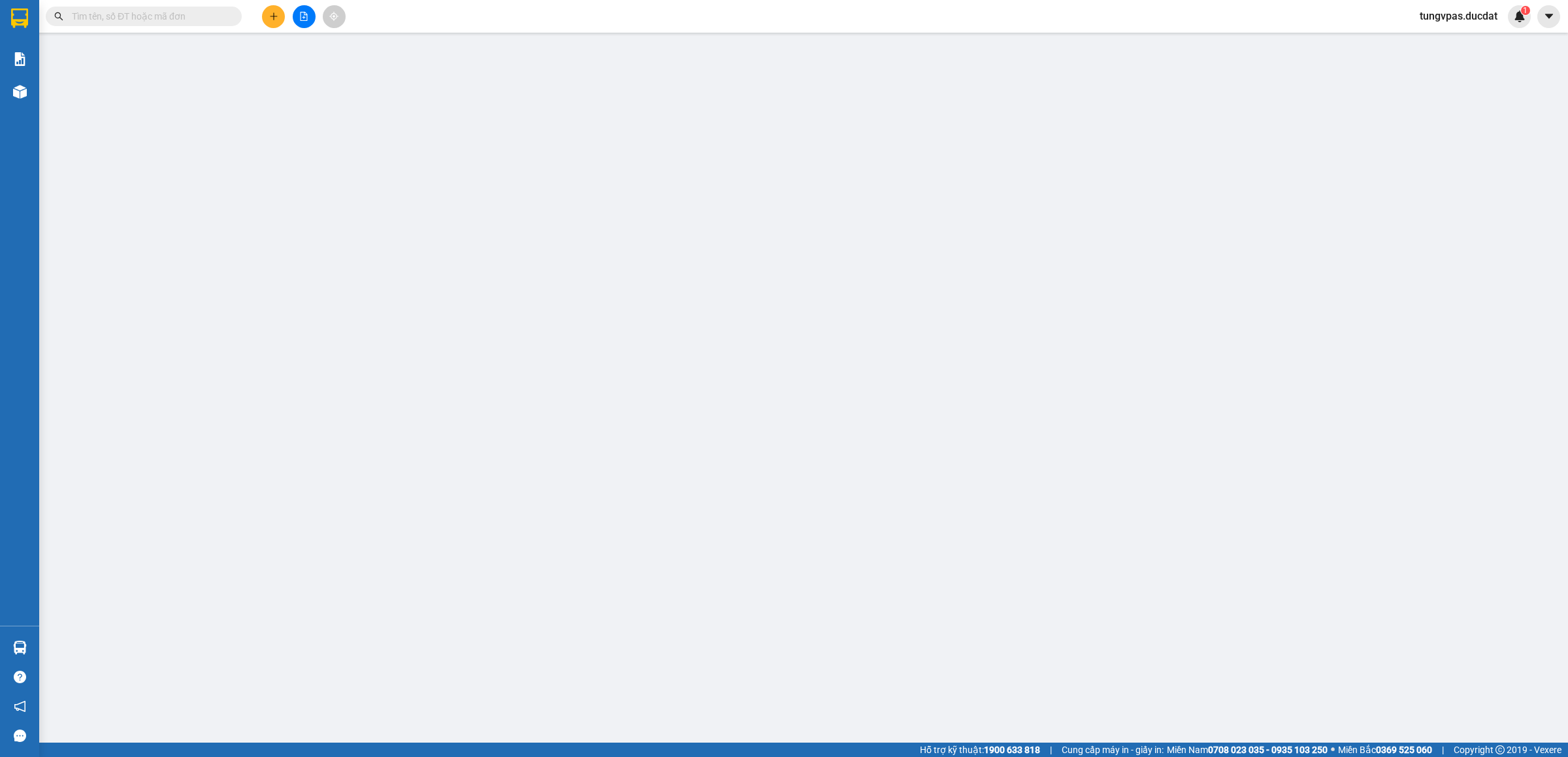
type input "0911497779"
type input "khoa"
type input "200.000"
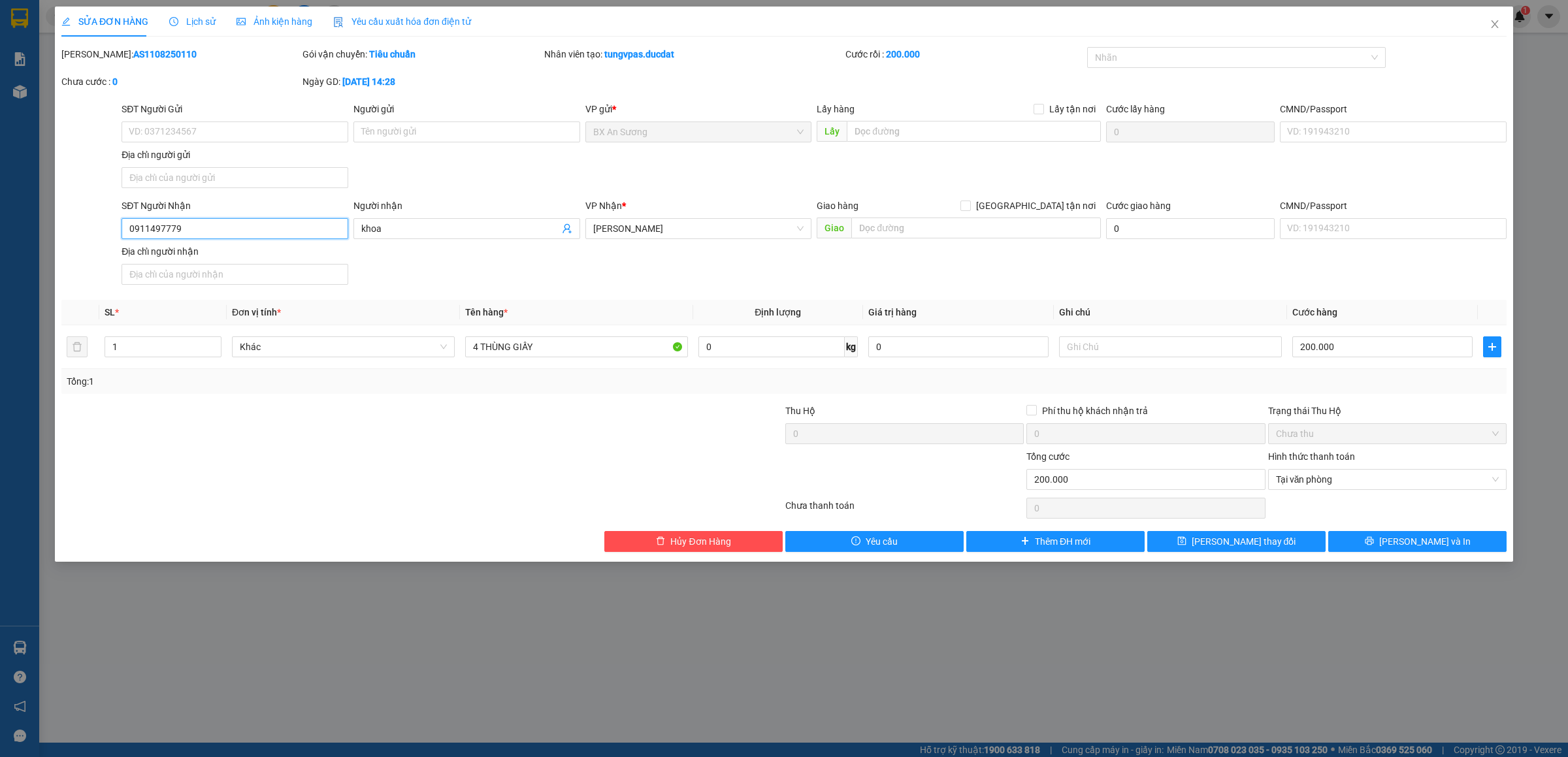
drag, startPoint x: 312, startPoint y: 229, endPoint x: 87, endPoint y: 233, distance: 225.0
click at [87, 233] on div "SĐT Người Nhận 0911497779 0911497779 Người nhận khoa VP Nhận * [PERSON_NAME] Gi…" at bounding box center [784, 244] width 1448 height 92
click at [1498, 20] on icon "close" at bounding box center [1495, 24] width 10 height 10
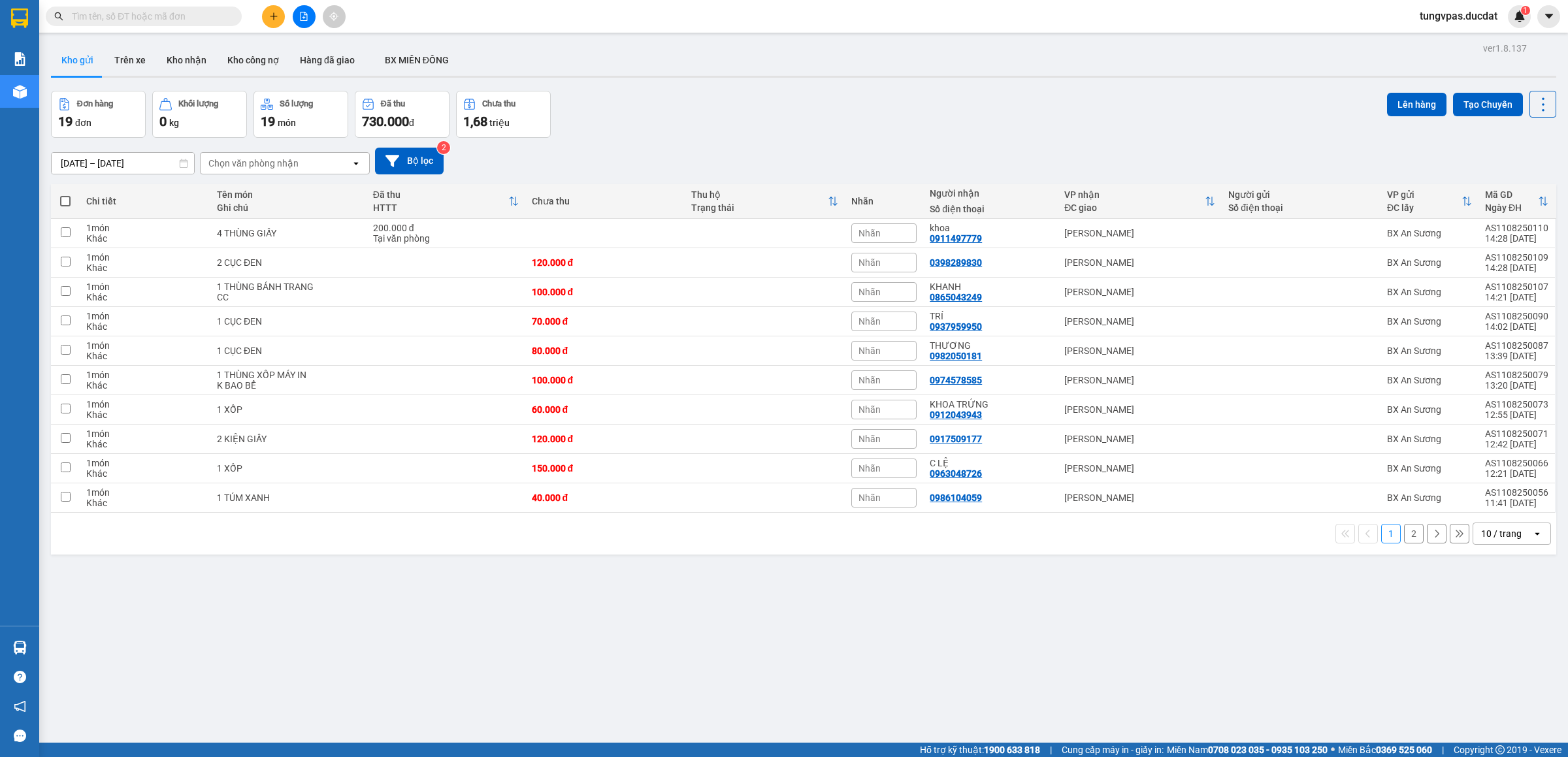
click at [214, 20] on input "text" at bounding box center [149, 16] width 155 height 14
paste input "0911497779"
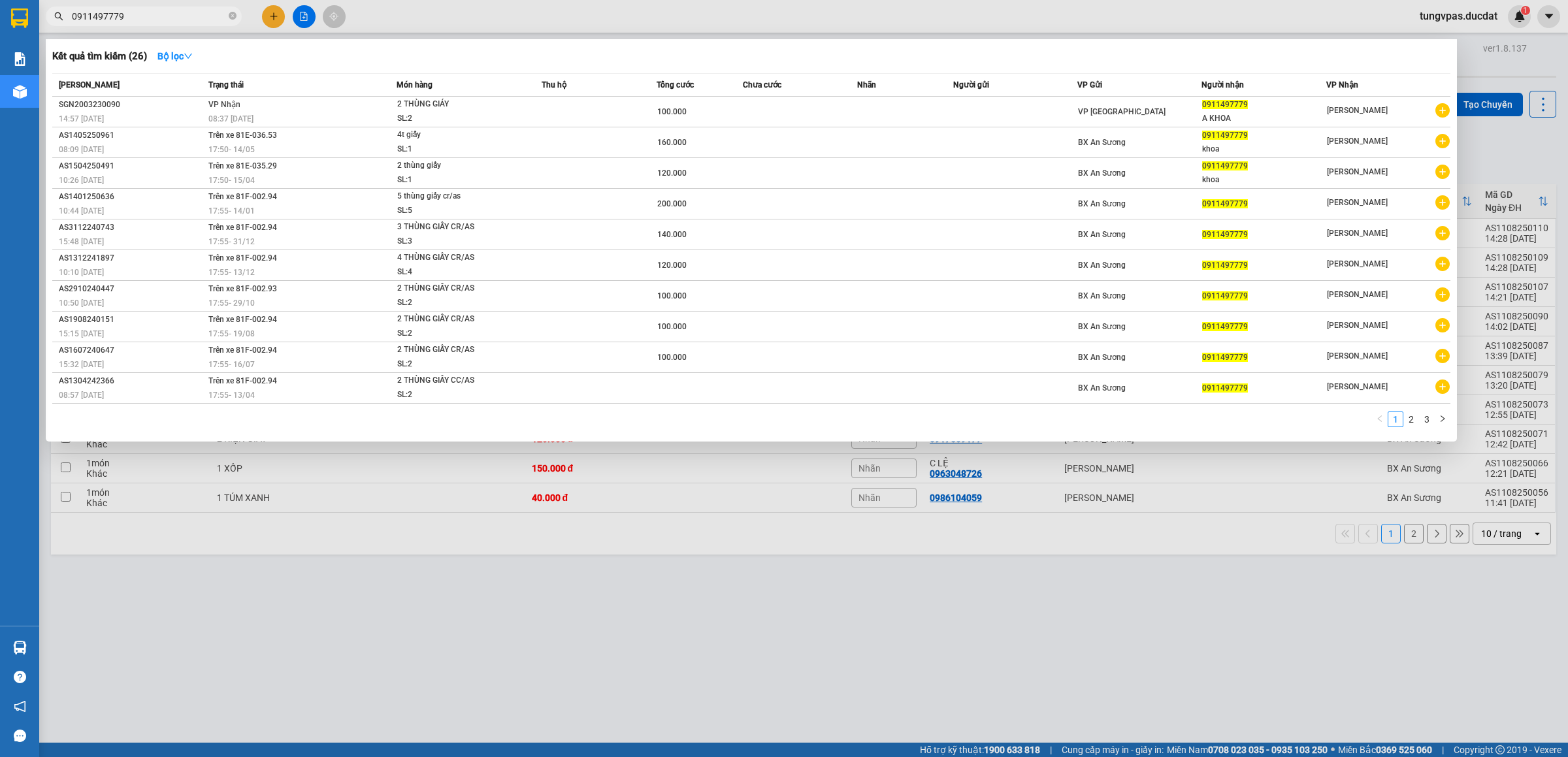
type input "0911497779"
click at [1278, 20] on div at bounding box center [784, 378] width 1568 height 757
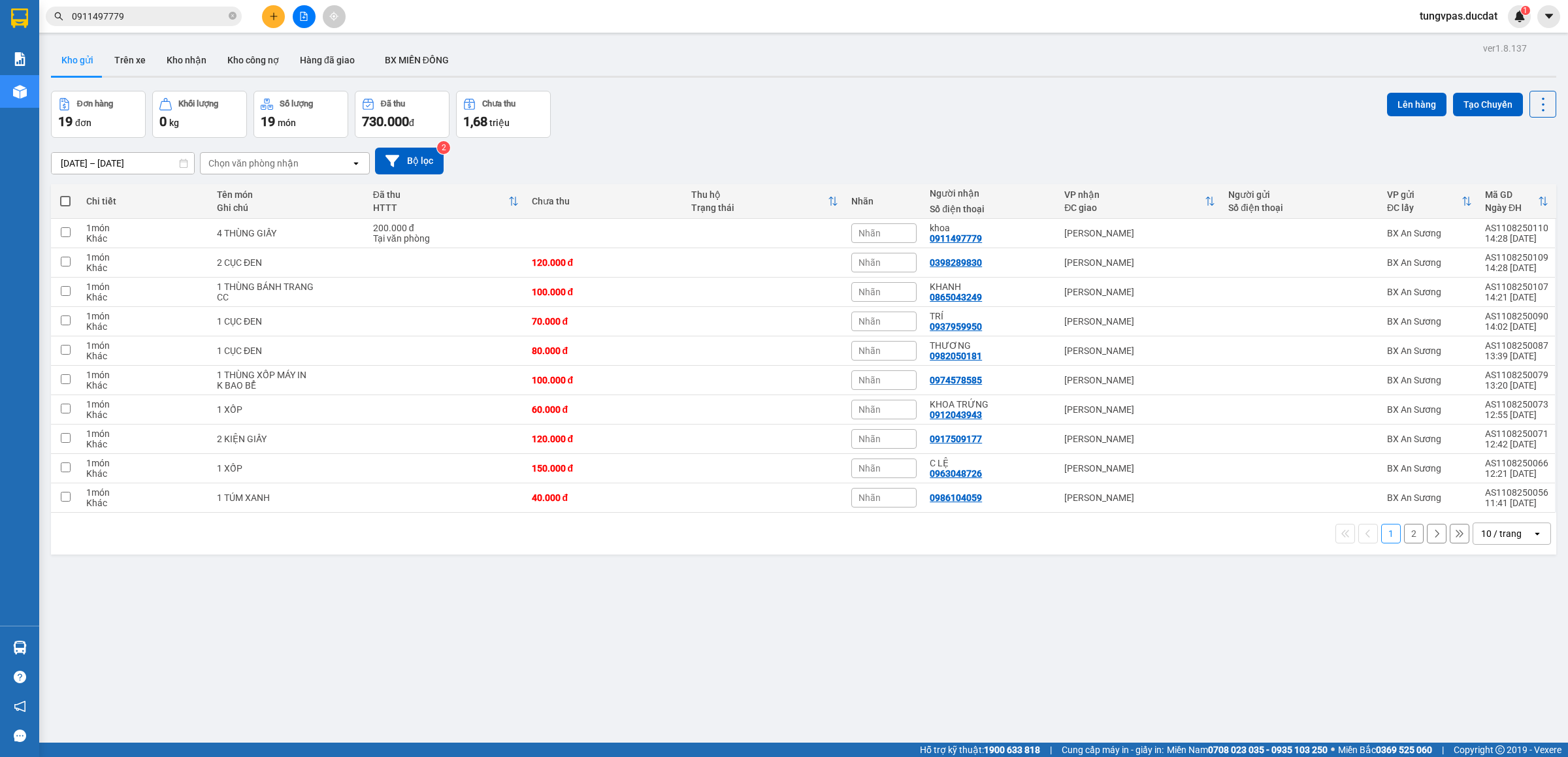
click at [210, 14] on input "0911497779" at bounding box center [149, 16] width 155 height 14
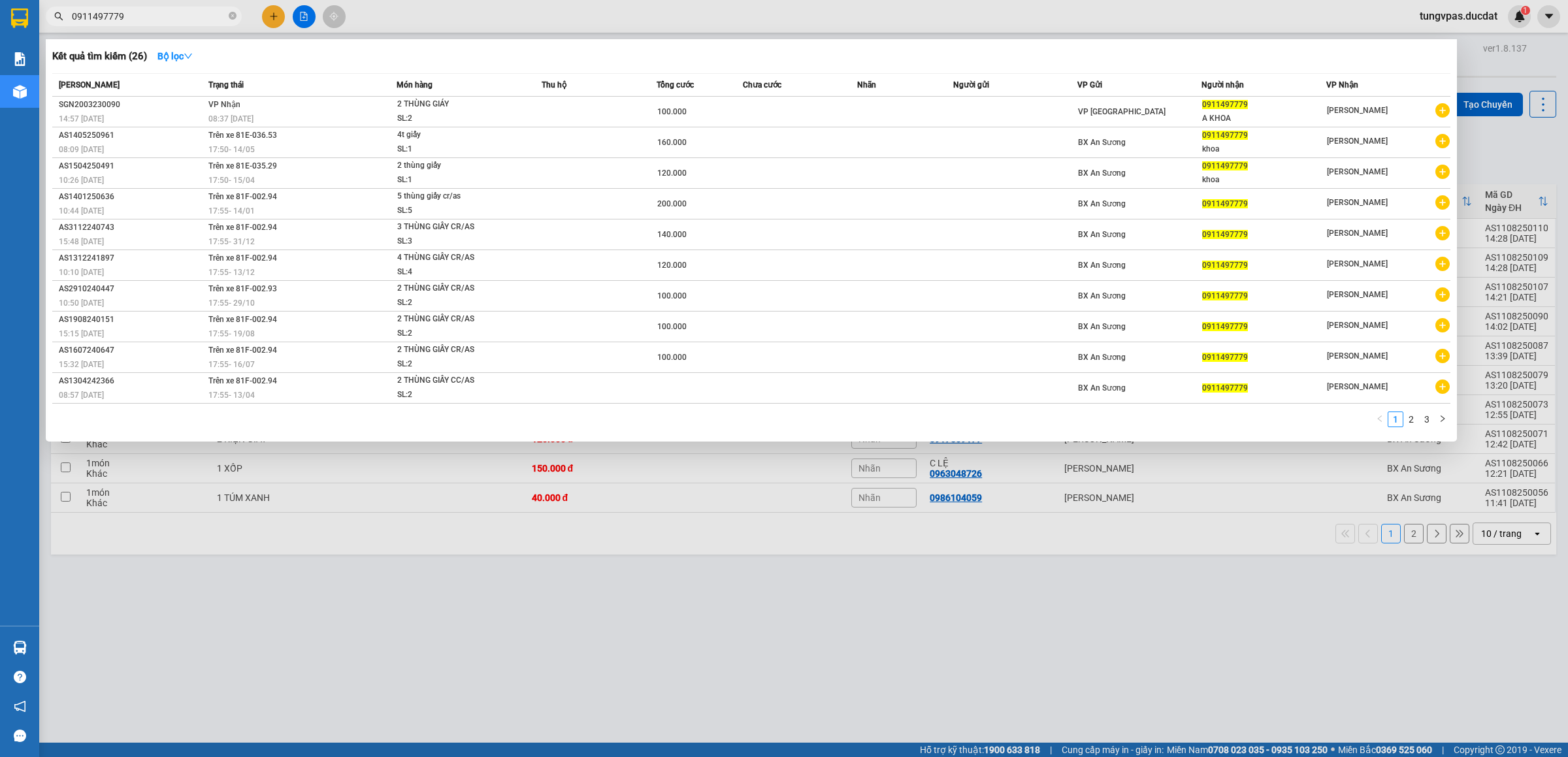
click at [1213, 12] on div at bounding box center [784, 378] width 1568 height 757
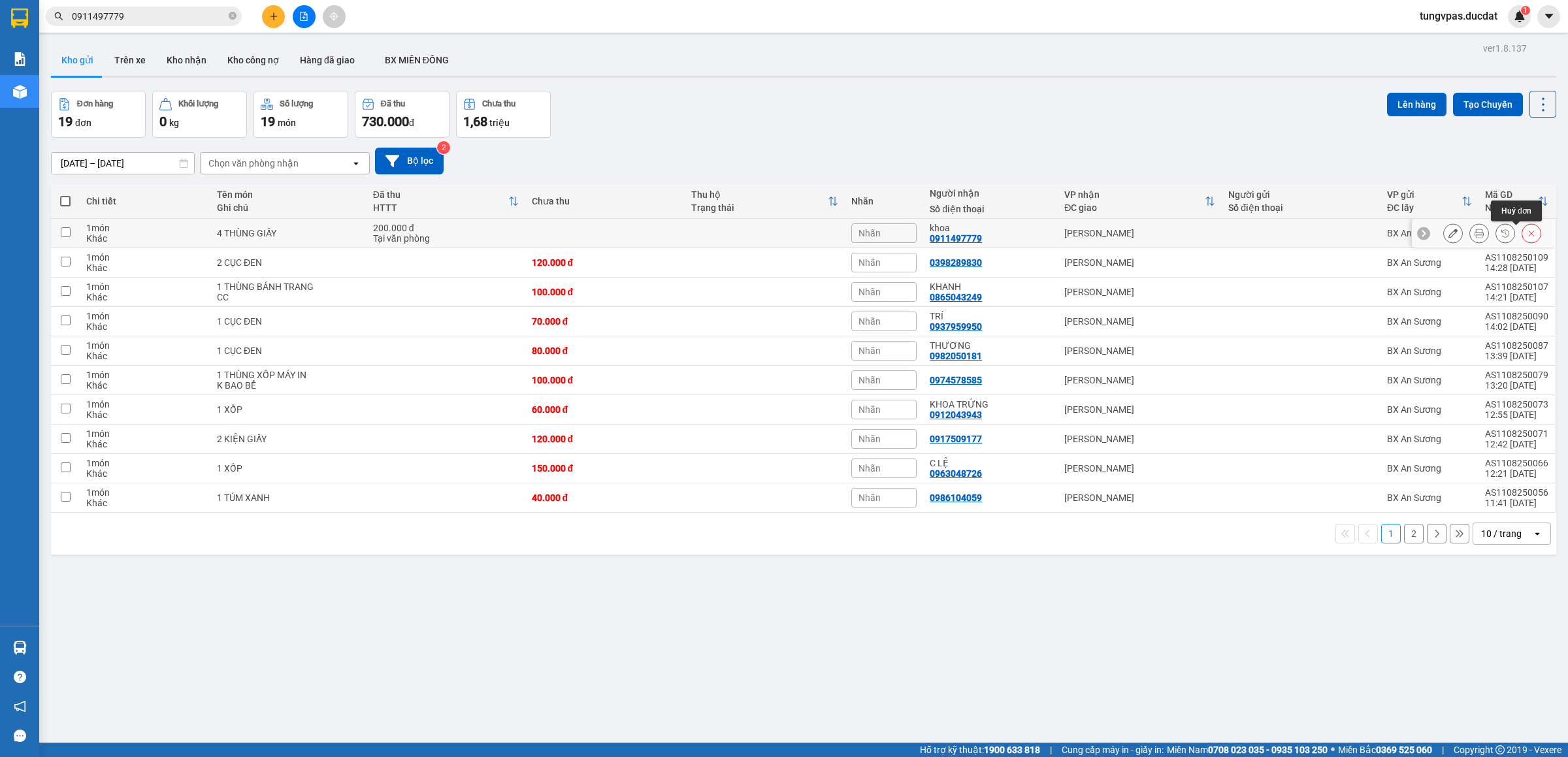
click at [1527, 232] on icon at bounding box center [1531, 233] width 9 height 9
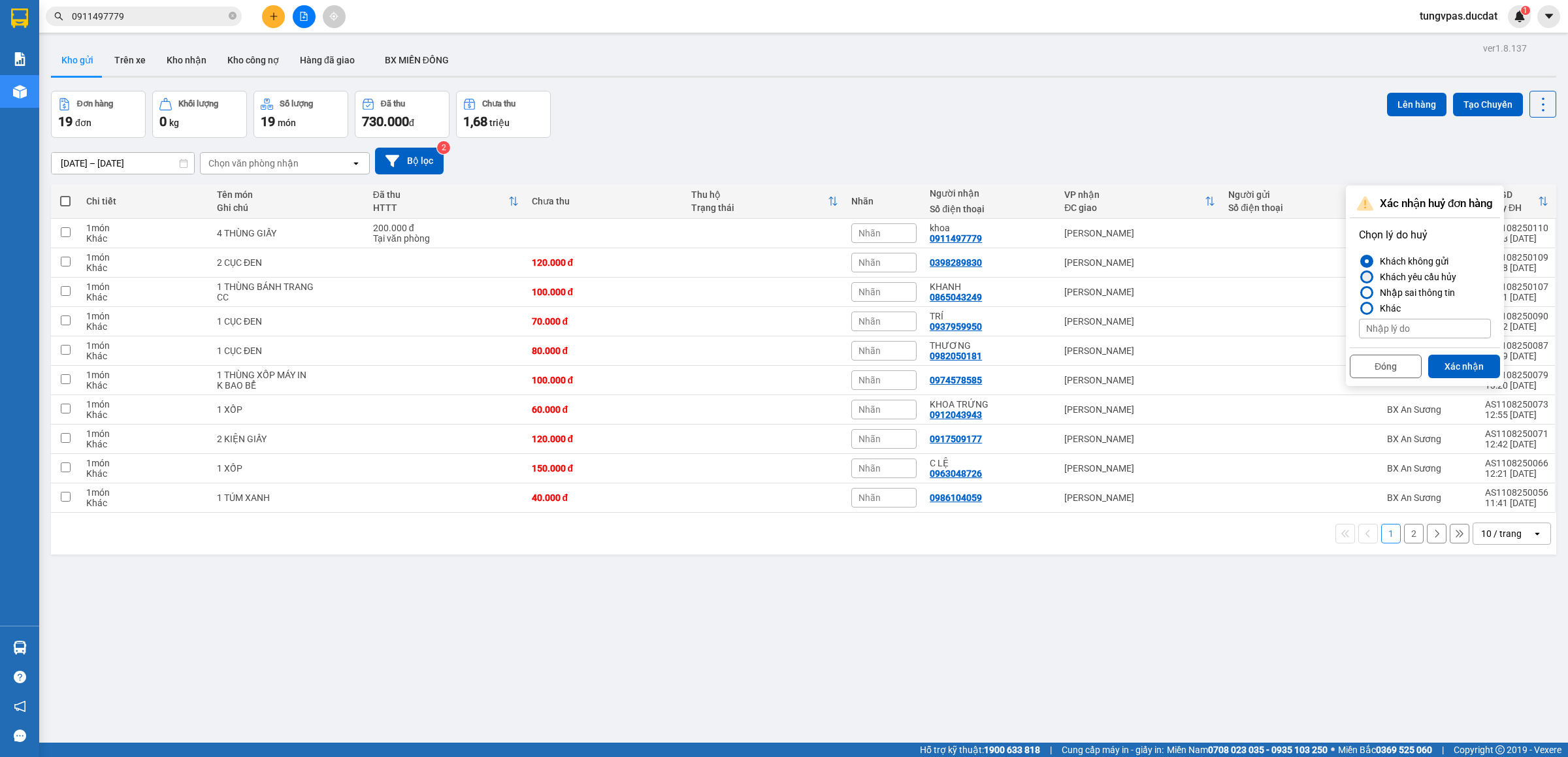
click at [1398, 272] on div "Khách yêu cầu hủy" at bounding box center [1415, 277] width 81 height 15
click at [1359, 277] on input "Khách yêu cầu hủy" at bounding box center [1359, 277] width 0 height 0
click at [1458, 362] on button "Xác nhận" at bounding box center [1464, 367] width 72 height 24
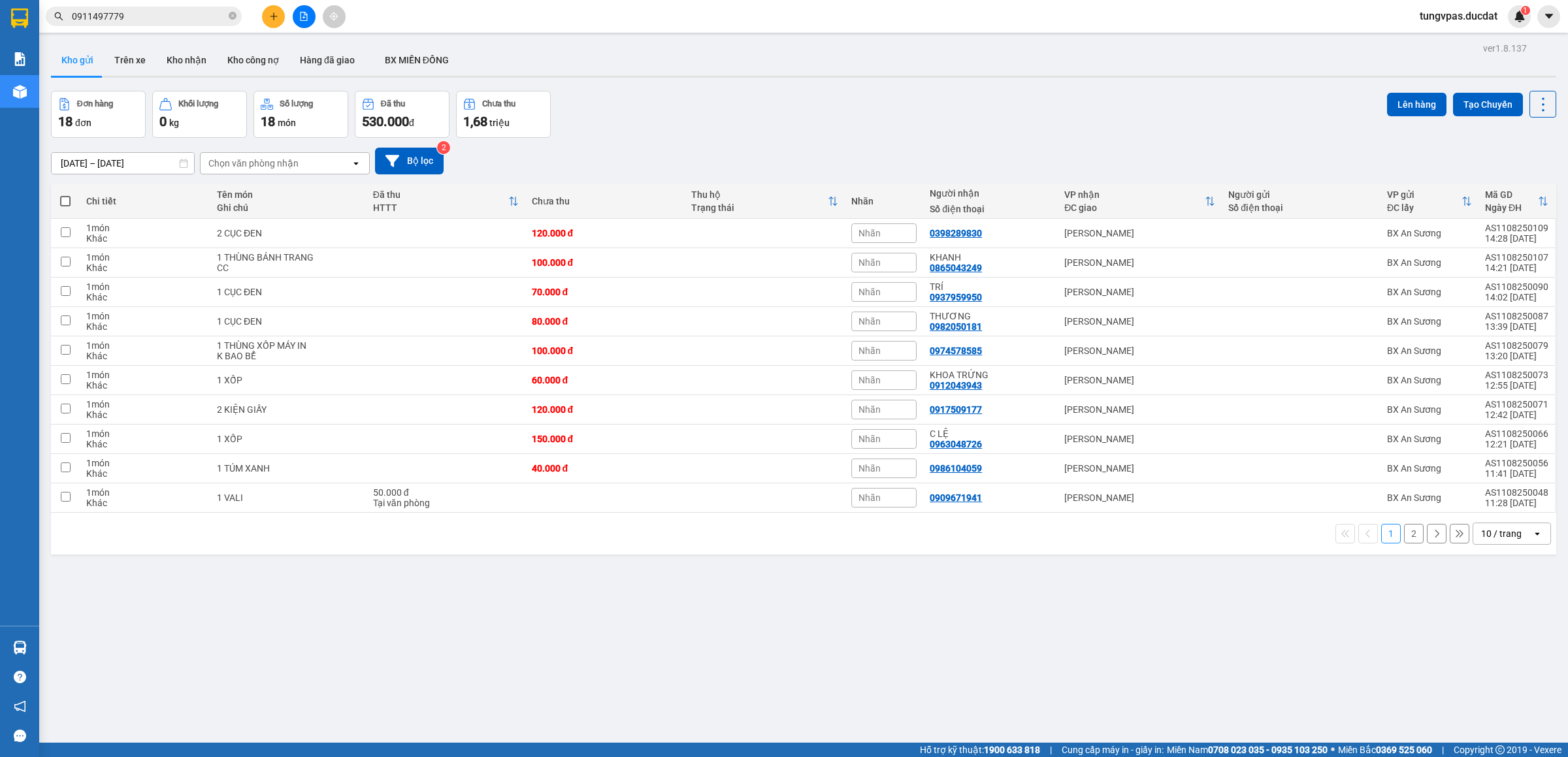
click at [273, 12] on icon "plus" at bounding box center [273, 16] width 9 height 9
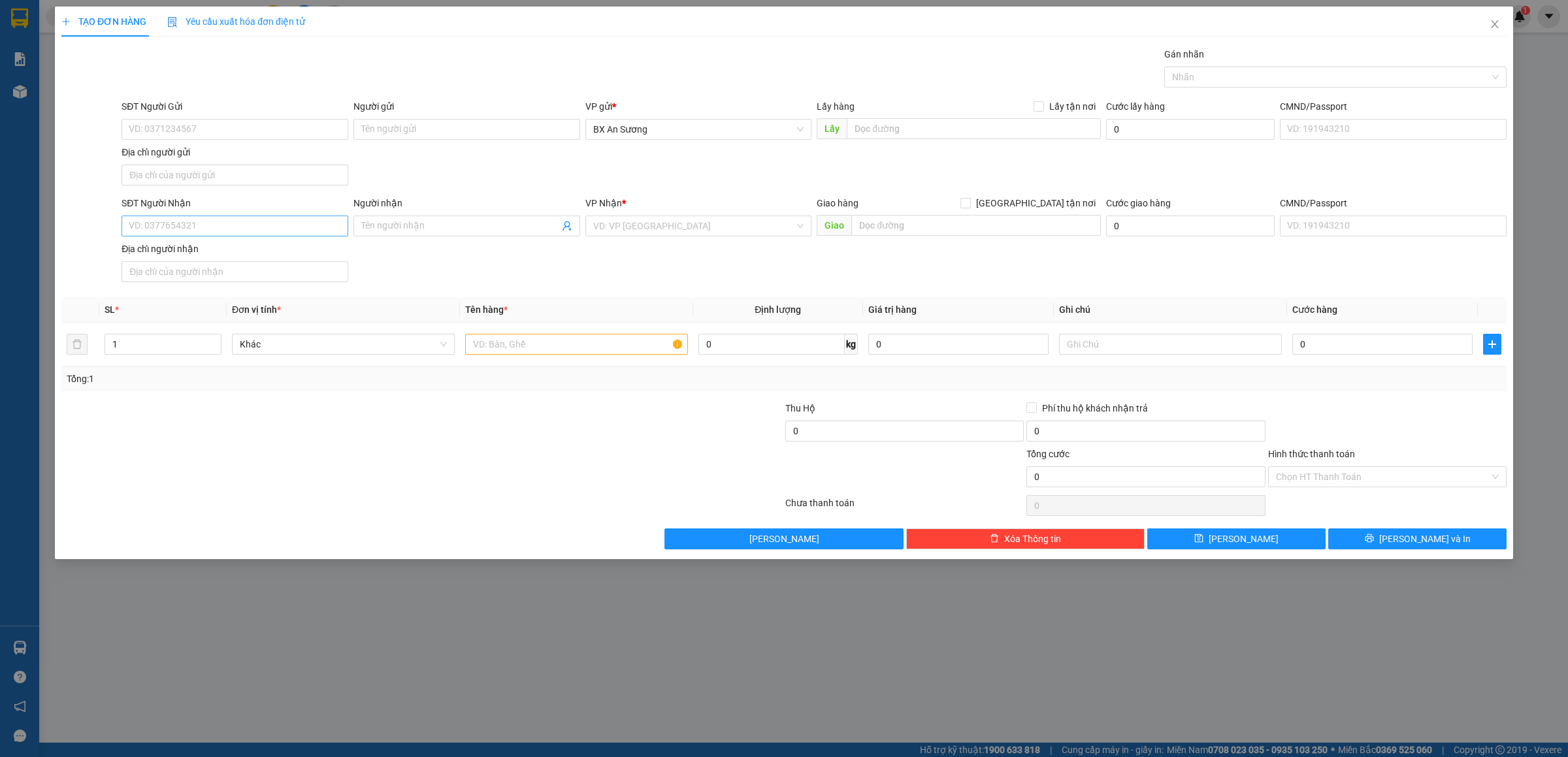
drag, startPoint x: 277, startPoint y: 244, endPoint x: 274, endPoint y: 229, distance: 15.3
click at [277, 241] on div "SĐT Người Nhận VD: 0377654321 Người nhận Tên người nhận VP Nhận * VD: VP [GEOGR…" at bounding box center [814, 242] width 1391 height 92
click at [273, 224] on input "SĐT Người Nhận" at bounding box center [234, 226] width 227 height 21
paste input "0911497779"
type input "0911497779"
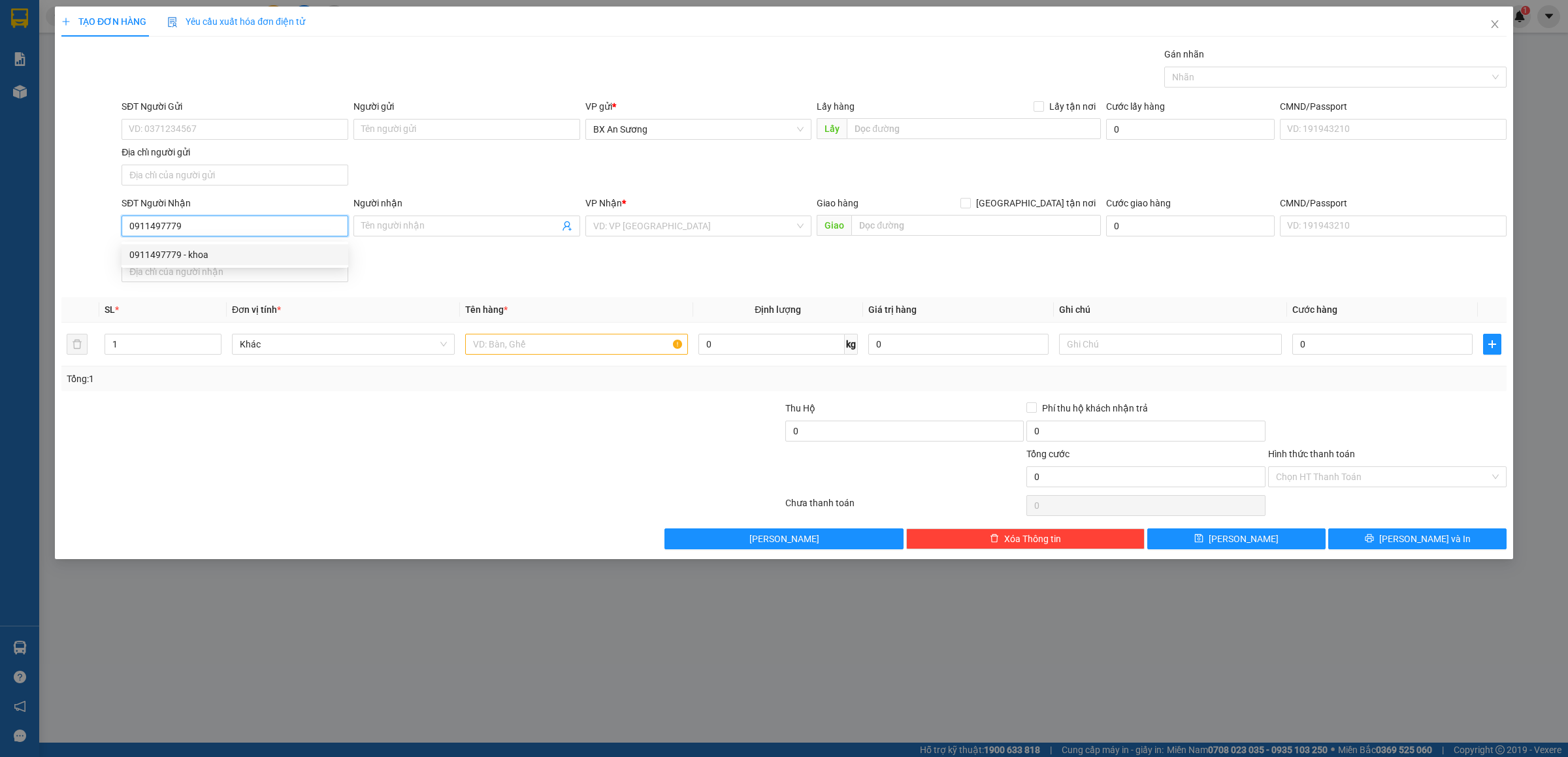
click at [238, 245] on div "0911497779 - khoa" at bounding box center [234, 255] width 227 height 21
type input "khoa"
click at [555, 344] on input "text" at bounding box center [576, 344] width 222 height 21
click at [1394, 475] on input "Hình thức thanh toán" at bounding box center [1383, 476] width 214 height 20
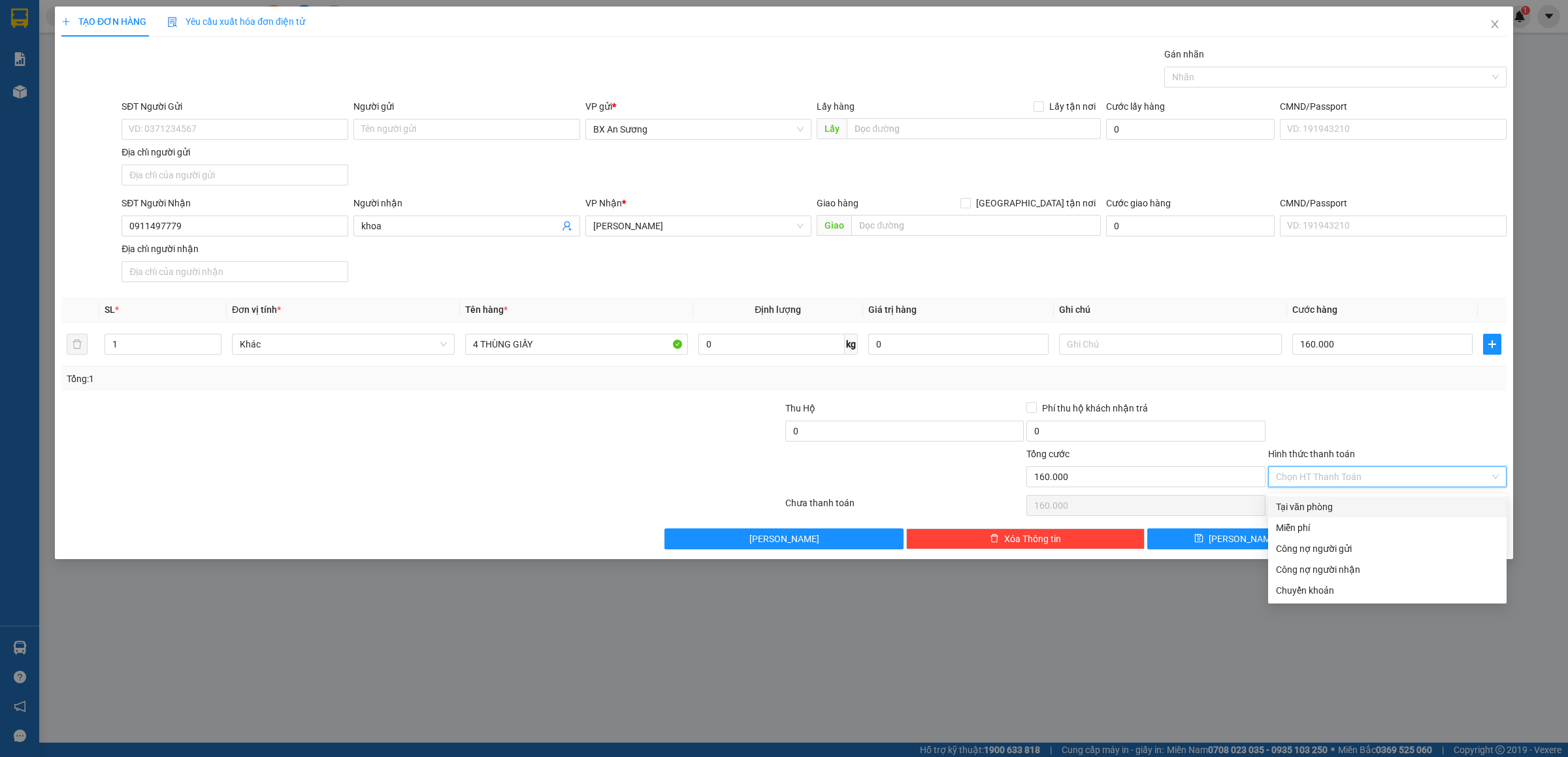
click at [1331, 503] on div "Tại văn phòng" at bounding box center [1387, 507] width 222 height 14
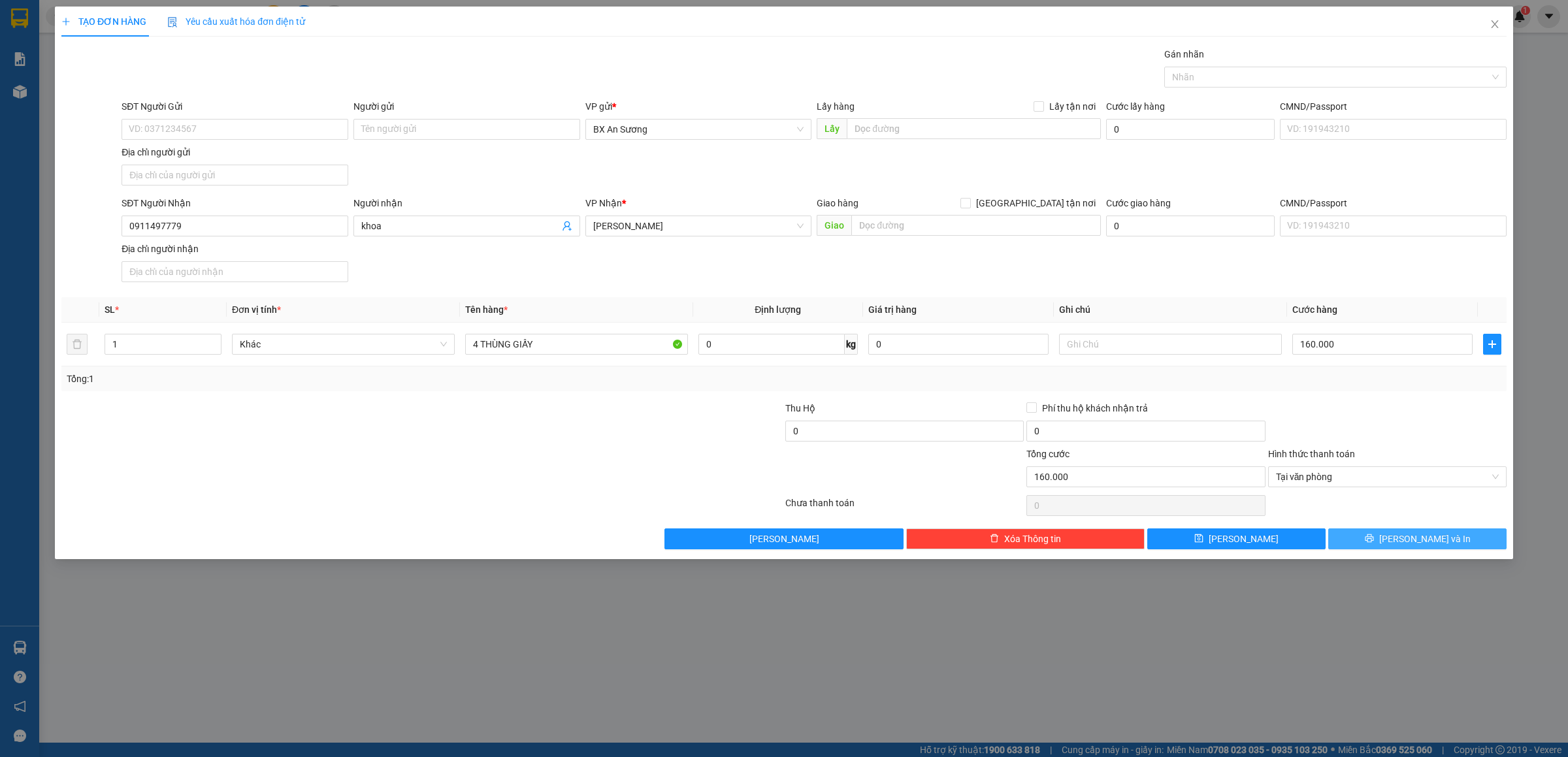
click at [1371, 532] on button "[PERSON_NAME] và In" at bounding box center [1418, 539] width 178 height 21
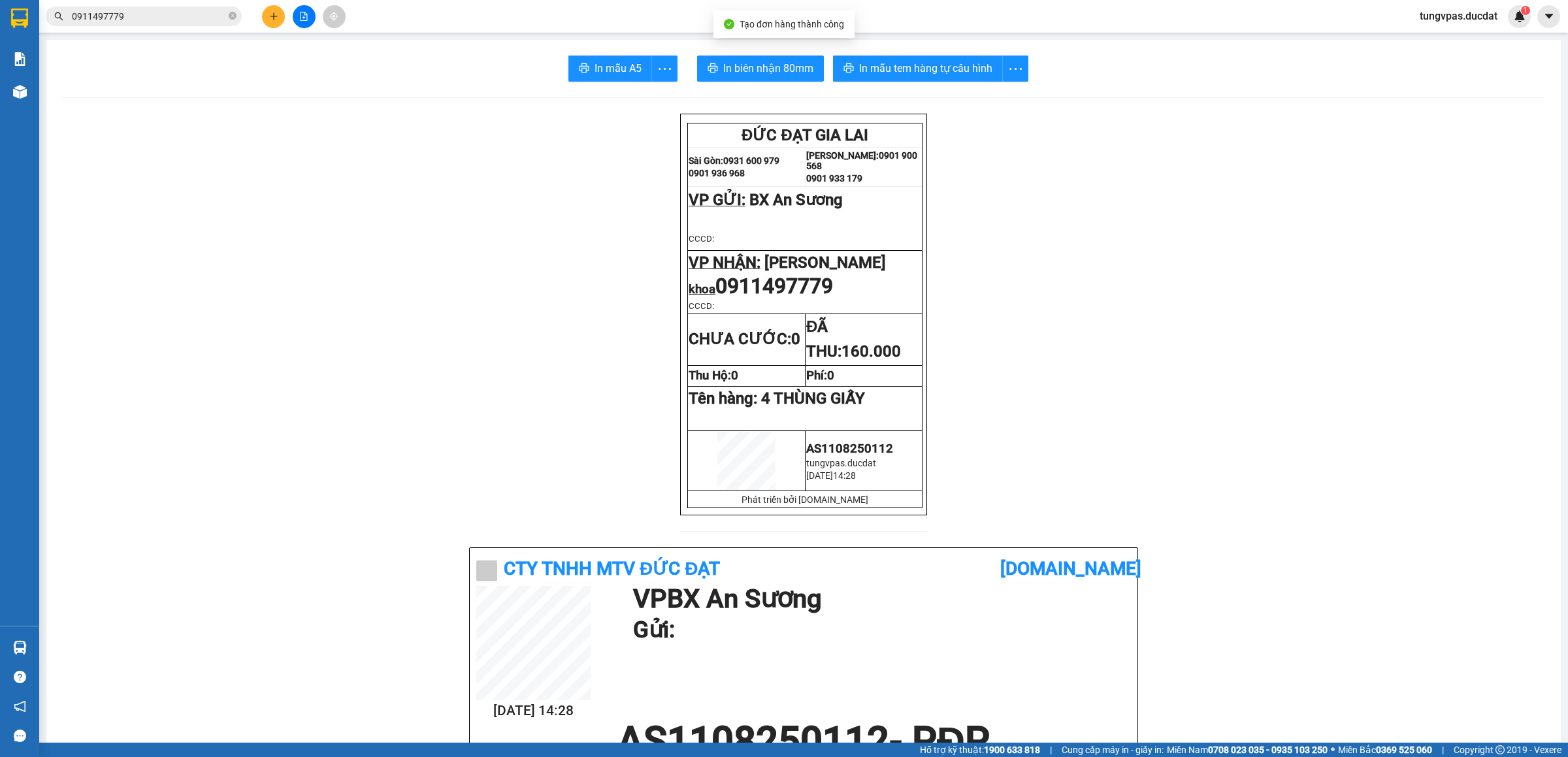
click at [770, 61] on span "In biên nhận 80mm" at bounding box center [768, 68] width 90 height 16
click at [932, 71] on span "In mẫu tem hàng tự cấu hình" at bounding box center [925, 68] width 133 height 16
click at [274, 18] on icon "plus" at bounding box center [273, 16] width 9 height 9
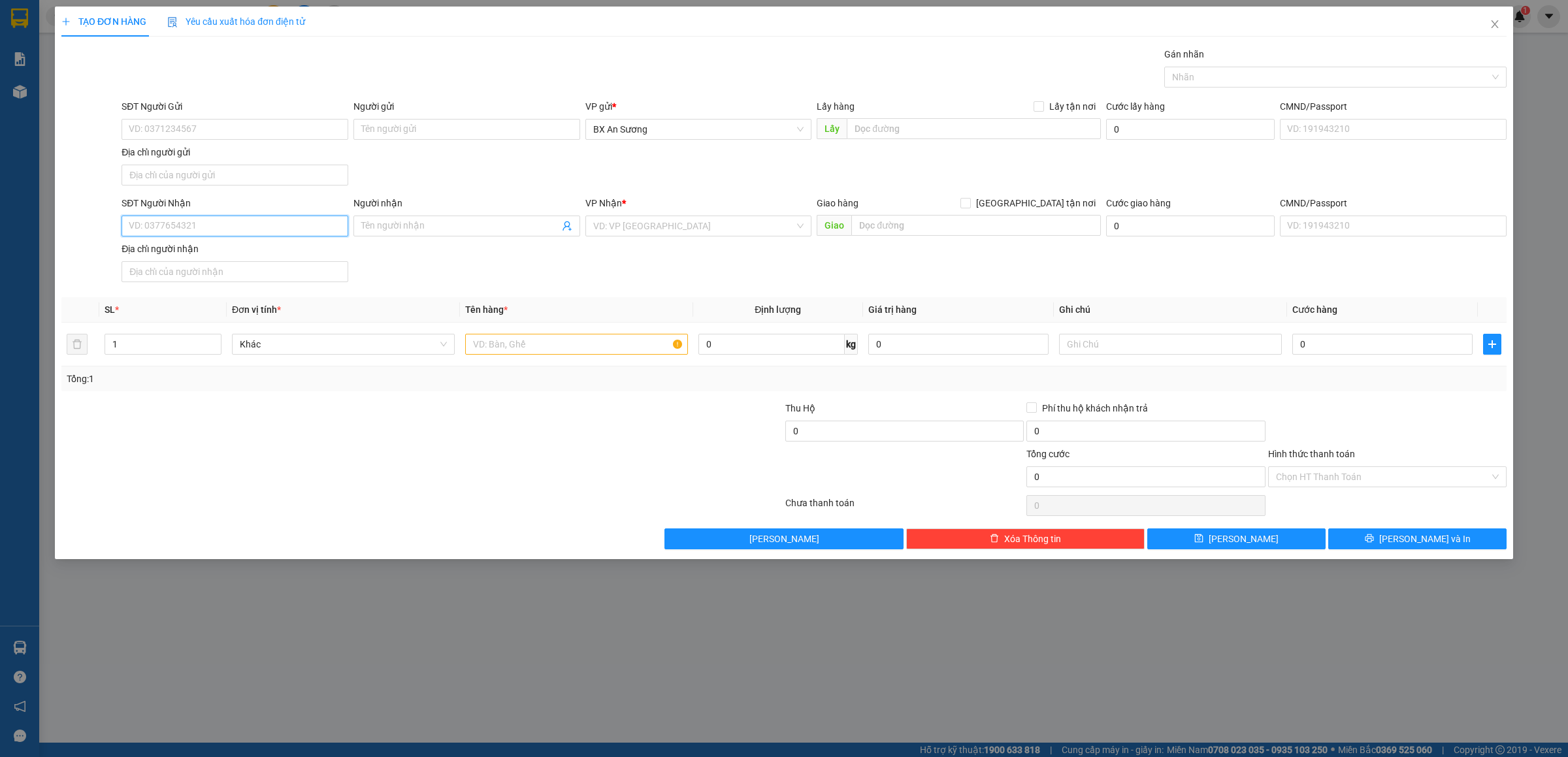
click at [255, 220] on input "SĐT Người Nhận" at bounding box center [234, 226] width 227 height 21
click at [228, 251] on div "0386850484 - C. LƯƠNG" at bounding box center [234, 255] width 211 height 14
click at [527, 347] on input "text" at bounding box center [576, 344] width 222 height 21
click at [1412, 543] on span "[PERSON_NAME] và In" at bounding box center [1425, 539] width 92 height 14
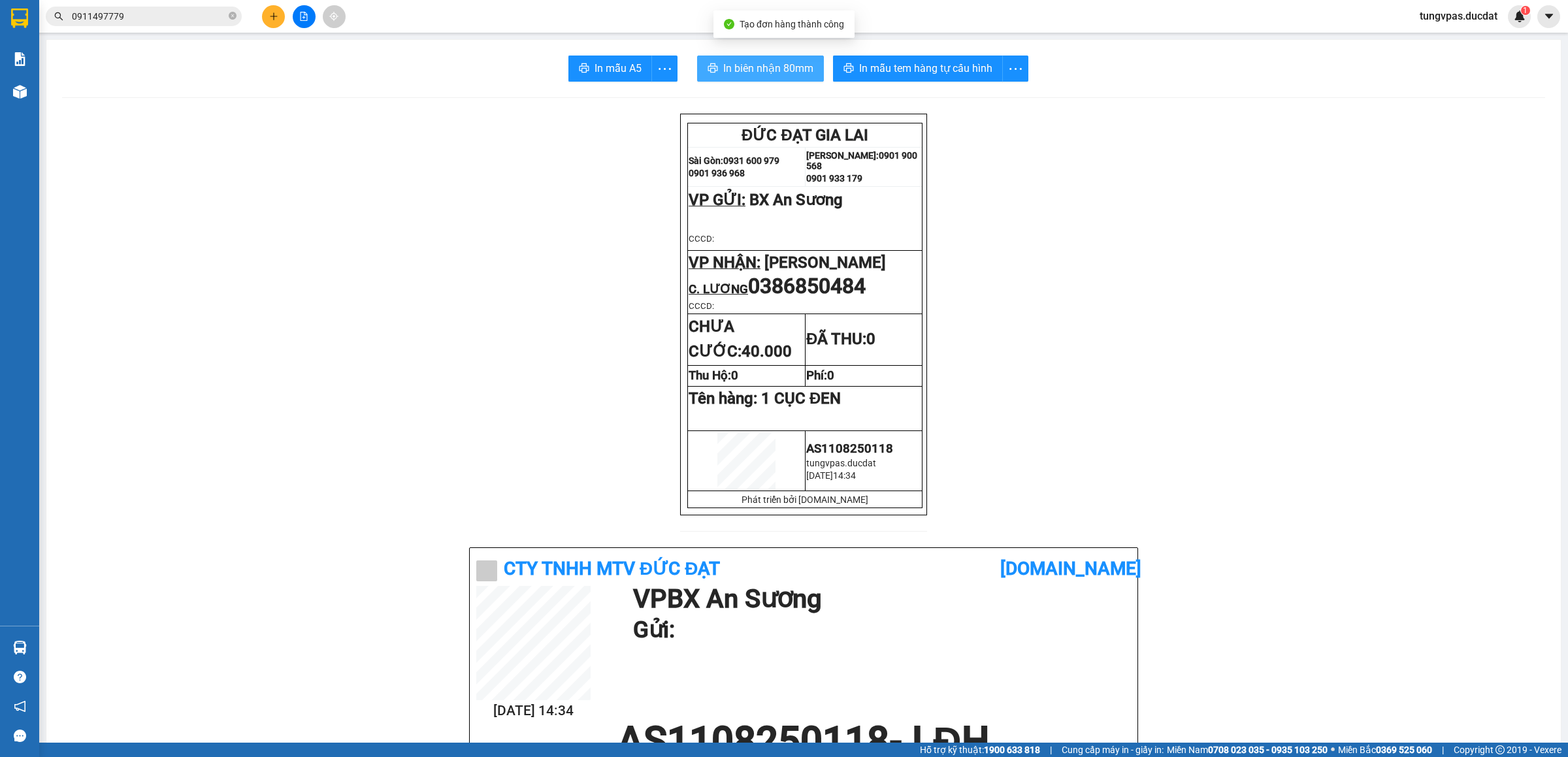
click at [804, 67] on span "In biên nhận 80mm" at bounding box center [768, 68] width 90 height 16
click at [958, 61] on div "In mẫu tem hàng tự cấu hình" at bounding box center [930, 68] width 195 height 26
click at [971, 59] on button "In mẫu tem hàng tự cấu hình" at bounding box center [918, 68] width 170 height 26
click at [275, 19] on icon "plus" at bounding box center [273, 16] width 9 height 9
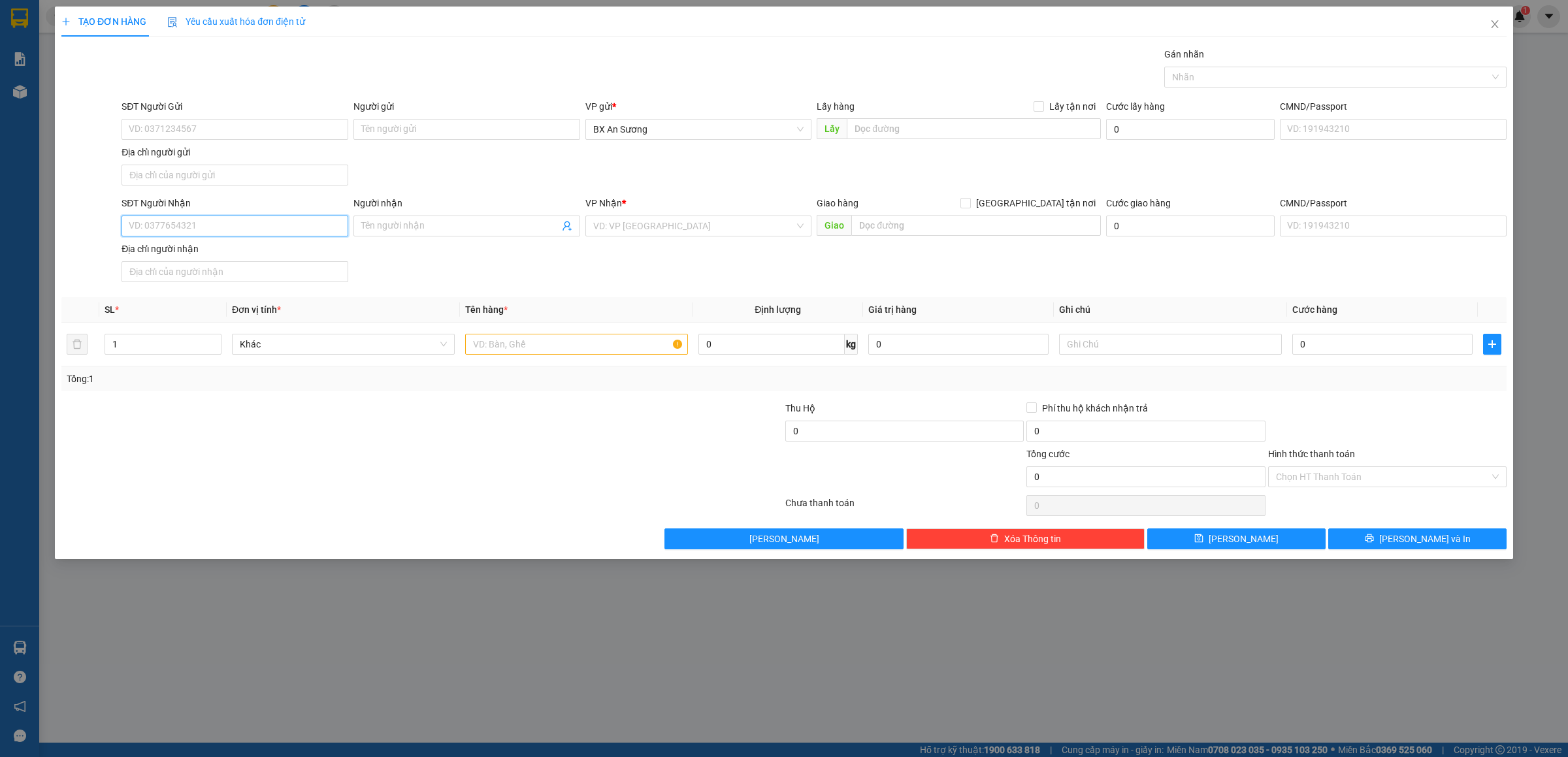
click at [245, 236] on input "SĐT Người Nhận" at bounding box center [234, 226] width 227 height 21
click at [390, 232] on input "Người nhận" at bounding box center [460, 226] width 198 height 14
click at [489, 251] on div "NGA TOÀN GL - 0935200475" at bounding box center [467, 255] width 211 height 14
click at [626, 227] on input "search" at bounding box center [694, 226] width 202 height 20
click at [645, 250] on div "[PERSON_NAME]" at bounding box center [699, 254] width 211 height 14
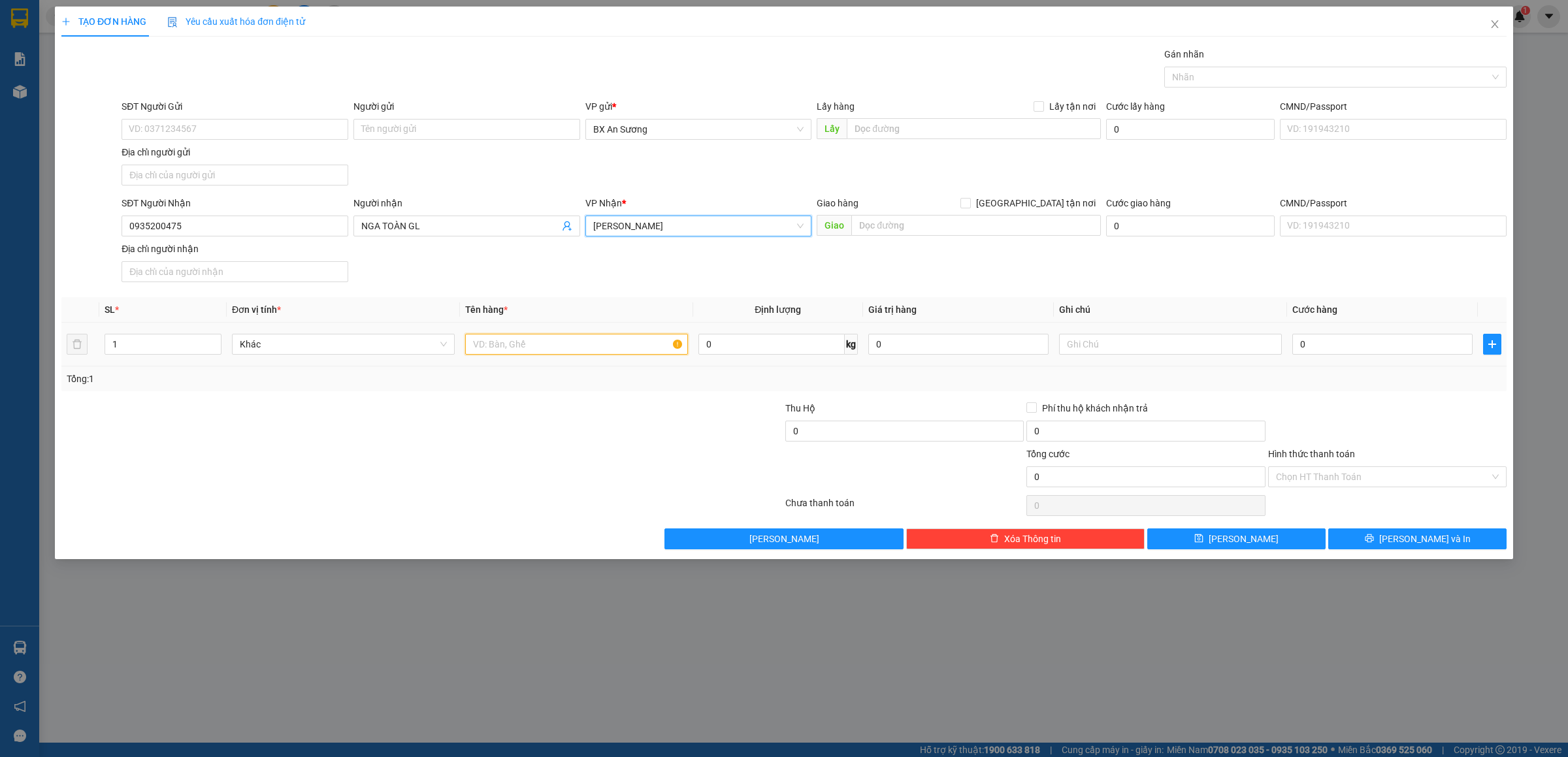
click at [575, 353] on input "text" at bounding box center [576, 344] width 222 height 21
click at [1442, 545] on span "[PERSON_NAME] và In" at bounding box center [1425, 539] width 92 height 14
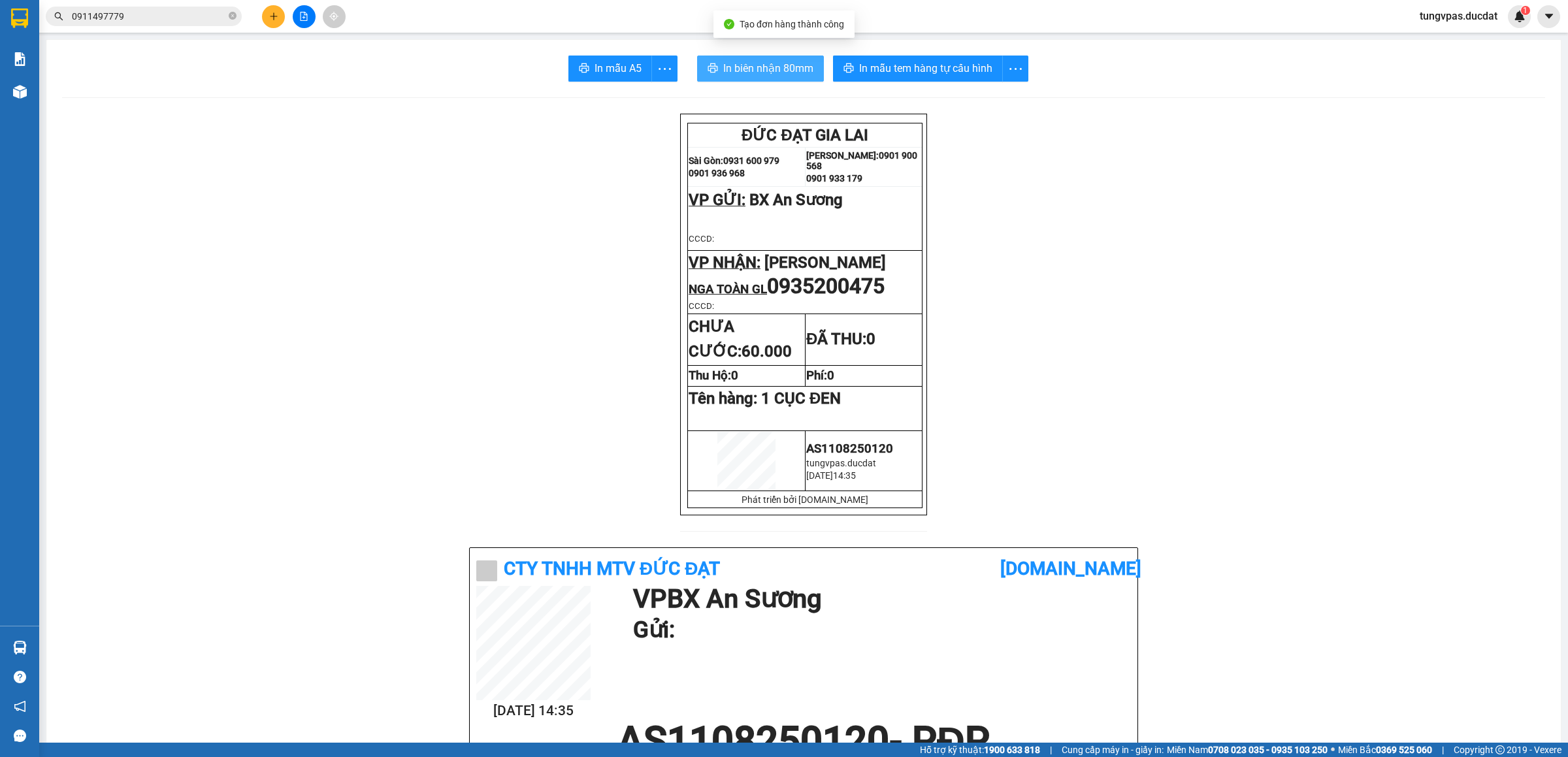
click at [794, 67] on span "In biên nhận 80mm" at bounding box center [768, 68] width 90 height 16
click at [958, 67] on span "In mẫu tem hàng tự cấu hình" at bounding box center [925, 68] width 133 height 16
click at [906, 70] on span "In mẫu tem hàng tự cấu hình" at bounding box center [925, 68] width 133 height 16
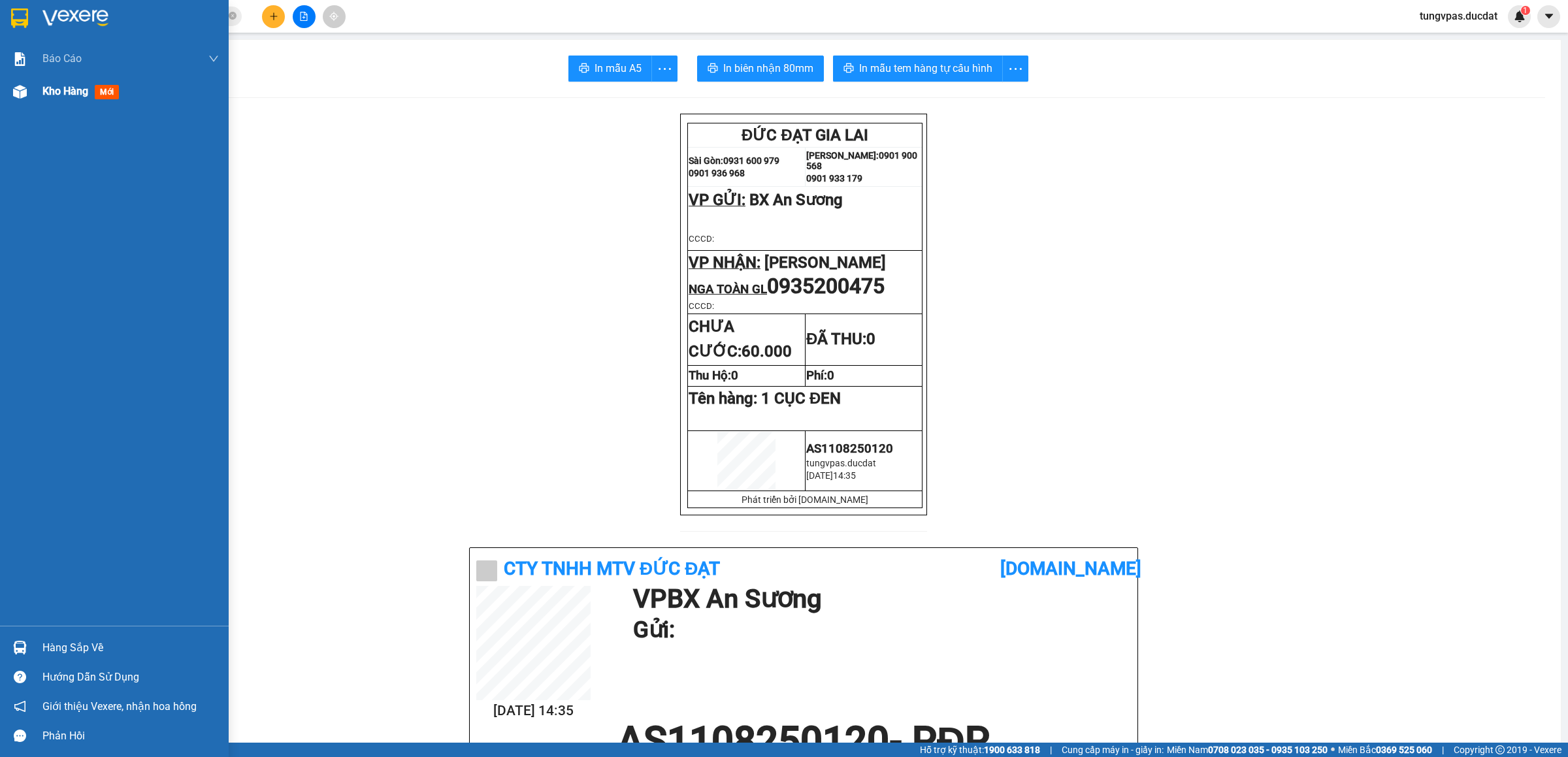
click at [18, 97] on img at bounding box center [20, 92] width 14 height 14
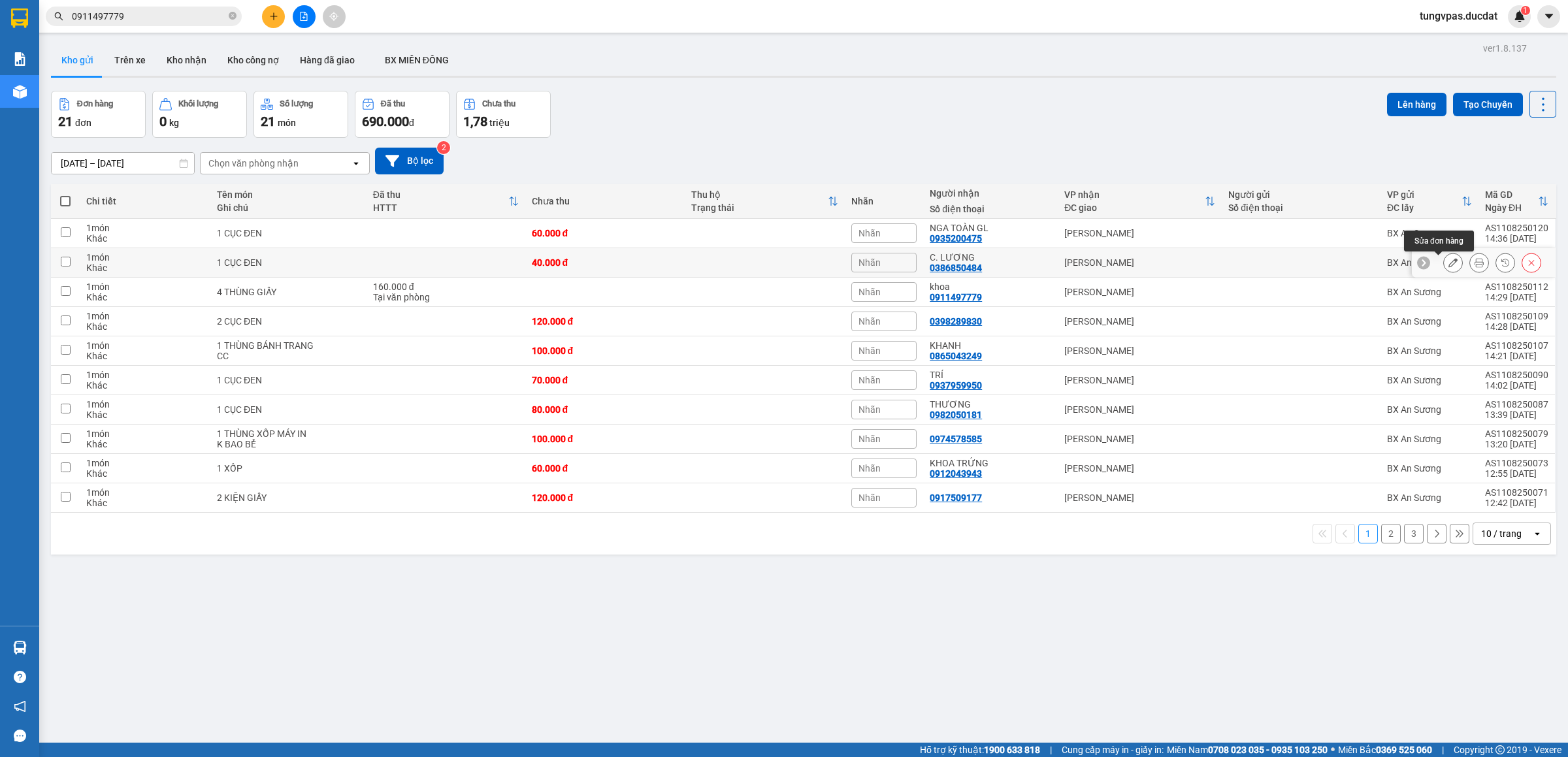
click at [1448, 266] on icon at bounding box center [1453, 262] width 9 height 9
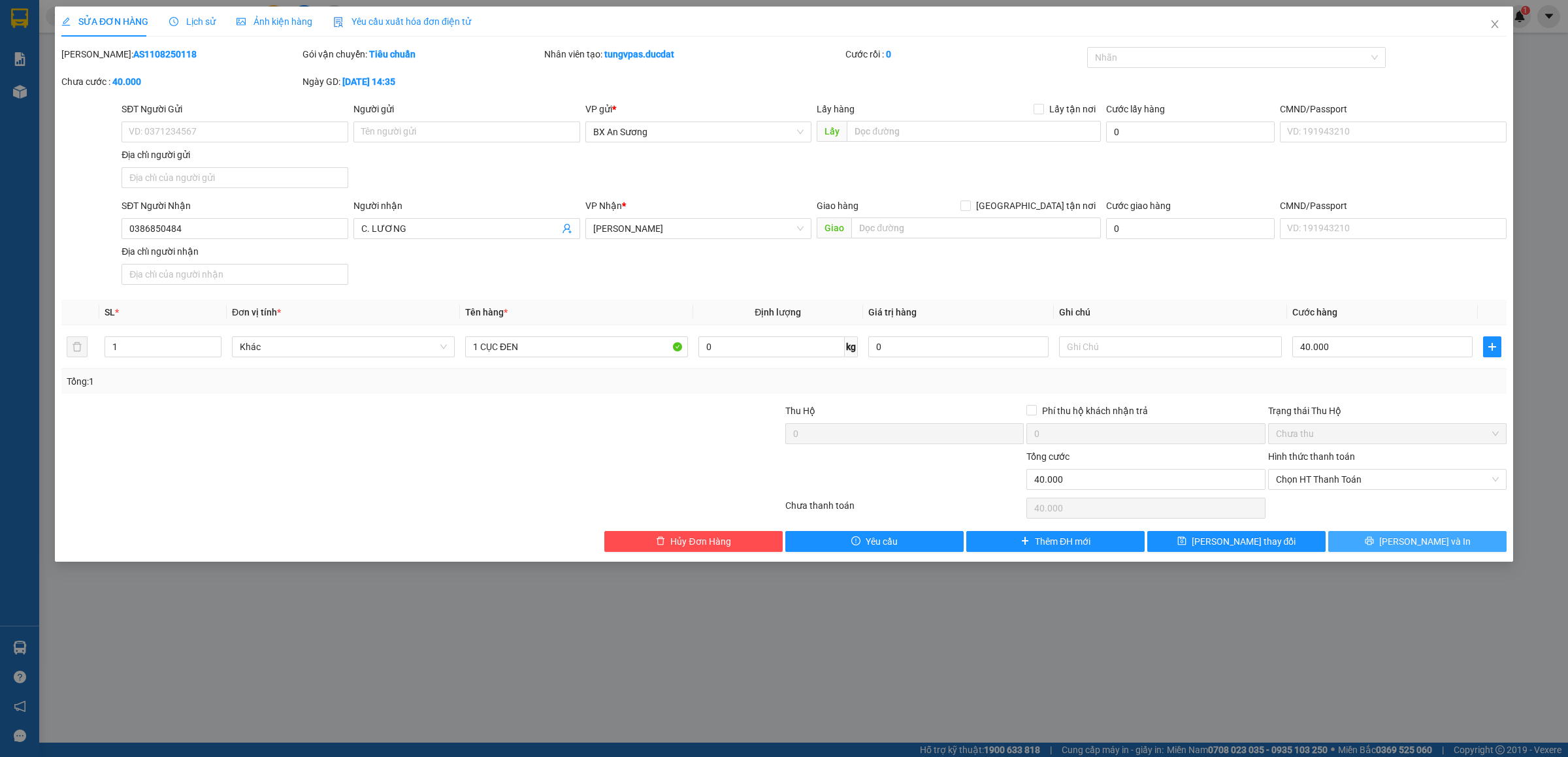
click at [1440, 543] on span "[PERSON_NAME] và In" at bounding box center [1425, 541] width 92 height 14
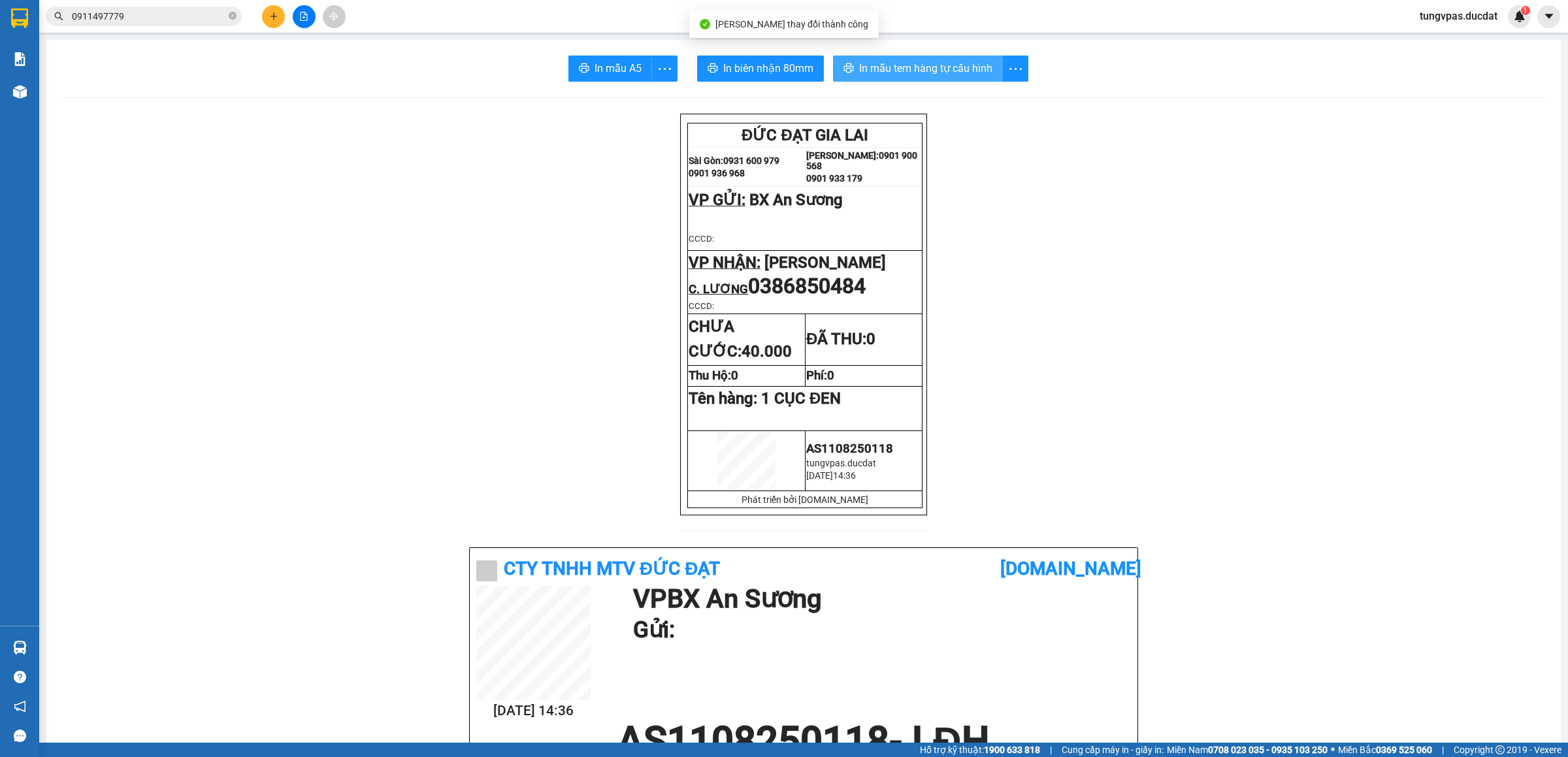
click at [964, 65] on span "In mẫu tem hàng tự cấu hình" at bounding box center [925, 68] width 133 height 16
click at [275, 14] on icon "plus" at bounding box center [273, 16] width 9 height 9
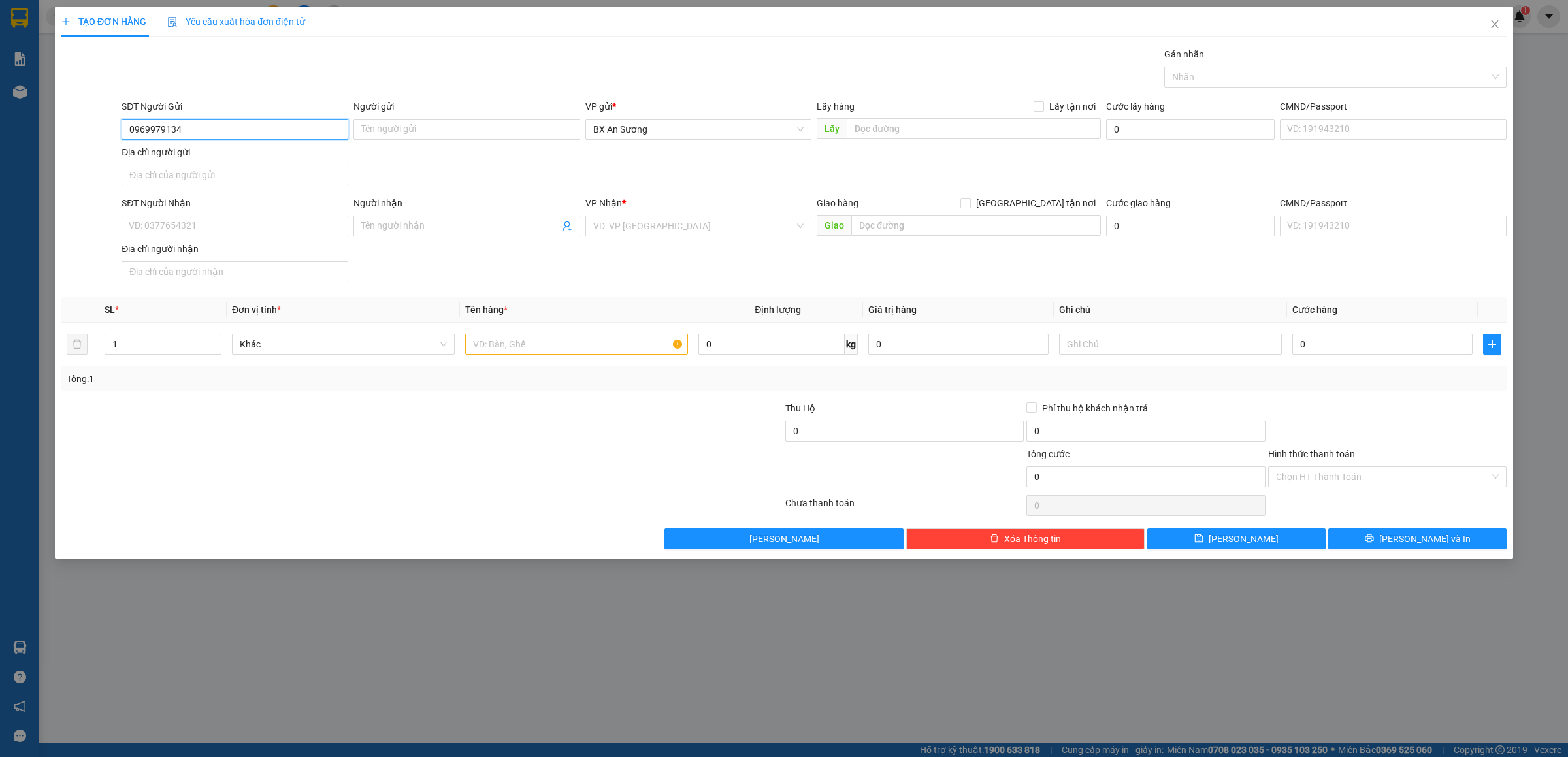
drag, startPoint x: 196, startPoint y: 132, endPoint x: 123, endPoint y: 129, distance: 73.1
click at [123, 129] on input "0969979134" at bounding box center [234, 129] width 227 height 21
click at [171, 222] on input "SĐT Người Nhận" at bounding box center [234, 226] width 227 height 21
paste input "0969979134"
click at [298, 249] on div "0969979134" at bounding box center [234, 255] width 211 height 14
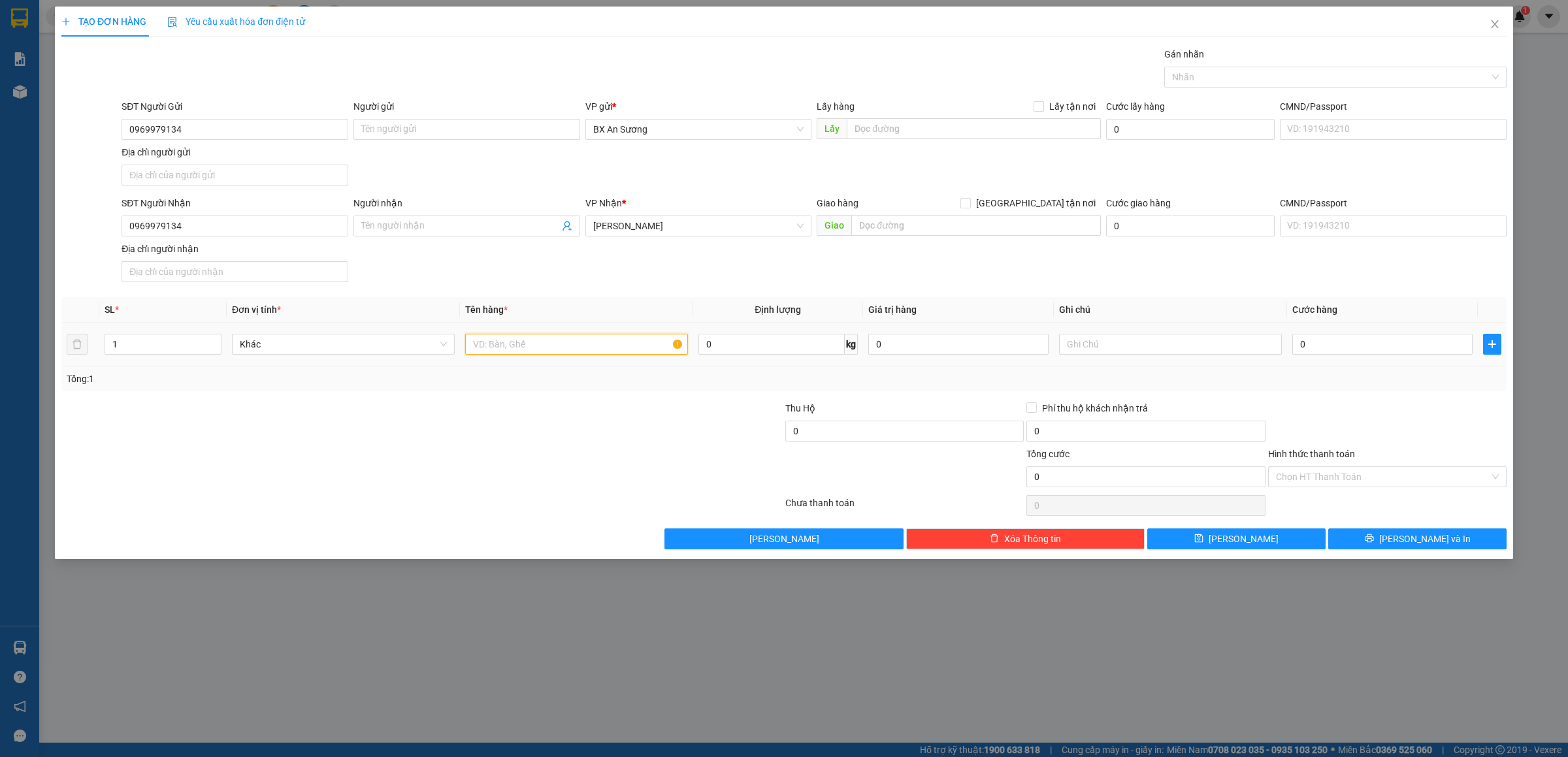
click at [570, 343] on input "text" at bounding box center [576, 344] width 222 height 21
click at [1175, 337] on input "text" at bounding box center [1171, 344] width 222 height 21
click at [1374, 543] on icon "printer" at bounding box center [1369, 539] width 8 height 8
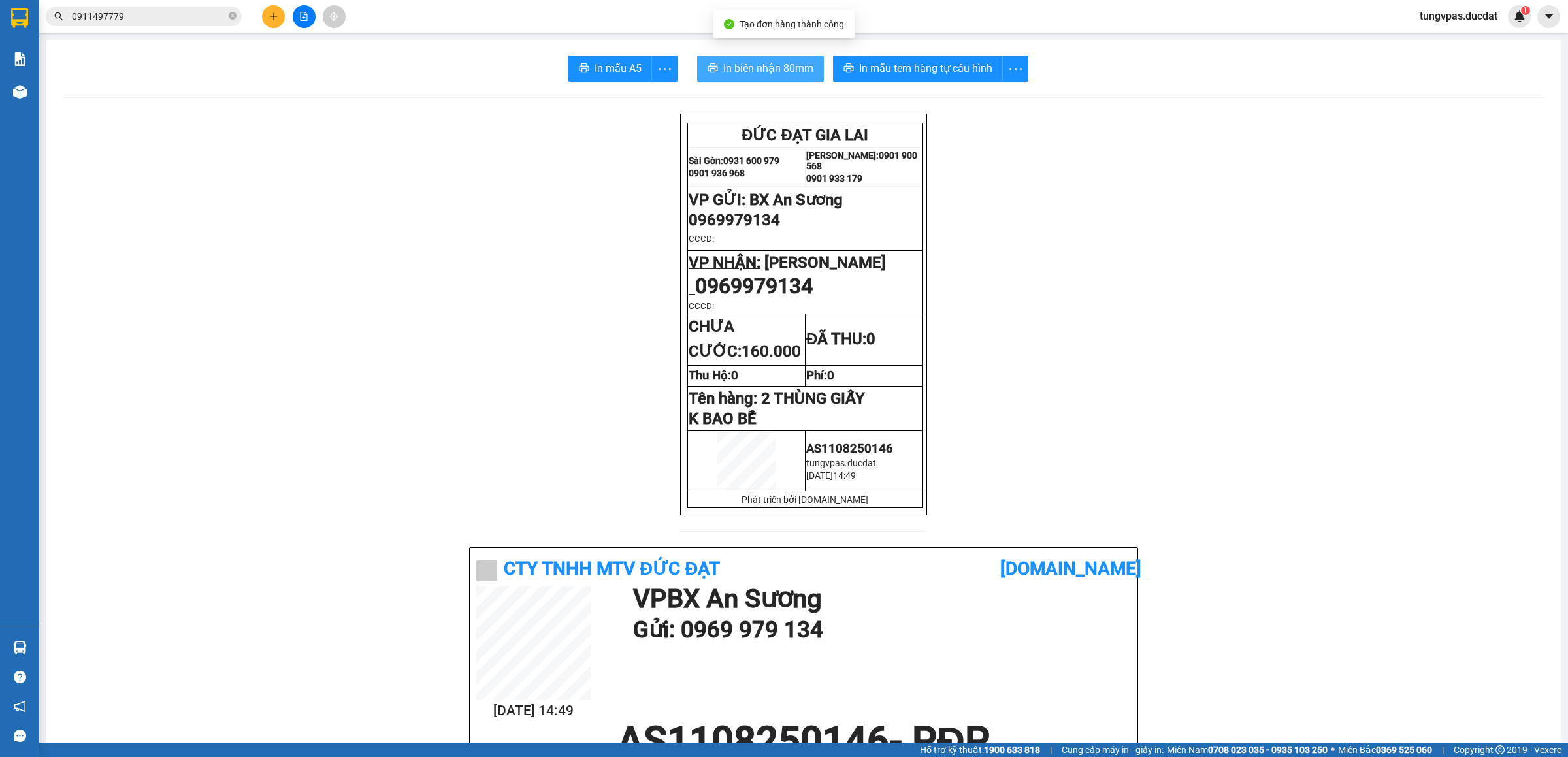
click at [788, 63] on span "In biên nhận 80mm" at bounding box center [768, 68] width 90 height 16
click at [912, 61] on span "In mẫu tem hàng tự cấu hình" at bounding box center [925, 68] width 133 height 16
click at [271, 8] on button at bounding box center [273, 16] width 23 height 23
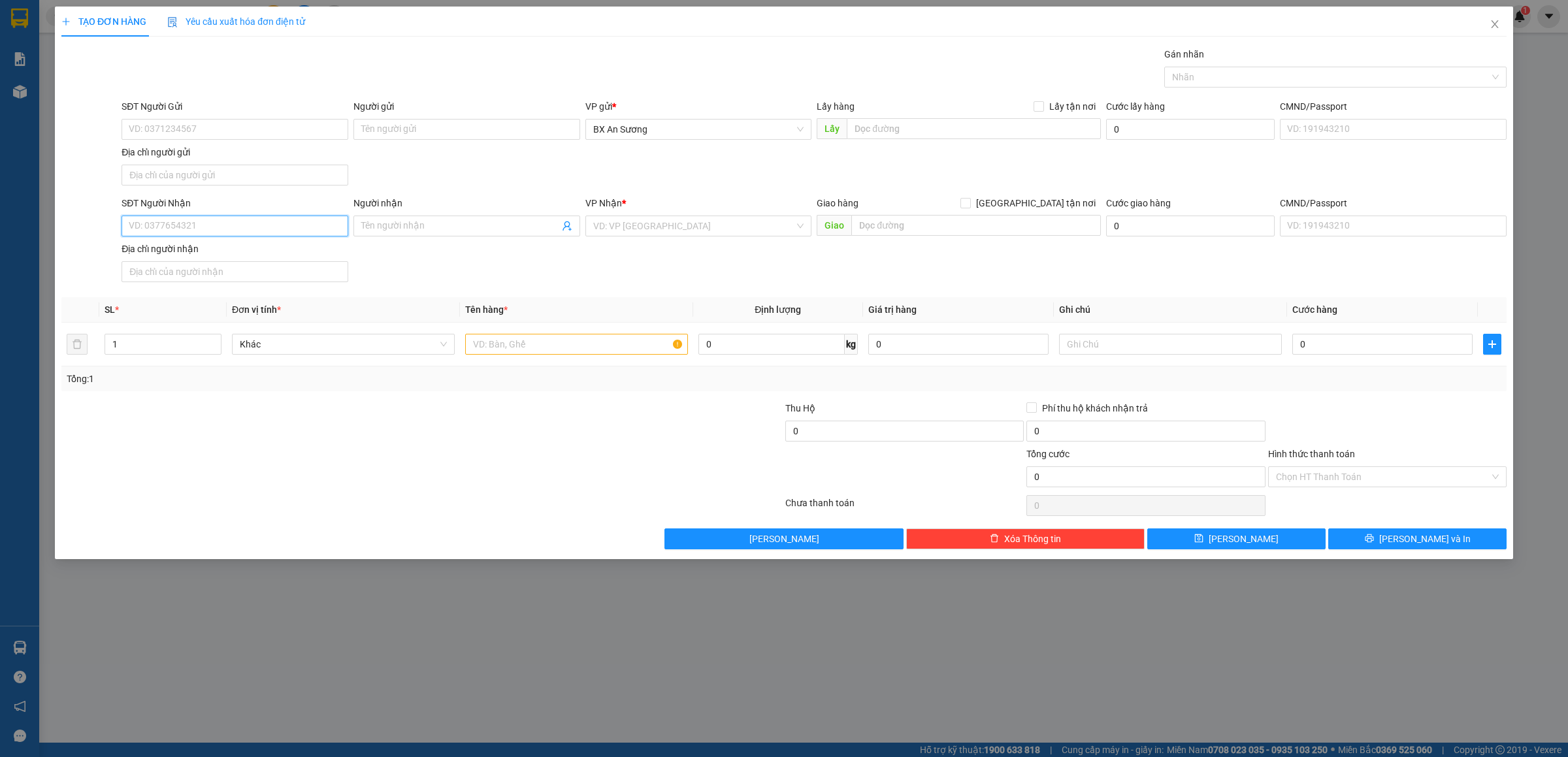
click at [256, 230] on input "SĐT Người Nhận" at bounding box center [234, 226] width 227 height 21
click at [233, 248] on div "0348166670" at bounding box center [234, 255] width 211 height 14
click at [503, 342] on input "text" at bounding box center [576, 344] width 222 height 21
click at [1434, 531] on div "Transit Pickup Surcharge Ids Transit Deliver Surcharge Ids Transit Deliver Surc…" at bounding box center [784, 298] width 1445 height 502
click at [1431, 536] on span "[PERSON_NAME] và In" at bounding box center [1425, 539] width 92 height 14
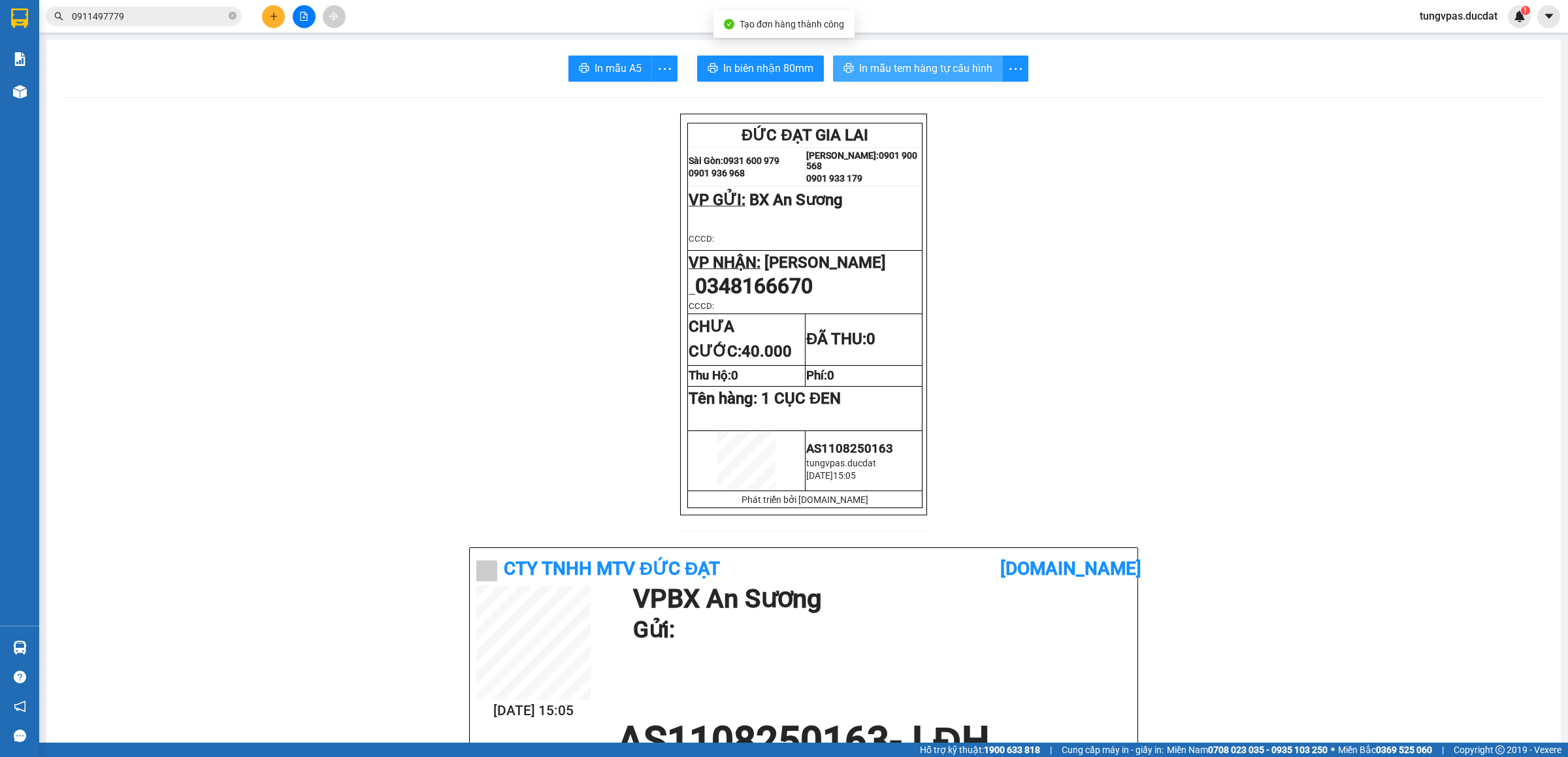
click at [963, 71] on span "In mẫu tem hàng tự cấu hình" at bounding box center [925, 68] width 133 height 16
click at [759, 65] on span "In biên nhận 80mm" at bounding box center [768, 68] width 90 height 16
click at [273, 25] on button at bounding box center [273, 16] width 23 height 23
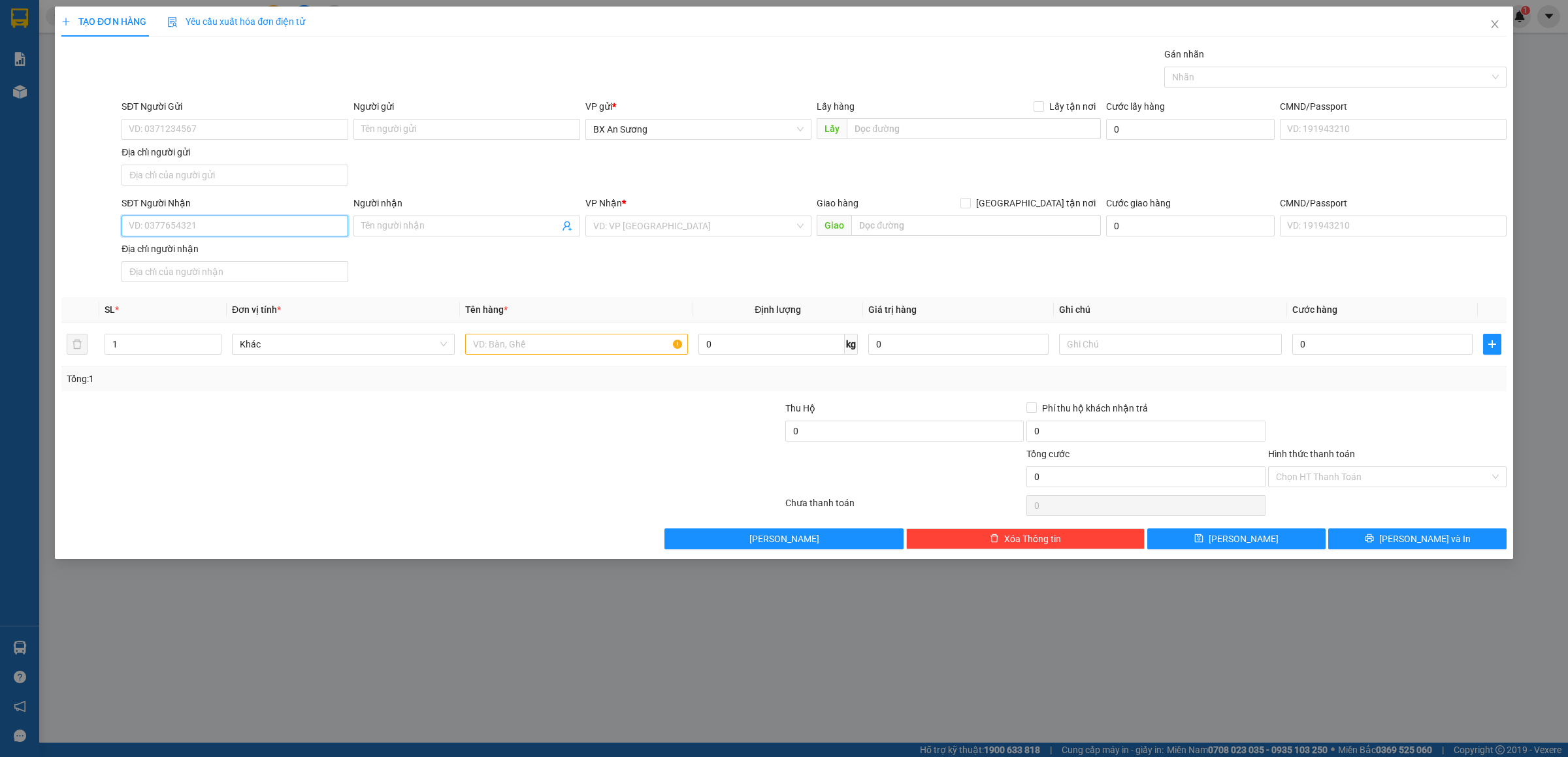
click at [273, 229] on input "SĐT Người Nhận" at bounding box center [234, 226] width 227 height 21
click at [254, 251] on div "0905525315 - [GEOGRAPHIC_DATA]" at bounding box center [234, 255] width 211 height 14
click at [503, 351] on input "text" at bounding box center [576, 344] width 222 height 21
click at [1417, 546] on span "[PERSON_NAME] và In" at bounding box center [1425, 539] width 92 height 14
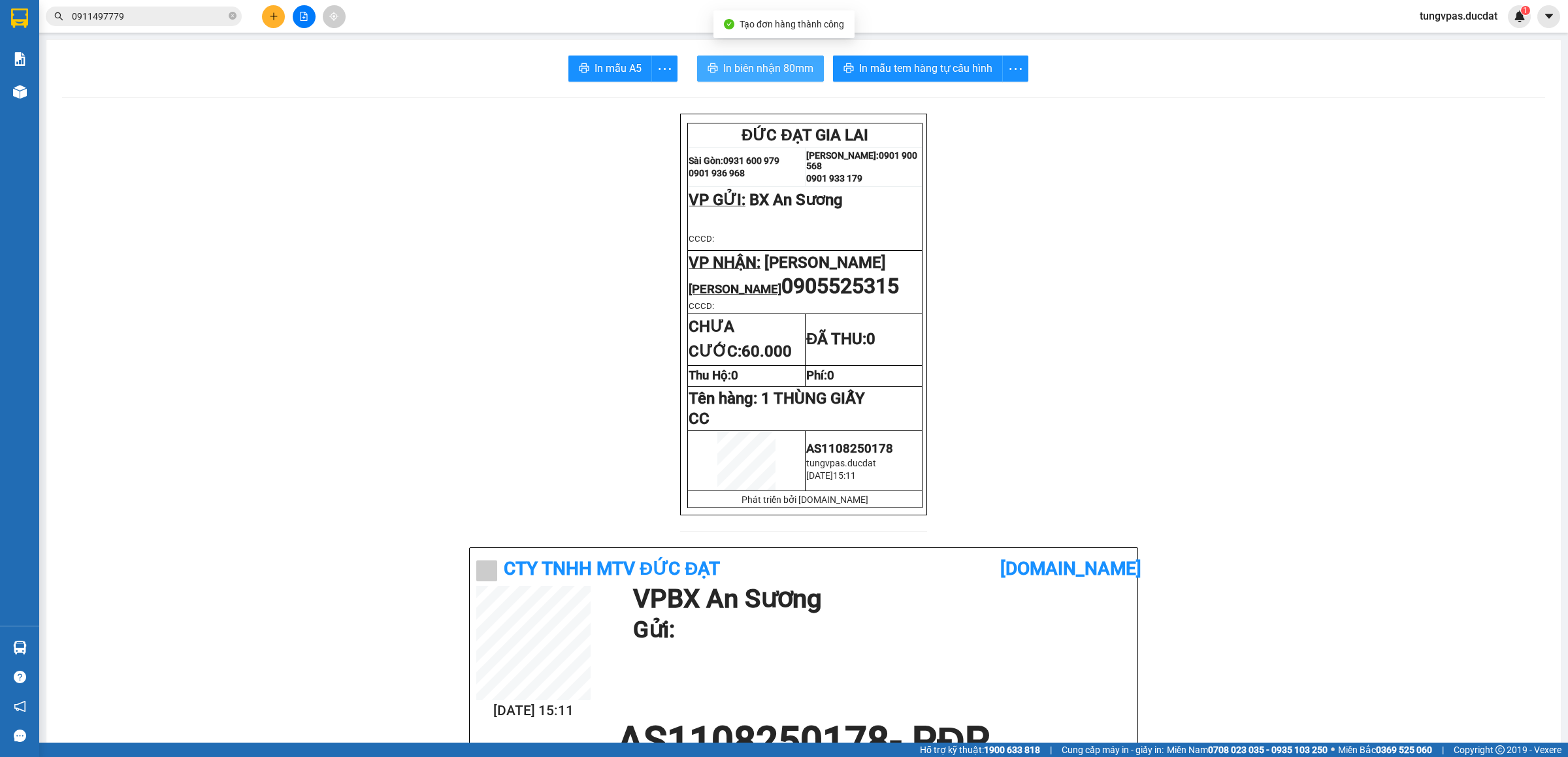
click at [778, 67] on span "In biên nhận 80mm" at bounding box center [768, 68] width 90 height 16
click at [949, 64] on span "In mẫu tem hàng tự cấu hình" at bounding box center [925, 68] width 133 height 16
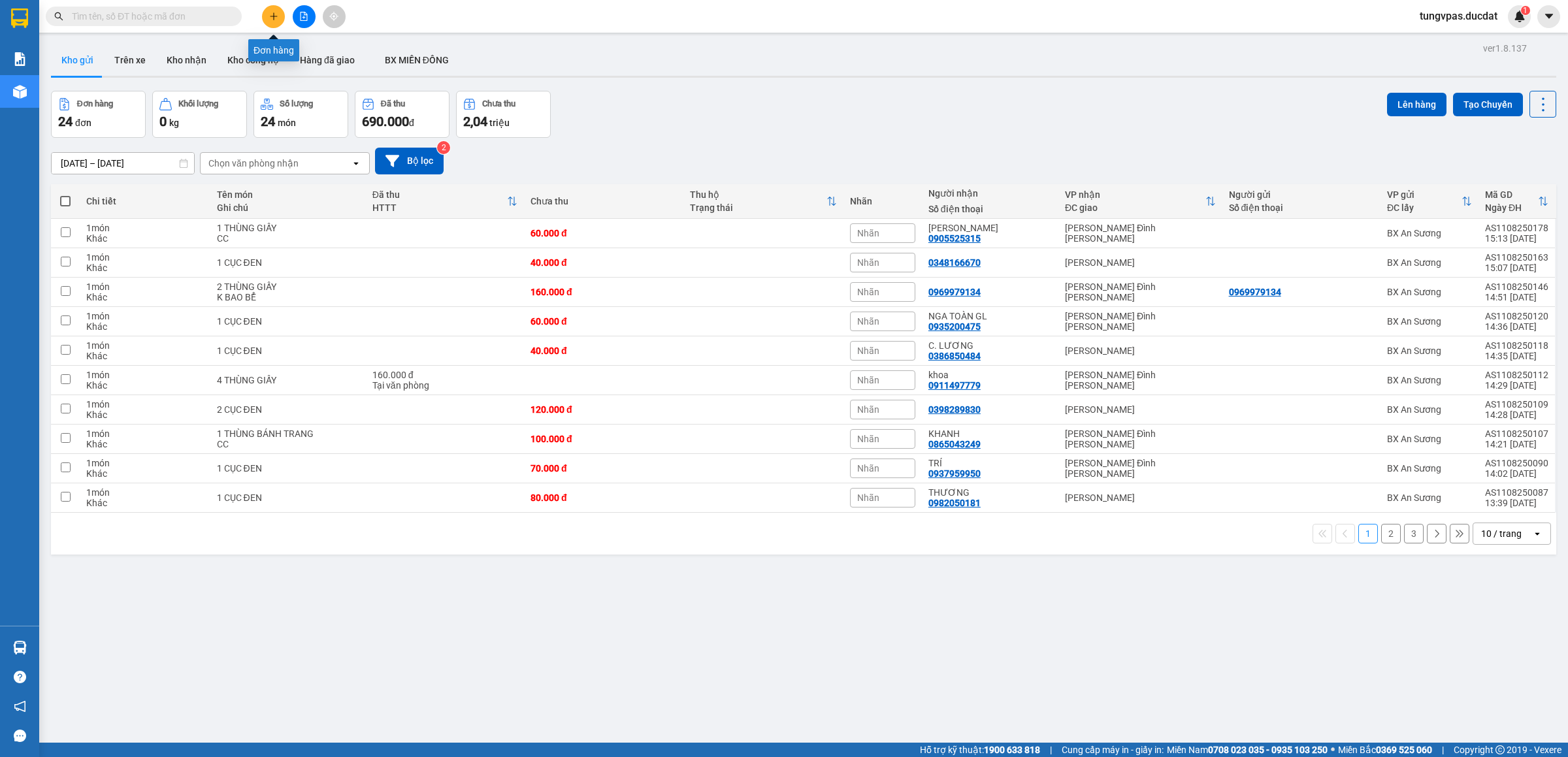
click at [265, 14] on button at bounding box center [273, 16] width 23 height 23
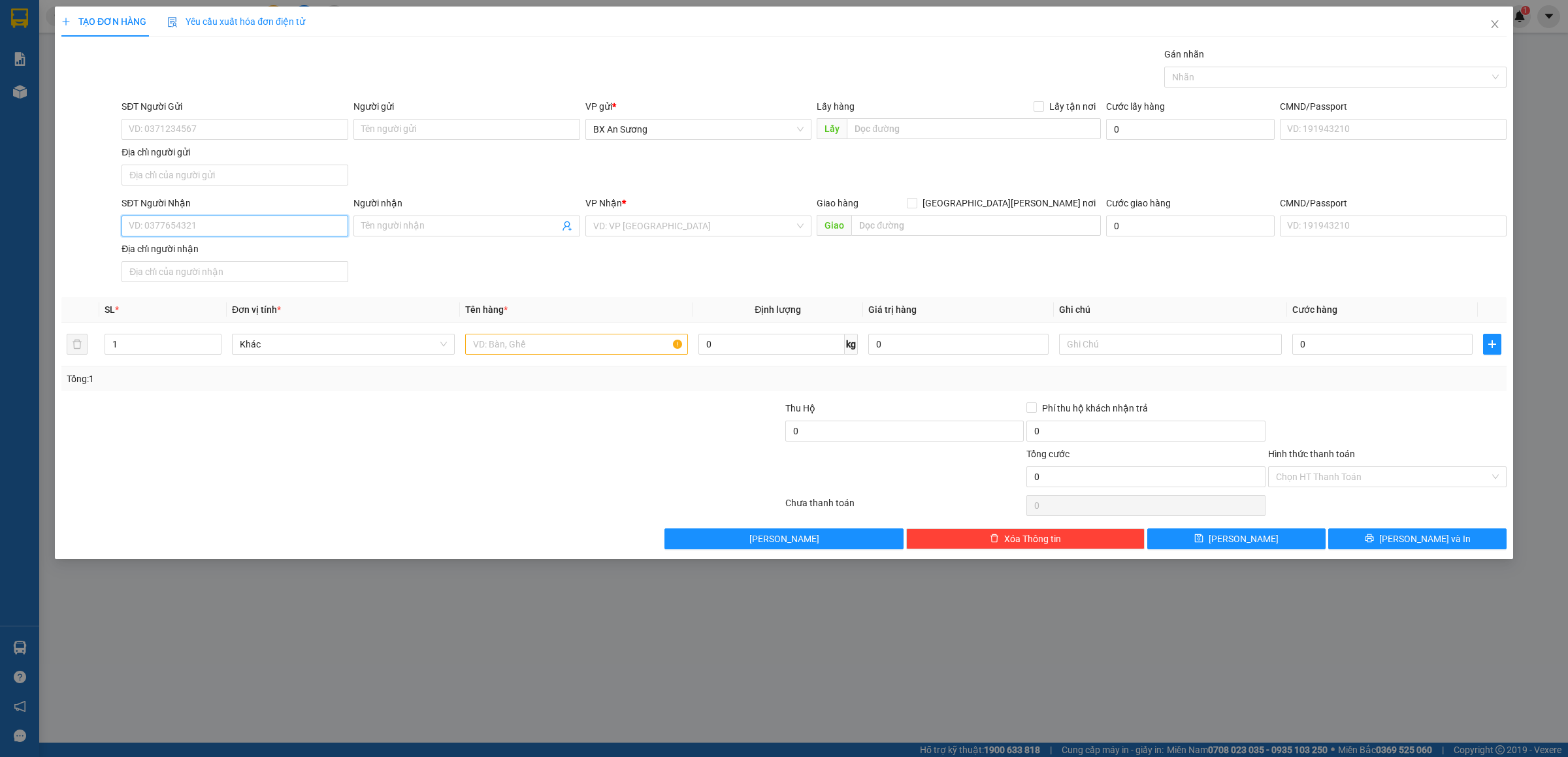
click at [245, 236] on input "SĐT Người Nhận" at bounding box center [234, 226] width 227 height 21
type input "0583434938"
click at [624, 229] on input "search" at bounding box center [694, 226] width 202 height 20
type input "ldh"
drag, startPoint x: 638, startPoint y: 251, endPoint x: 632, endPoint y: 257, distance: 8.5
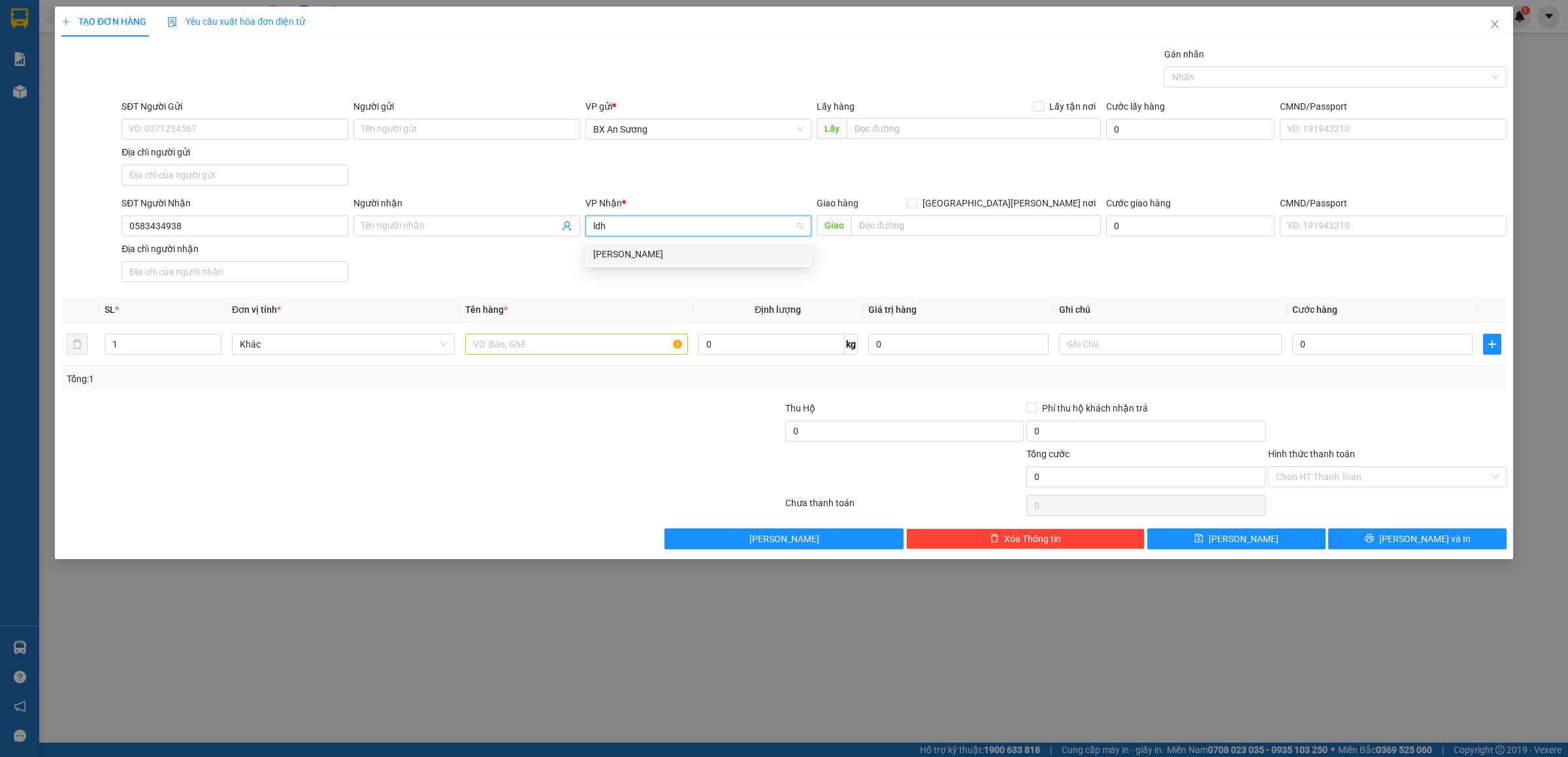
click at [638, 251] on div "[PERSON_NAME]" at bounding box center [699, 254] width 211 height 14
click at [594, 351] on input "text" at bounding box center [576, 344] width 222 height 21
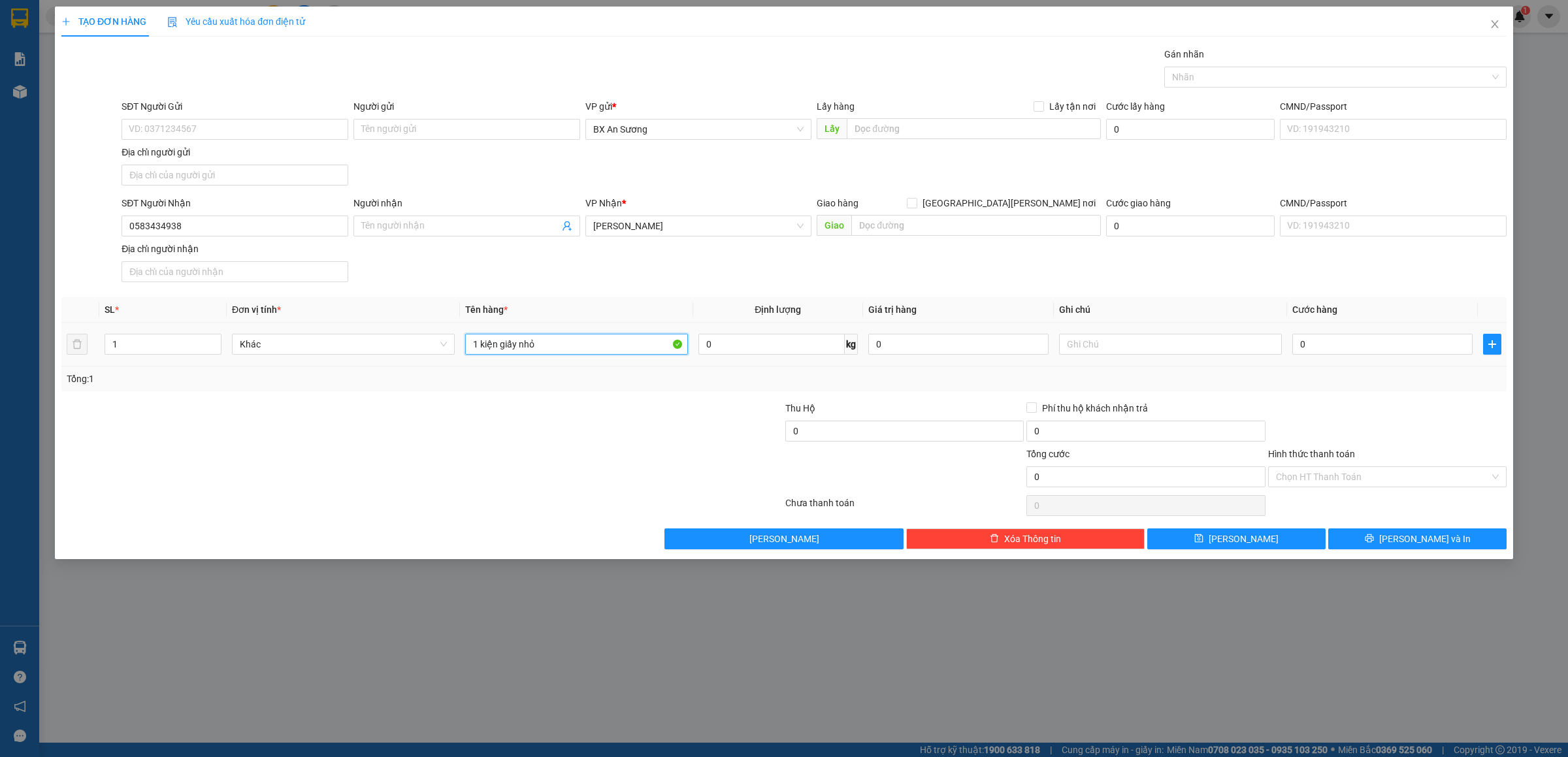
type input "1 kiện giấy nhỏ"
type input "4"
type input "40"
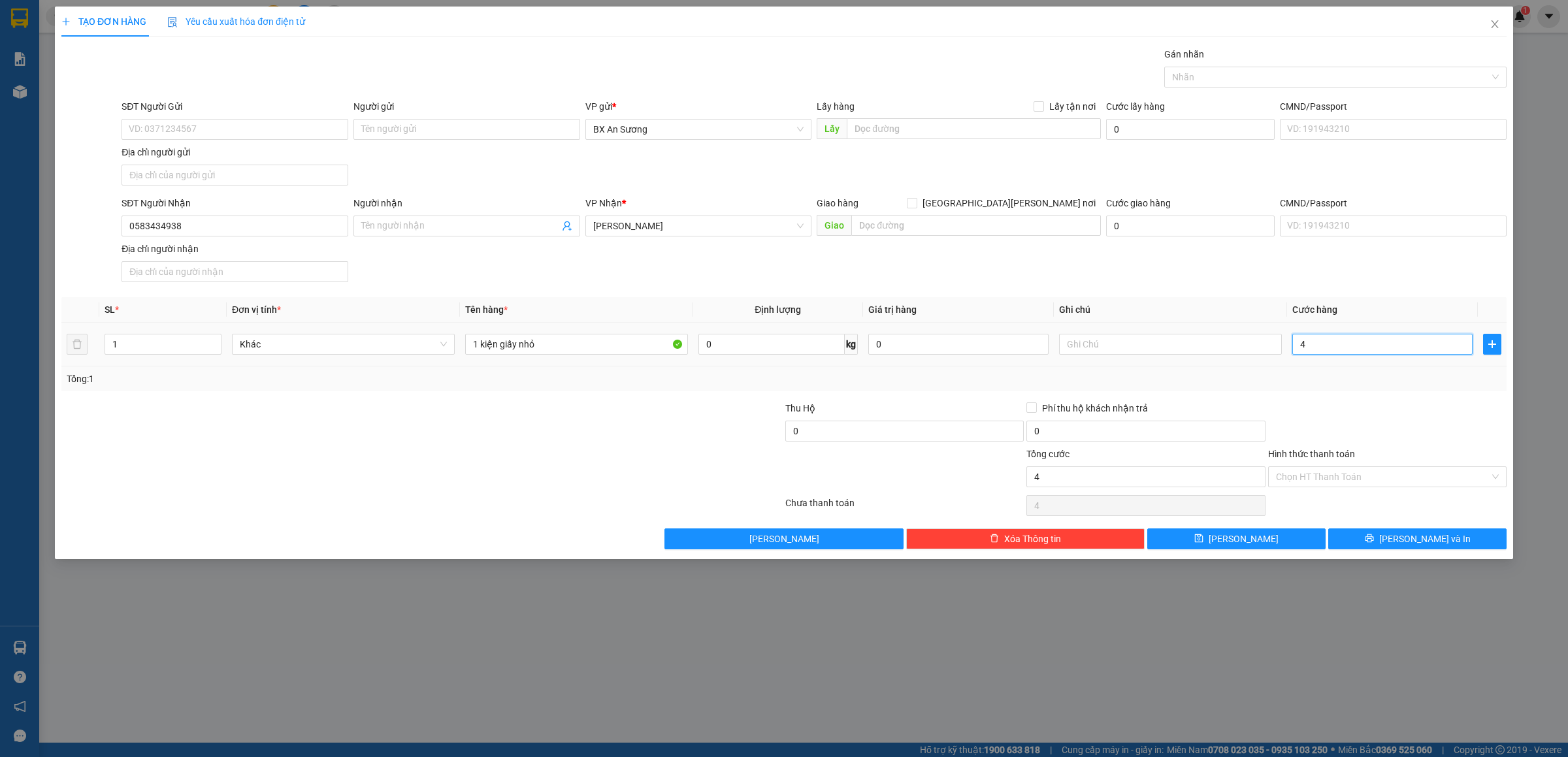
type input "40"
type input "40.000"
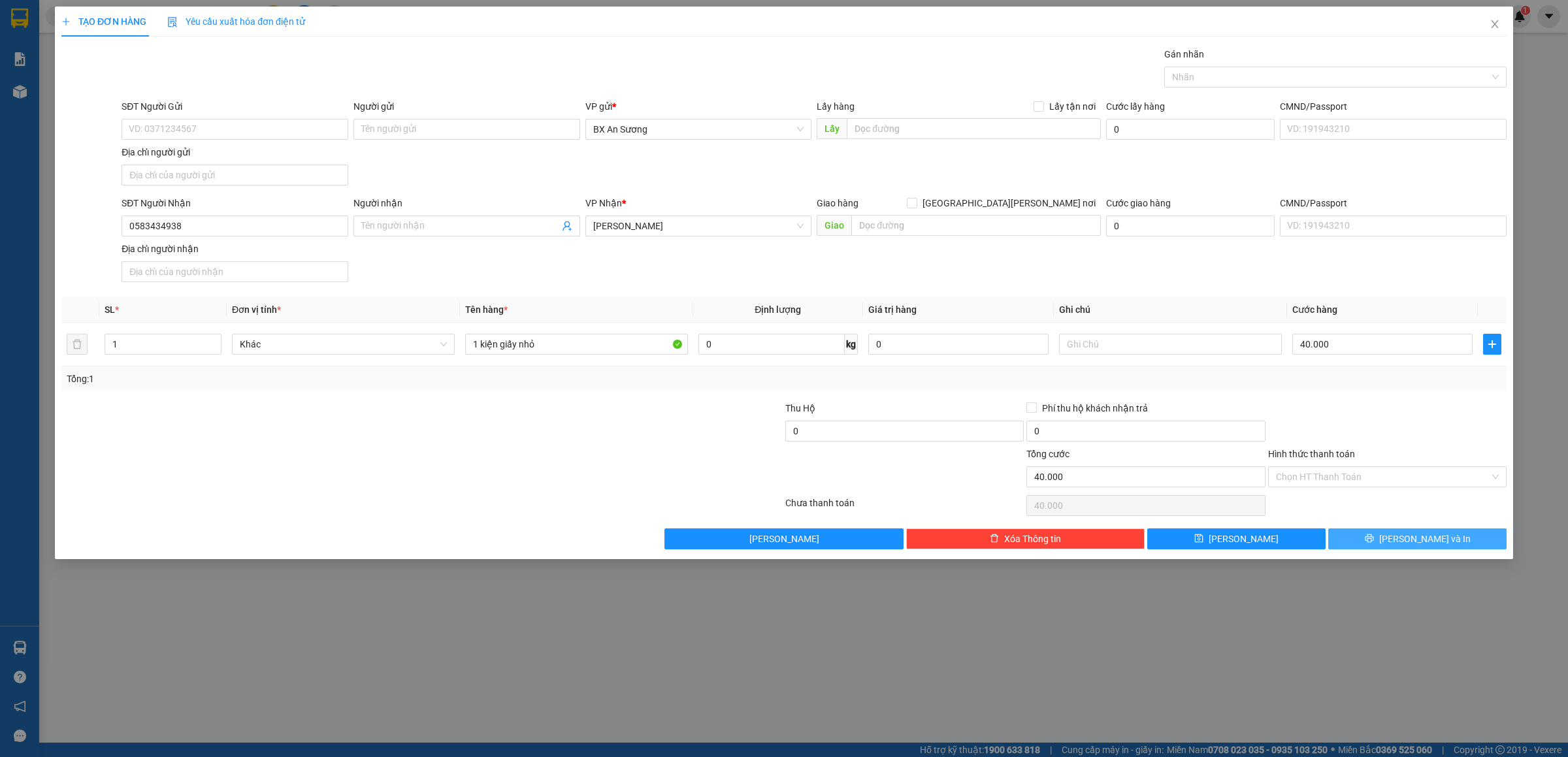
click at [1402, 546] on button "[PERSON_NAME] và In" at bounding box center [1418, 539] width 178 height 21
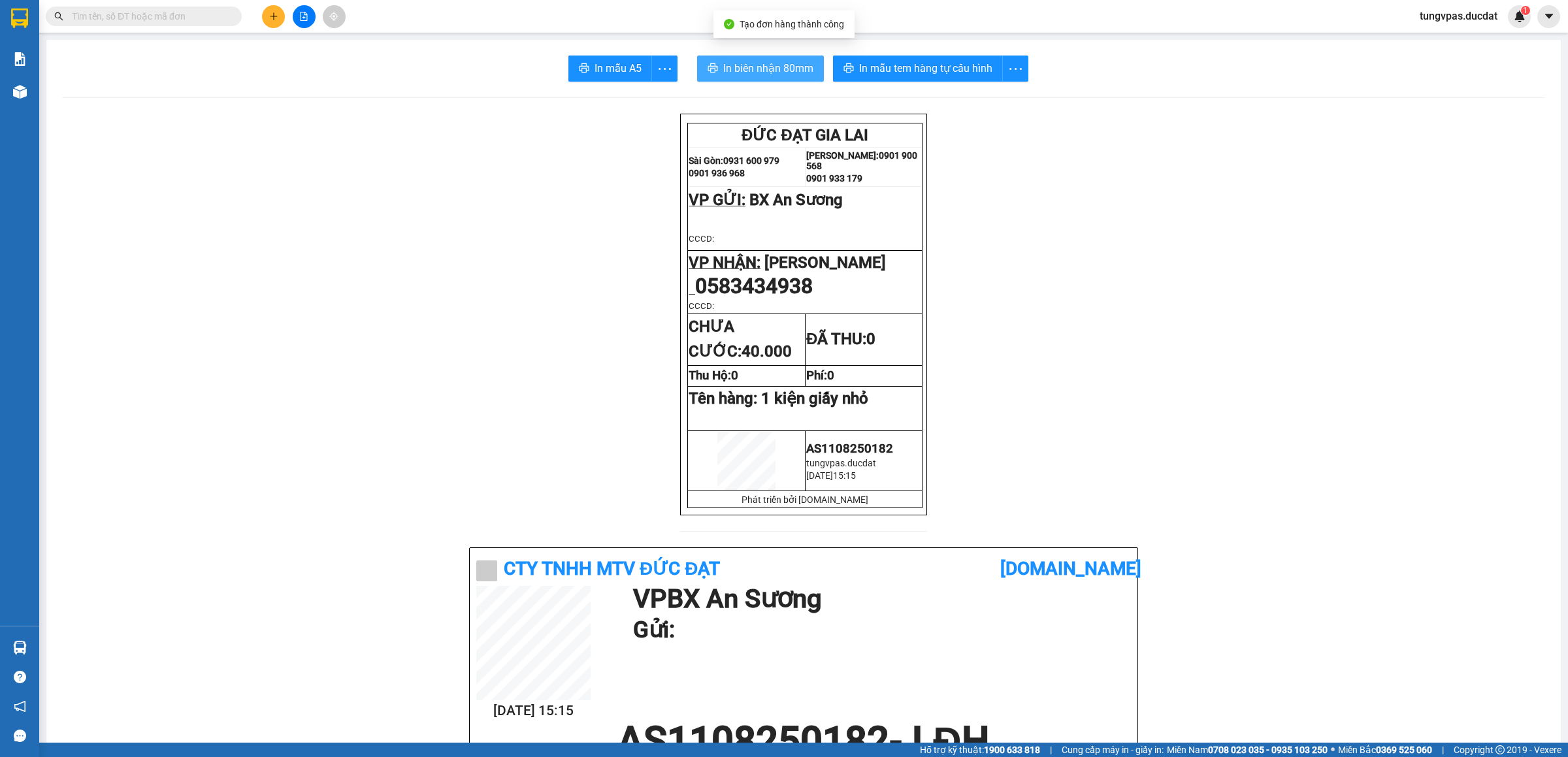
click at [749, 59] on button "In biên nhận 80mm" at bounding box center [760, 68] width 126 height 26
click at [916, 61] on span "In mẫu tem hàng tự cấu hình" at bounding box center [925, 68] width 133 height 16
click at [274, 16] on icon "plus" at bounding box center [273, 15] width 7 height 1
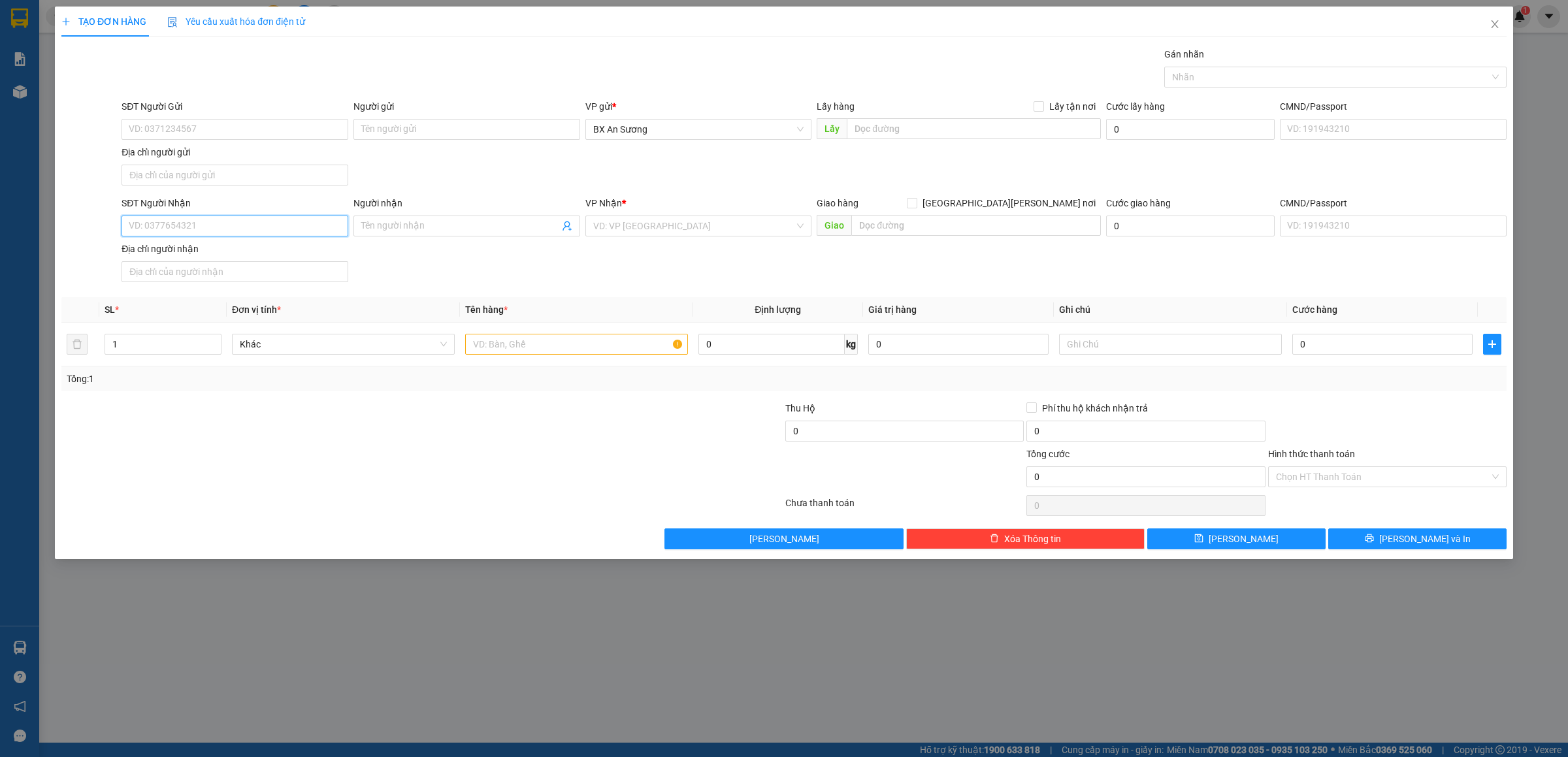
click at [267, 220] on input "SĐT Người Nhận" at bounding box center [234, 226] width 227 height 21
click at [261, 229] on input "SĐT Người Nhận" at bounding box center [234, 226] width 227 height 21
click at [262, 221] on input "SĐT Người Nhận" at bounding box center [234, 226] width 227 height 21
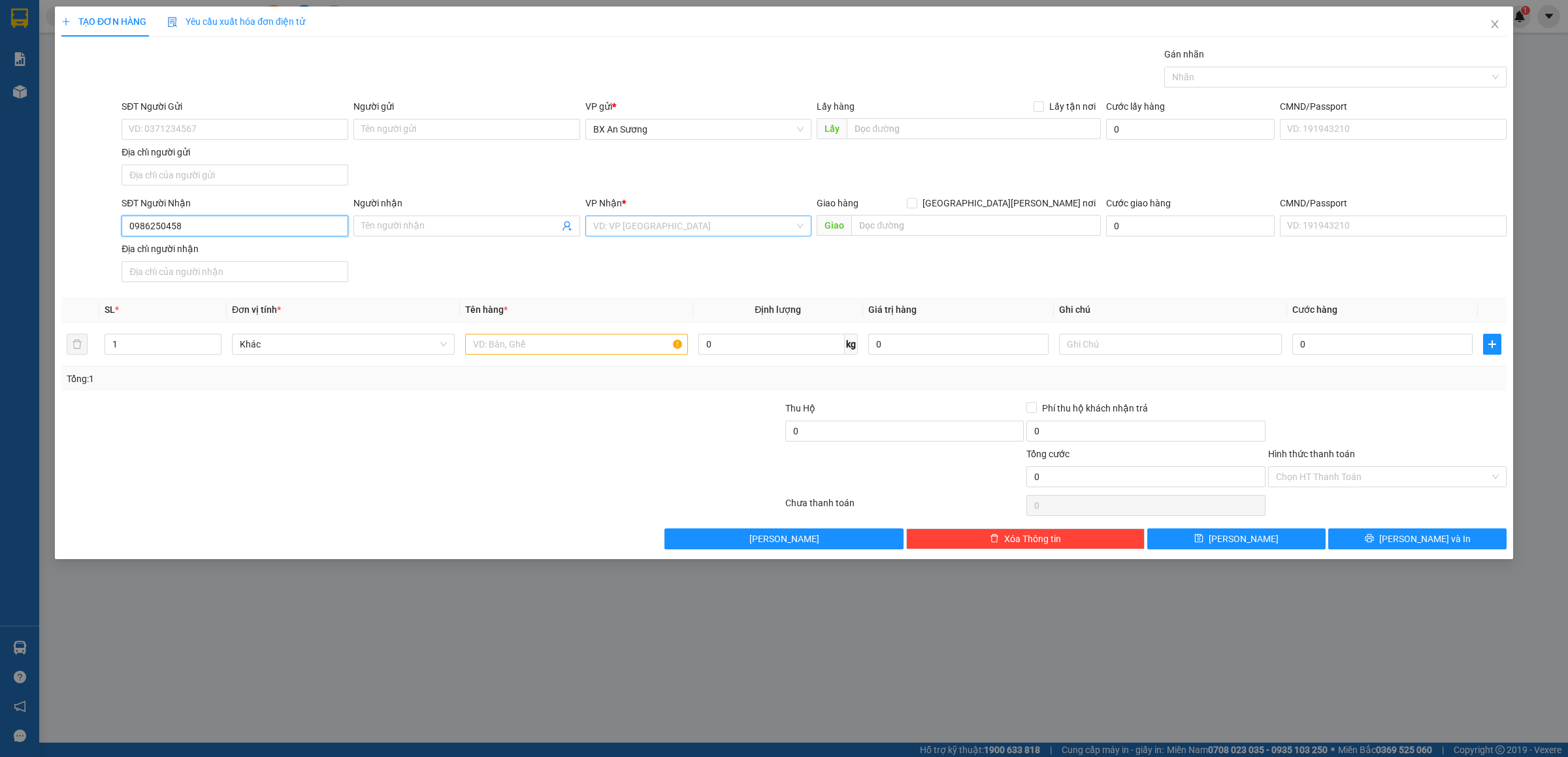
type input "0986250458"
click at [643, 232] on input "search" at bounding box center [694, 226] width 202 height 20
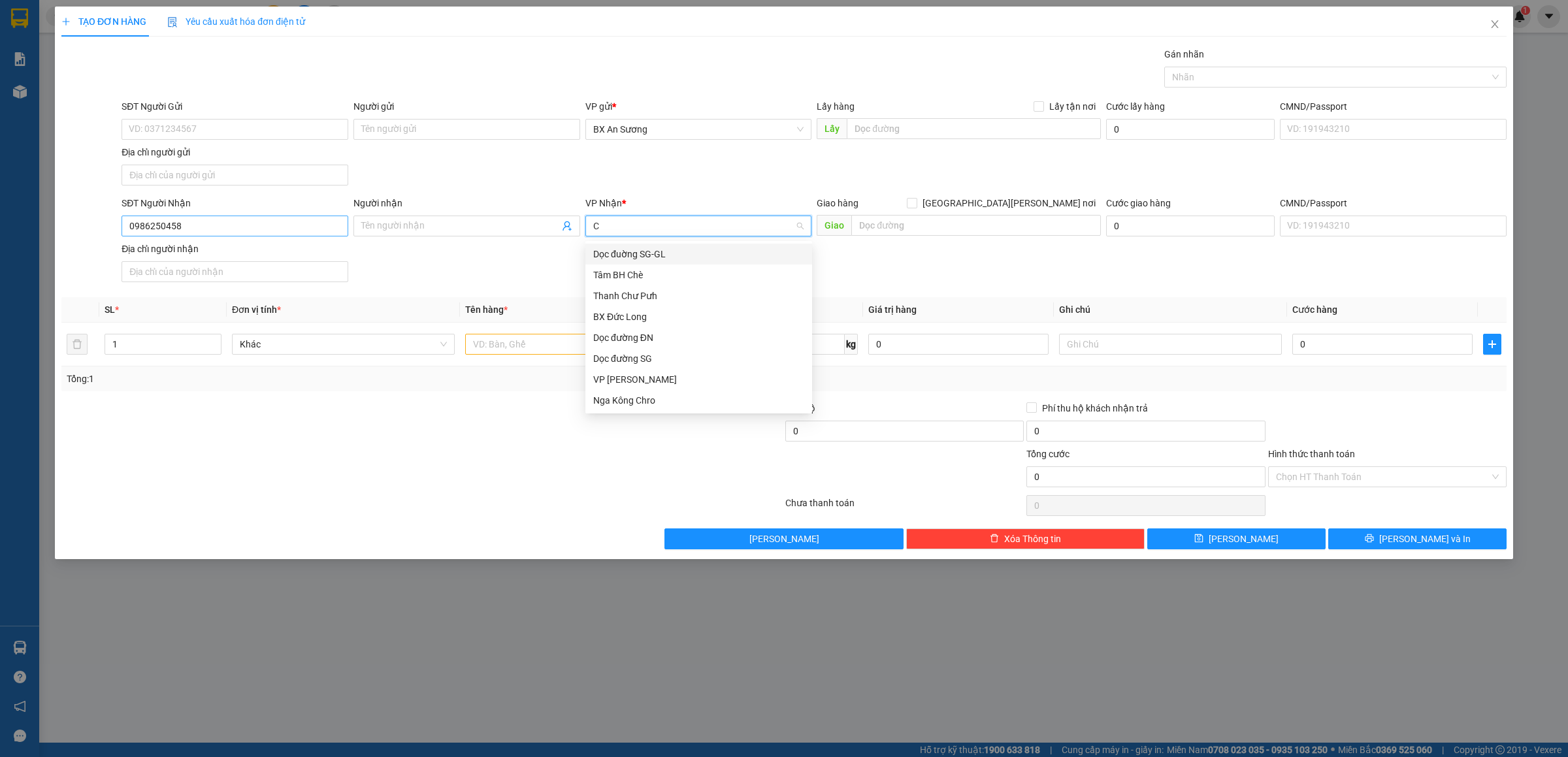
type input "C"
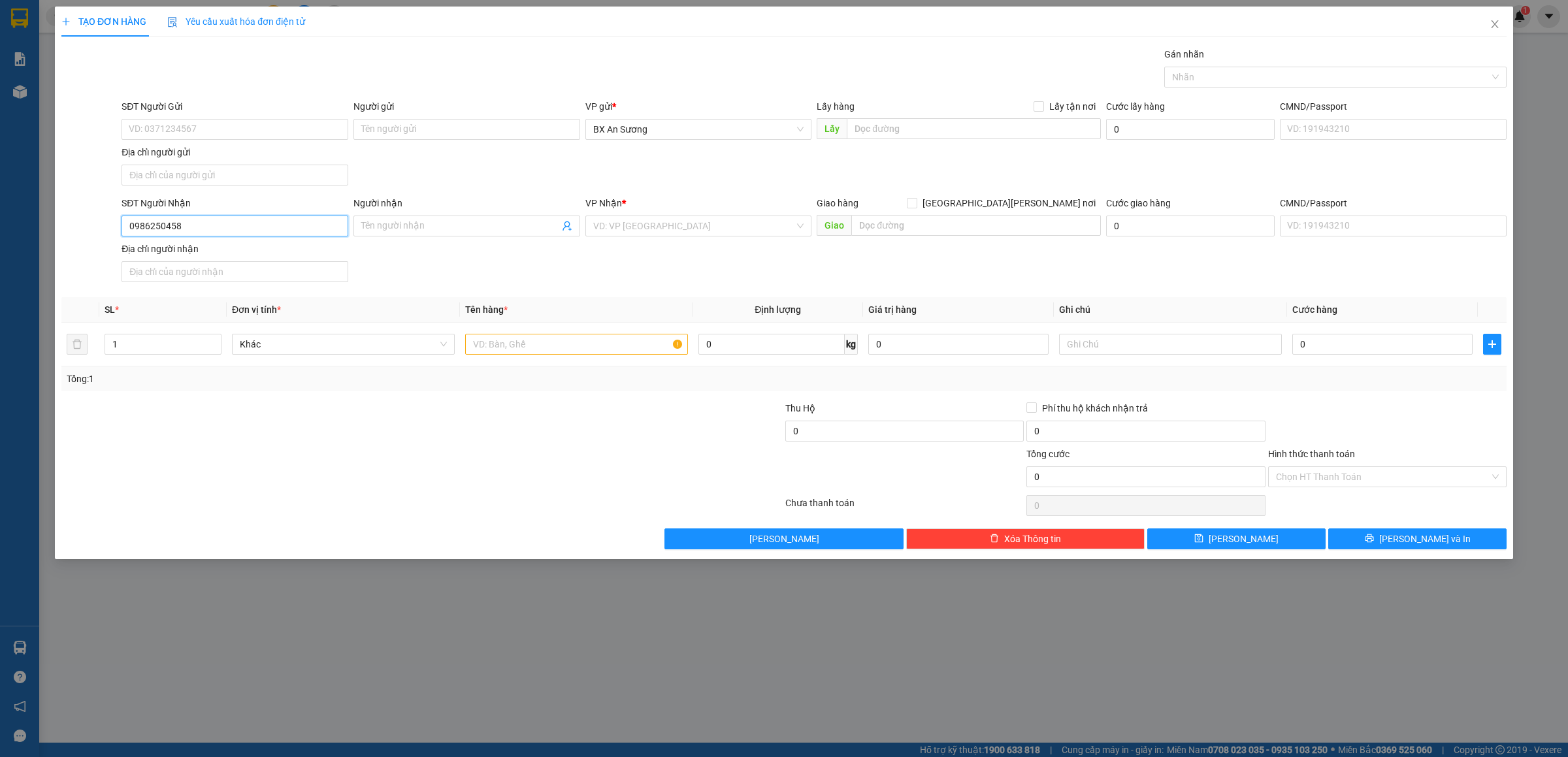
drag, startPoint x: 232, startPoint y: 231, endPoint x: 120, endPoint y: 227, distance: 112.1
click at [120, 227] on div "SĐT Người Nhận 0986250458 0986250458" at bounding box center [234, 219] width 232 height 46
click at [1096, 549] on button "Xóa Thông tin" at bounding box center [1026, 539] width 239 height 21
click at [500, 222] on input "Người nhận" at bounding box center [460, 226] width 198 height 14
type input "NGA TOÀN"
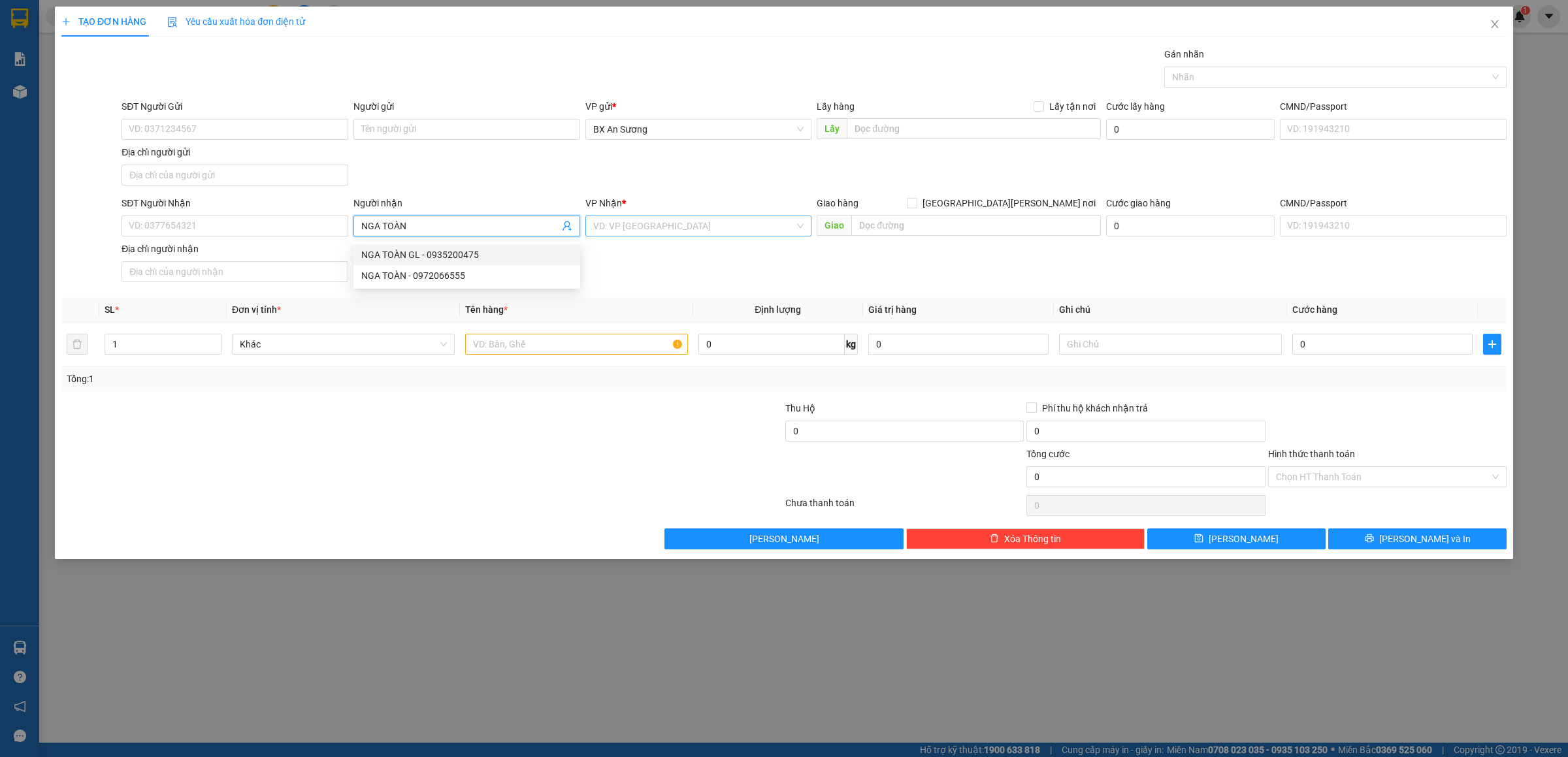
click at [626, 226] on input "search" at bounding box center [694, 226] width 202 height 20
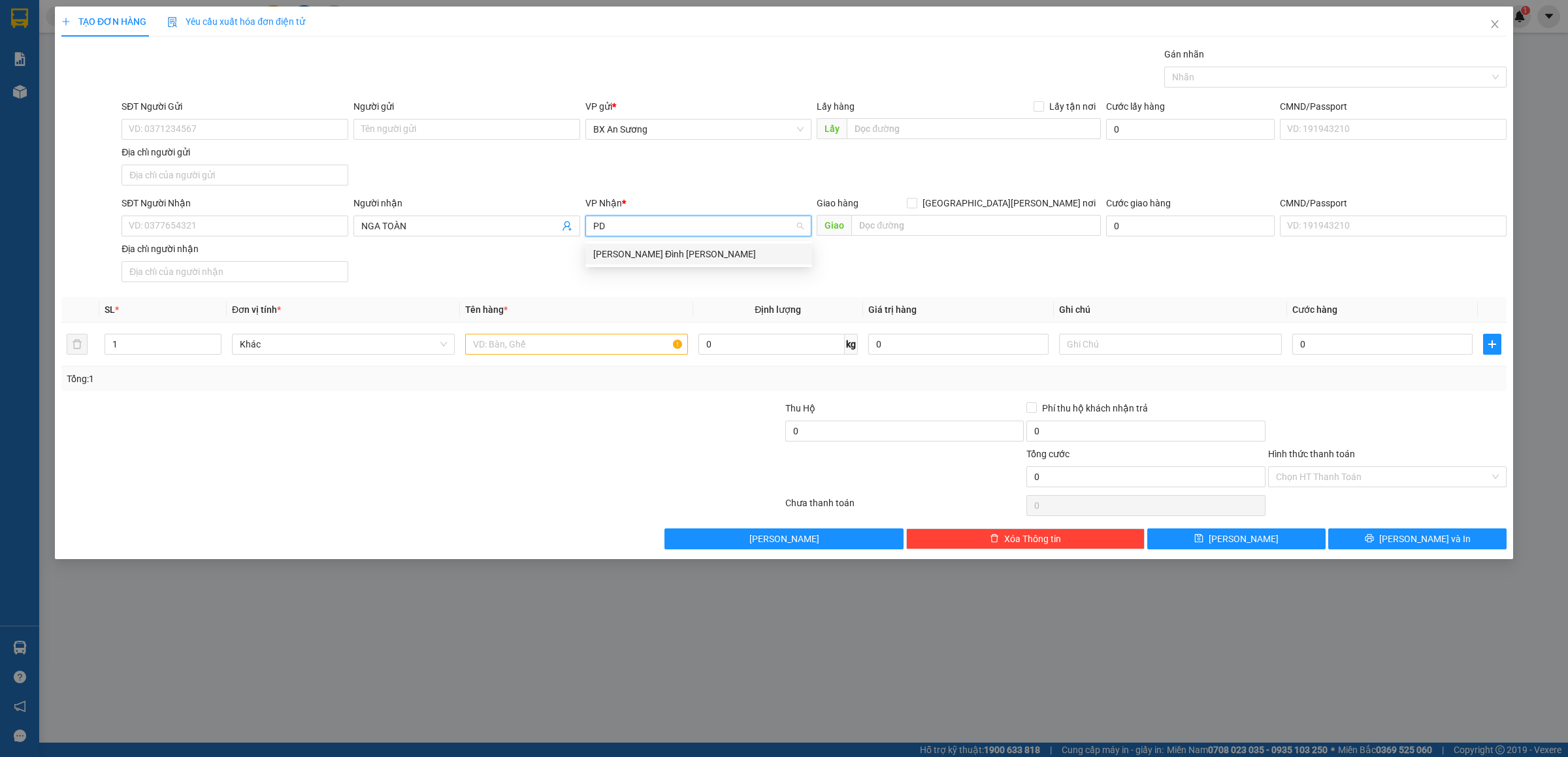
type input "PDP"
click at [639, 255] on div "[PERSON_NAME]" at bounding box center [699, 254] width 211 height 14
click at [622, 350] on input "text" at bounding box center [576, 344] width 222 height 21
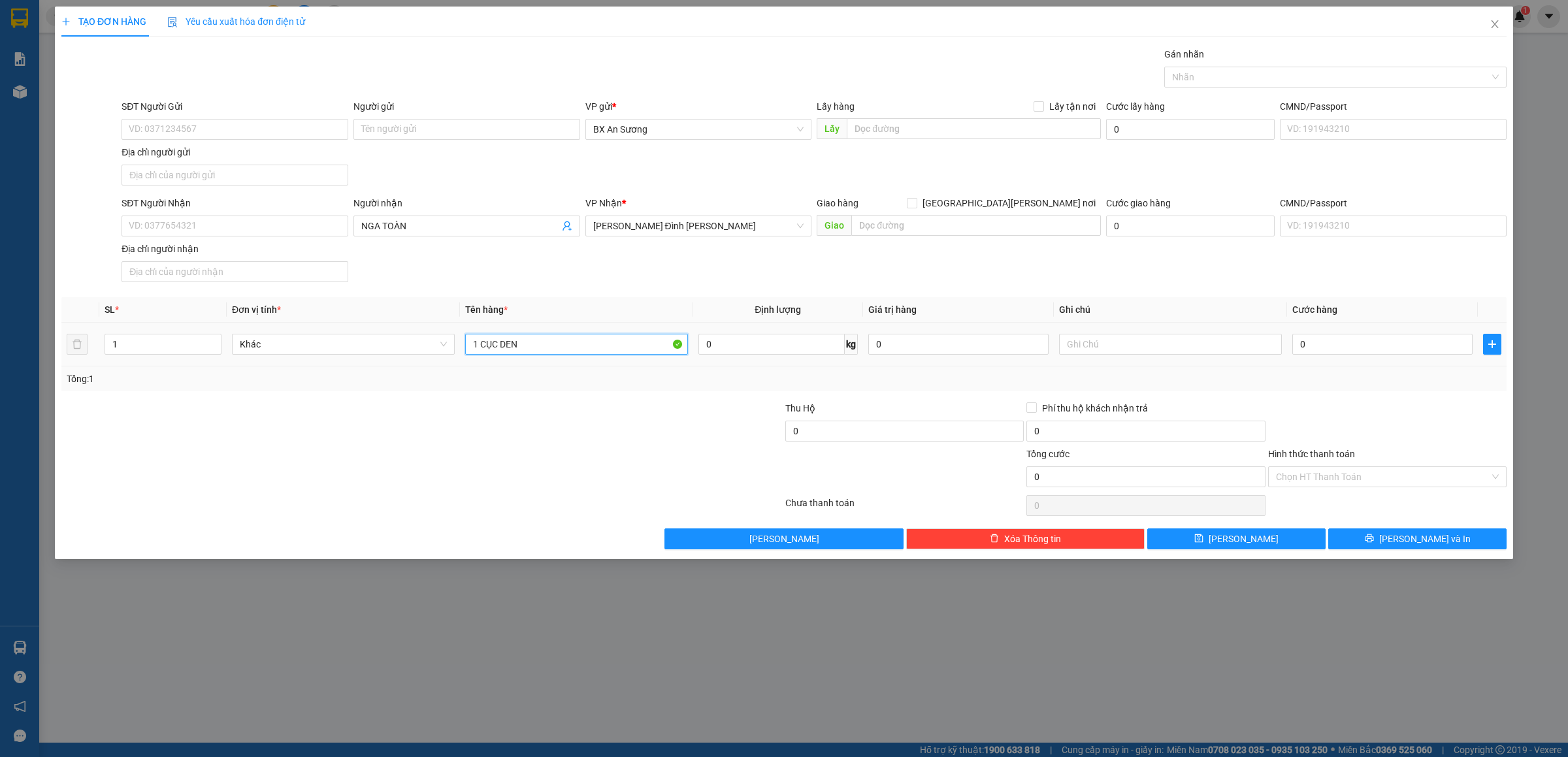
type input "1 CỤC DEN"
type input "6"
type input "60"
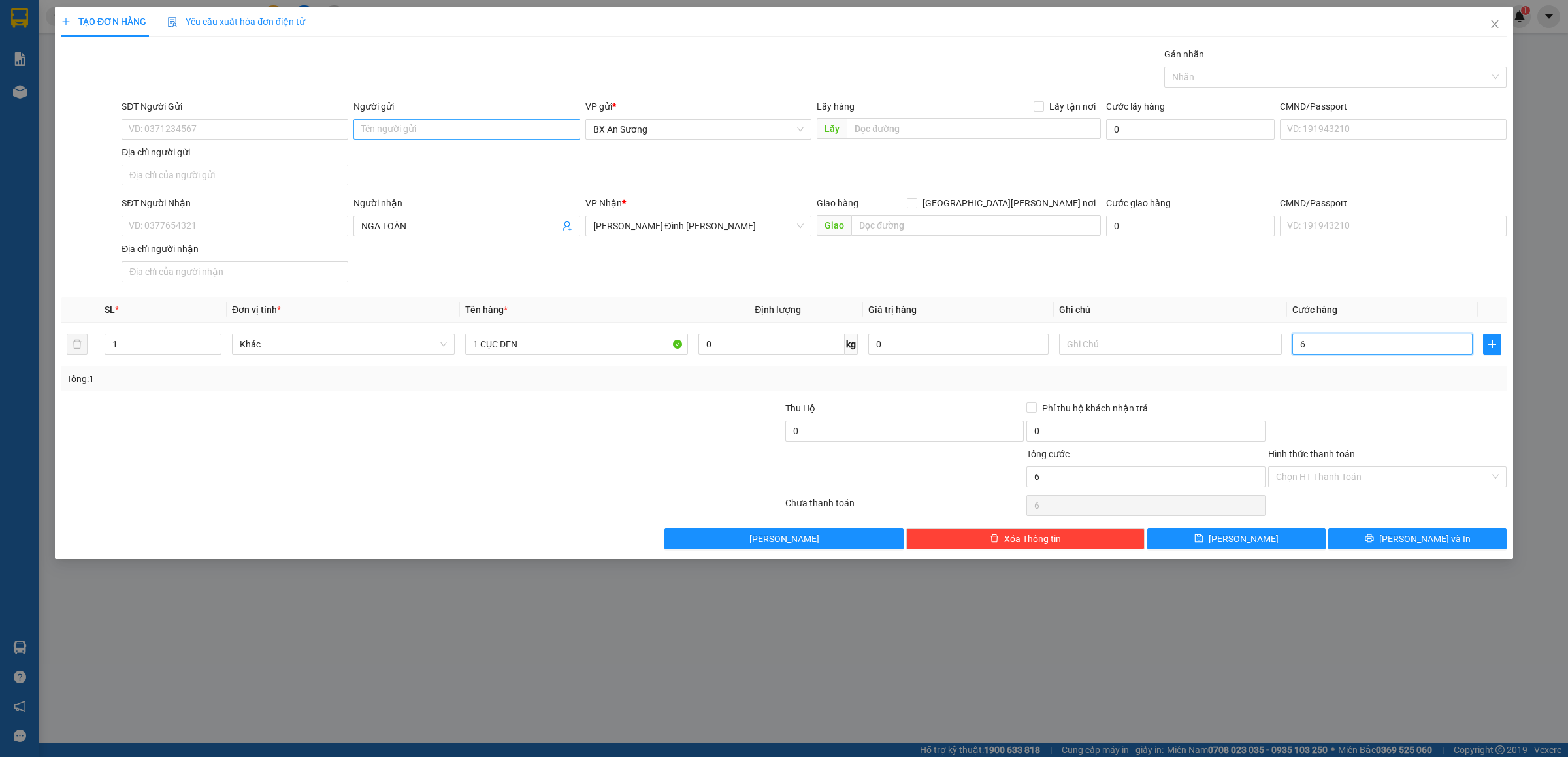
type input "60"
type input "6"
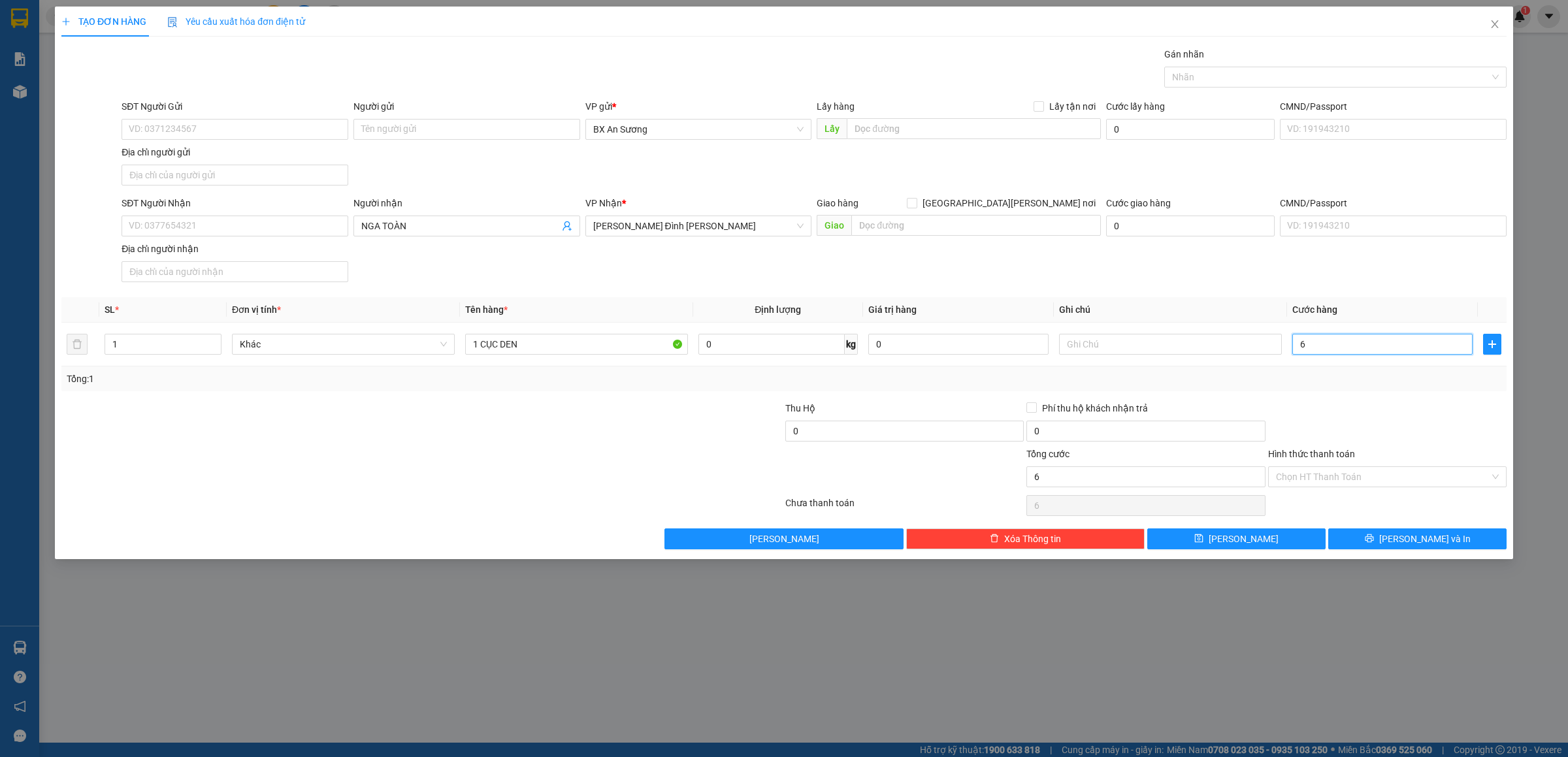
type input "0"
click at [1298, 350] on input "0" at bounding box center [1382, 344] width 180 height 21
type input "50"
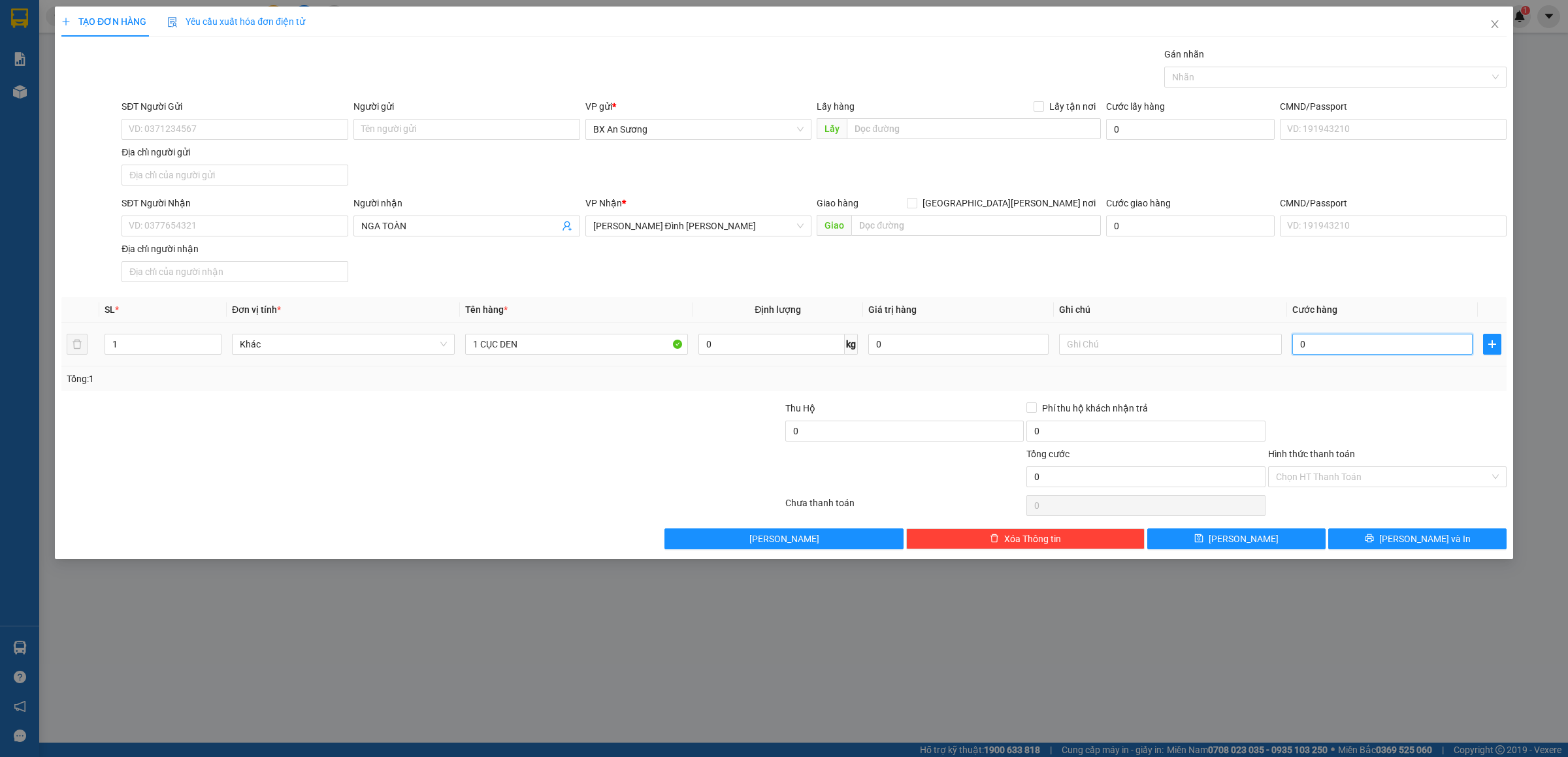
type input "50"
type input "50.000"
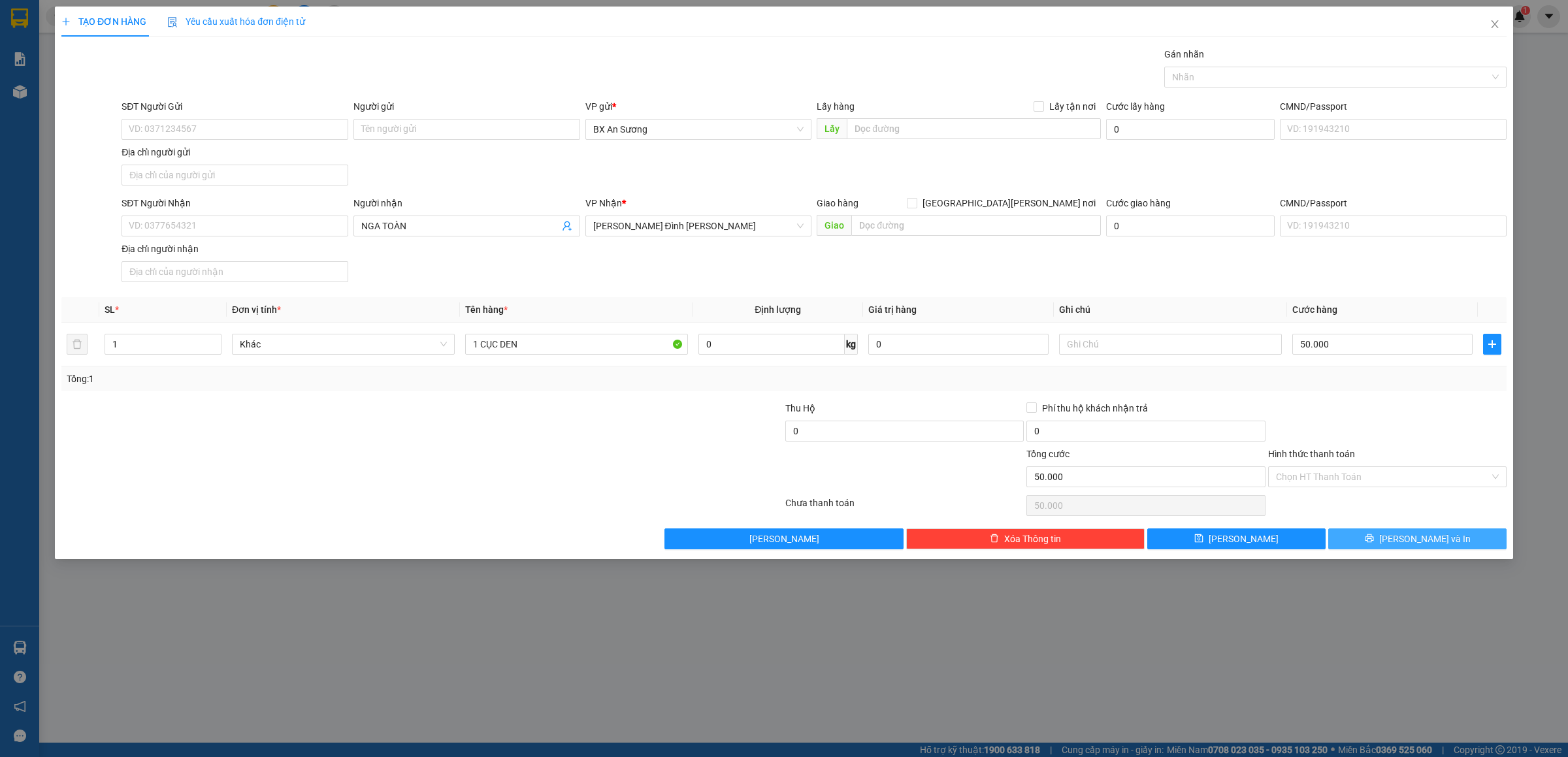
click at [1372, 549] on button "[PERSON_NAME] và In" at bounding box center [1418, 539] width 178 height 21
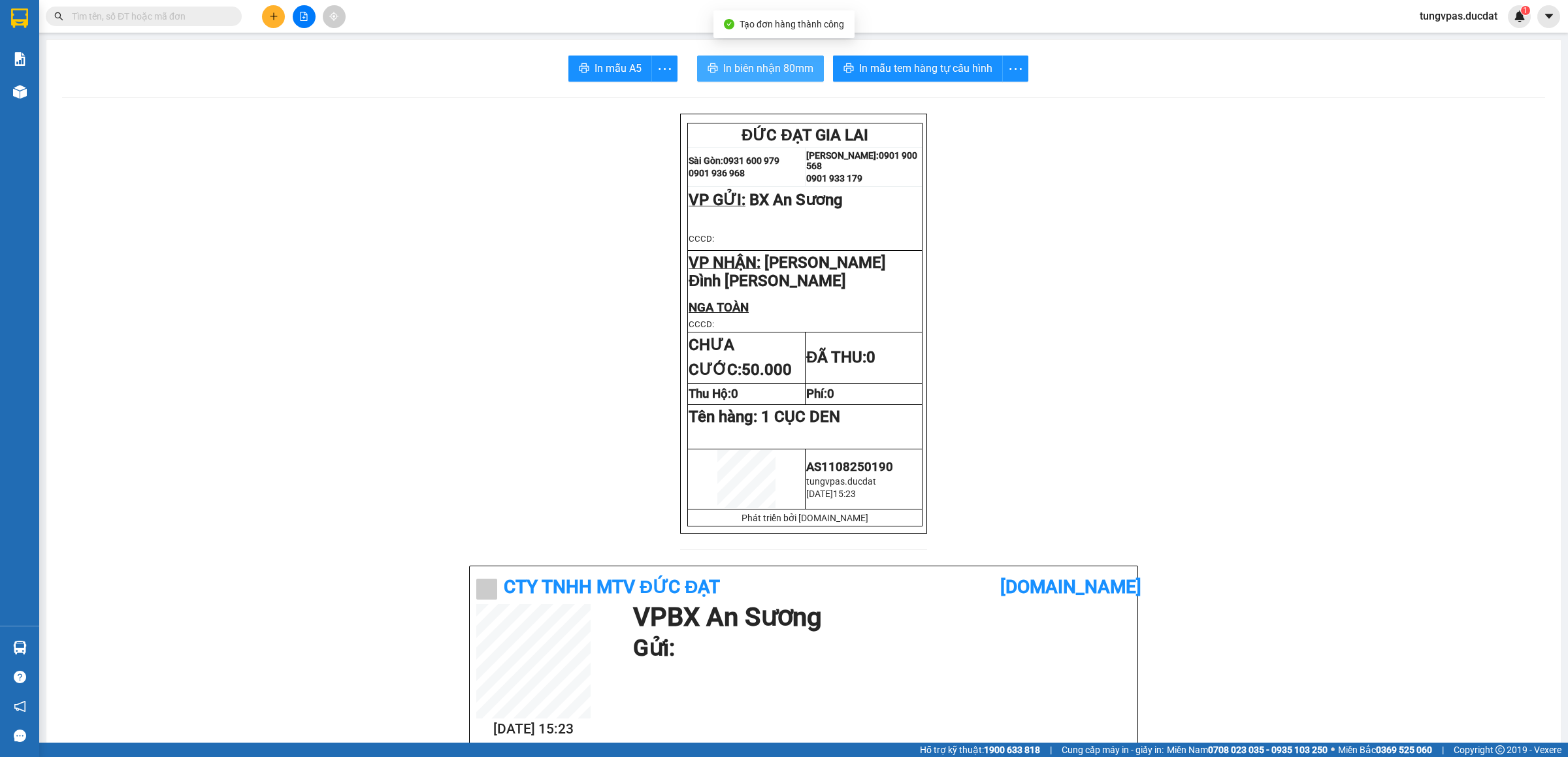
click at [786, 67] on span "In biên nhận 80mm" at bounding box center [768, 68] width 90 height 16
click at [965, 70] on span "In mẫu tem hàng tự cấu hình" at bounding box center [925, 68] width 133 height 16
click at [277, 18] on icon "plus" at bounding box center [273, 16] width 9 height 9
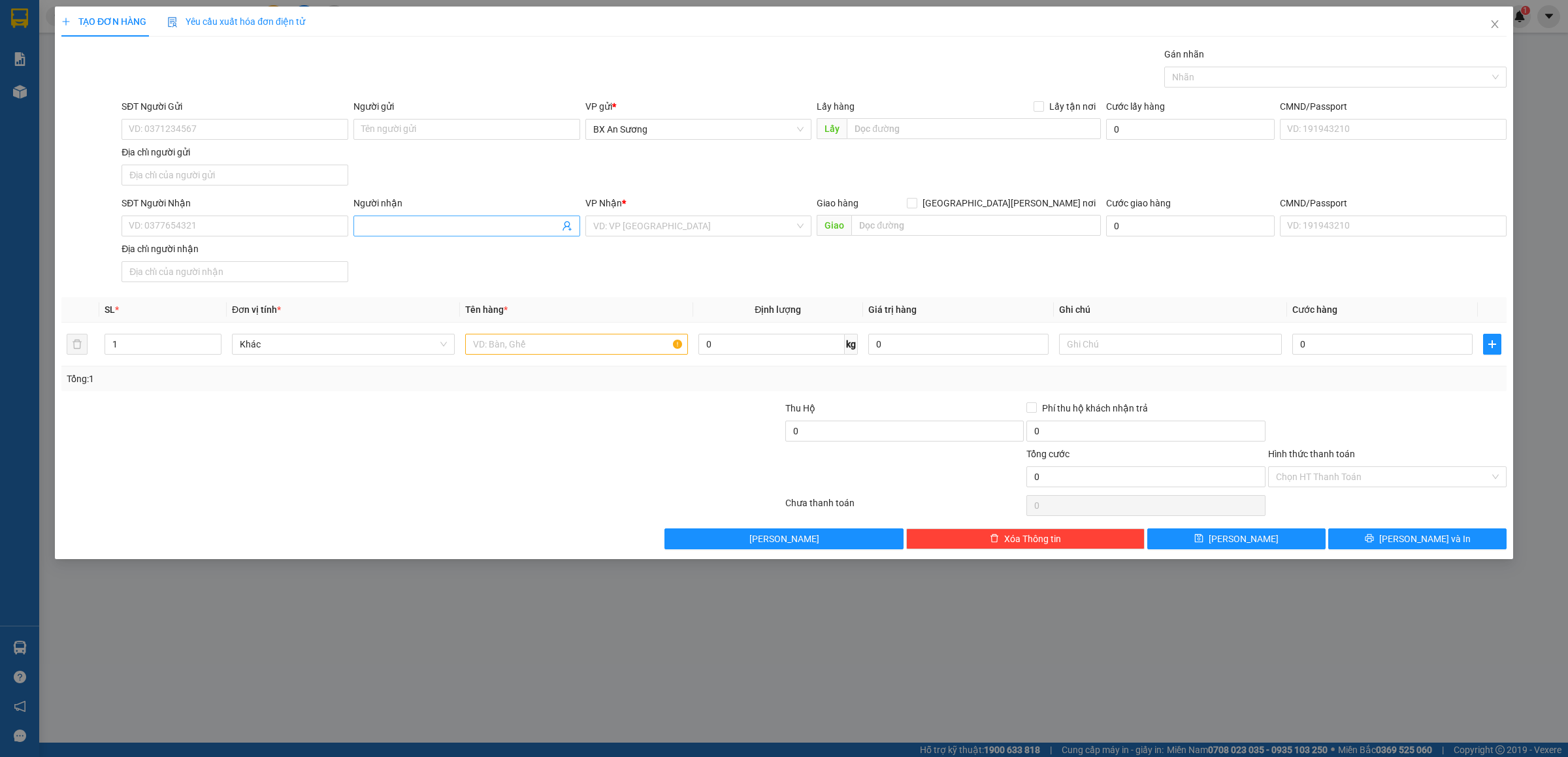
click at [404, 226] on input "Người nhận" at bounding box center [460, 226] width 198 height 14
type input "TRUNG PHƯỢNG"
click at [645, 227] on input "search" at bounding box center [694, 226] width 202 height 20
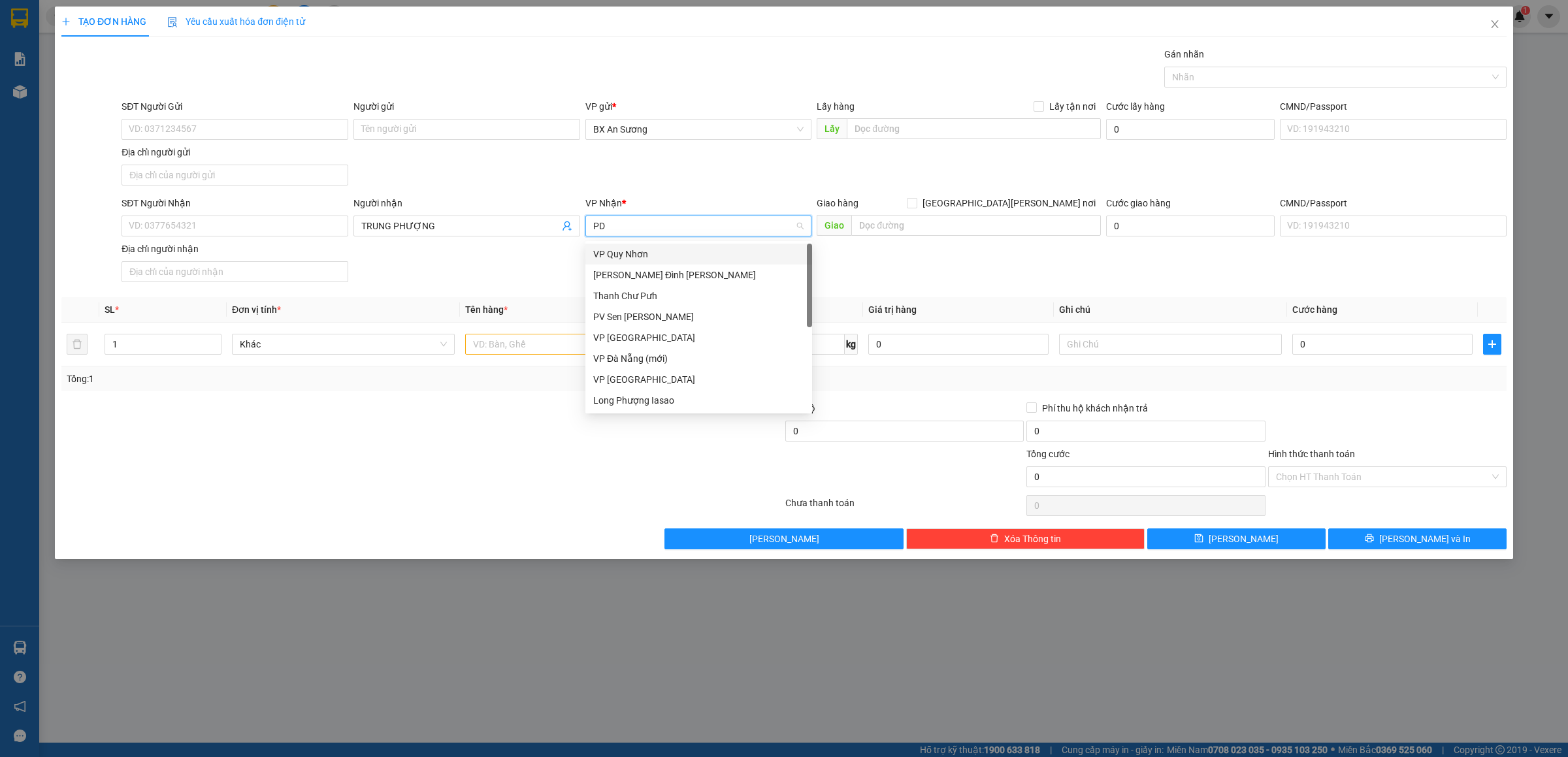
type input "PDP"
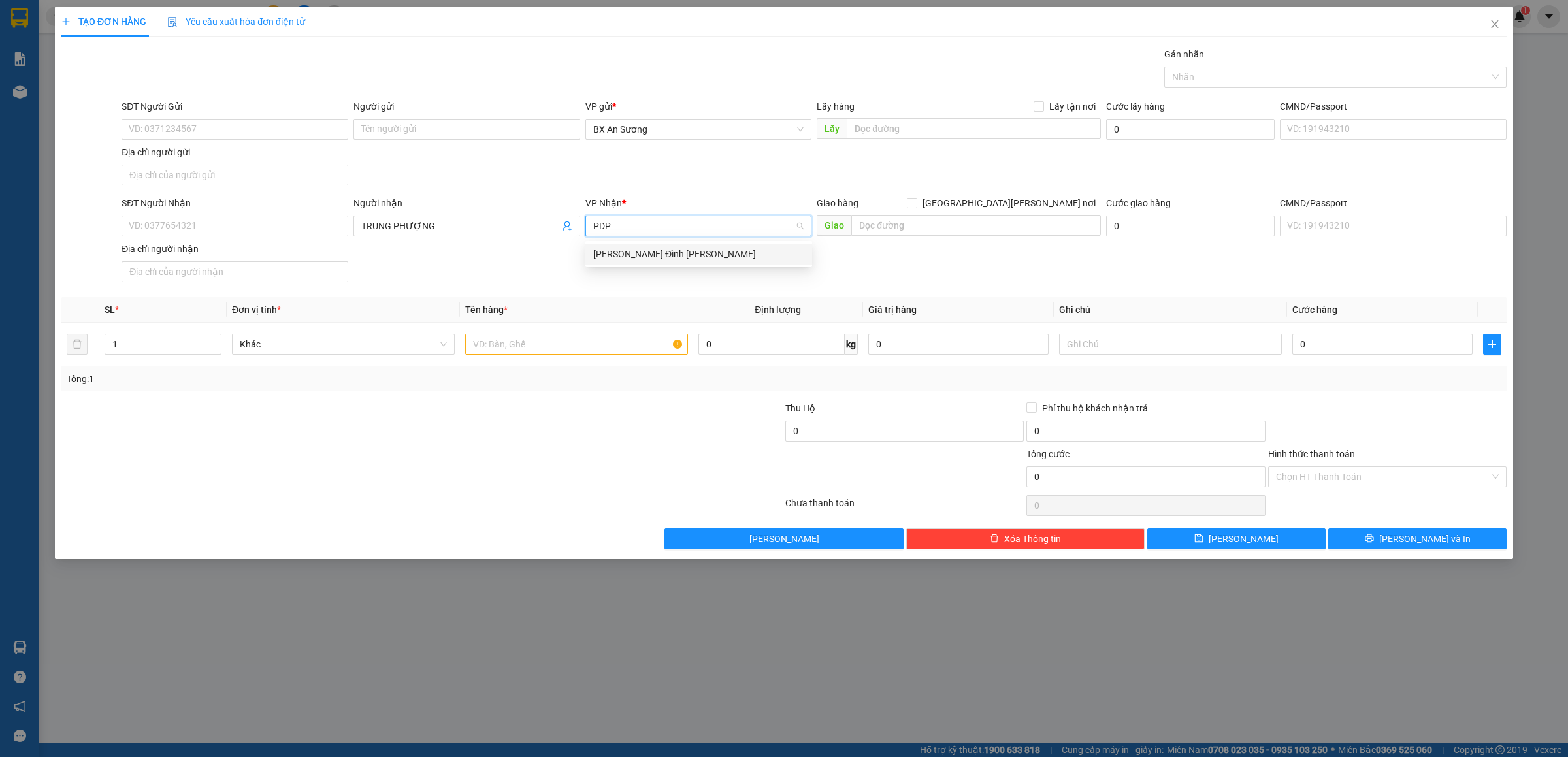
click at [643, 247] on div "[PERSON_NAME]" at bounding box center [699, 254] width 211 height 14
click at [616, 345] on input "text" at bounding box center [576, 344] width 222 height 21
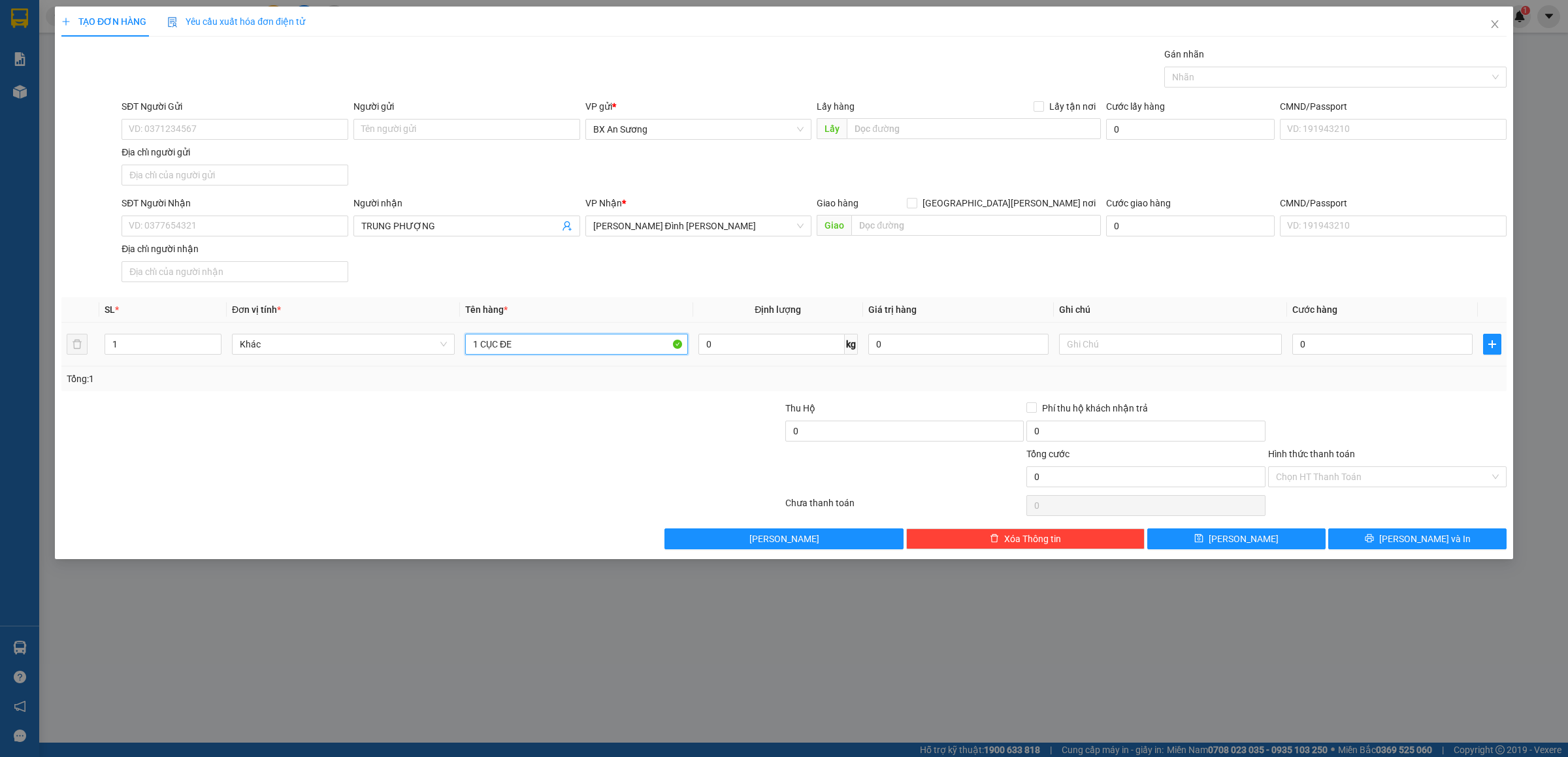
type input "1 CỤC ĐEN"
type input "7"
type input "70"
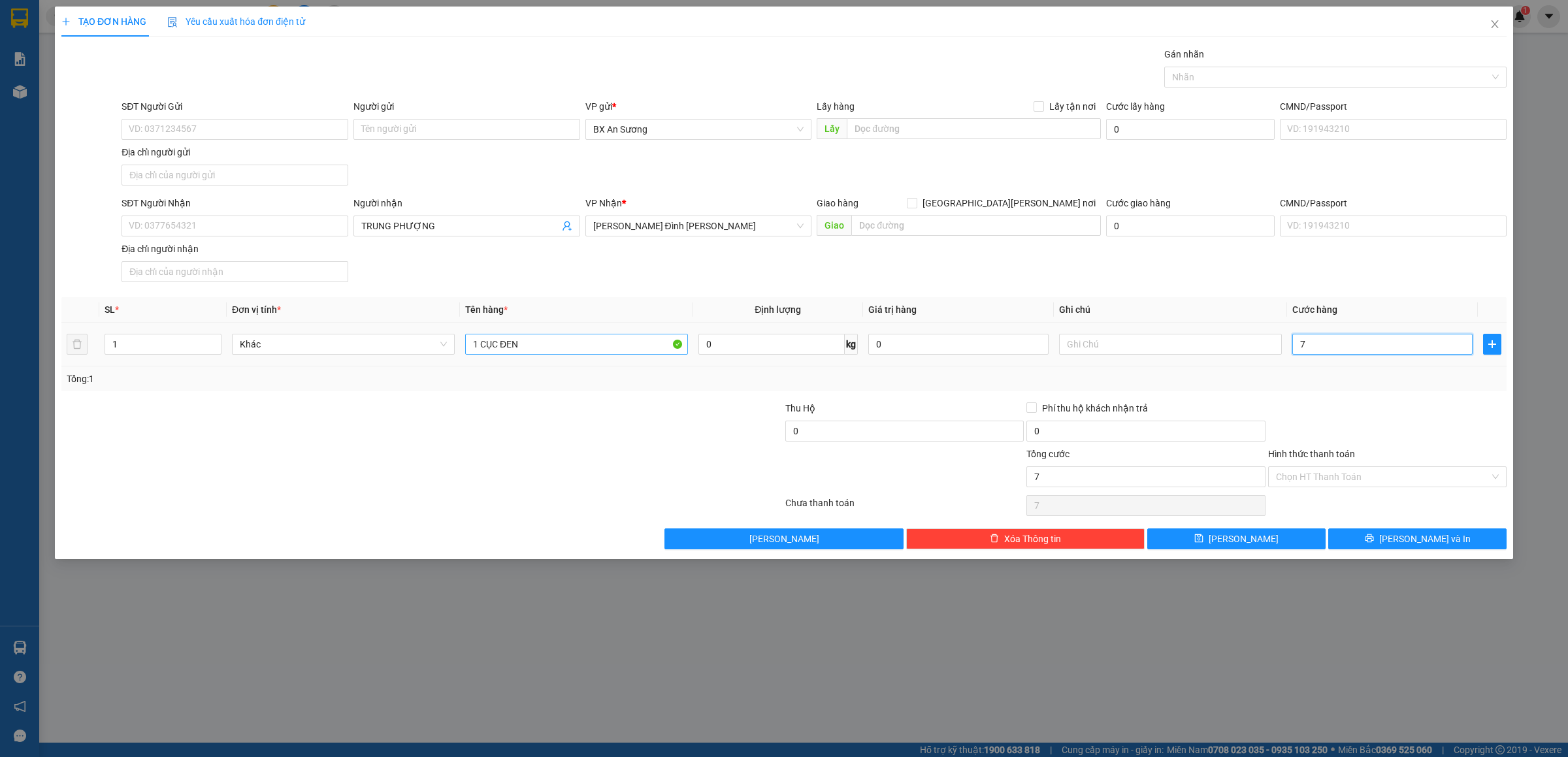
type input "70"
type input "70.000"
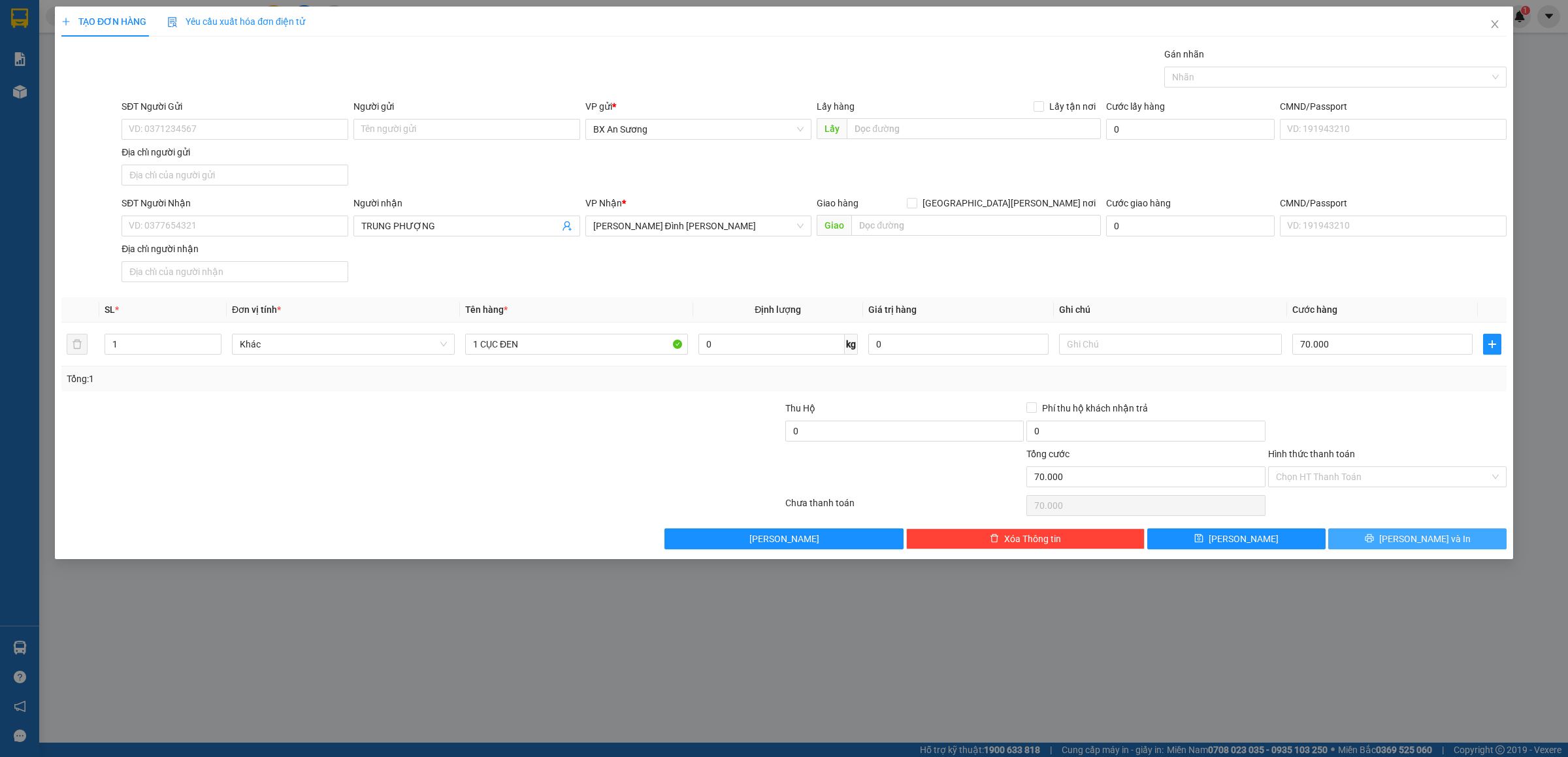
click at [1377, 541] on button "[PERSON_NAME] và In" at bounding box center [1418, 539] width 178 height 21
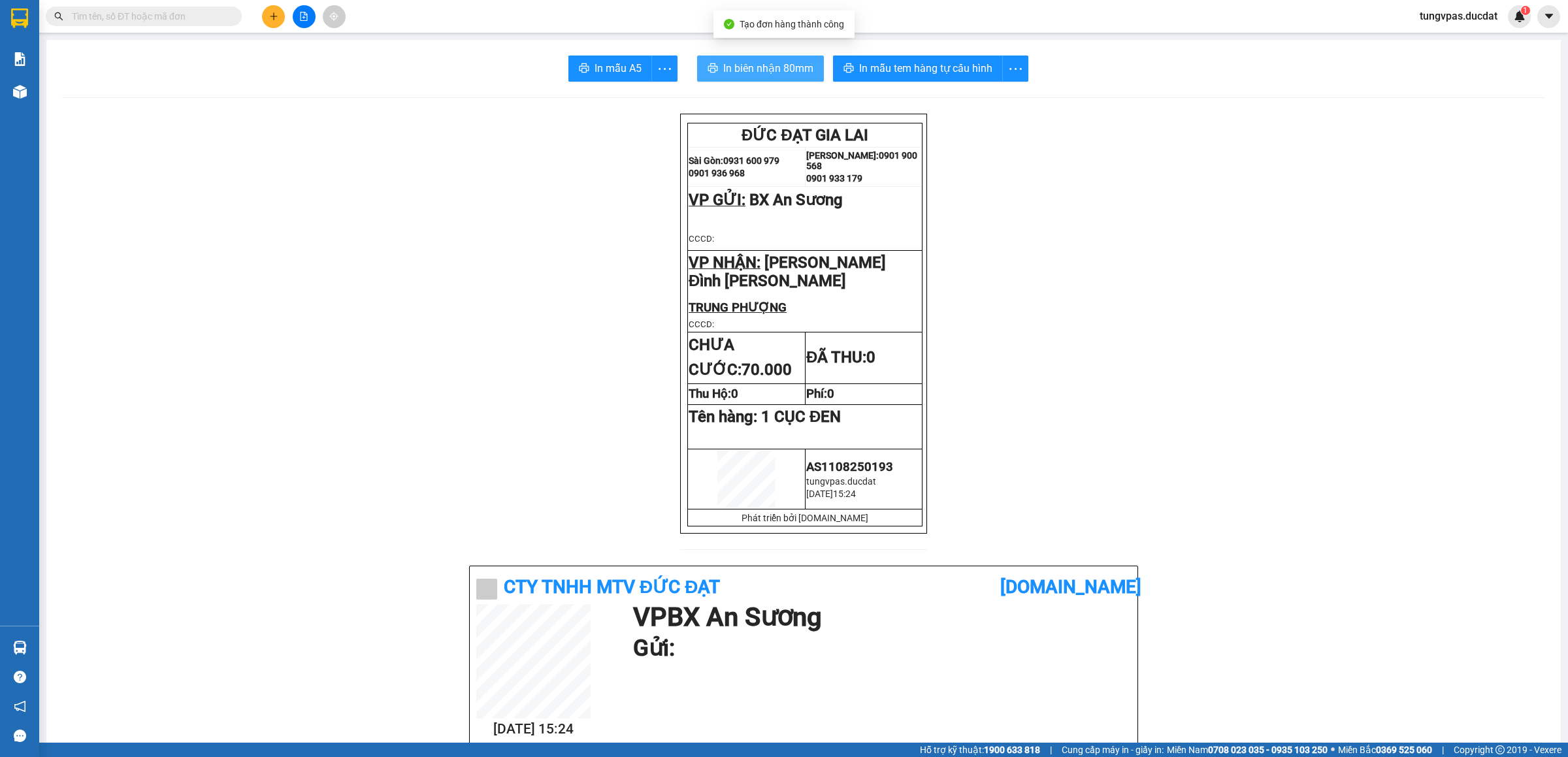
click at [786, 64] on span "In biên nhận 80mm" at bounding box center [768, 68] width 90 height 16
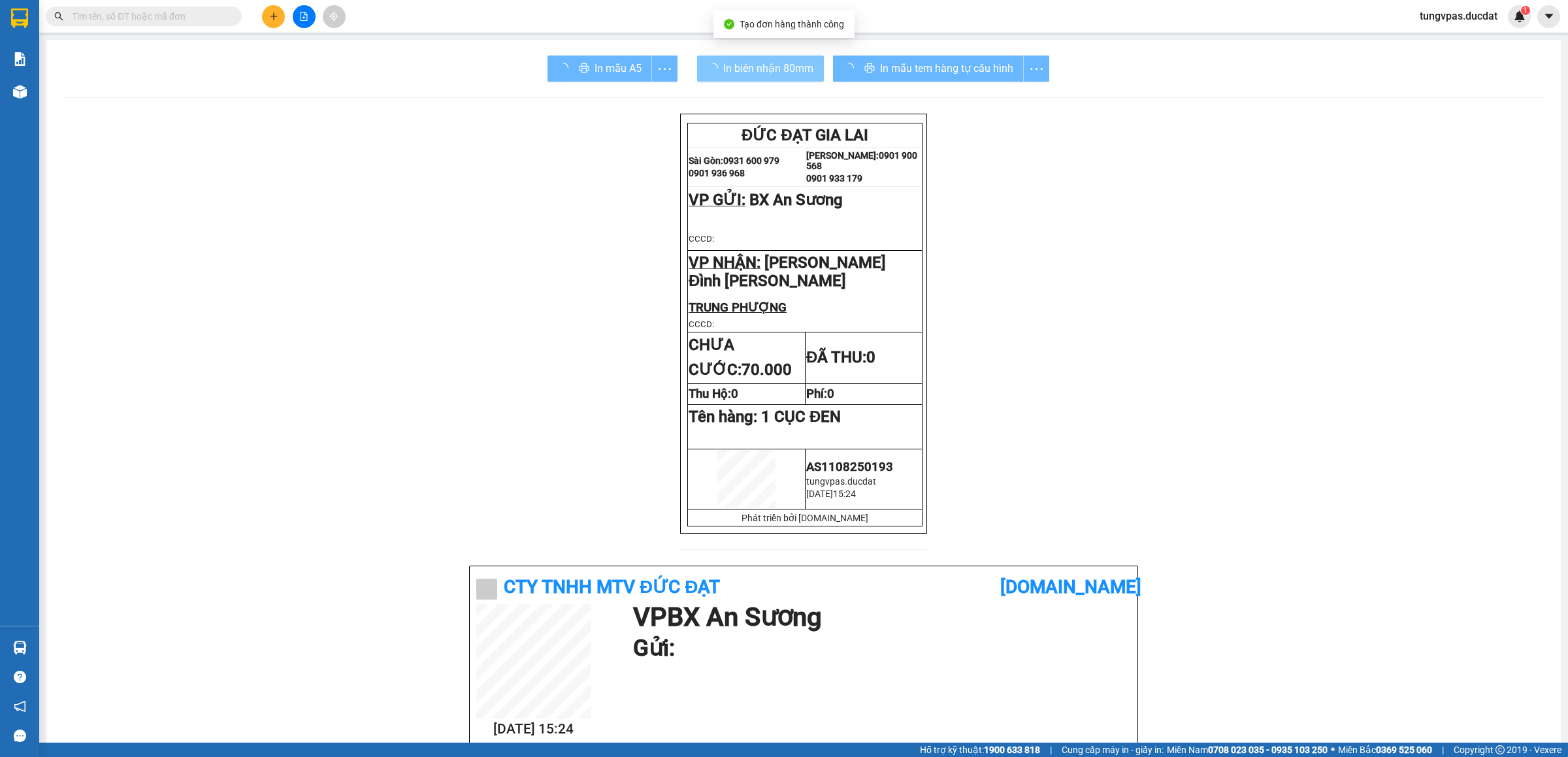
click at [969, 65] on div "In mẫu tem hàng tự cấu hình" at bounding box center [941, 68] width 216 height 26
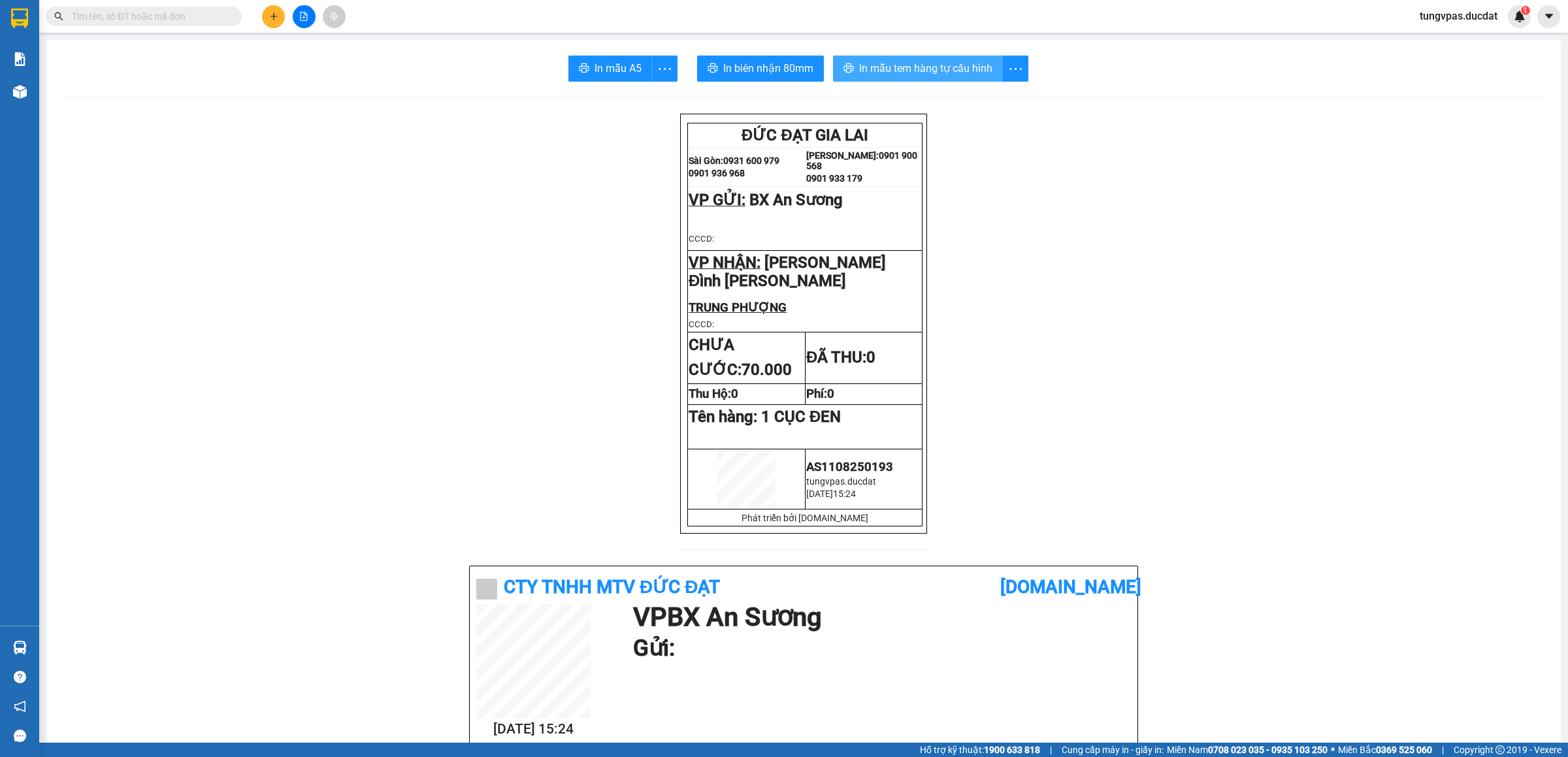
click at [947, 70] on span "In mẫu tem hàng tự cấu hình" at bounding box center [925, 68] width 133 height 16
click at [311, 14] on button at bounding box center [304, 16] width 23 height 23
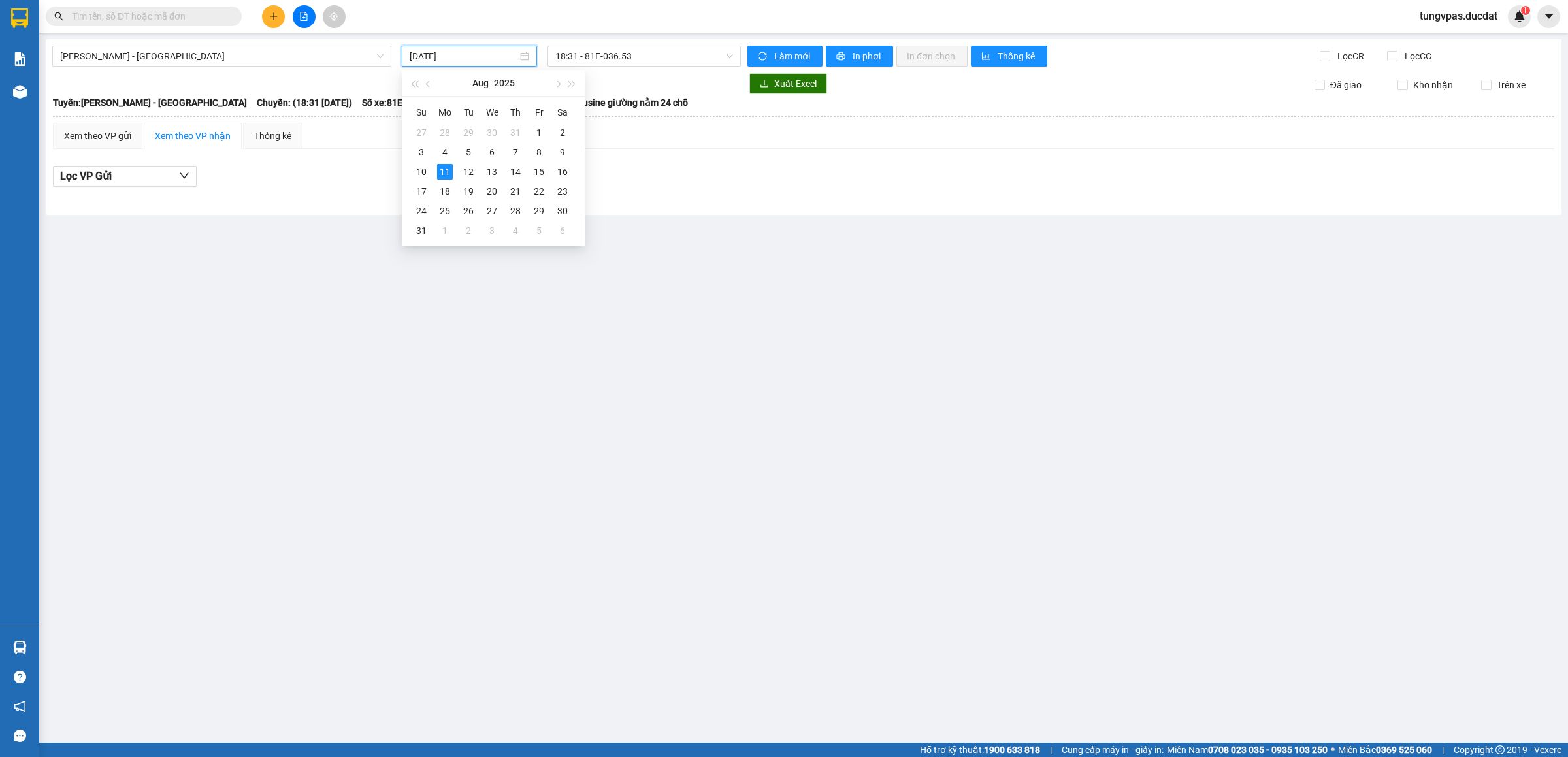
click at [443, 55] on input "[DATE]" at bounding box center [464, 56] width 108 height 14
click at [419, 169] on div "10" at bounding box center [421, 171] width 15 height 15
type input "10/08/2025"
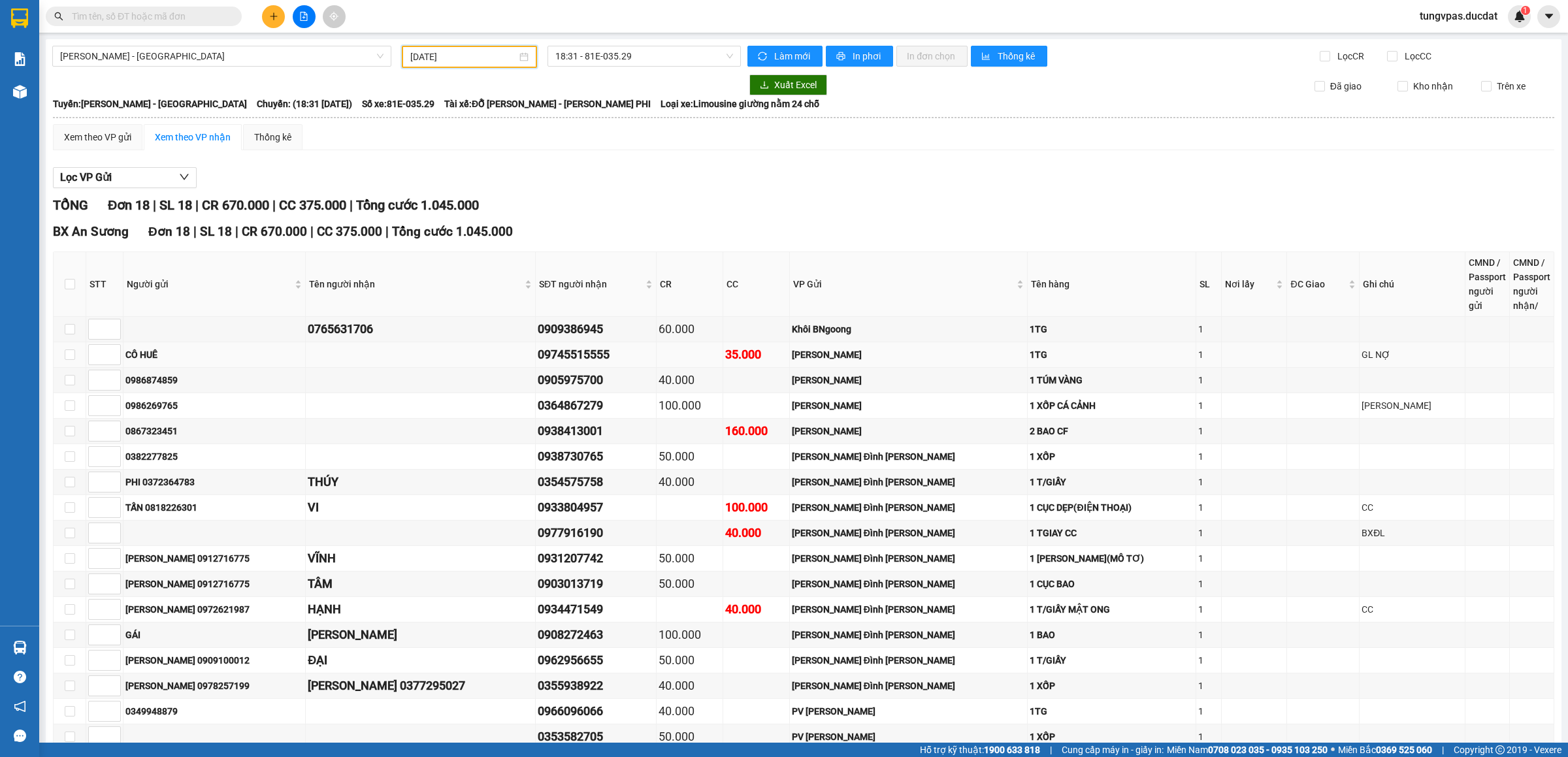
scroll to position [118, 0]
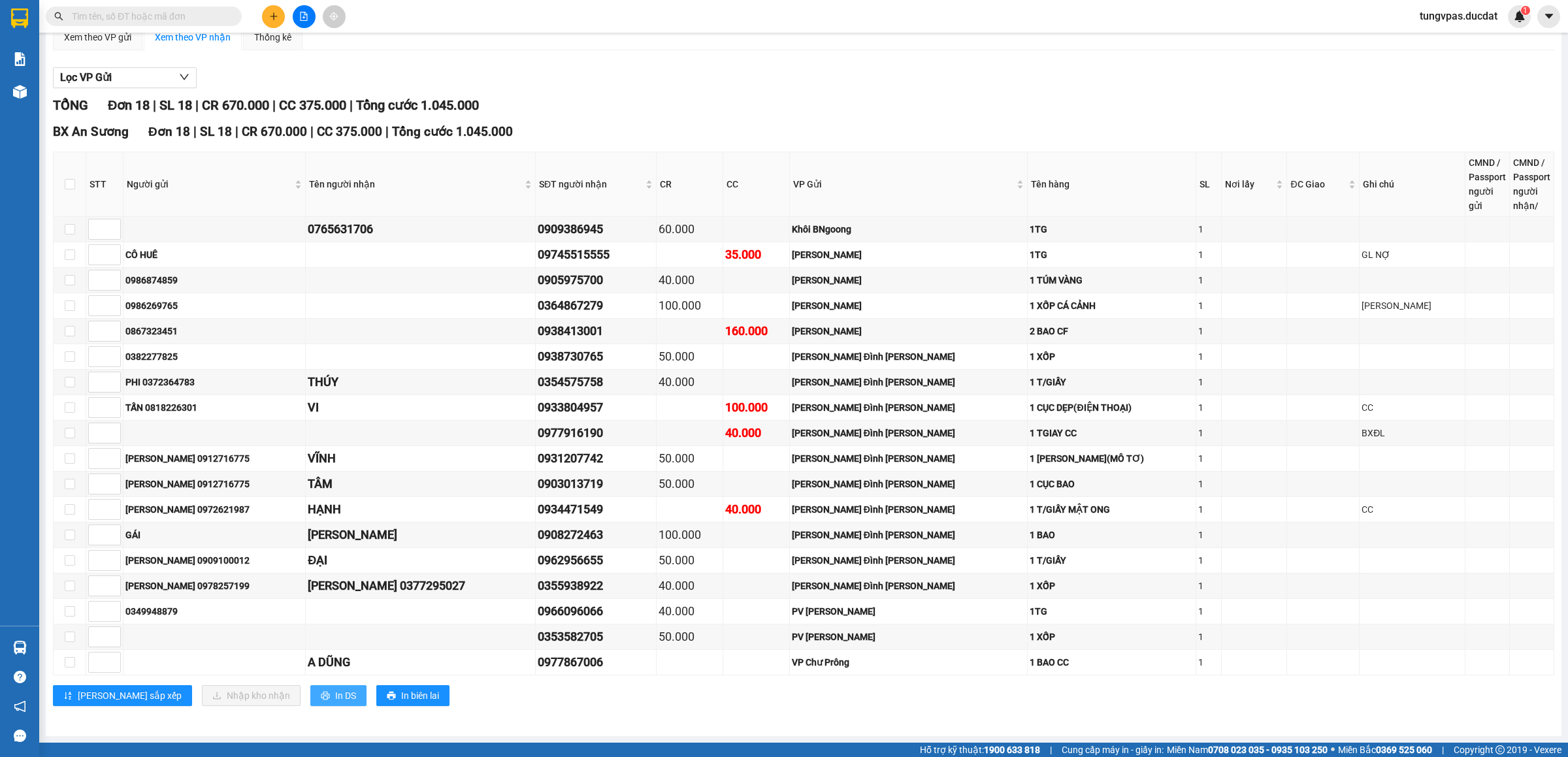
click at [335, 696] on span "In DS" at bounding box center [346, 695] width 21 height 14
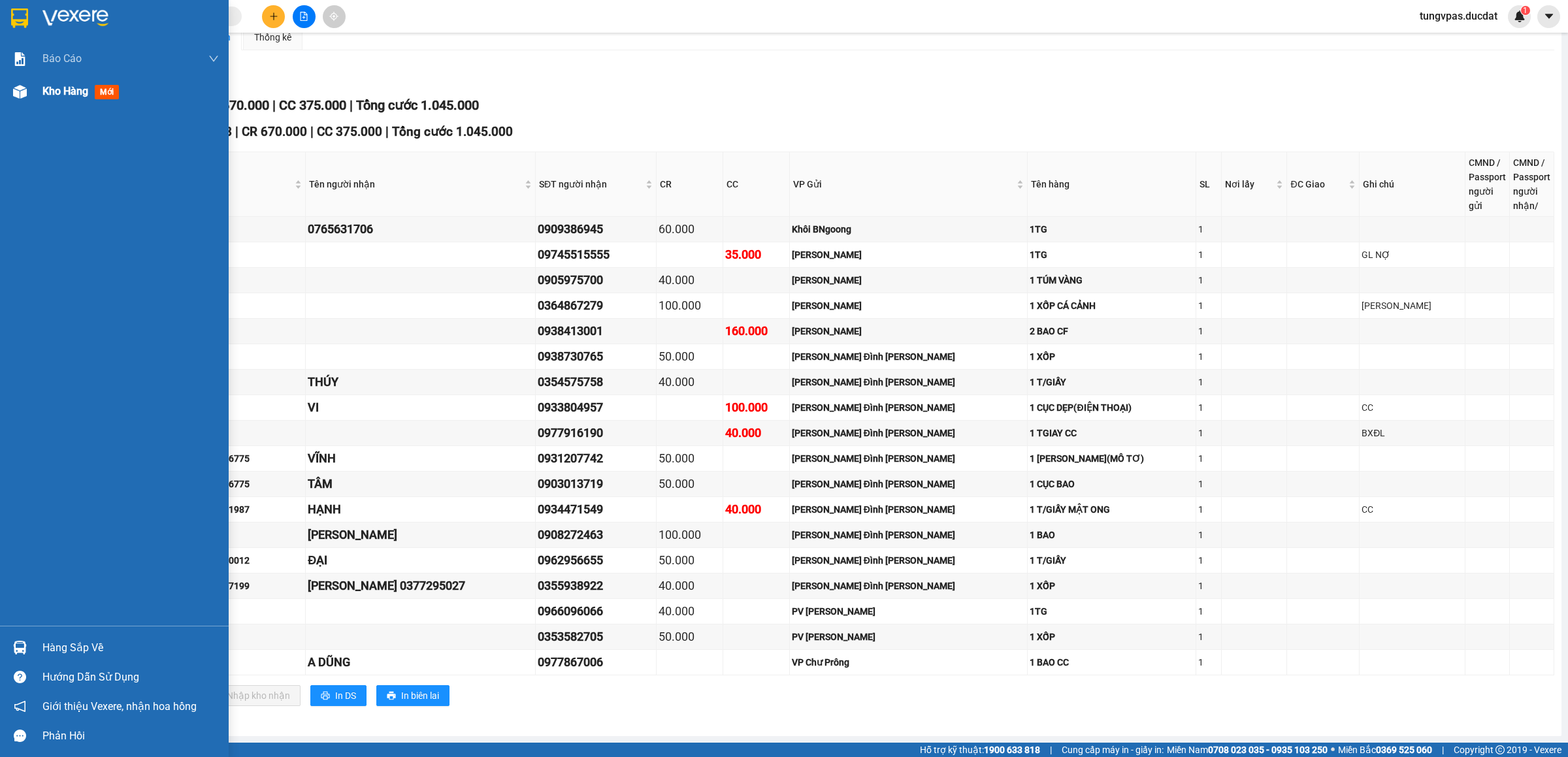
click at [19, 94] on img at bounding box center [20, 92] width 14 height 14
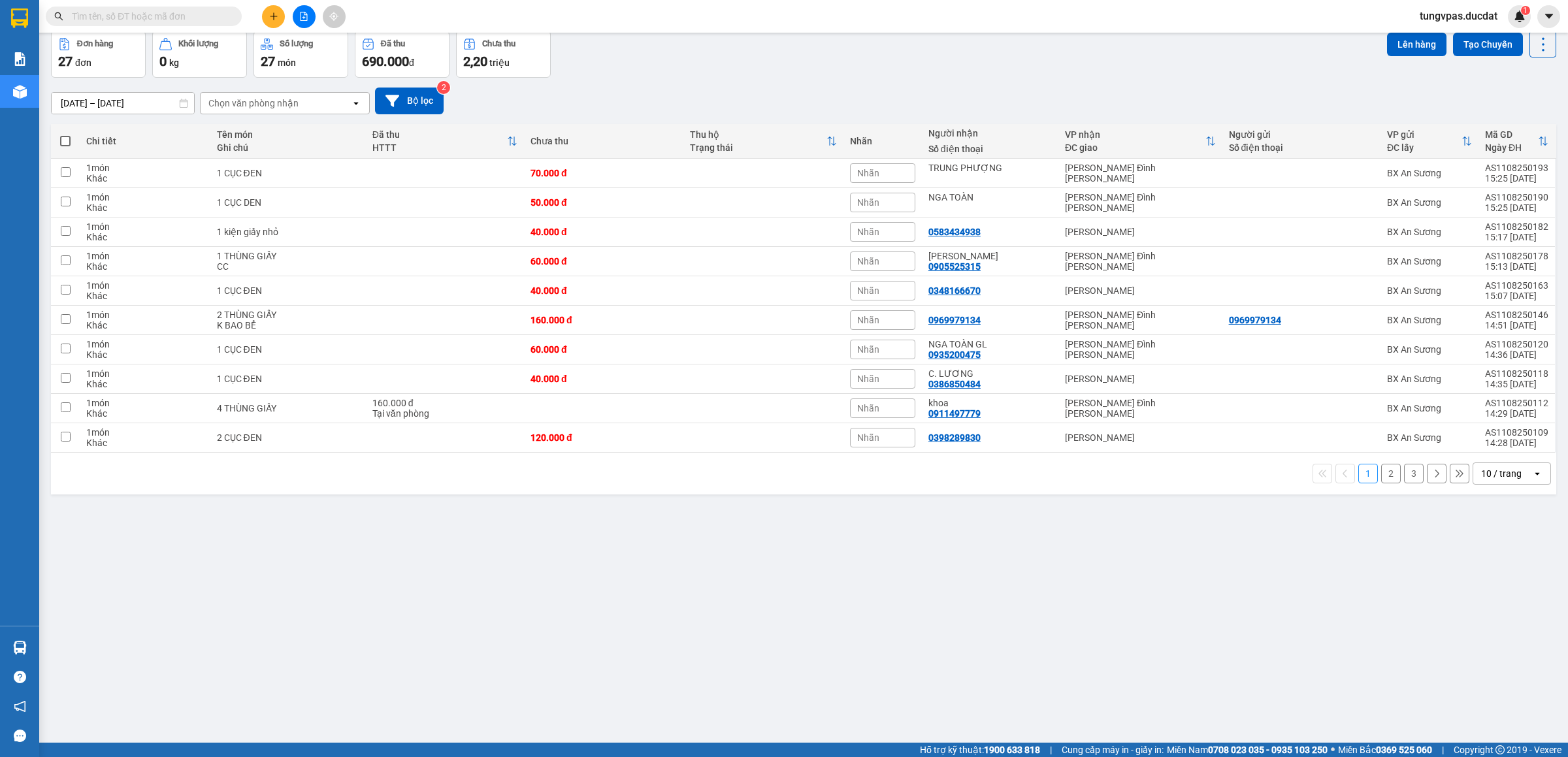
click at [218, 15] on input "text" at bounding box center [149, 16] width 155 height 14
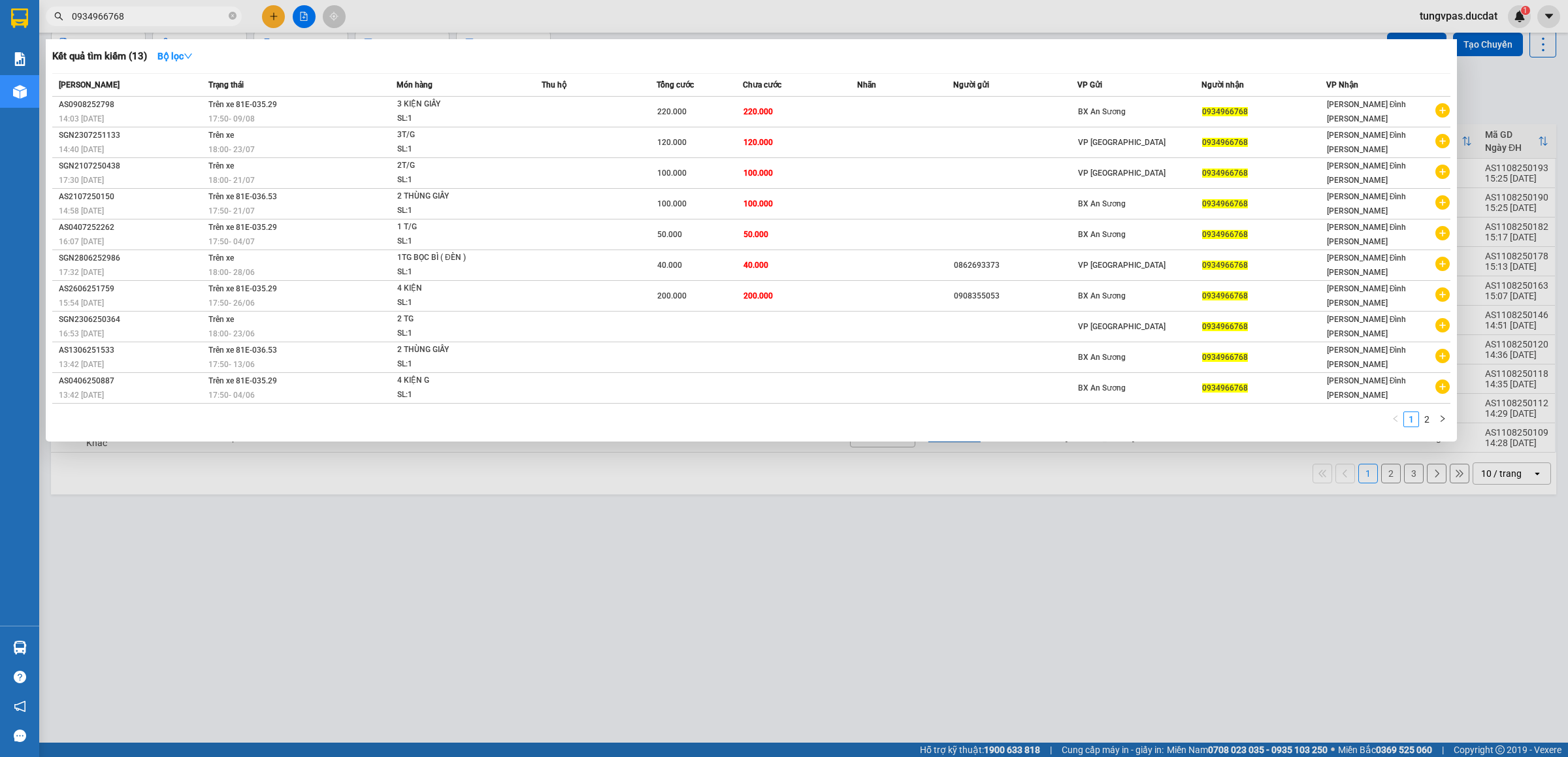
type input "0934966768"
click at [1147, 679] on div at bounding box center [784, 378] width 1568 height 757
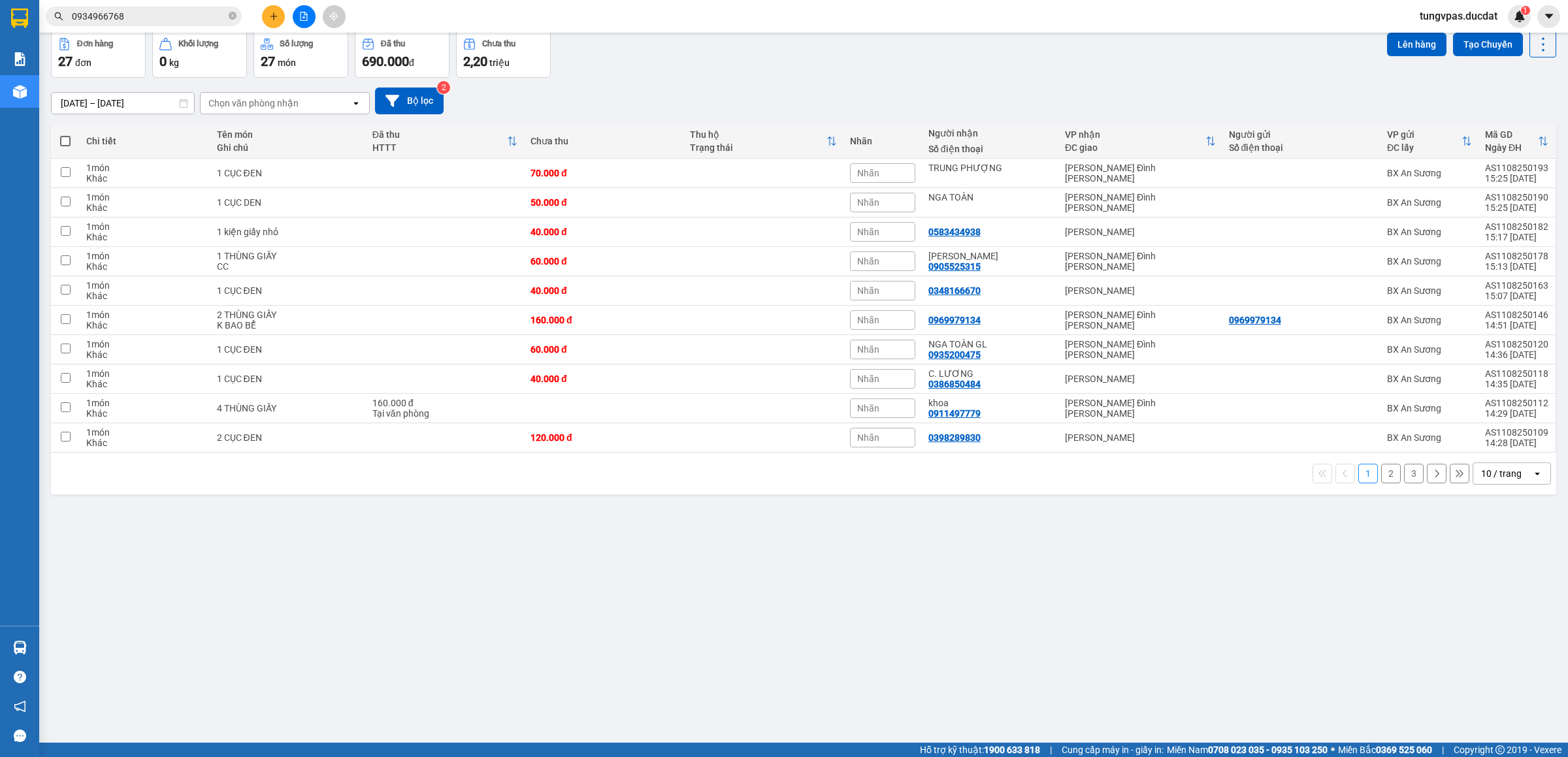
click at [1487, 474] on div "10 / trang" at bounding box center [1502, 473] width 41 height 13
click at [1479, 623] on span "100 / trang" at bounding box center [1491, 624] width 47 height 13
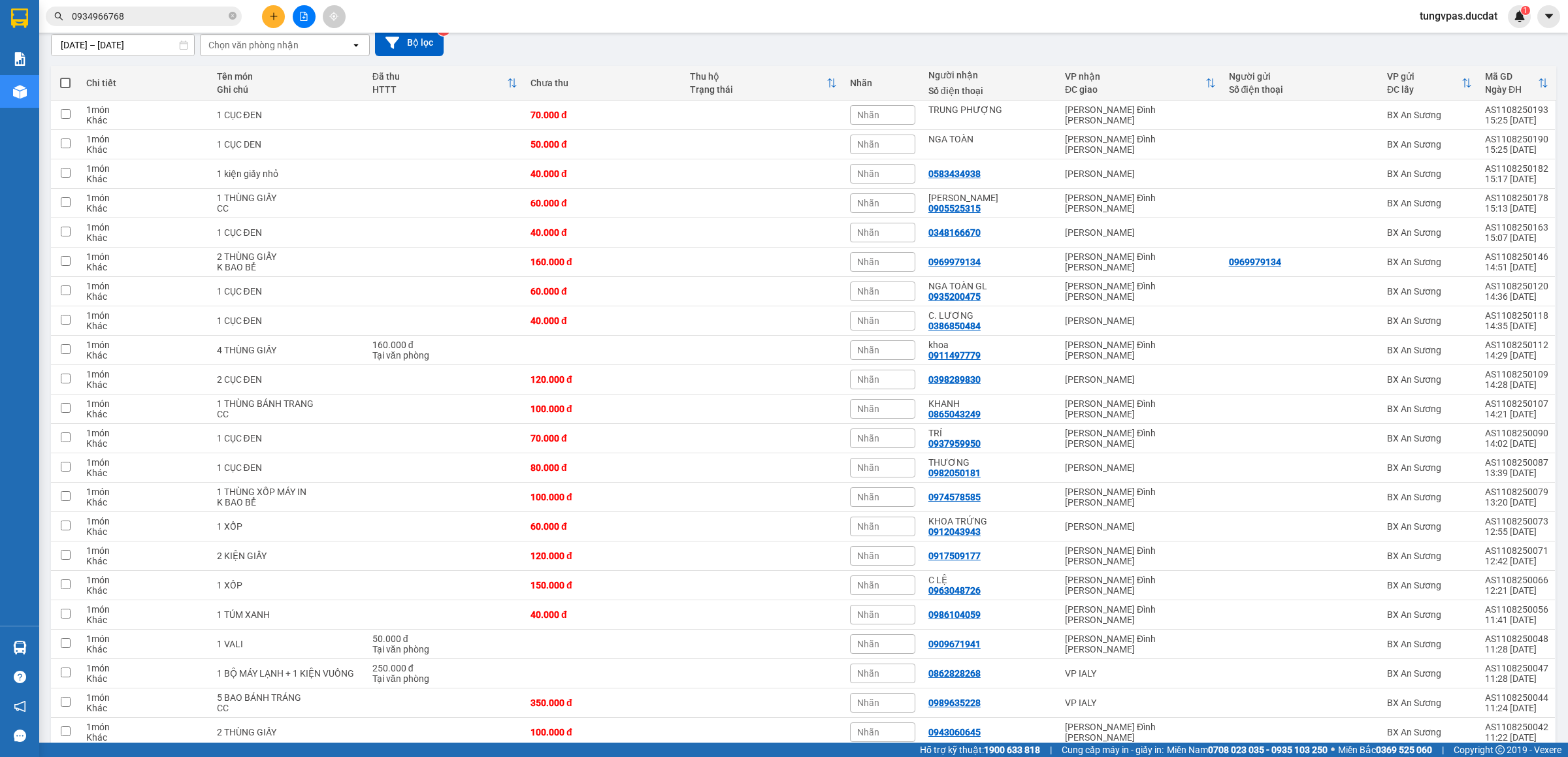
click at [65, 88] on span at bounding box center [65, 83] width 10 height 10
click at [65, 76] on input "checkbox" at bounding box center [65, 76] width 0 height 0
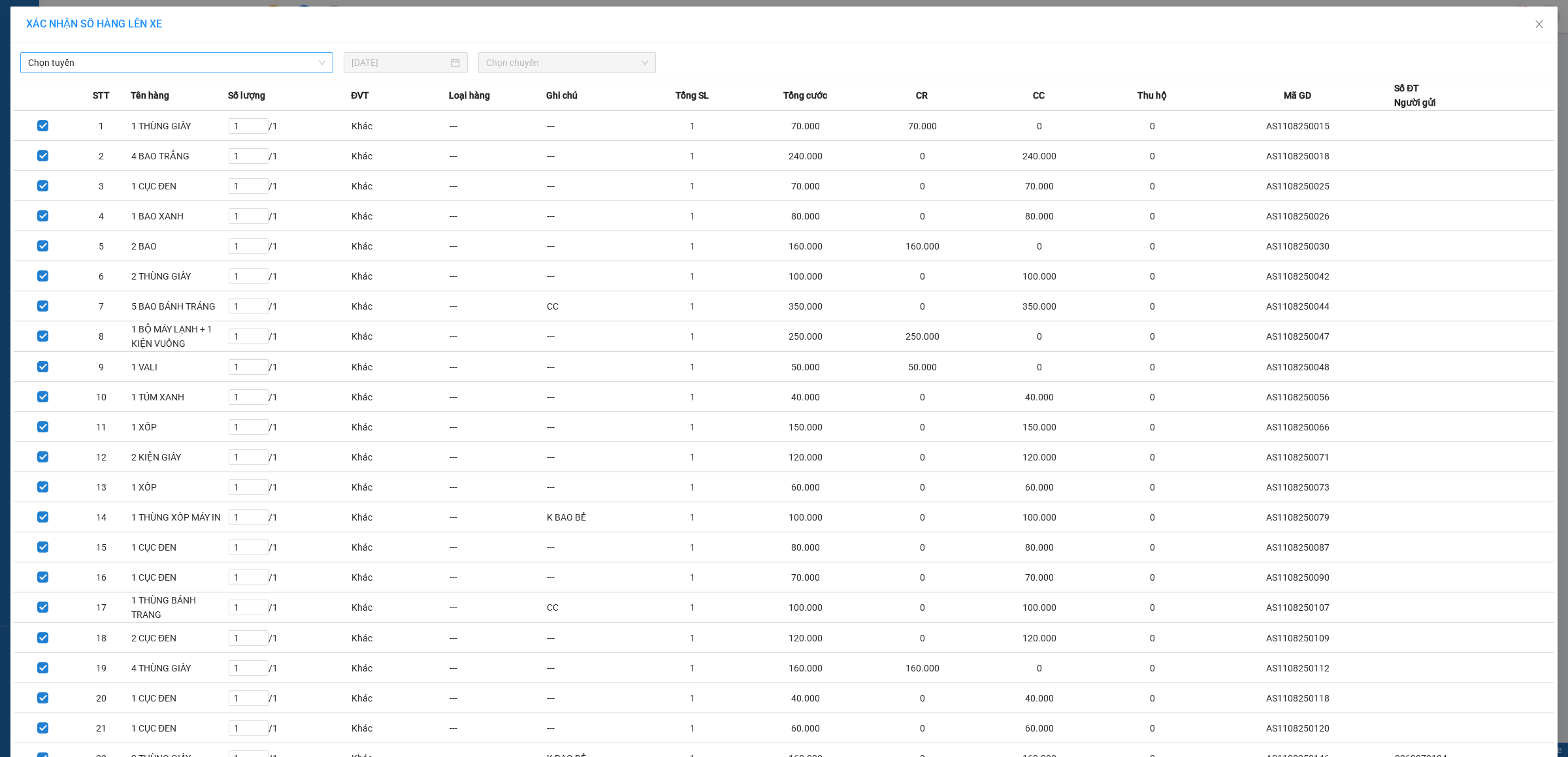
click at [274, 59] on span "Chọn tuyến" at bounding box center [177, 62] width 297 height 20
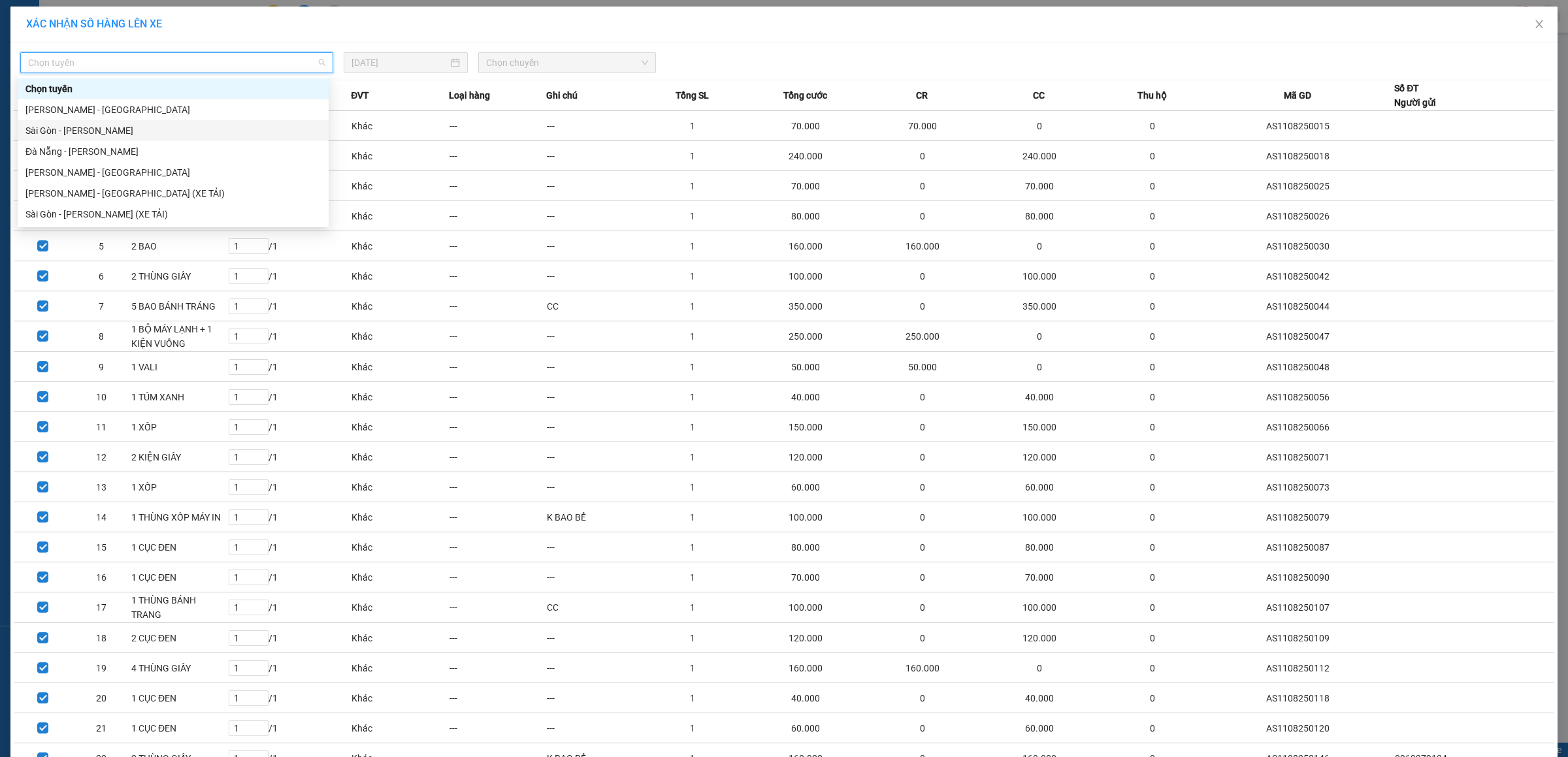
click at [87, 126] on div "Sài Gòn - Gia Lai" at bounding box center [173, 130] width 295 height 14
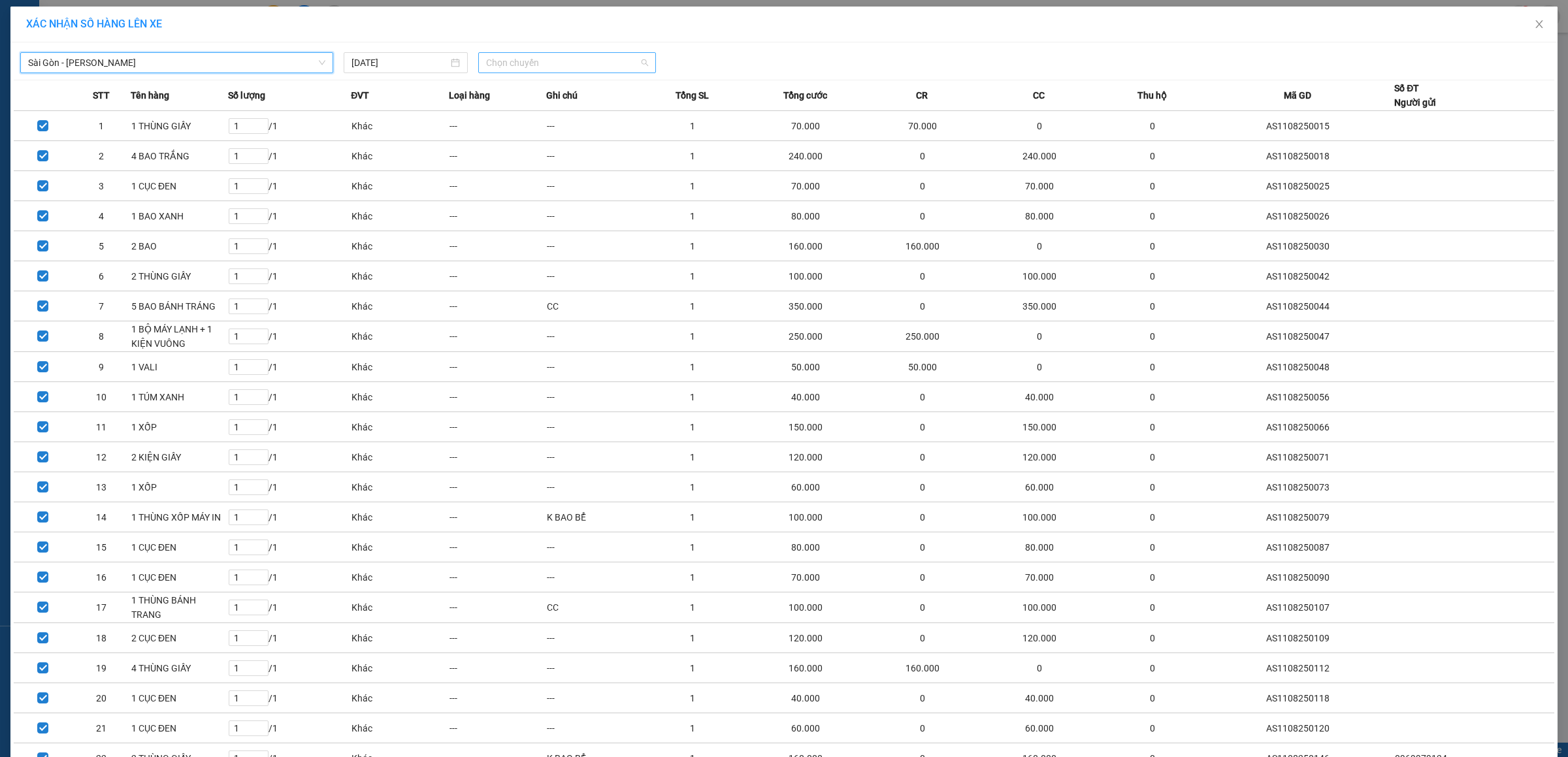
click at [518, 70] on span "Chọn chuyến" at bounding box center [568, 62] width 163 height 20
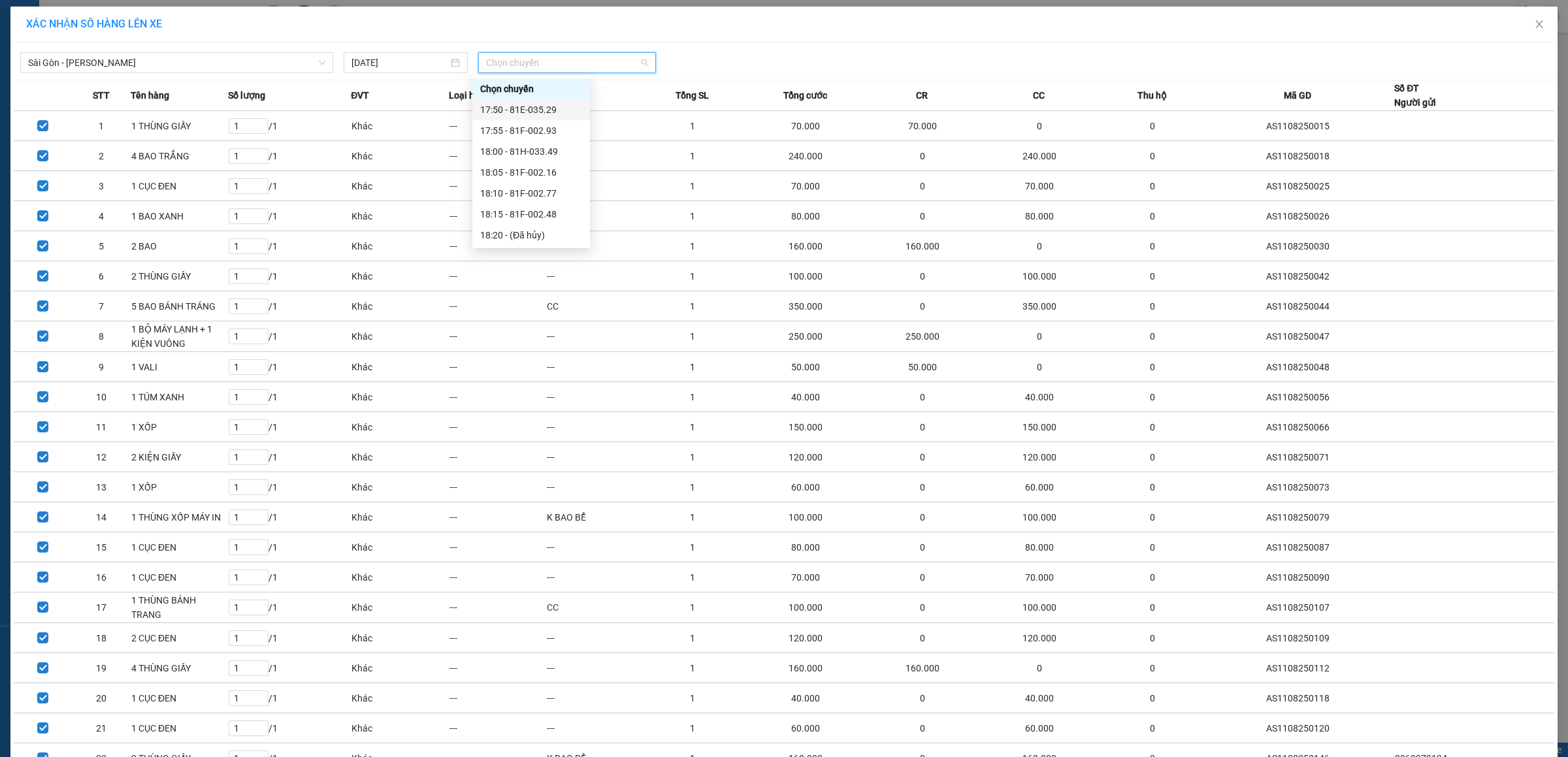
click at [510, 103] on div "17:50 - 81E-035.29" at bounding box center [531, 109] width 102 height 14
